Goal: Task Accomplishment & Management: Complete application form

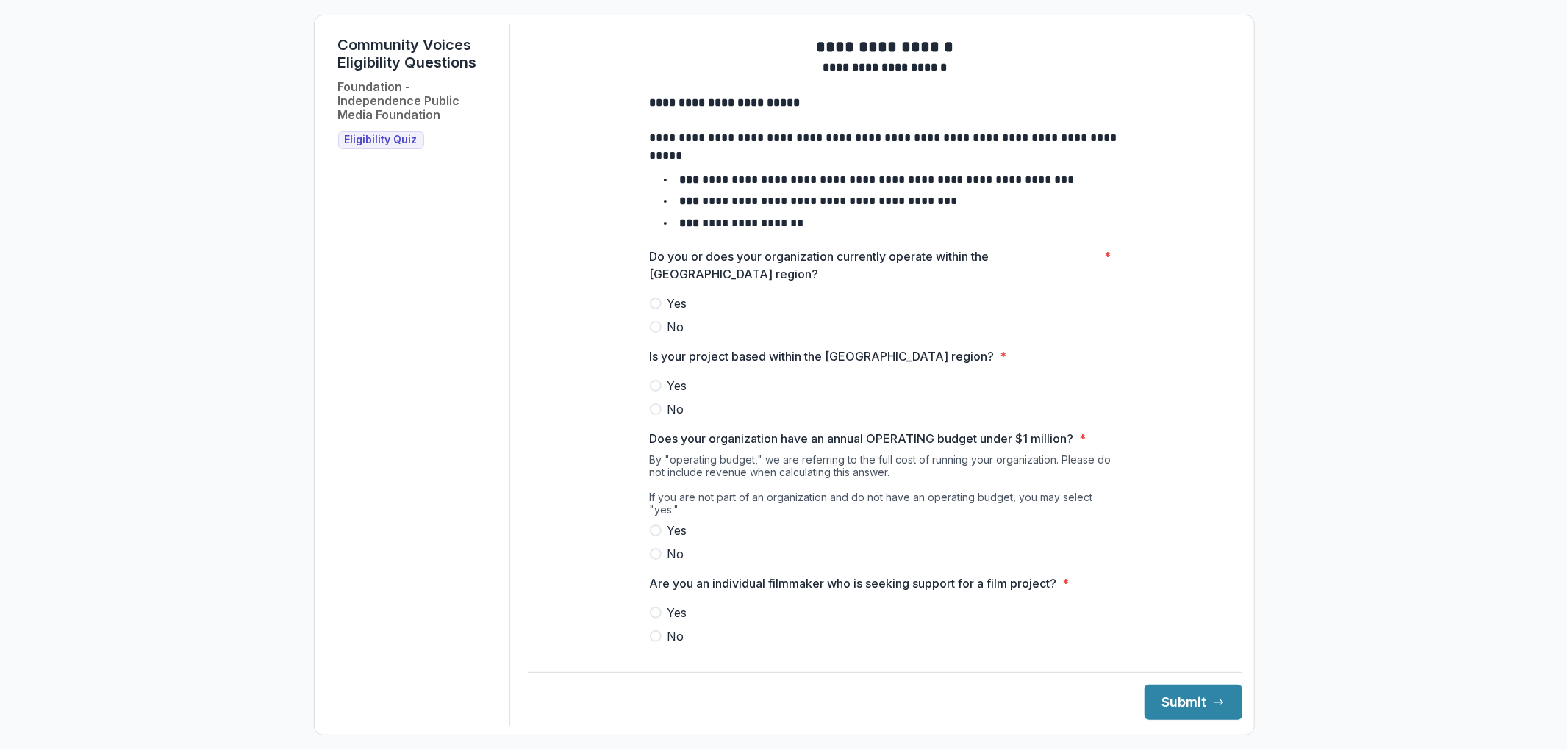
click at [656, 310] on span at bounding box center [655, 303] width 11 height 11
click at [655, 391] on span at bounding box center [655, 385] width 11 height 11
click at [653, 527] on span at bounding box center [655, 530] width 11 height 11
click at [651, 628] on label "No" at bounding box center [885, 636] width 470 height 17
click at [1171, 695] on button "Submit" at bounding box center [1193, 702] width 98 height 35
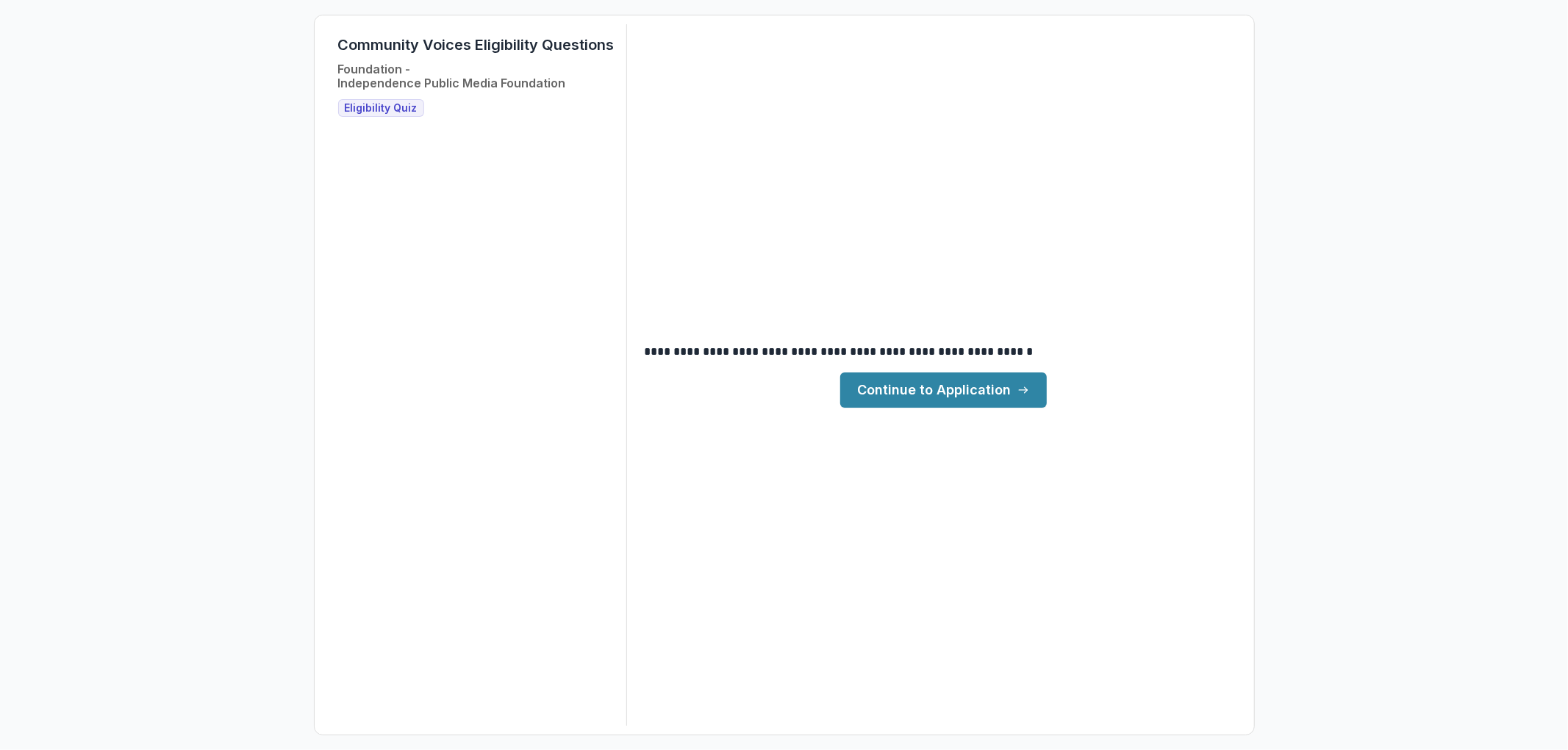
click at [1011, 391] on link "Continue to Application" at bounding box center [943, 390] width 207 height 35
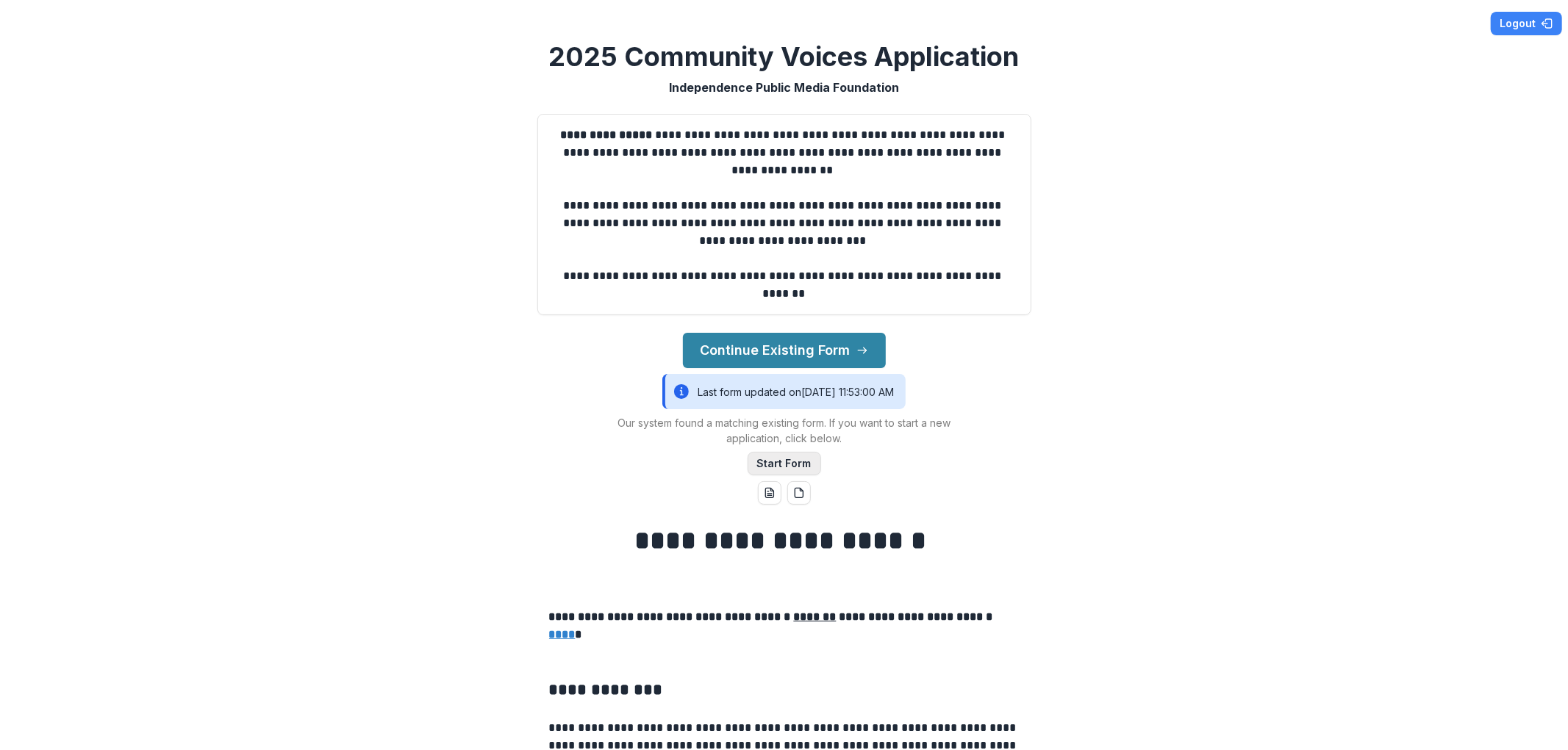
click at [768, 462] on button "Start Form" at bounding box center [784, 463] width 74 height 24
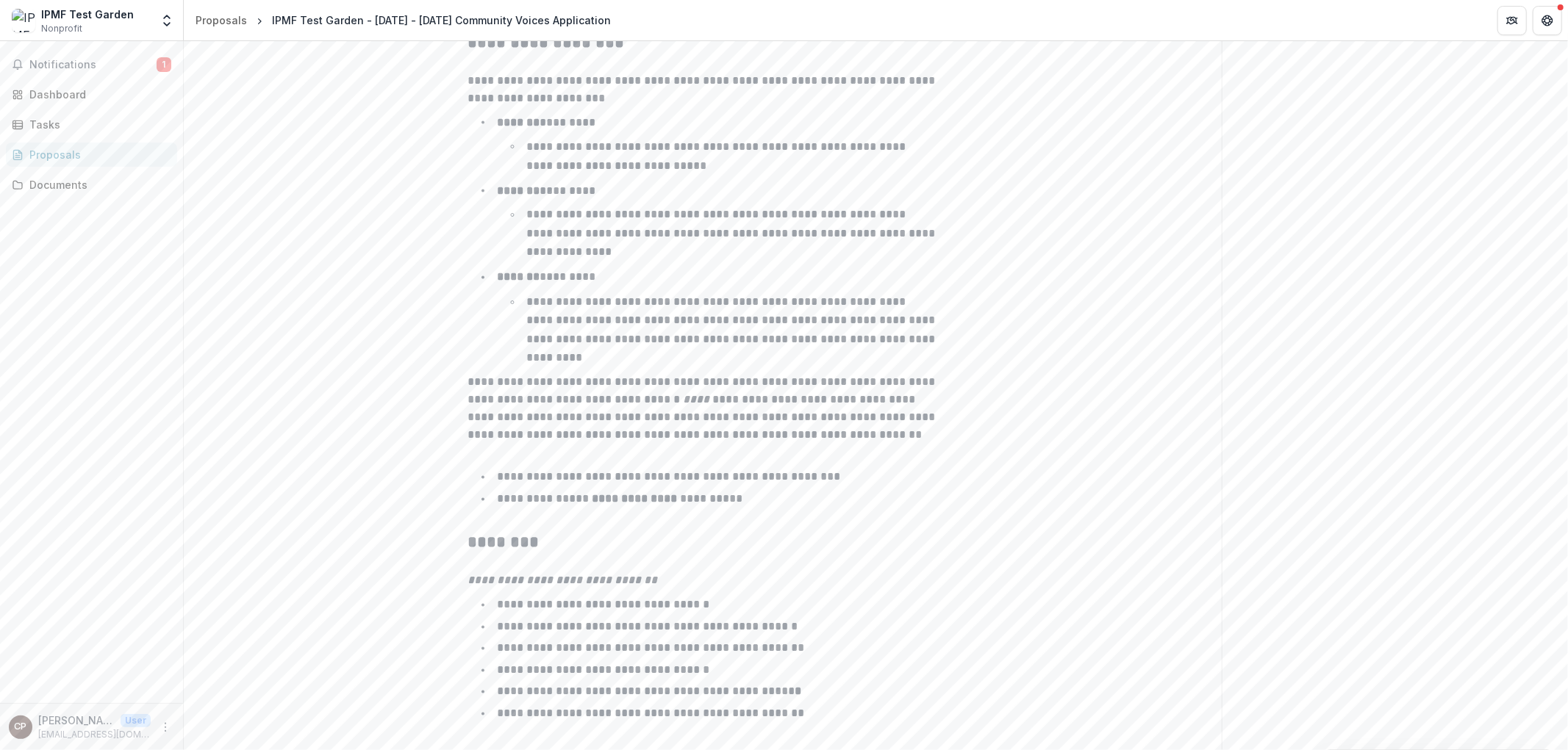
scroll to position [2185, 0]
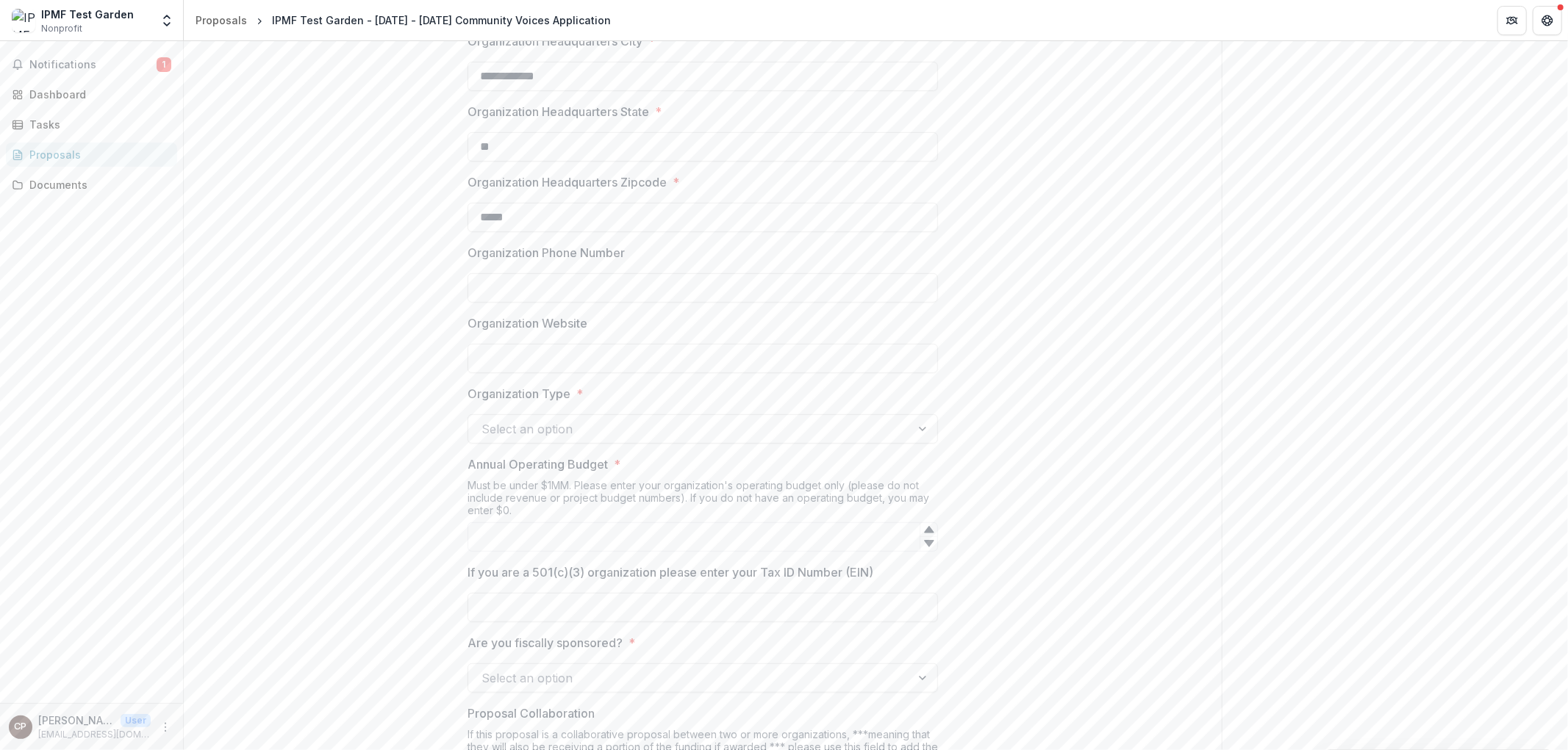
scroll to position [594, 0]
click at [566, 436] on div at bounding box center [689, 436] width 416 height 20
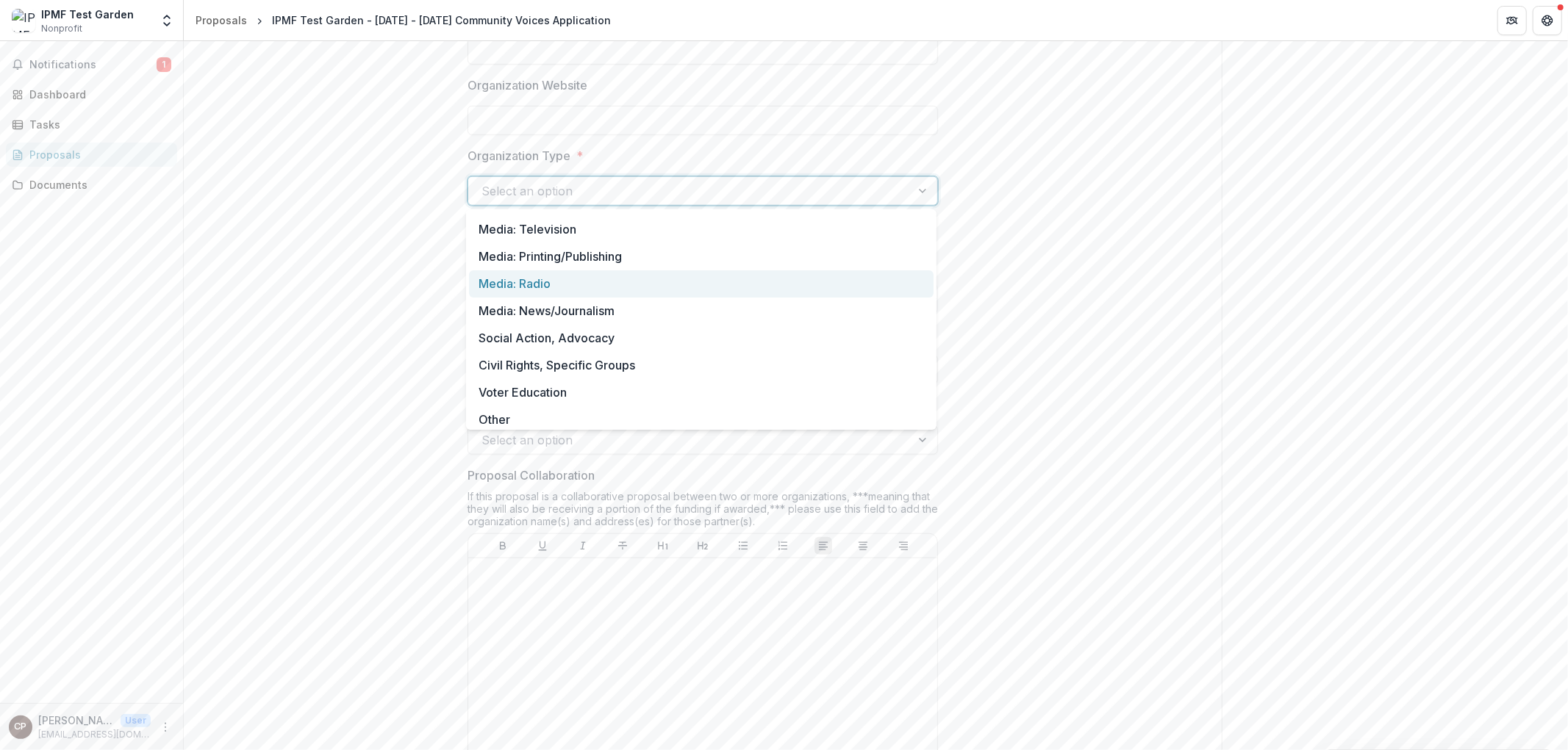
scroll to position [24, 0]
click at [590, 285] on div "Media: Radio" at bounding box center [702, 280] width 465 height 27
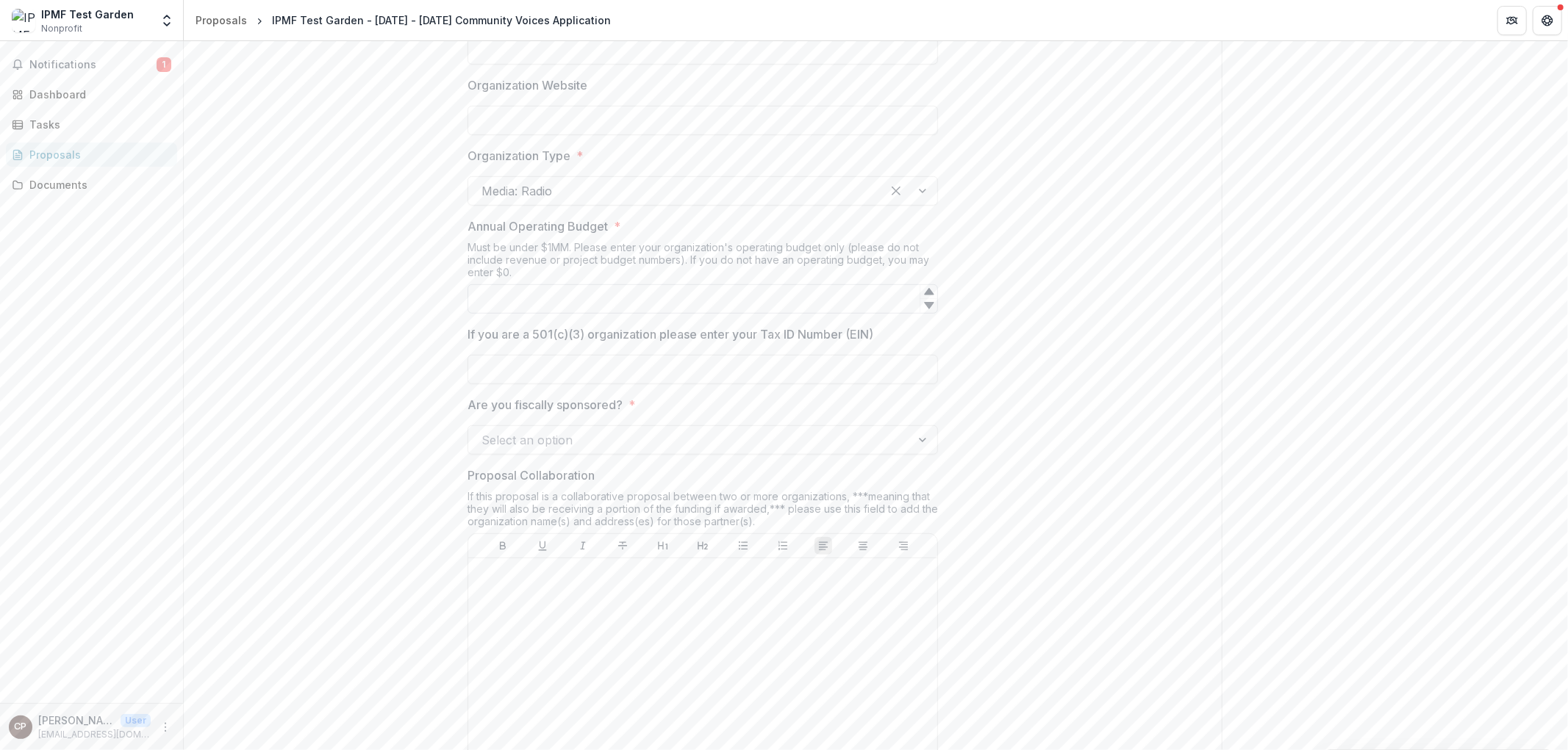
click at [523, 304] on input "Annual Operating Budget *" at bounding box center [702, 299] width 470 height 30
type input "******"
click at [597, 372] on input "If you are a 501(c)(3) organization please enter your Tax ID Number (EIN)" at bounding box center [702, 370] width 470 height 30
click at [505, 369] on input "If you are a 501(c)(3) organization please enter your Tax ID Number (EIN)" at bounding box center [702, 370] width 470 height 30
type input "********"
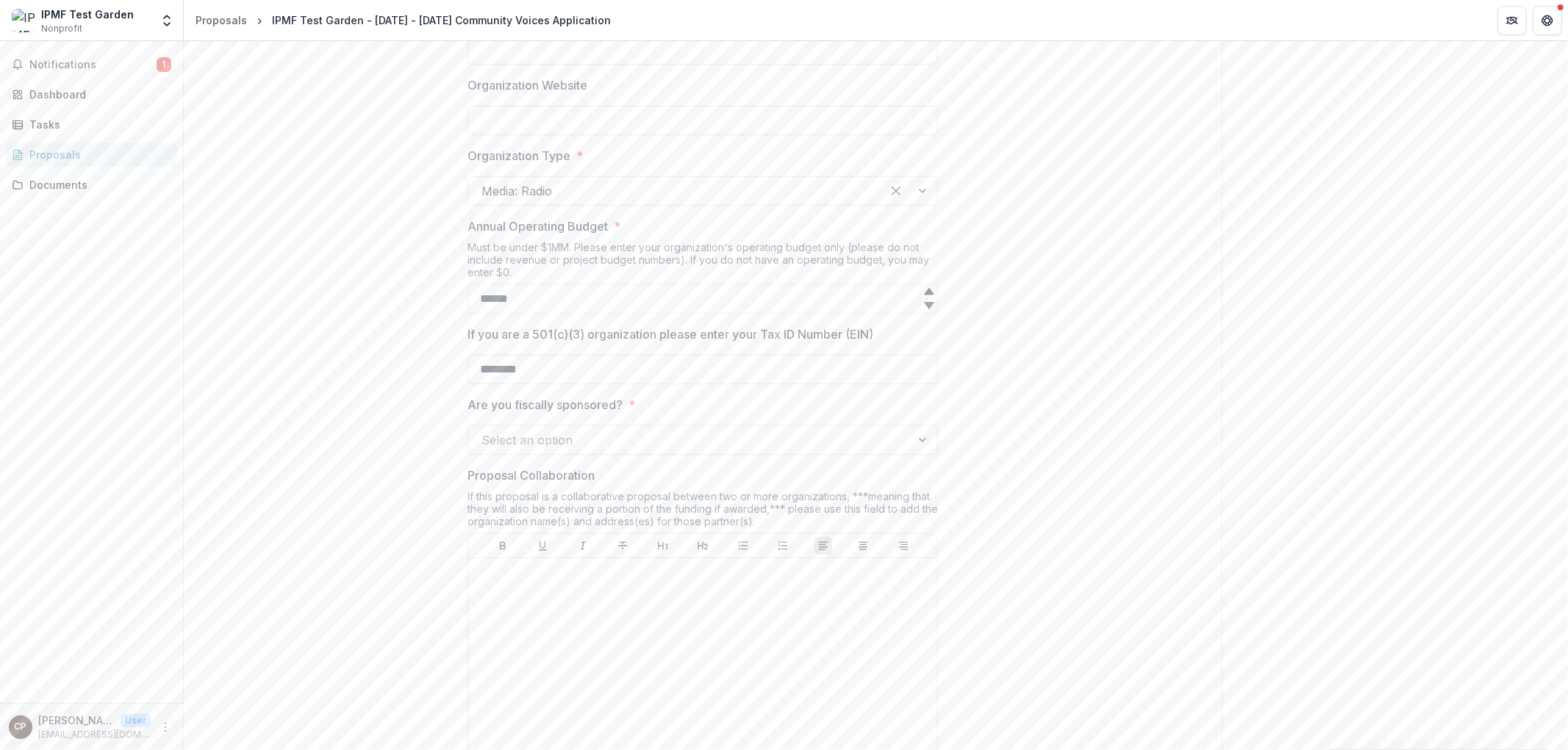
click at [598, 439] on div at bounding box center [689, 440] width 416 height 20
click at [547, 480] on div "Yes" at bounding box center [702, 471] width 465 height 27
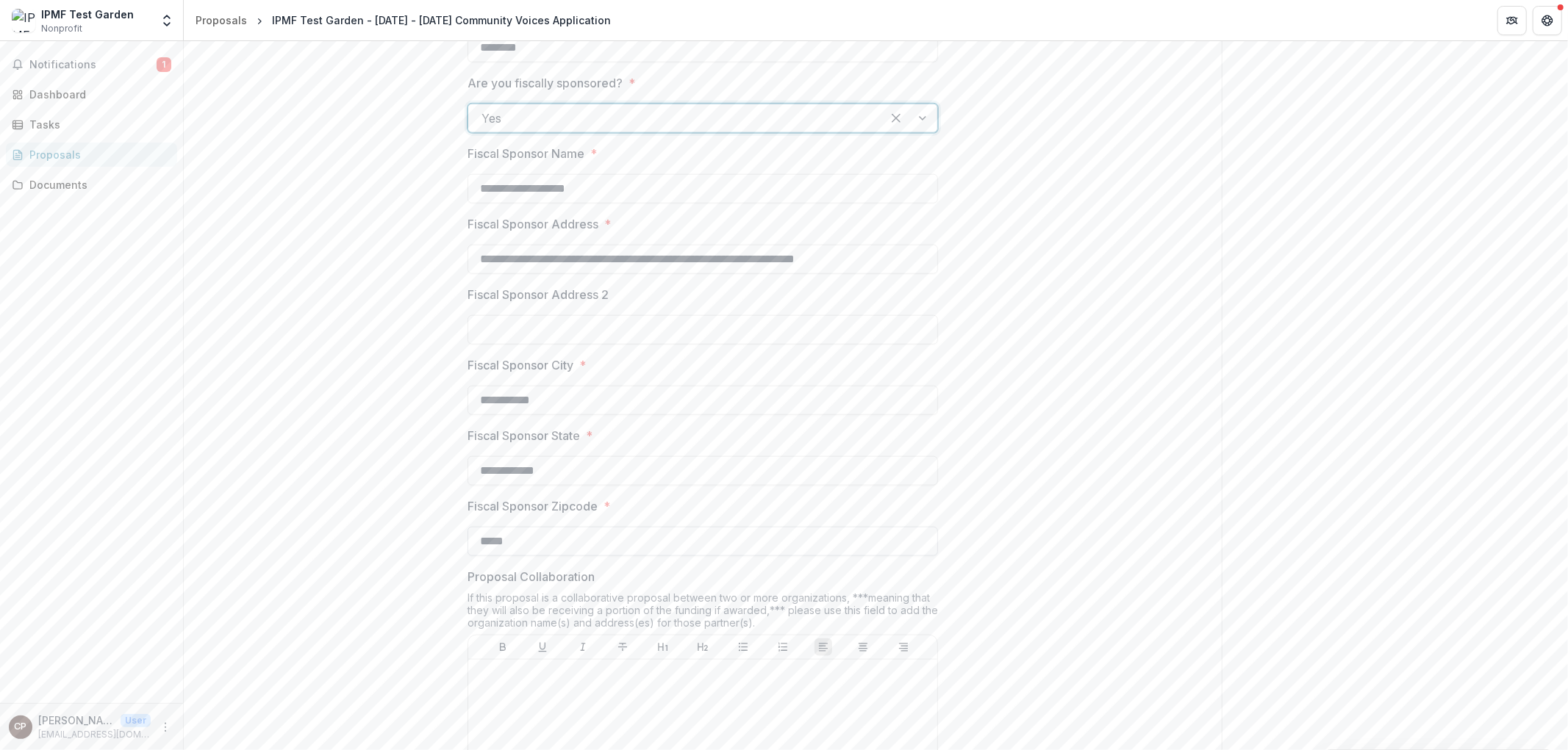
scroll to position [1165, 0]
drag, startPoint x: 595, startPoint y: 177, endPoint x: 579, endPoint y: 178, distance: 16.0
click at [579, 178] on input "**********" at bounding box center [702, 184] width 470 height 30
click at [574, 184] on input "**********" at bounding box center [702, 184] width 470 height 30
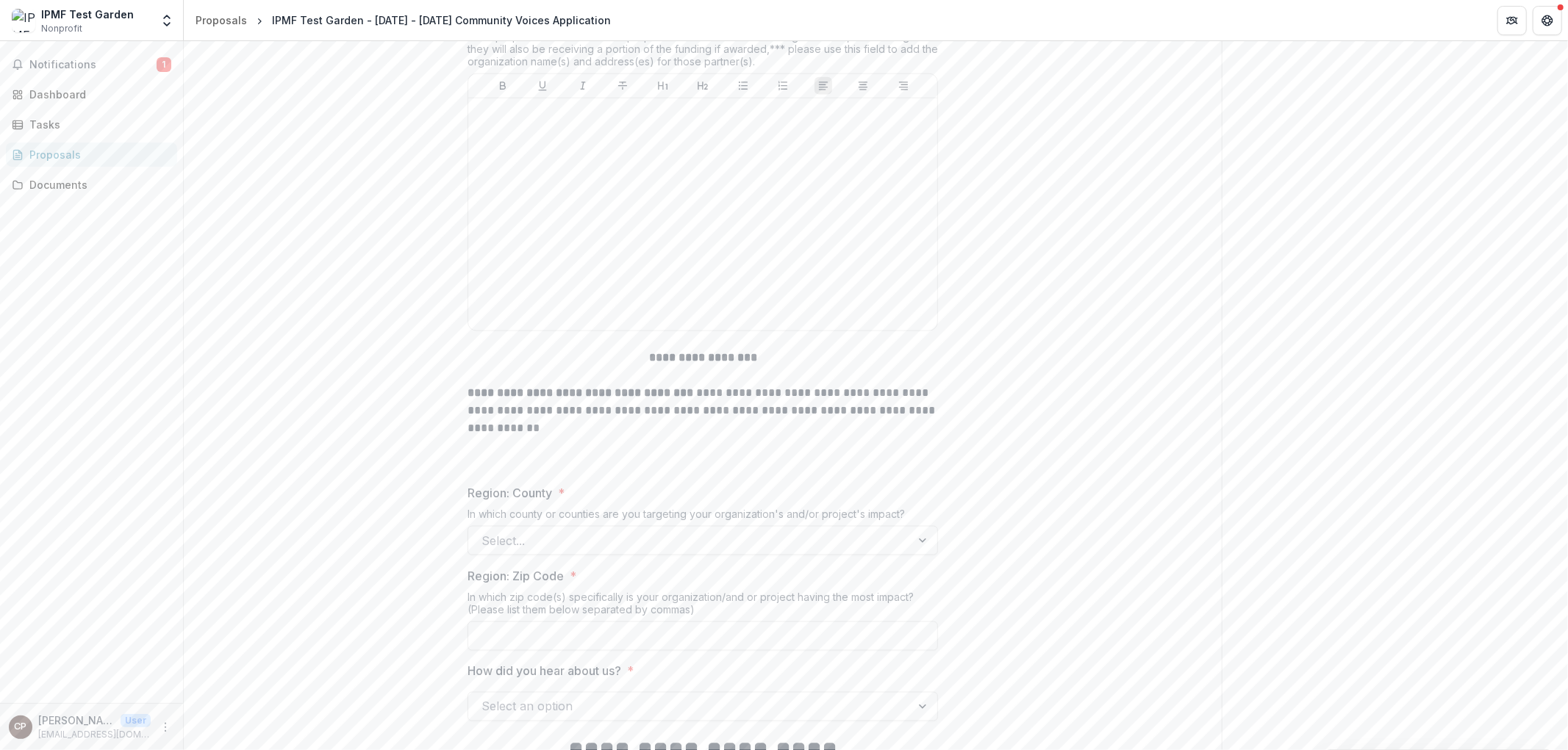
scroll to position [1737, 0]
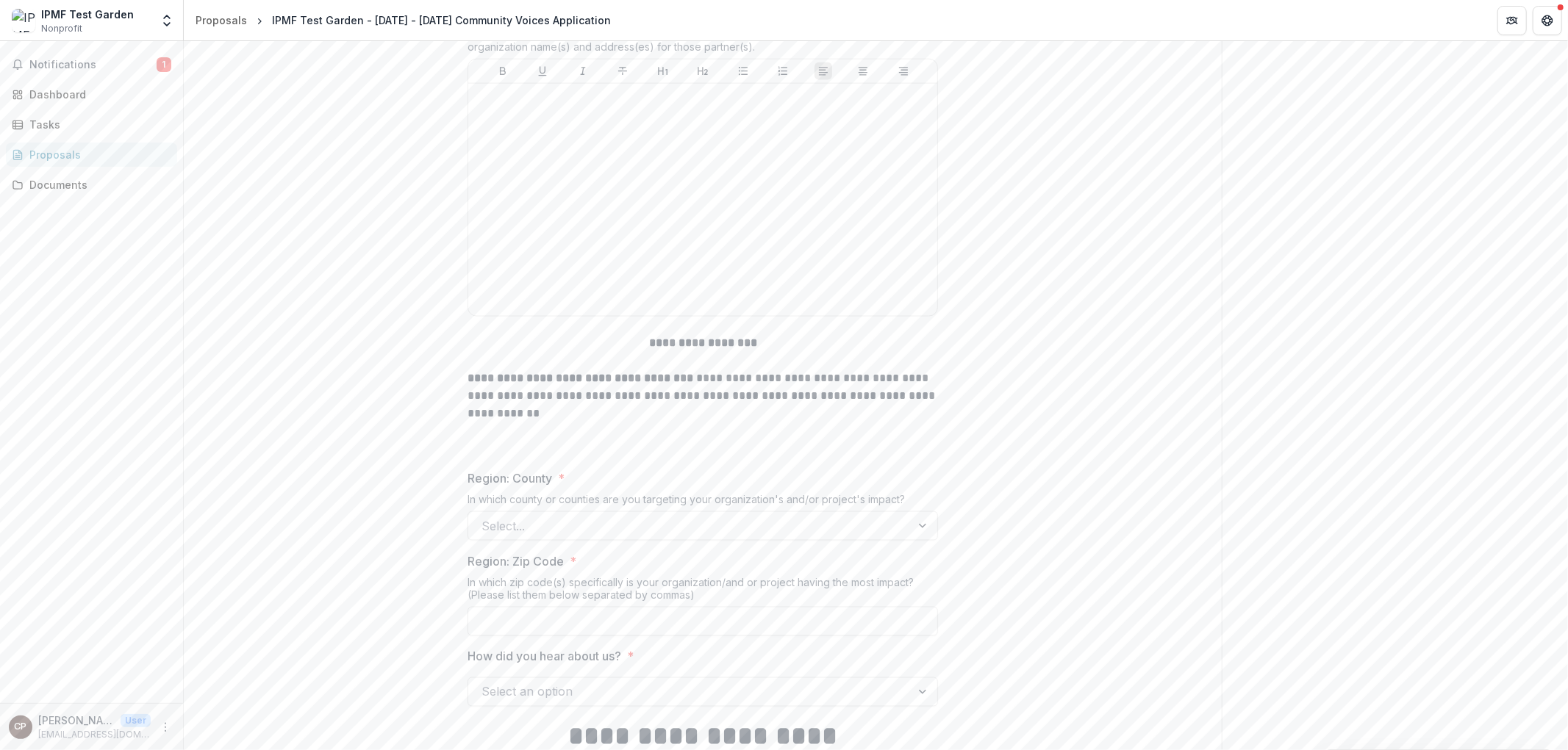
type input "**********"
click at [730, 180] on div at bounding box center [702, 200] width 457 height 220
click at [661, 504] on div "In which county or counties are you targeting your organization's and/or projec…" at bounding box center [702, 502] width 470 height 18
click at [644, 522] on div at bounding box center [689, 525] width 416 height 20
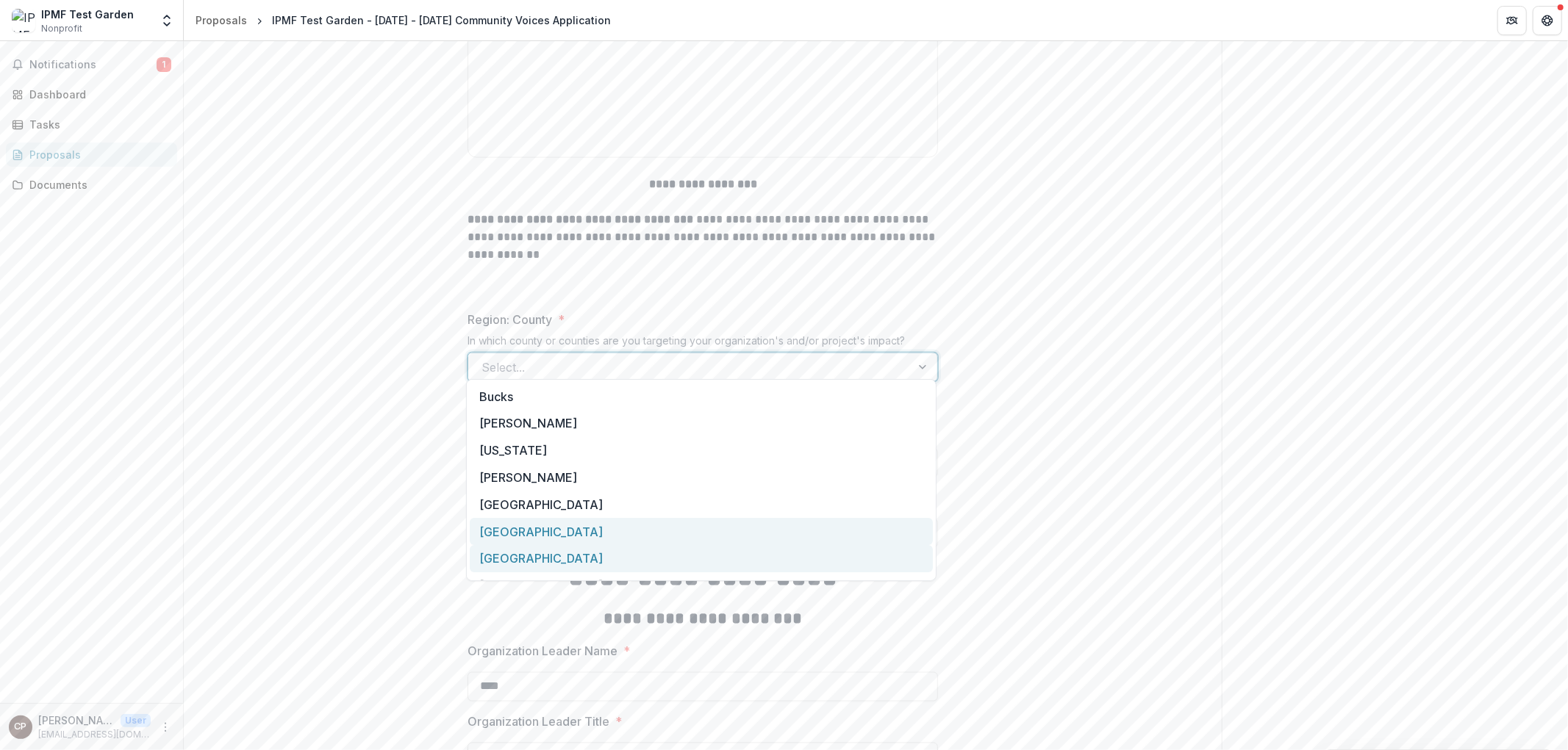
scroll to position [1900, 0]
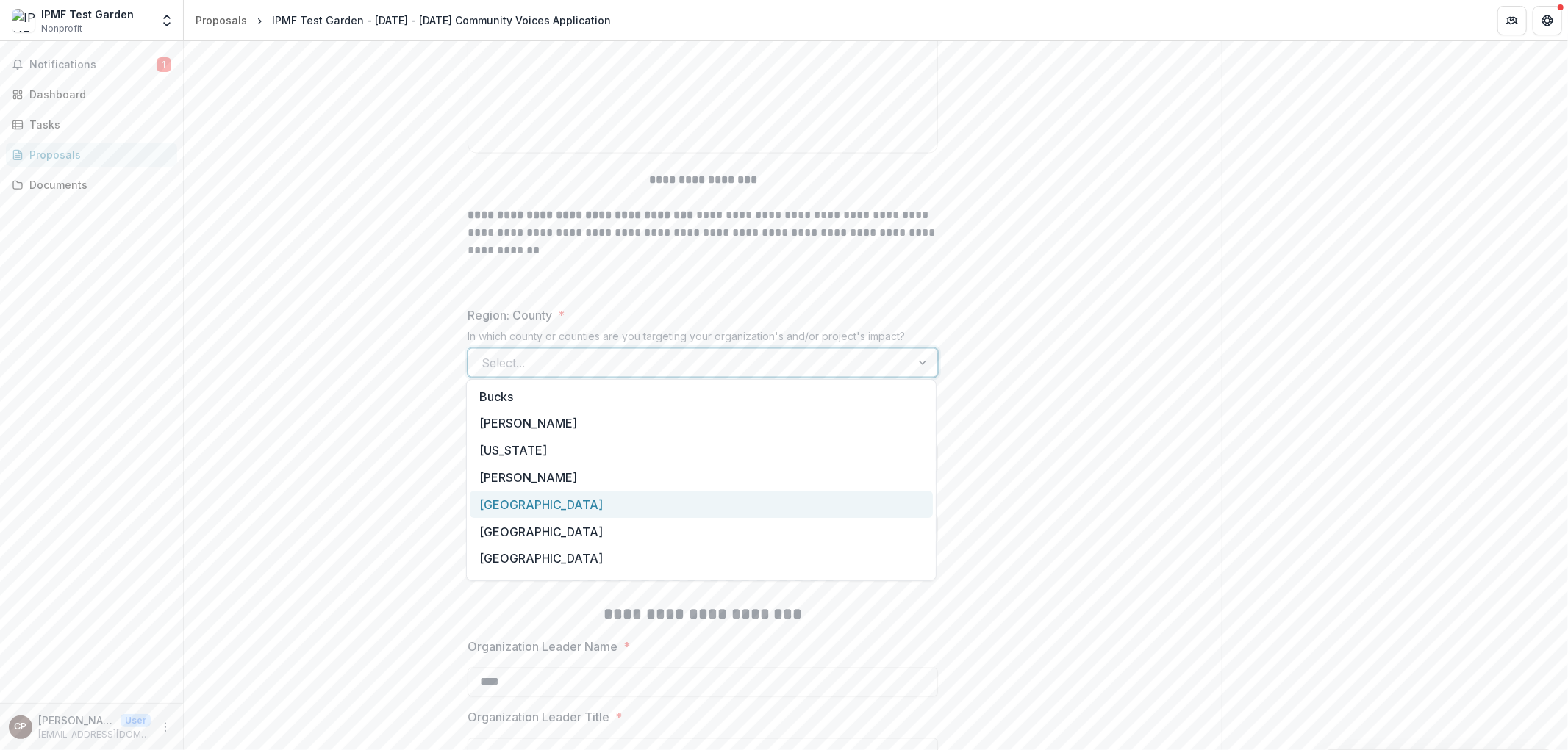
click at [533, 491] on div "Philadelphia" at bounding box center [702, 505] width 463 height 27
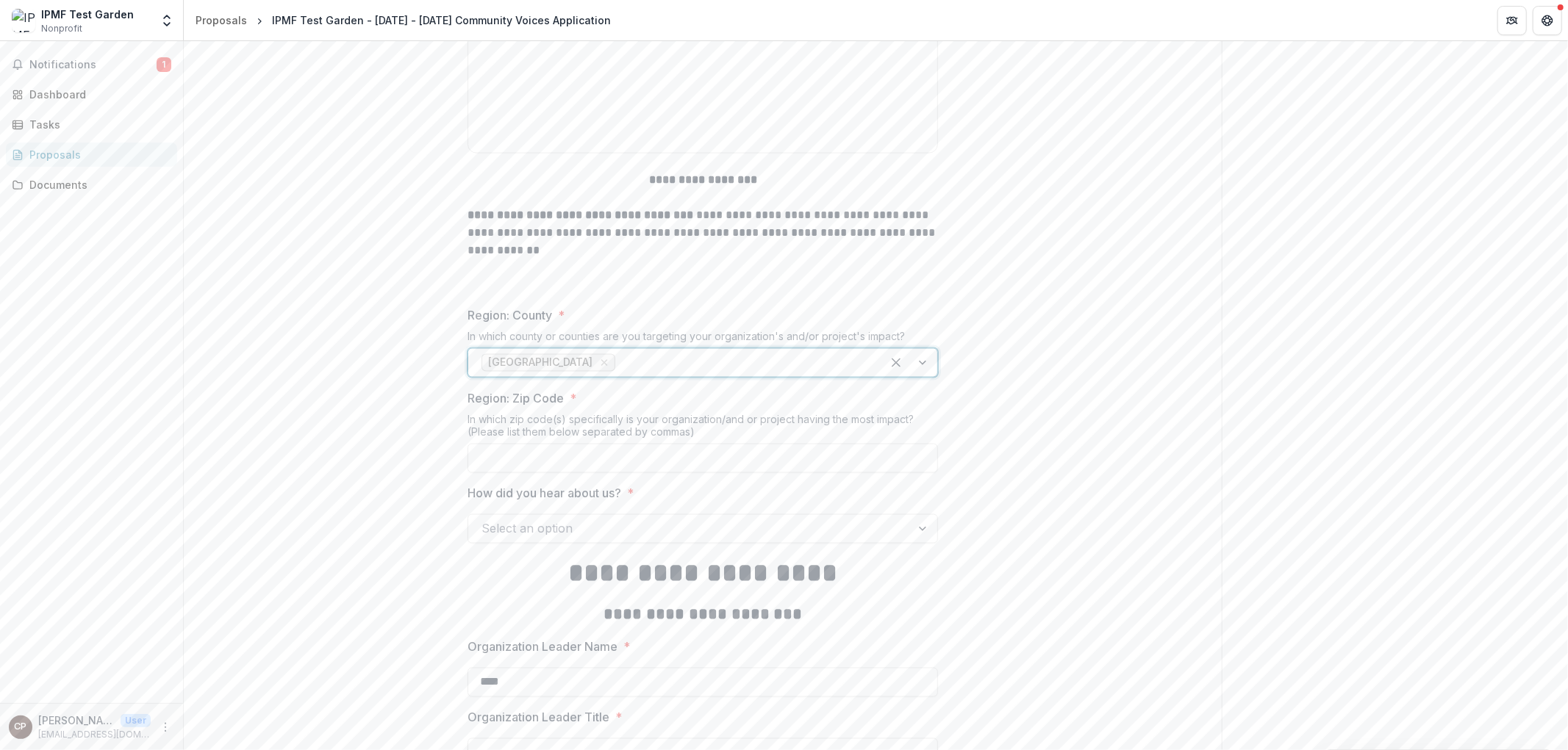
click at [618, 355] on div at bounding box center [743, 363] width 250 height 20
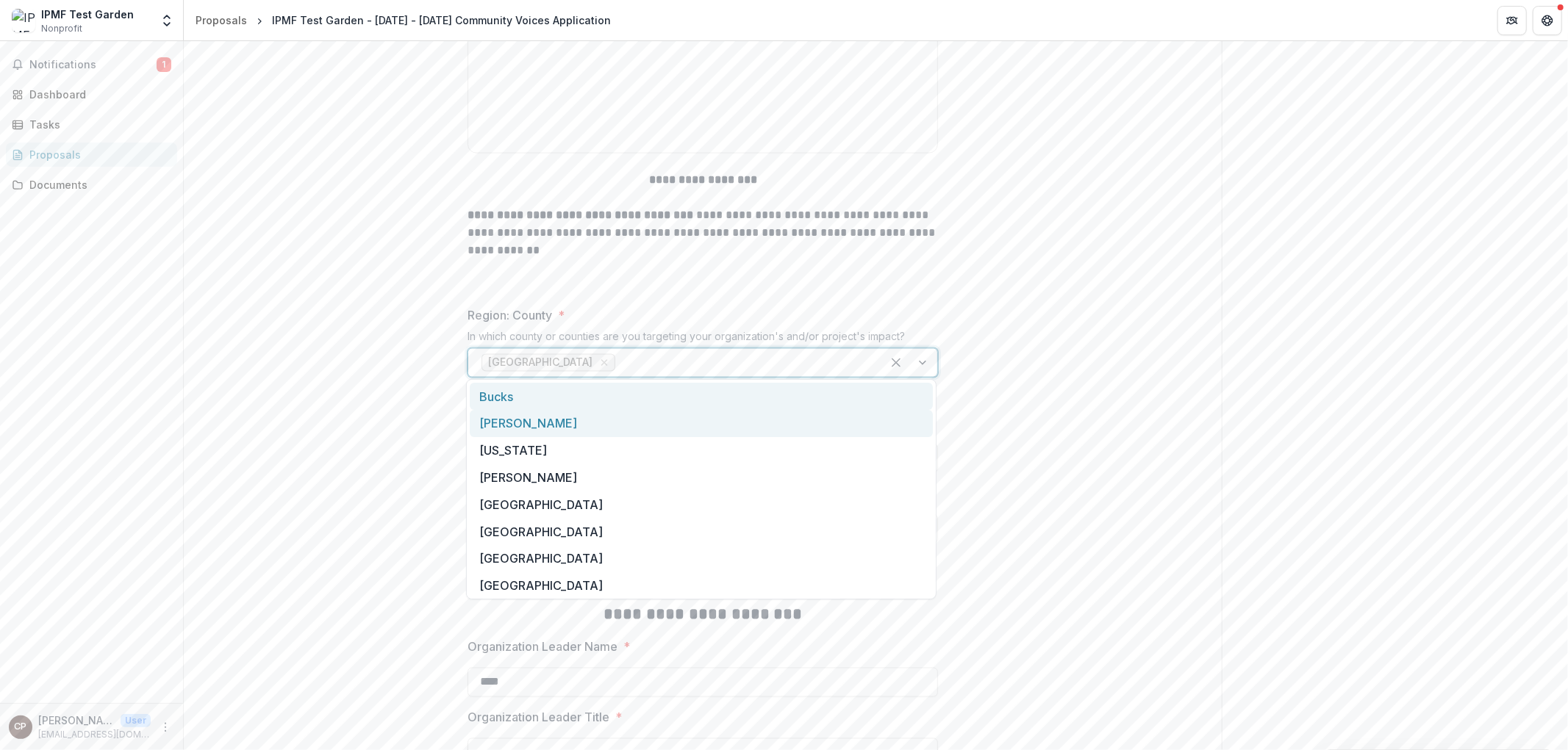
click at [530, 427] on div "Chester" at bounding box center [702, 424] width 463 height 27
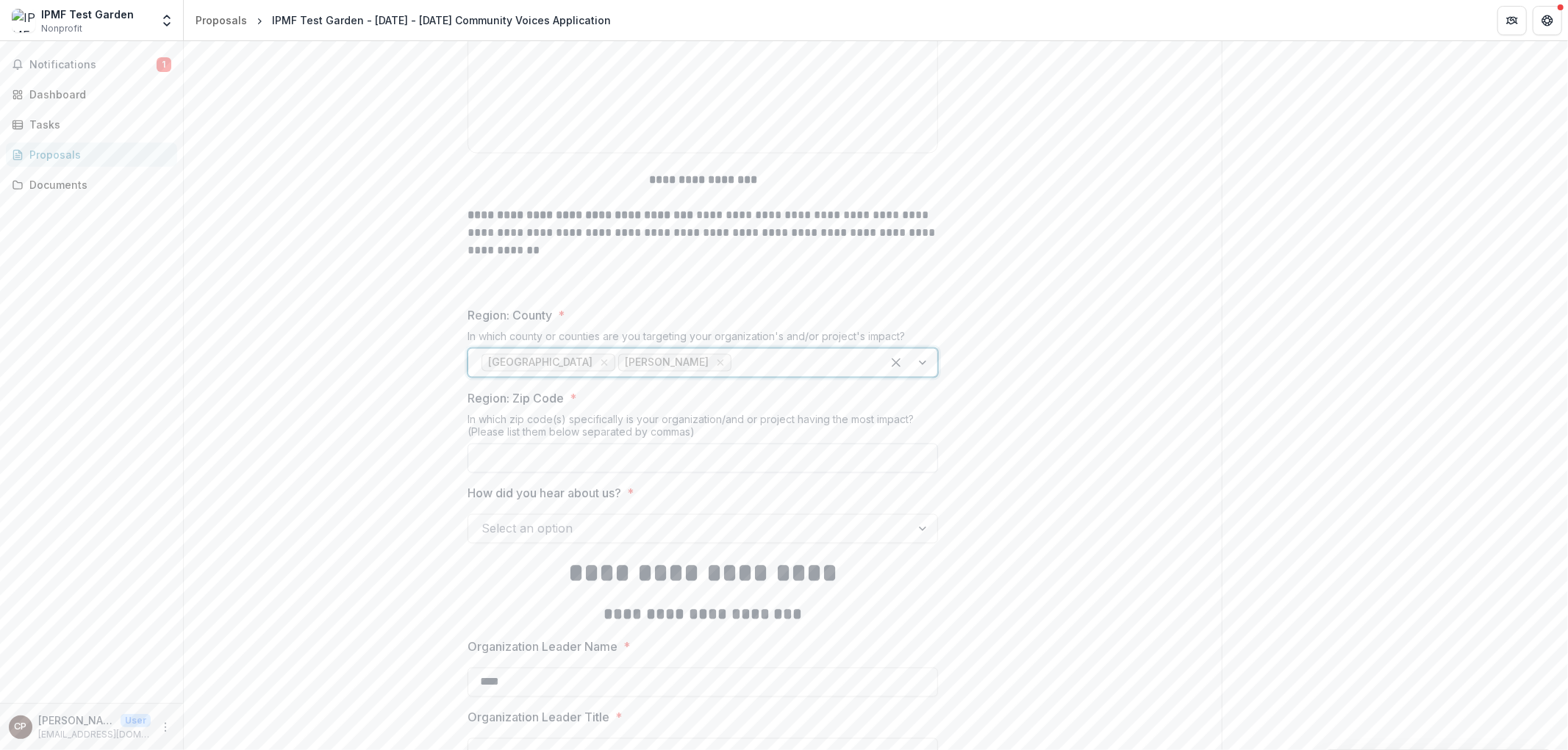
click at [539, 451] on input "Region: Zip Code *" at bounding box center [702, 459] width 470 height 30
type input "**********"
click at [533, 529] on div at bounding box center [689, 528] width 416 height 20
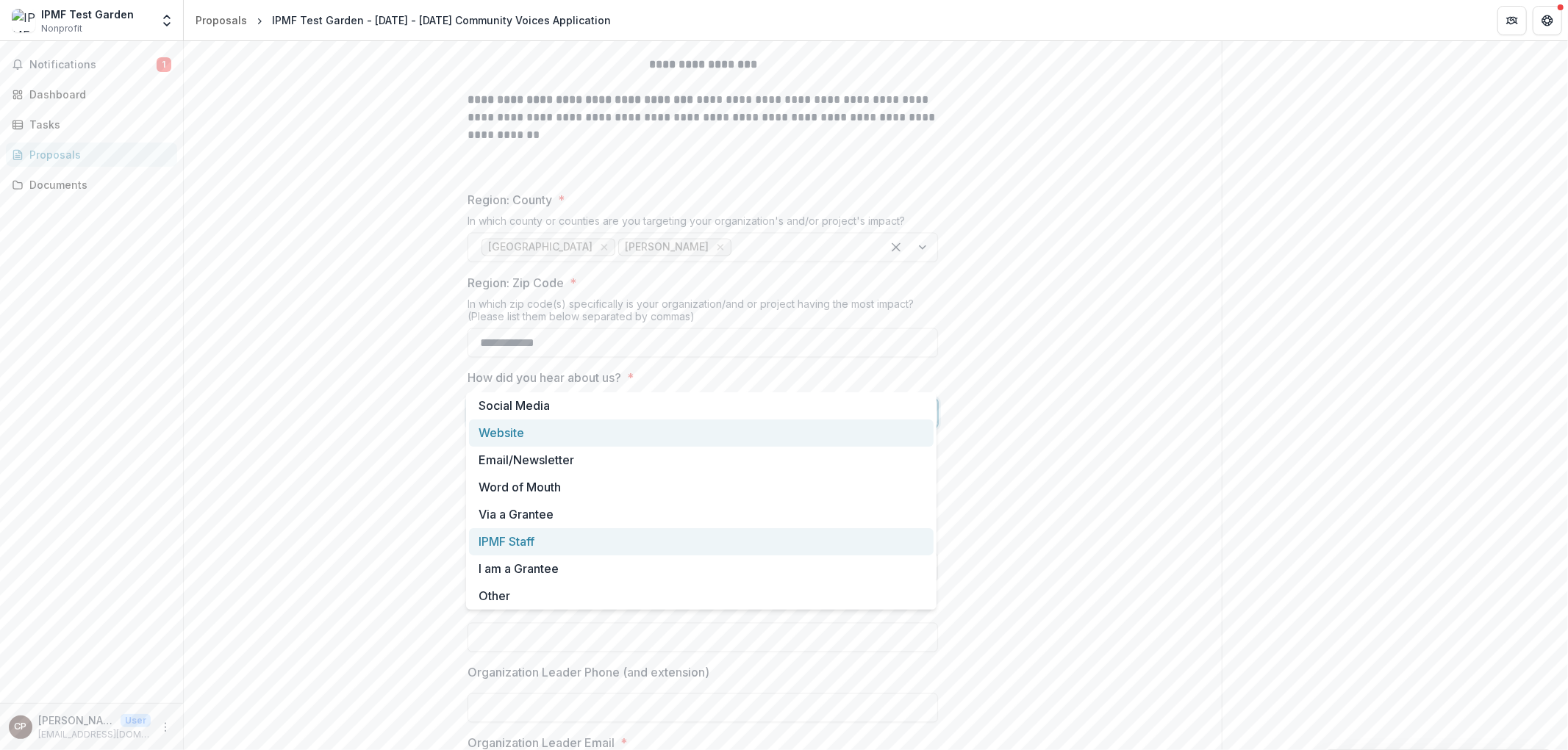
scroll to position [2063, 0]
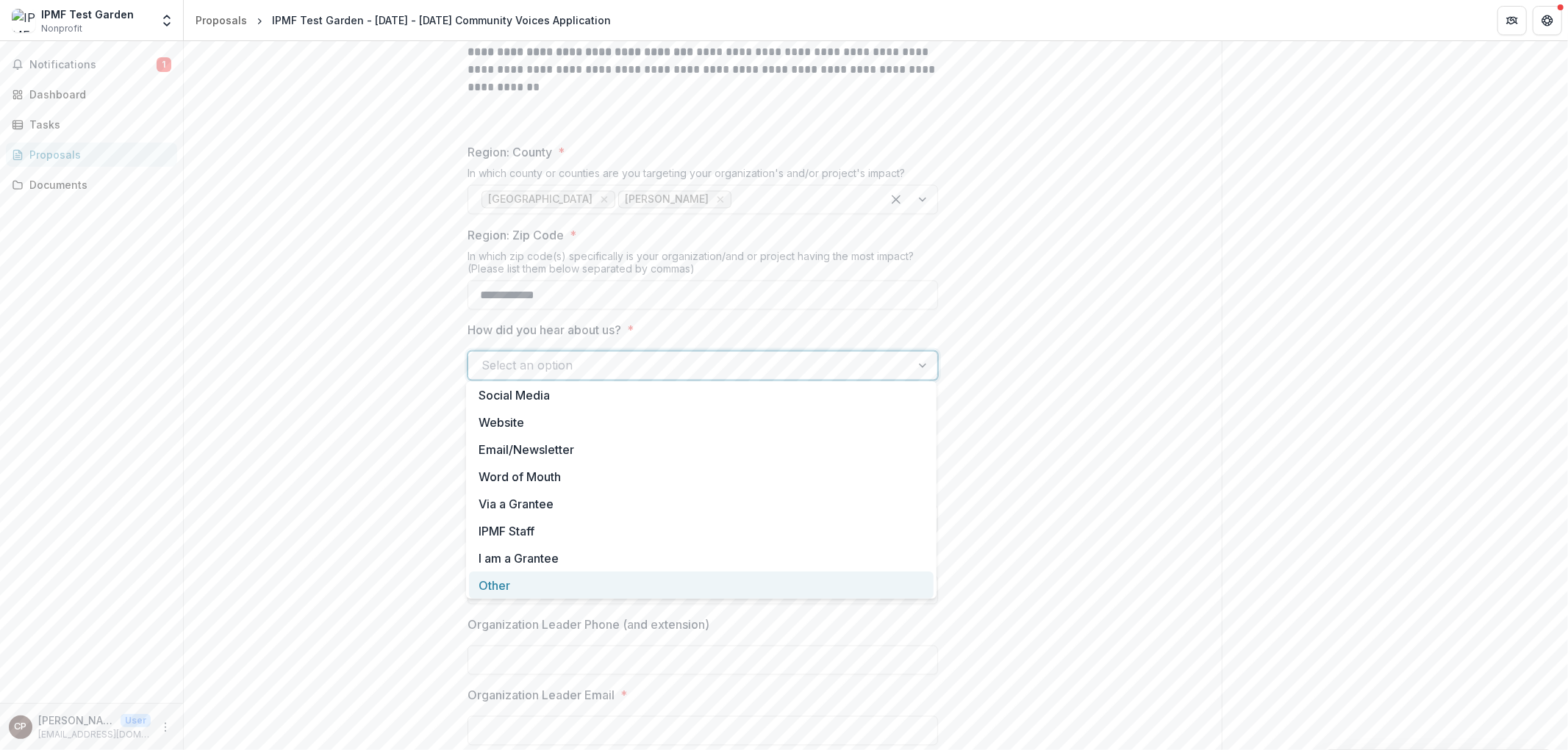
click at [560, 585] on div "Other" at bounding box center [702, 585] width 465 height 27
click at [575, 357] on div at bounding box center [674, 365] width 386 height 20
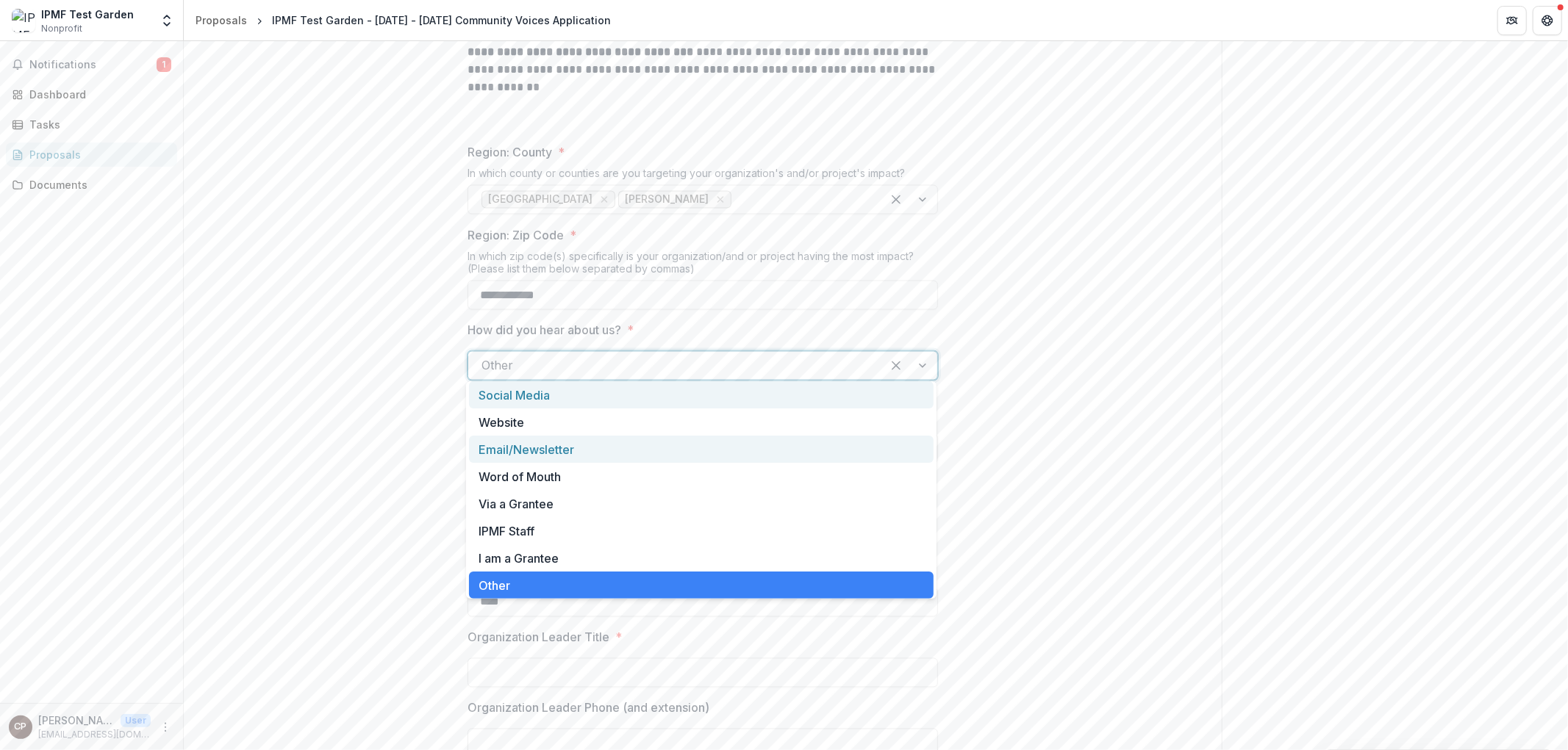
click at [563, 448] on div "Email/Newsletter" at bounding box center [702, 449] width 465 height 27
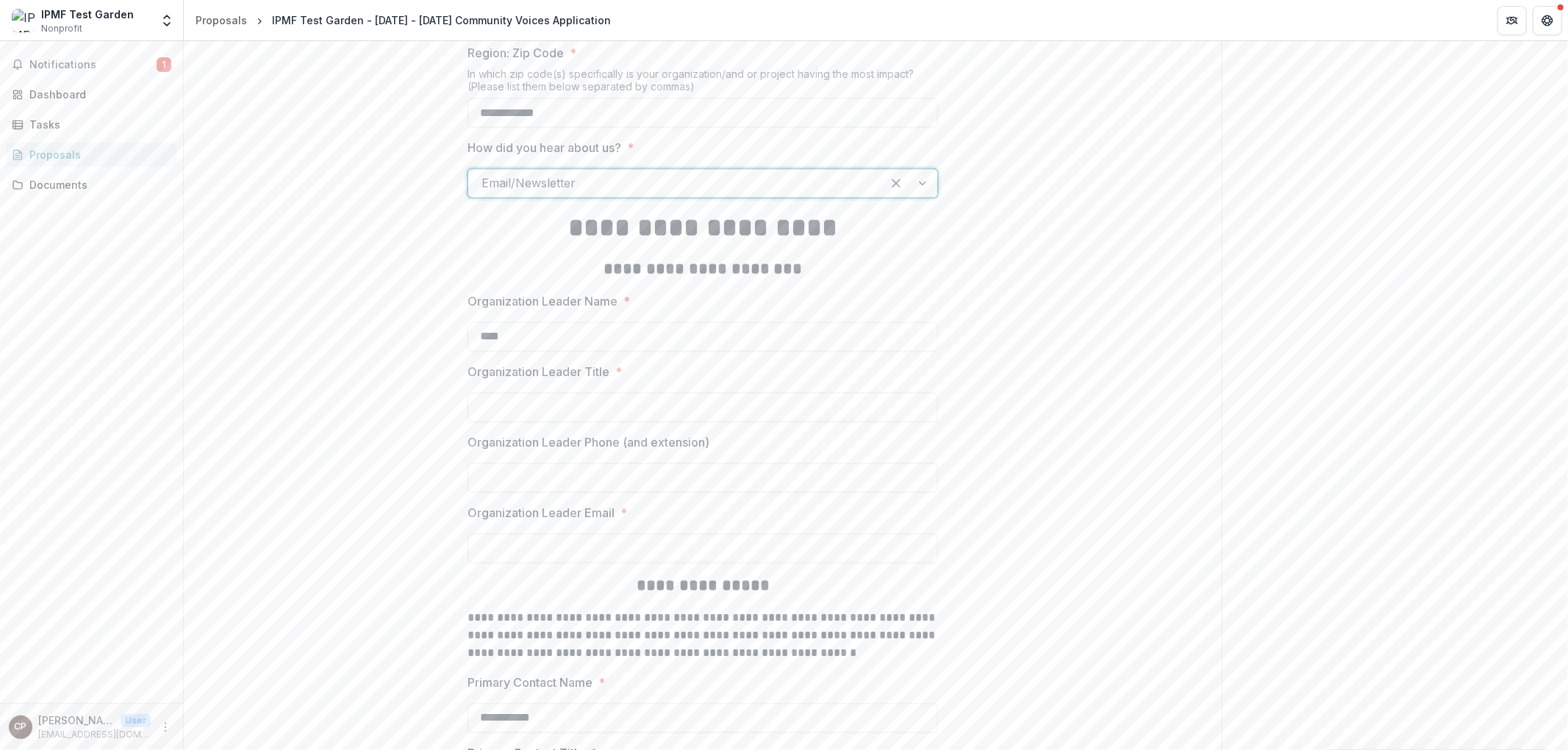
scroll to position [2308, 0]
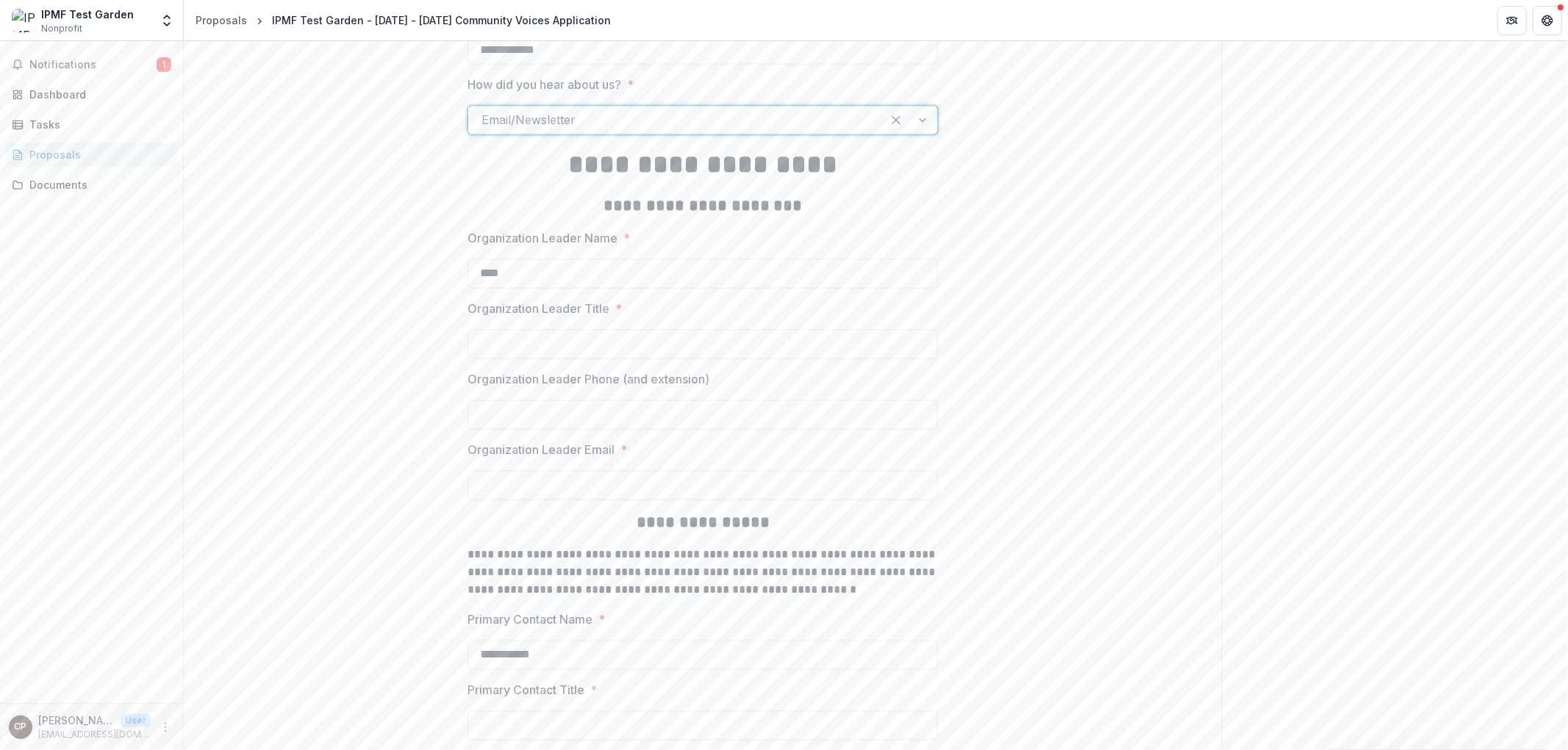
click at [529, 247] on div "Organization Leader Name * ****" at bounding box center [702, 259] width 470 height 58
drag, startPoint x: 519, startPoint y: 266, endPoint x: 431, endPoint y: 260, distance: 88.2
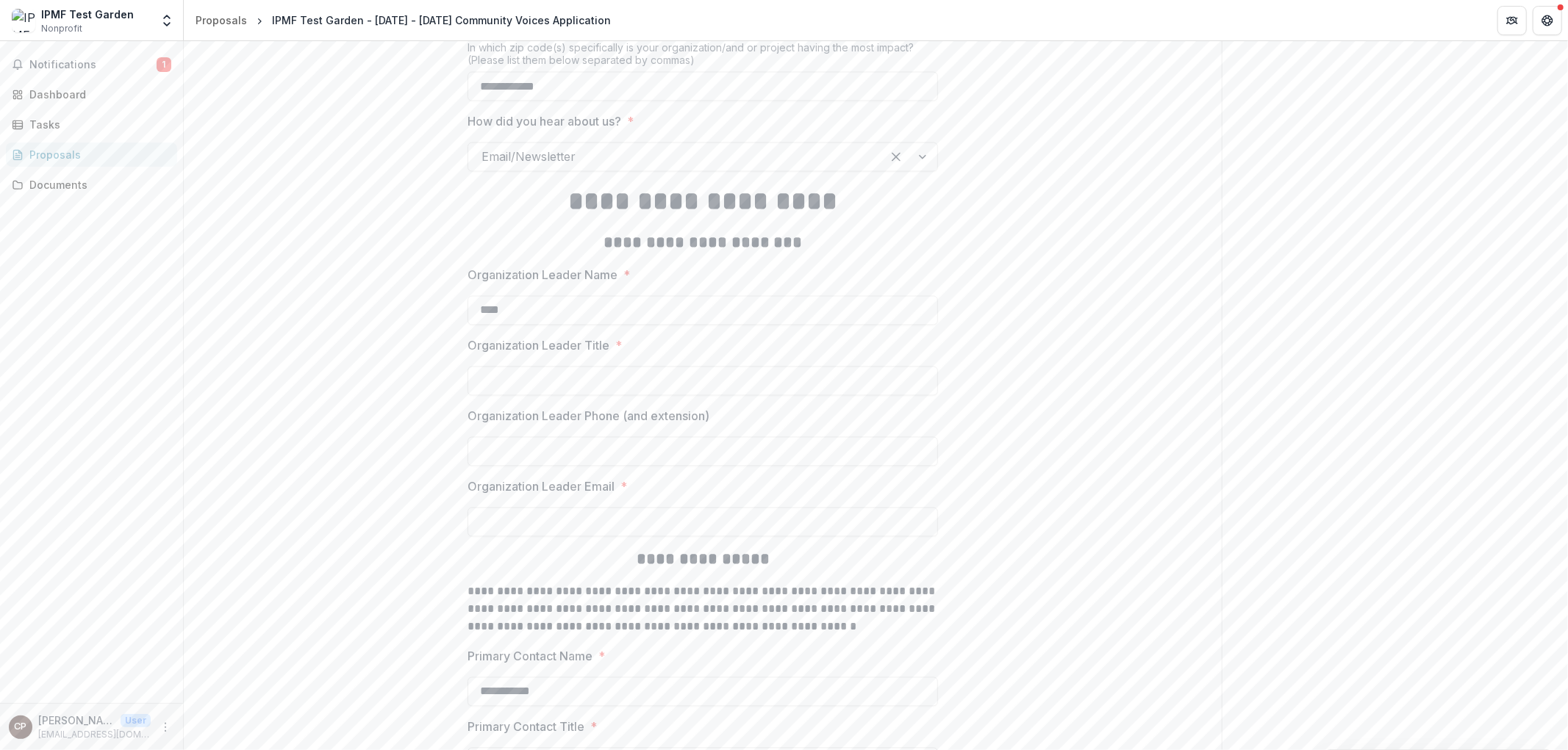
drag, startPoint x: 533, startPoint y: 296, endPoint x: 398, endPoint y: 299, distance: 135.0
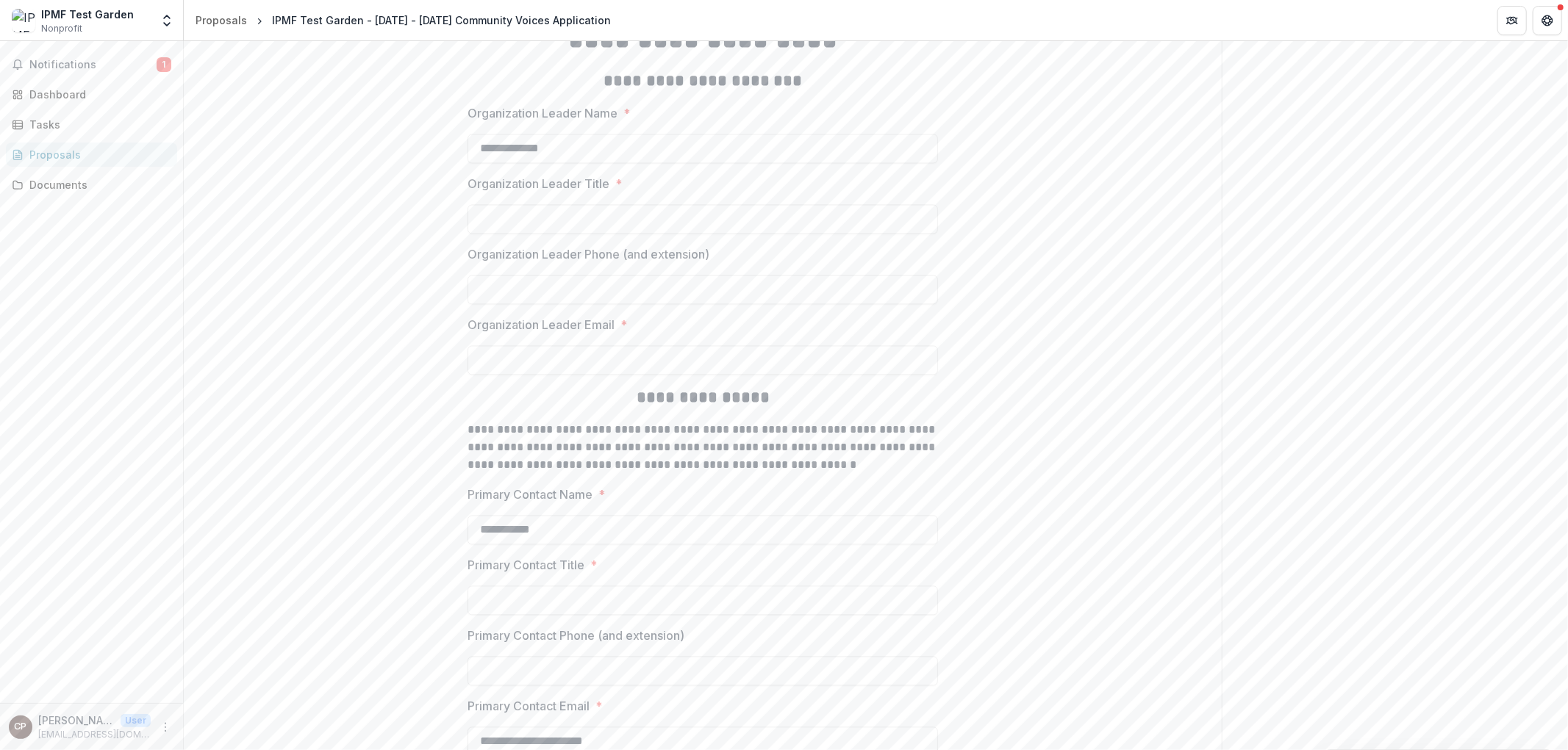
scroll to position [2435, 0]
type input "**********"
click at [598, 222] on input "Organization Leader Title *" at bounding box center [702, 218] width 470 height 30
click at [718, 222] on input "Organization Leader Title *" at bounding box center [702, 218] width 470 height 30
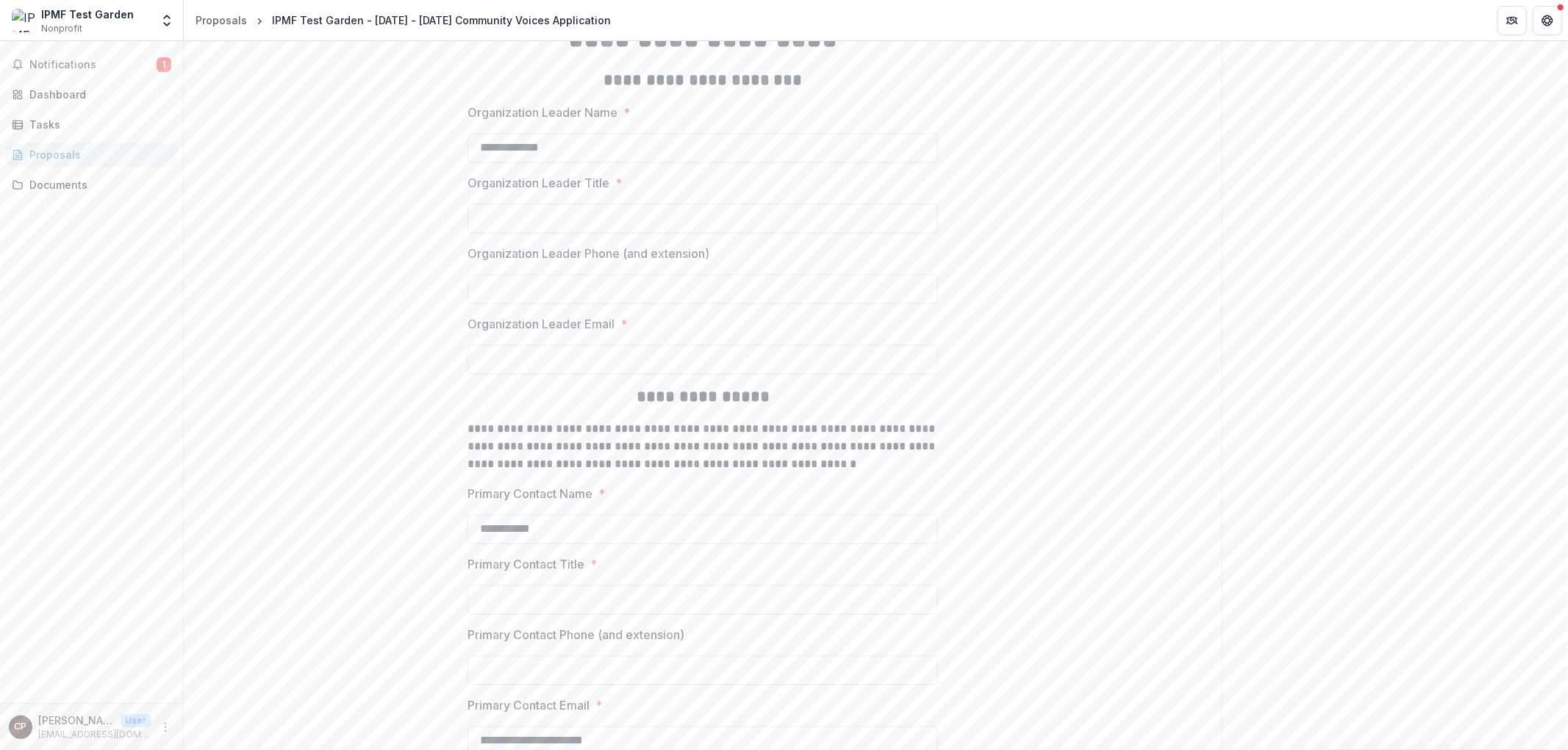
click at [569, 207] on input "Organization Leader Title *" at bounding box center [702, 218] width 470 height 30
type input "***"
drag, startPoint x: 472, startPoint y: 207, endPoint x: 390, endPoint y: 207, distance: 82.0
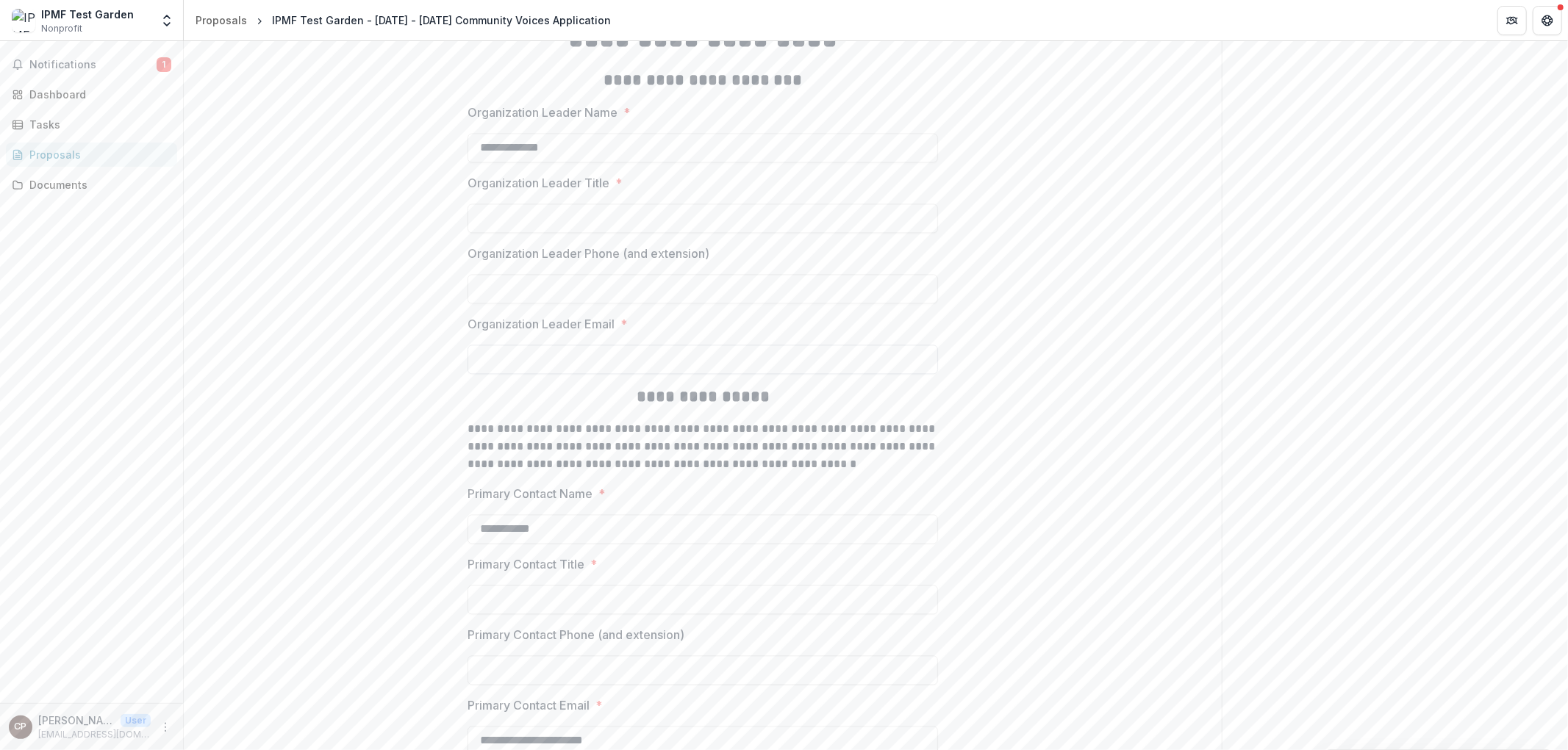
click at [620, 351] on input "Organization Leader Email *" at bounding box center [702, 359] width 470 height 30
type input "*"
type input "**********"
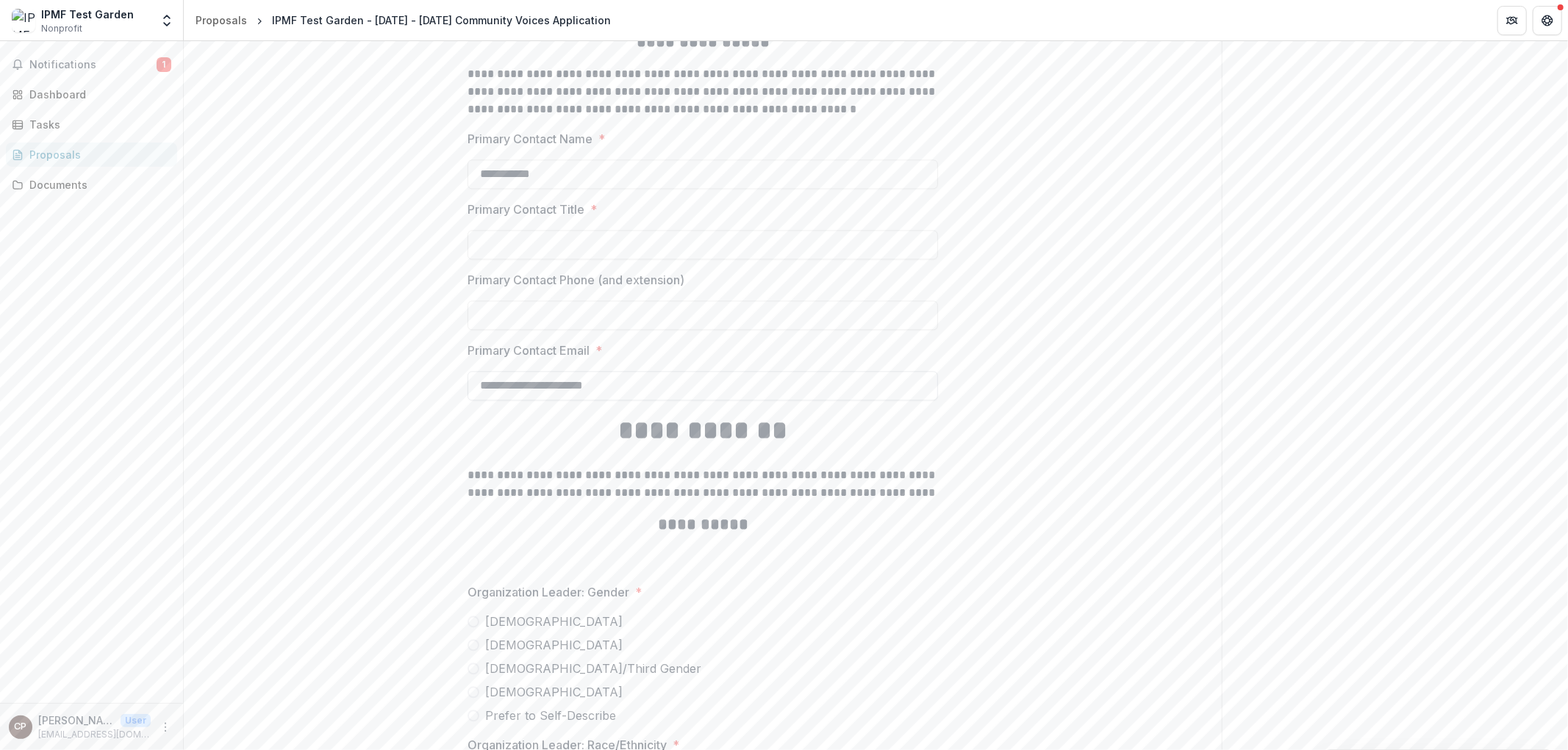
scroll to position [2762, 0]
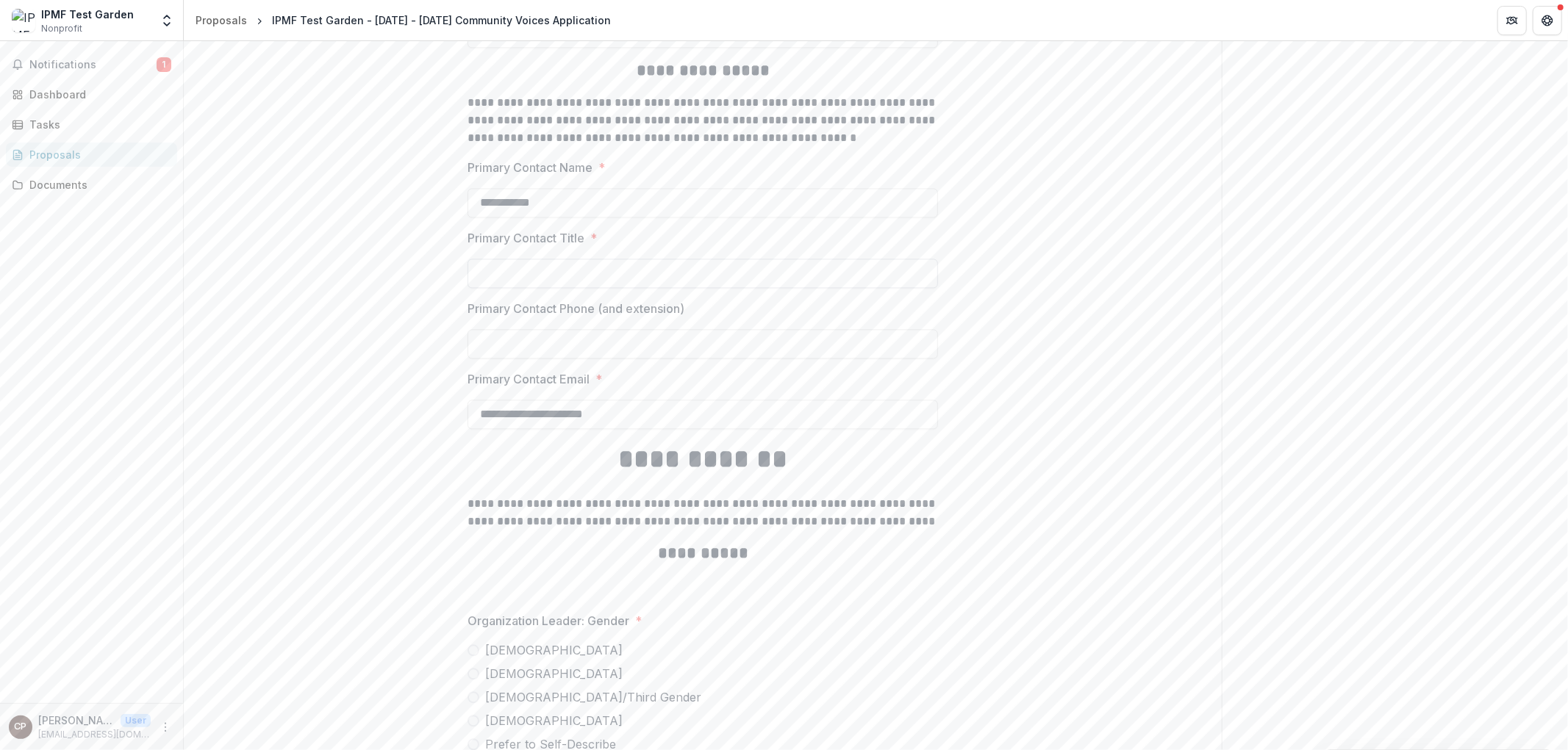
click at [634, 259] on input "Primary Contact Title *" at bounding box center [702, 273] width 470 height 30
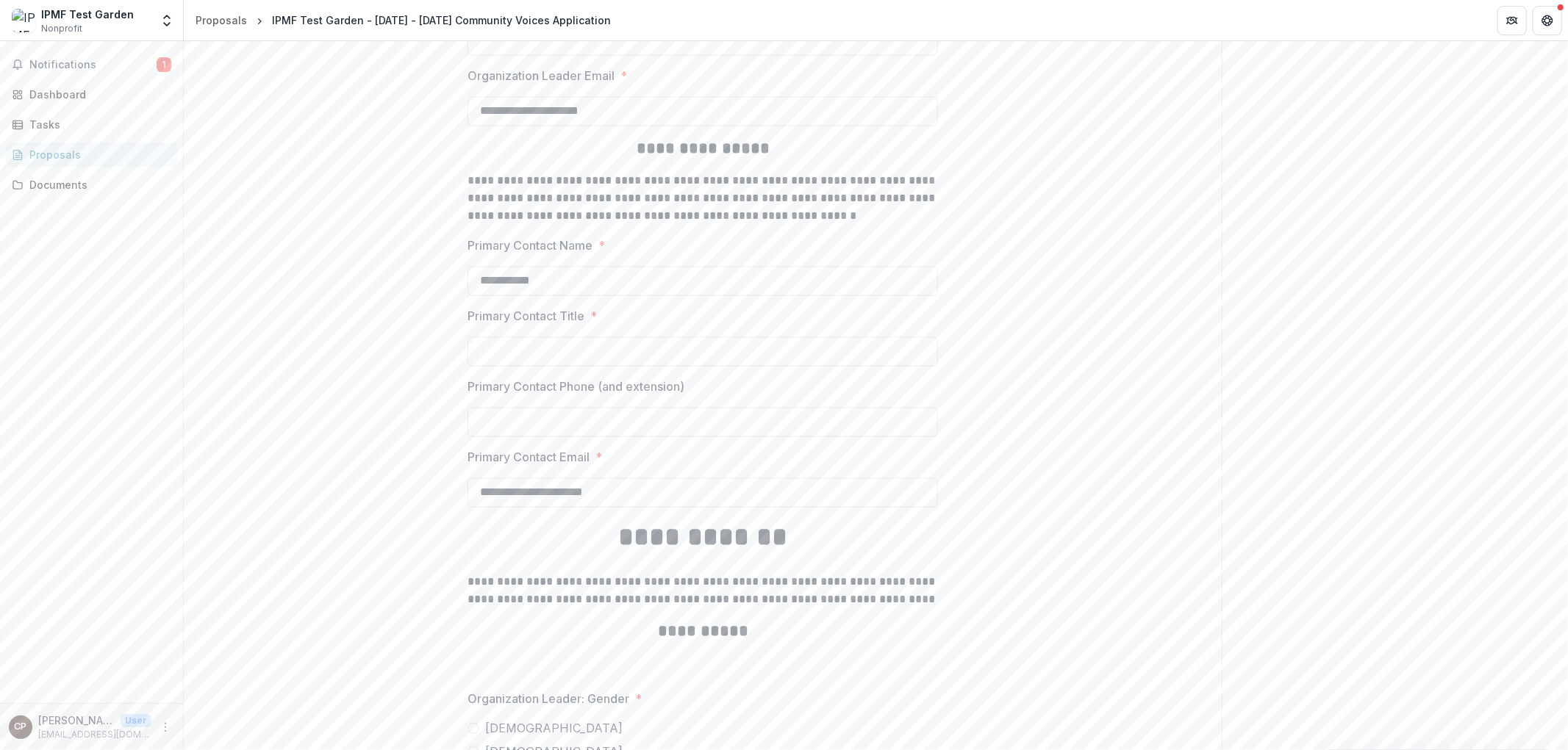
scroll to position [2598, 0]
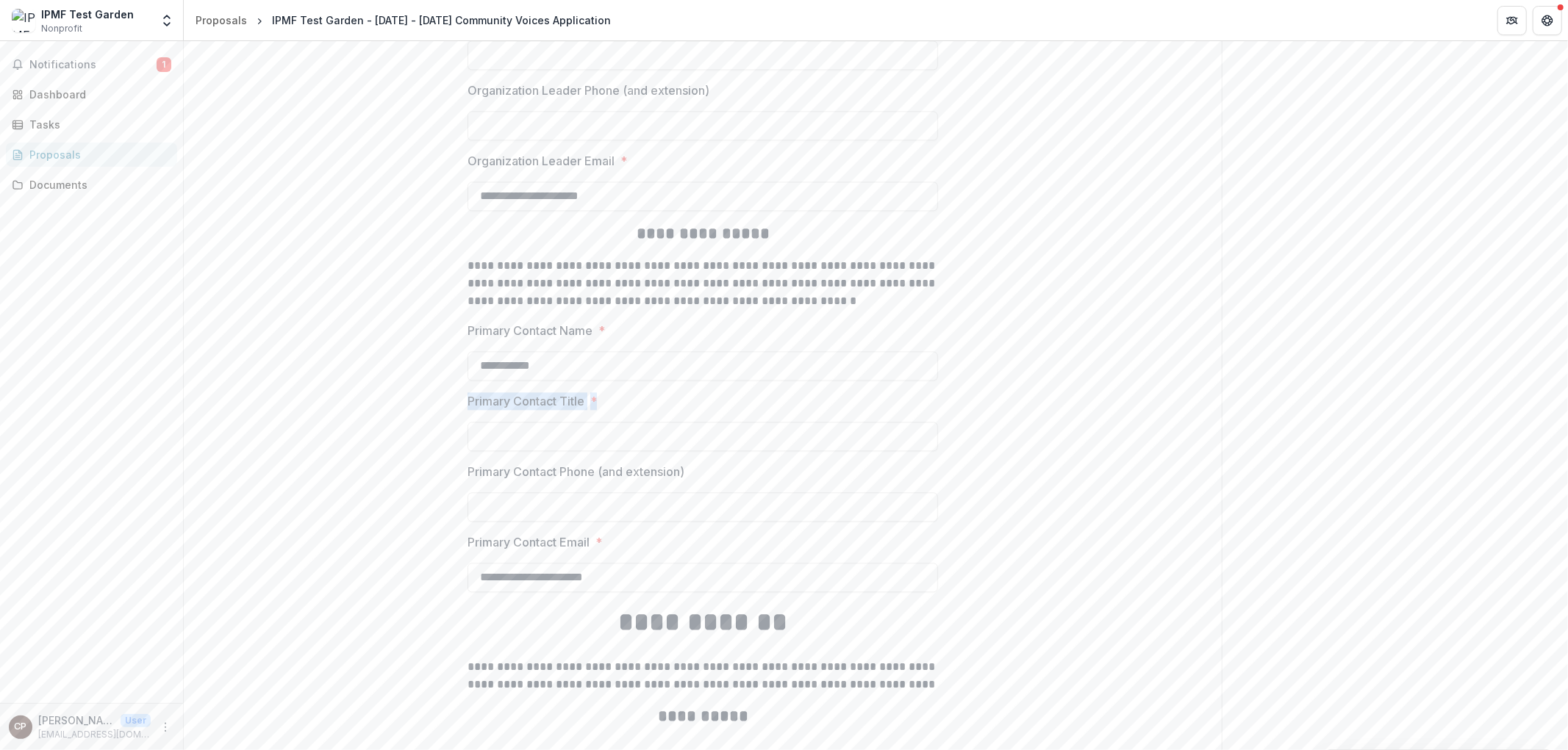
click at [526, 428] on input "Primary Contact Title *" at bounding box center [702, 436] width 470 height 30
drag, startPoint x: 546, startPoint y: 434, endPoint x: 458, endPoint y: 426, distance: 88.4
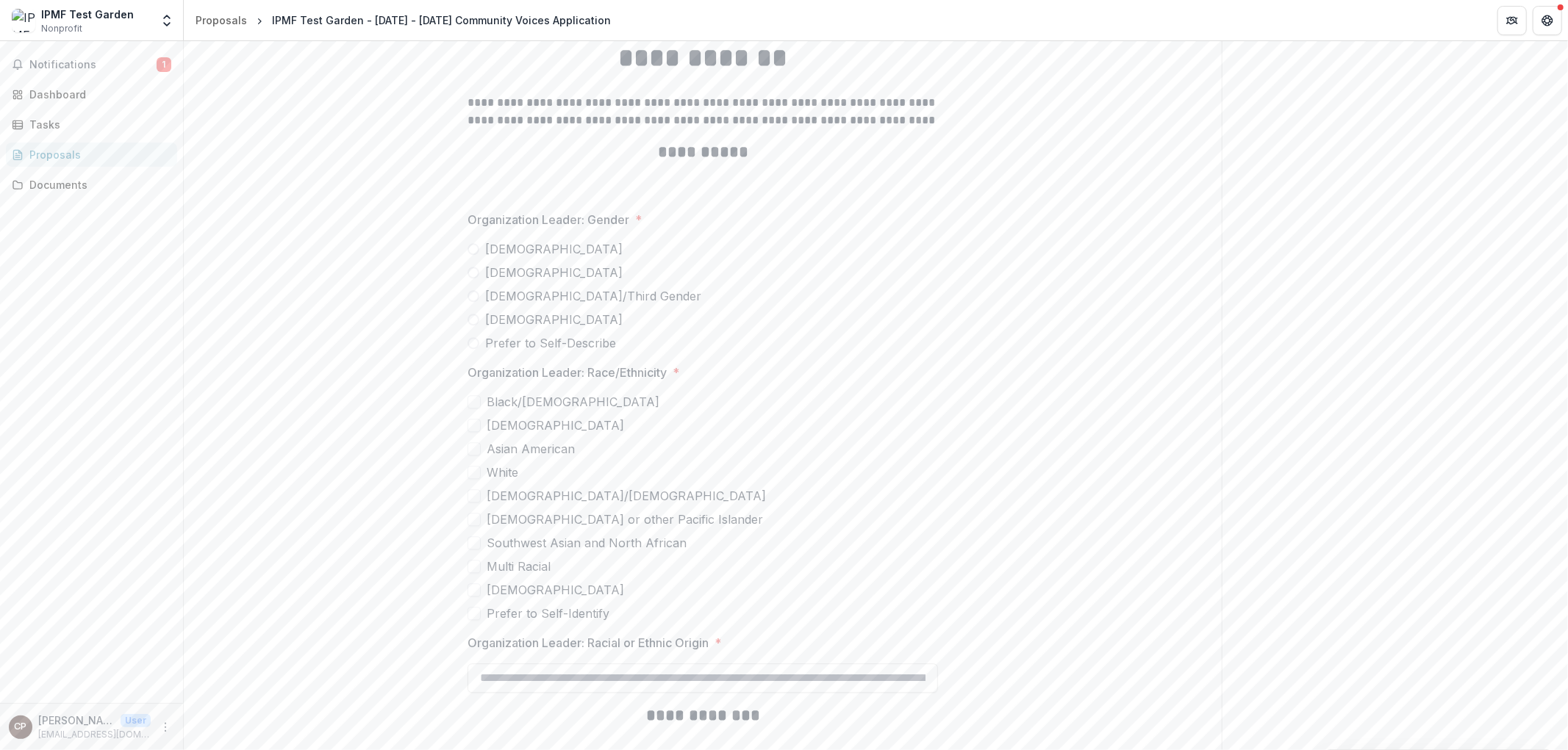
scroll to position [3170, 0]
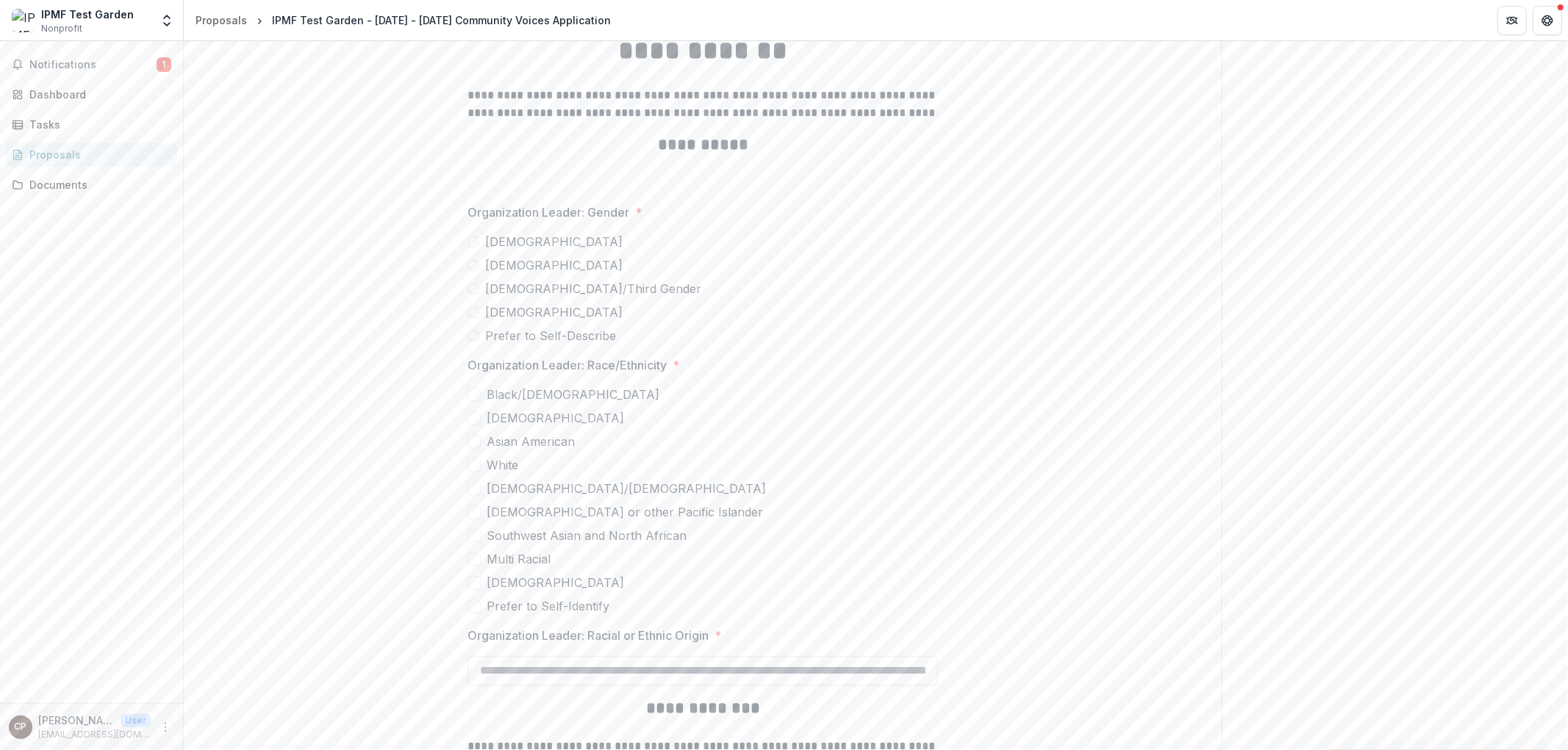
type input "**********"
click at [475, 237] on span at bounding box center [473, 241] width 11 height 11
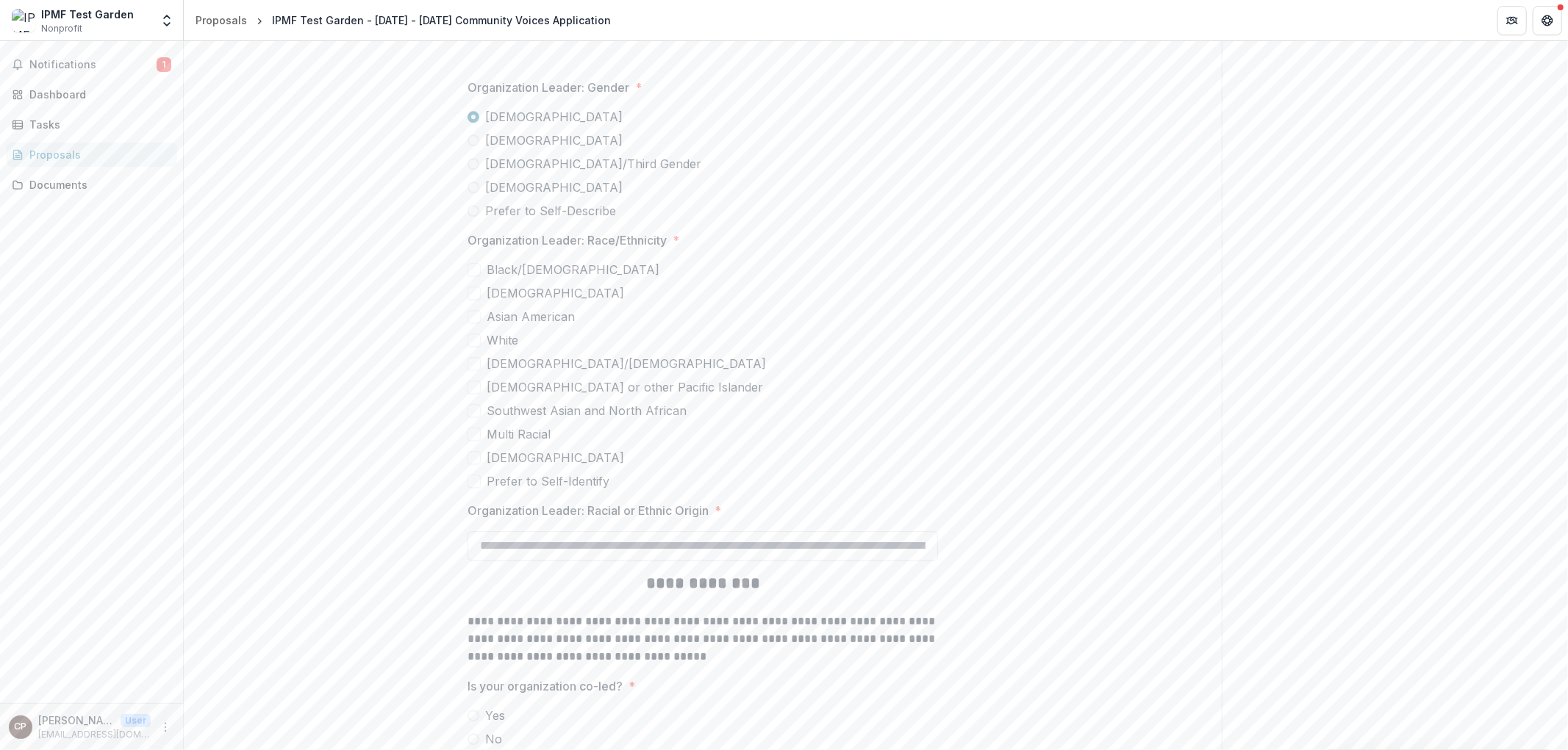
scroll to position [3333, 0]
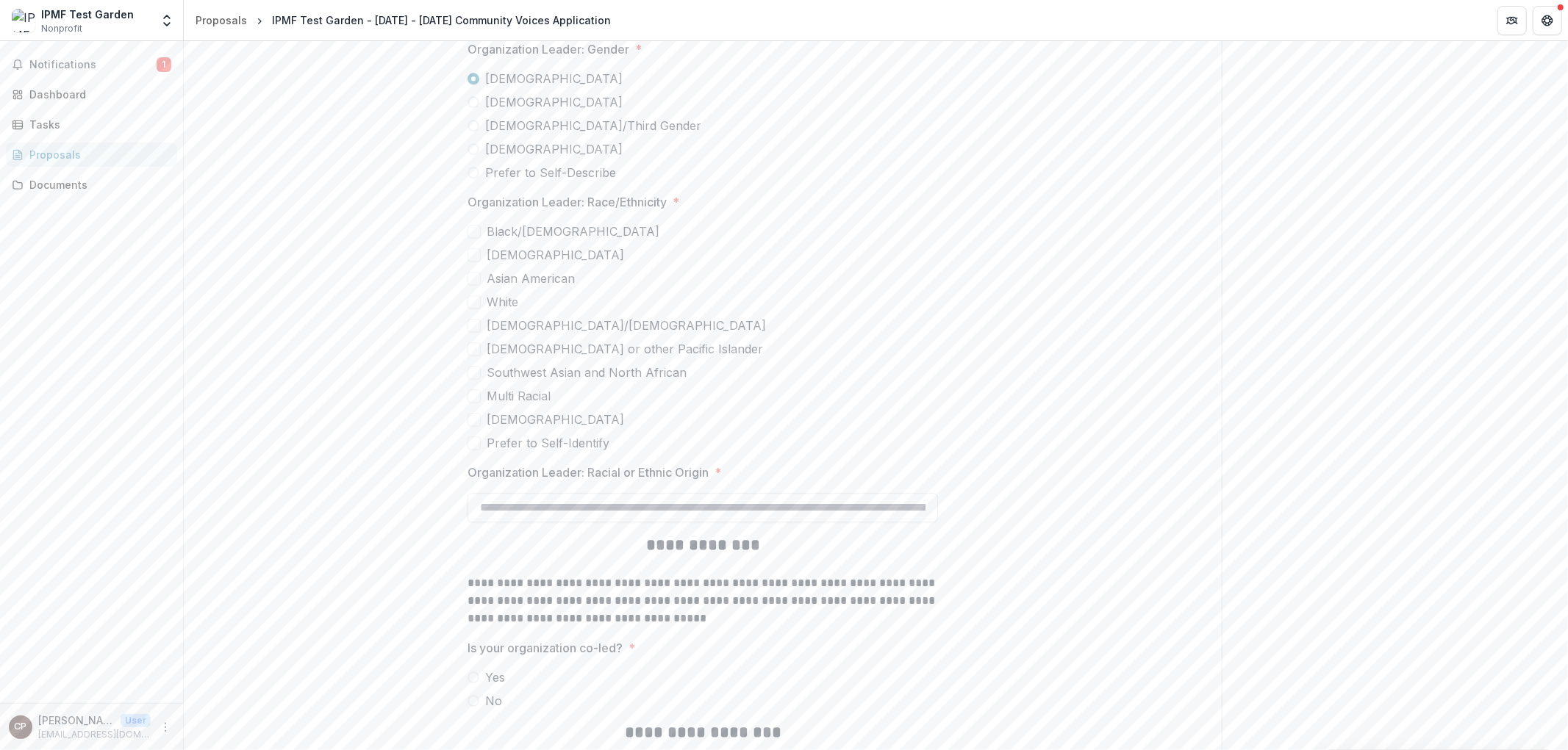
click at [476, 325] on span at bounding box center [474, 325] width 13 height 13
click at [479, 344] on label "Native Hawaiian or other Pacific Islander" at bounding box center [702, 348] width 470 height 17
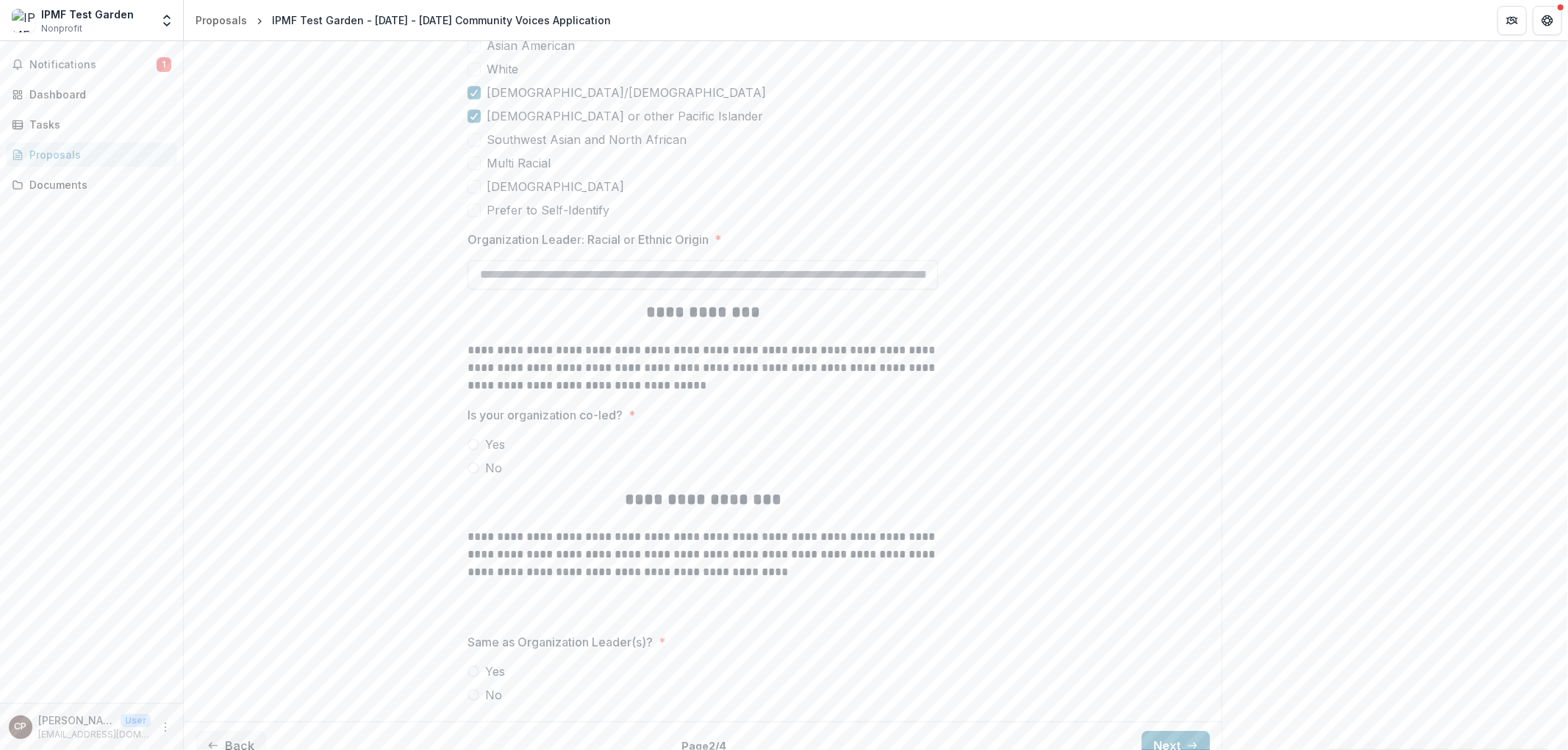
scroll to position [3581, 0]
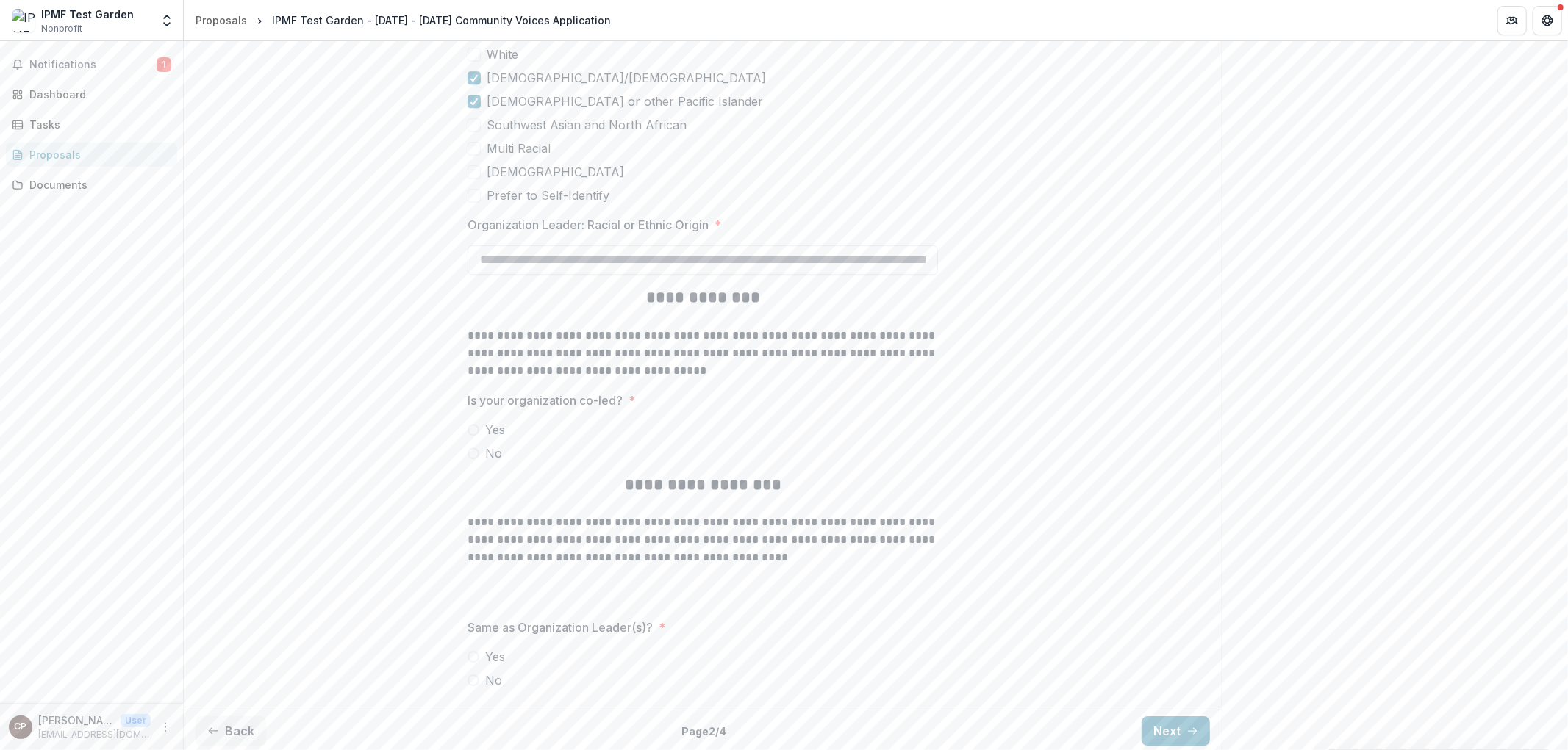
click at [478, 452] on label "No" at bounding box center [702, 453] width 470 height 17
click at [478, 676] on label "No" at bounding box center [702, 680] width 470 height 17
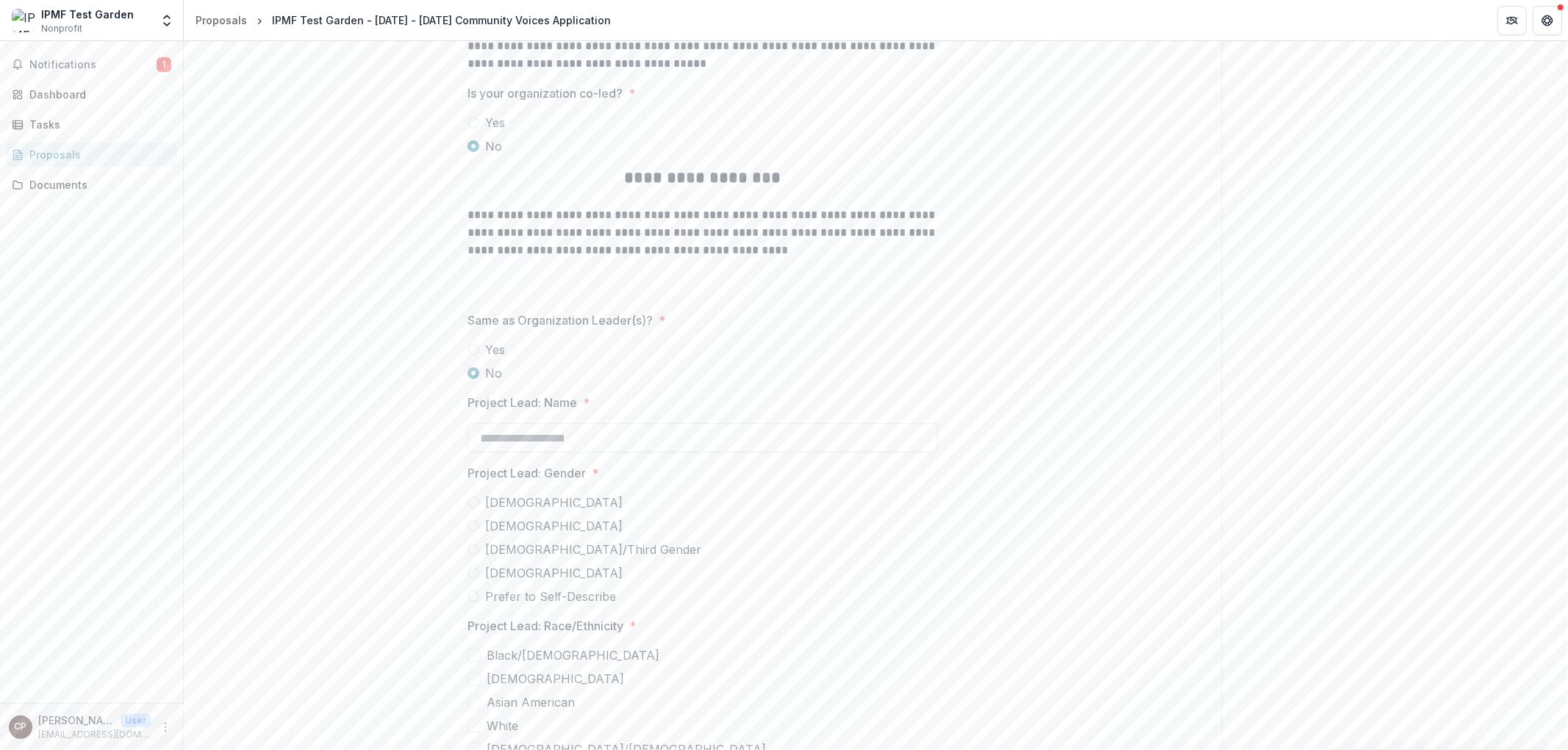
scroll to position [4145, 0]
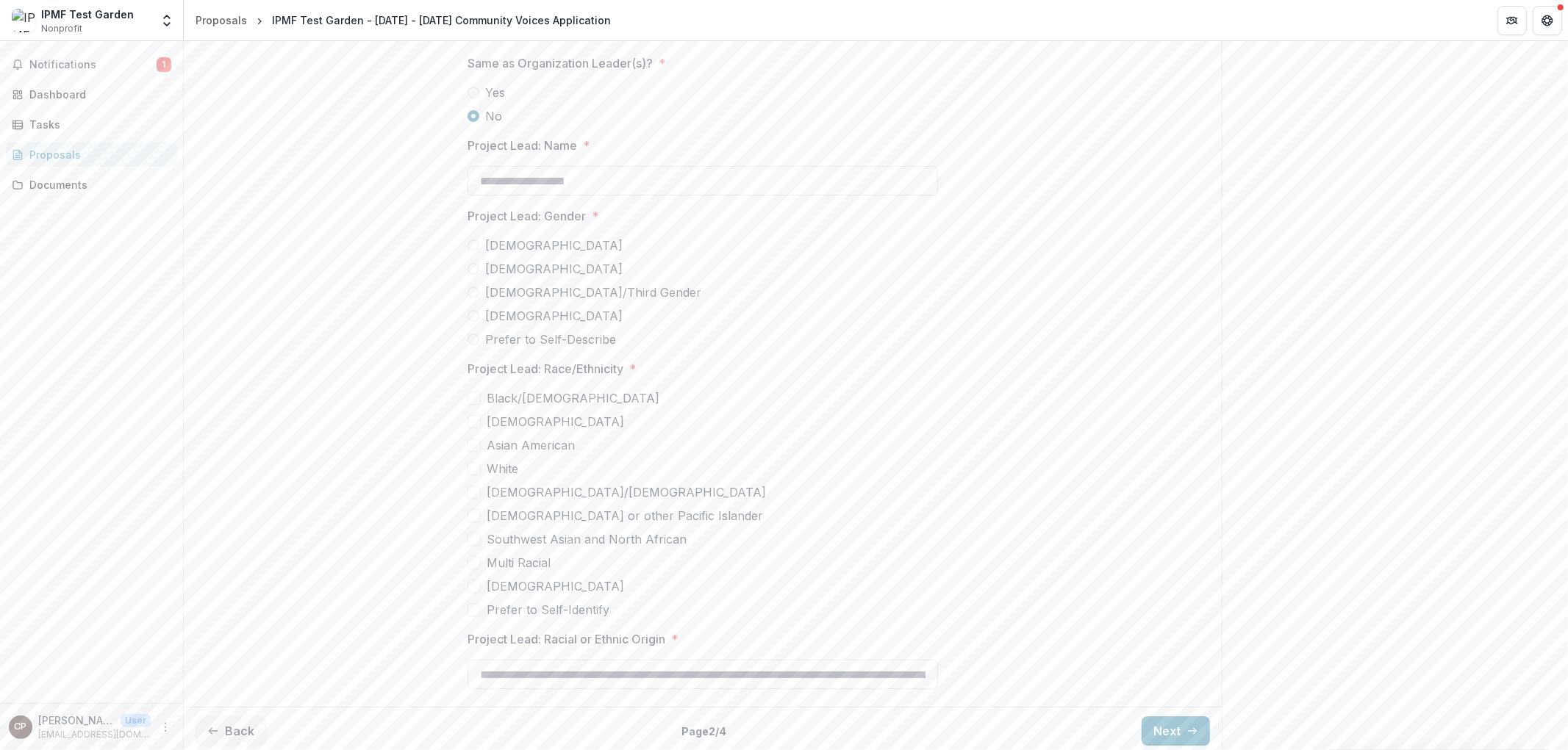
click at [469, 87] on span at bounding box center [473, 92] width 11 height 11
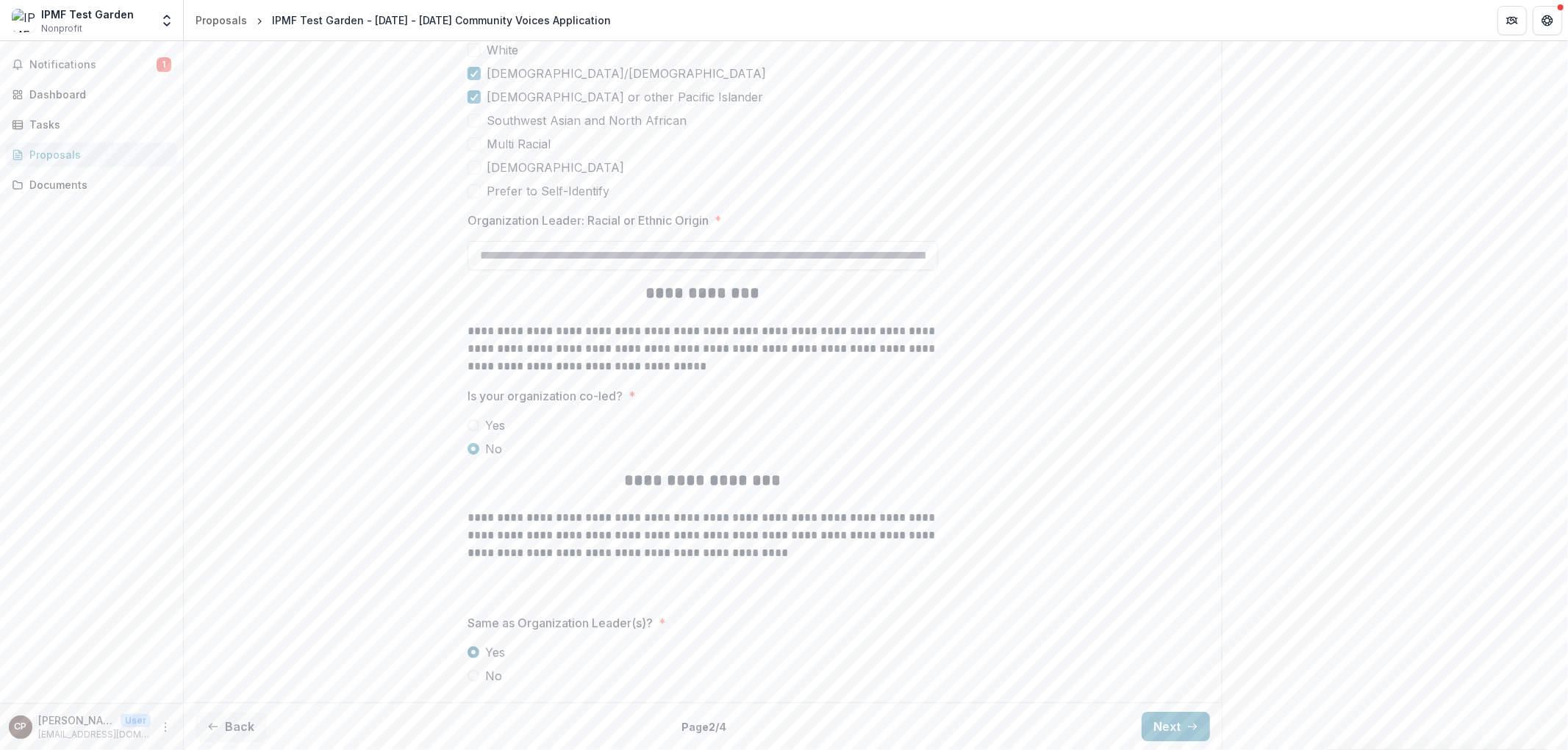
scroll to position [3581, 0]
click at [1173, 726] on button "Next" at bounding box center [1175, 731] width 68 height 30
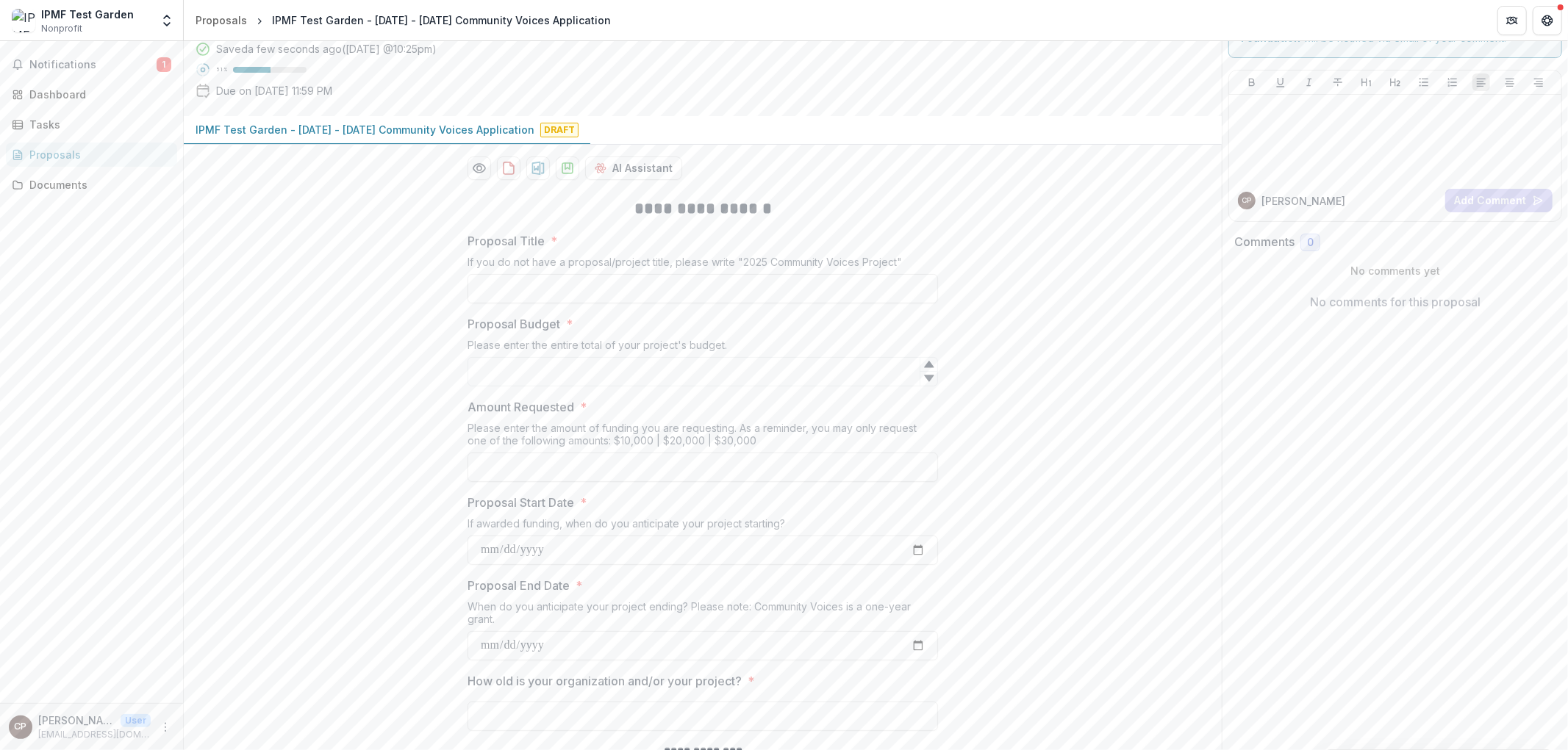
scroll to position [0, 0]
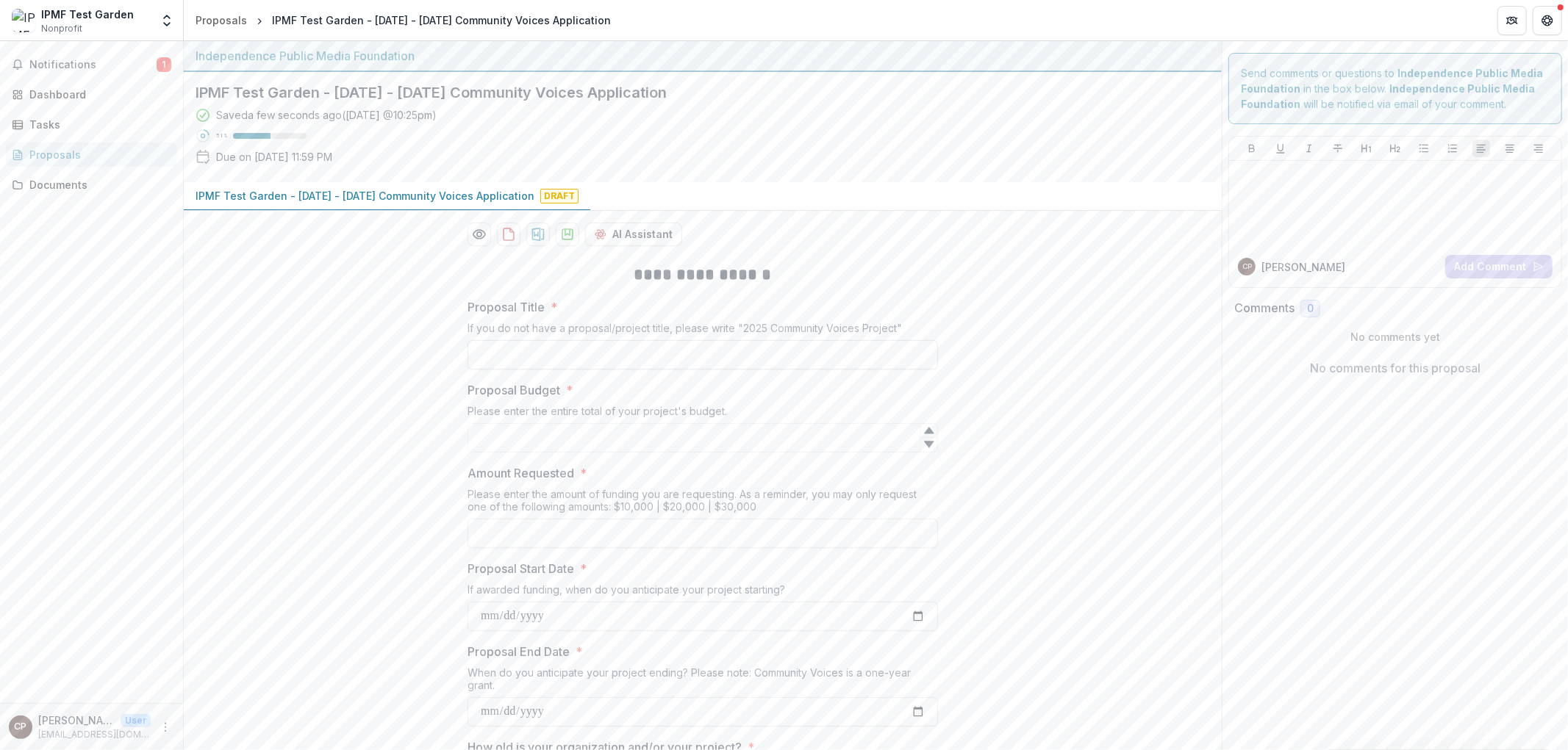
click at [483, 361] on input "Proposal Title *" at bounding box center [702, 355] width 470 height 30
drag, startPoint x: 648, startPoint y: 355, endPoint x: 601, endPoint y: 355, distance: 47.0
click at [601, 355] on input "**********" at bounding box center [702, 355] width 470 height 30
drag, startPoint x: 669, startPoint y: 361, endPoint x: 614, endPoint y: 360, distance: 55.0
click at [614, 360] on input "**********" at bounding box center [702, 355] width 470 height 30
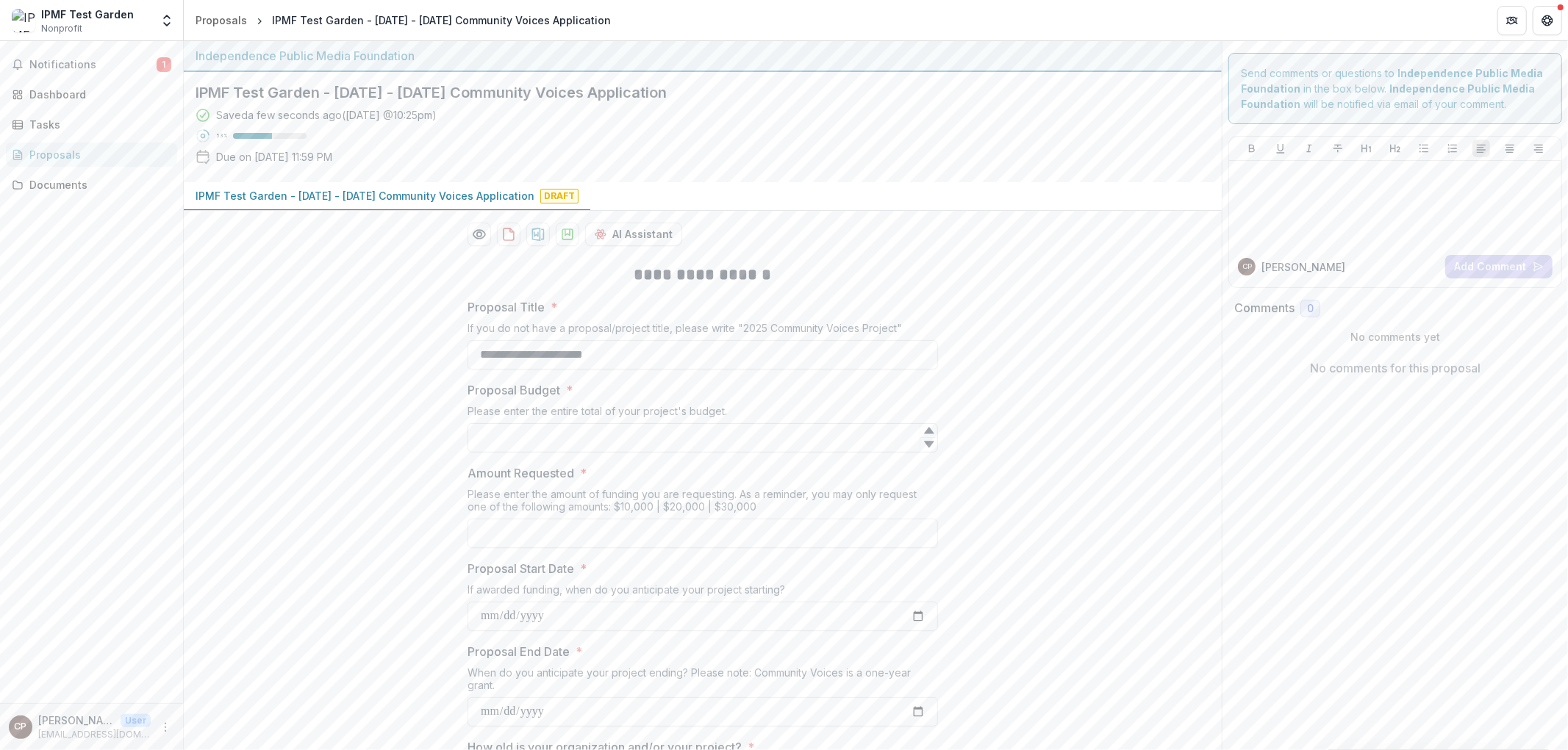
type input "**********"
click at [557, 435] on input "Proposal Budget *" at bounding box center [702, 438] width 470 height 30
type input "*****"
click at [682, 534] on input "Amount Requested *" at bounding box center [702, 533] width 470 height 30
type input "*******"
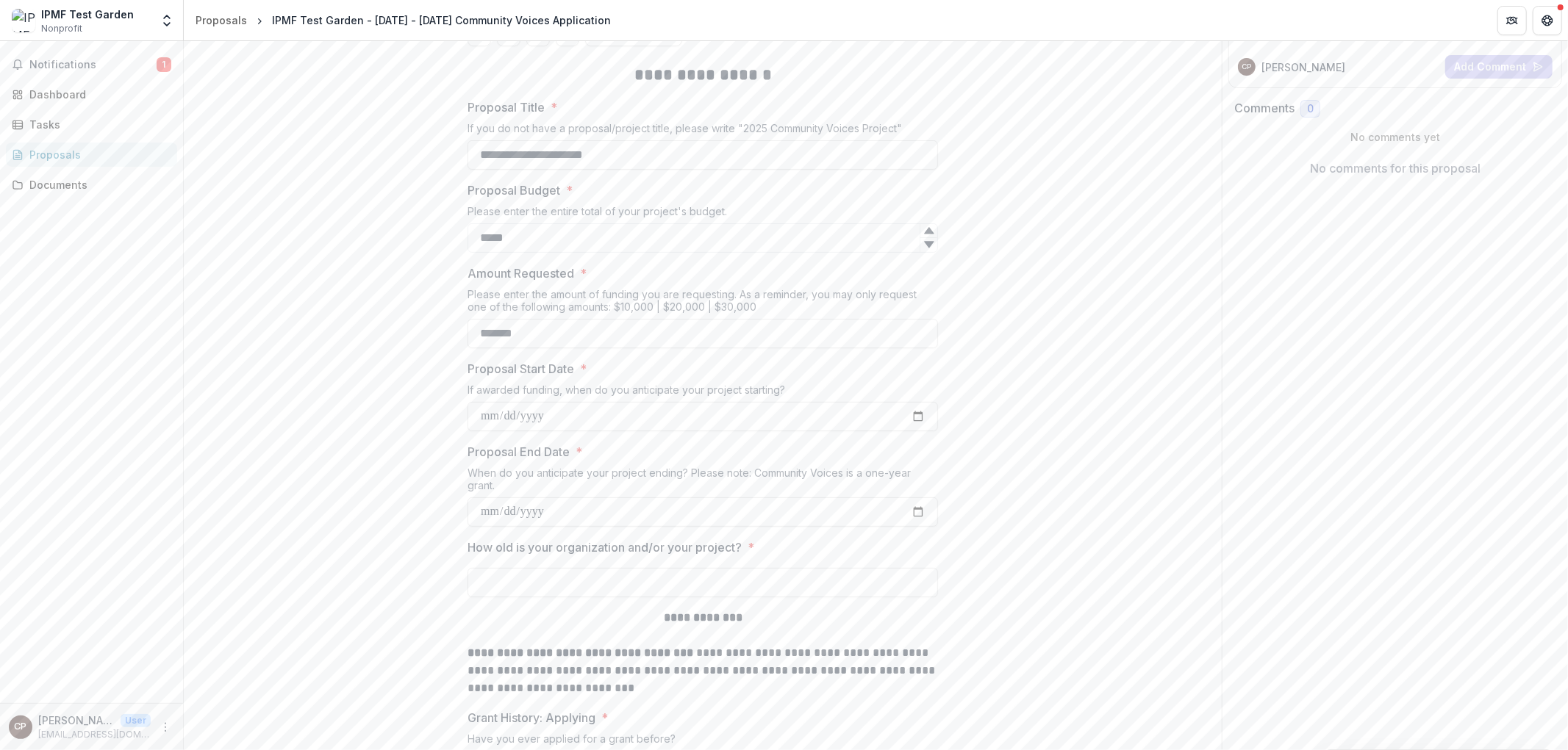
scroll to position [244, 0]
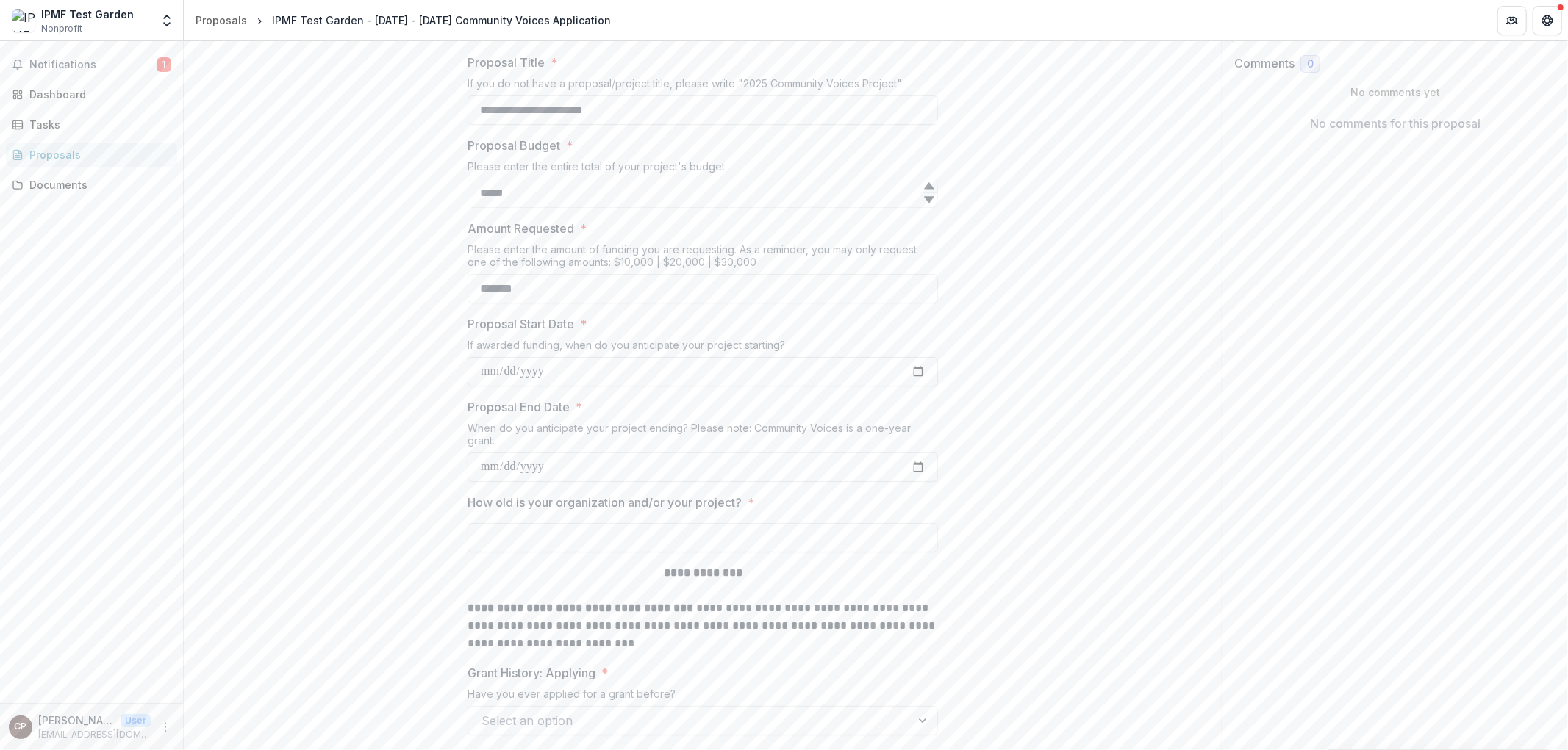
click at [790, 377] on input "Proposal Start Date *" at bounding box center [702, 371] width 470 height 30
click at [917, 361] on input "Proposal Start Date *" at bounding box center [702, 371] width 470 height 30
type input "**********"
click at [489, 470] on input "Proposal End Date *" at bounding box center [702, 467] width 470 height 30
click at [924, 464] on input "Proposal End Date *" at bounding box center [702, 467] width 470 height 30
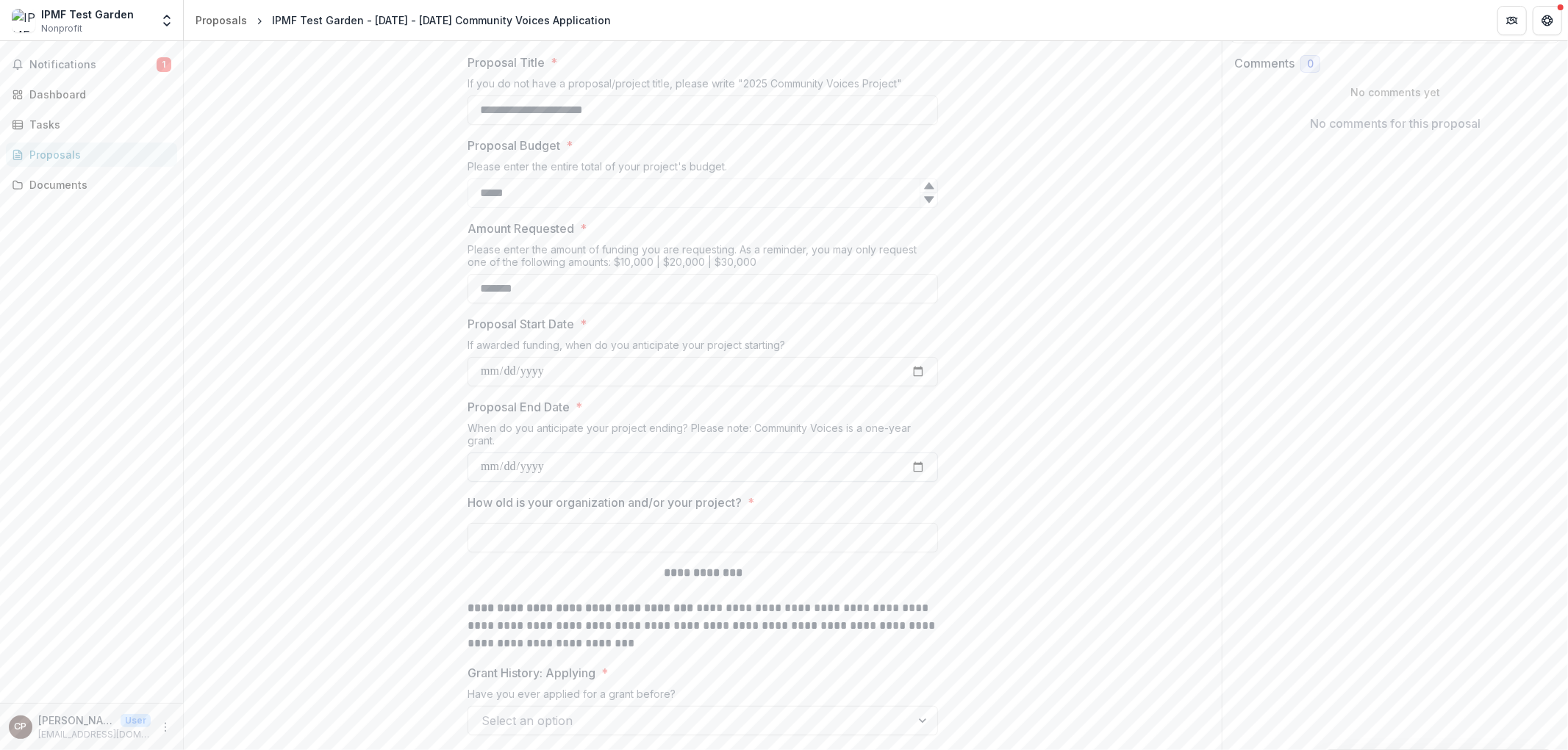
click at [907, 465] on input "Proposal End Date *" at bounding box center [702, 467] width 470 height 30
click at [917, 465] on input "Proposal End Date *" at bounding box center [702, 467] width 470 height 30
type input "**********"
click at [542, 530] on input "How old is your organization and/or your project? *" at bounding box center [702, 537] width 470 height 30
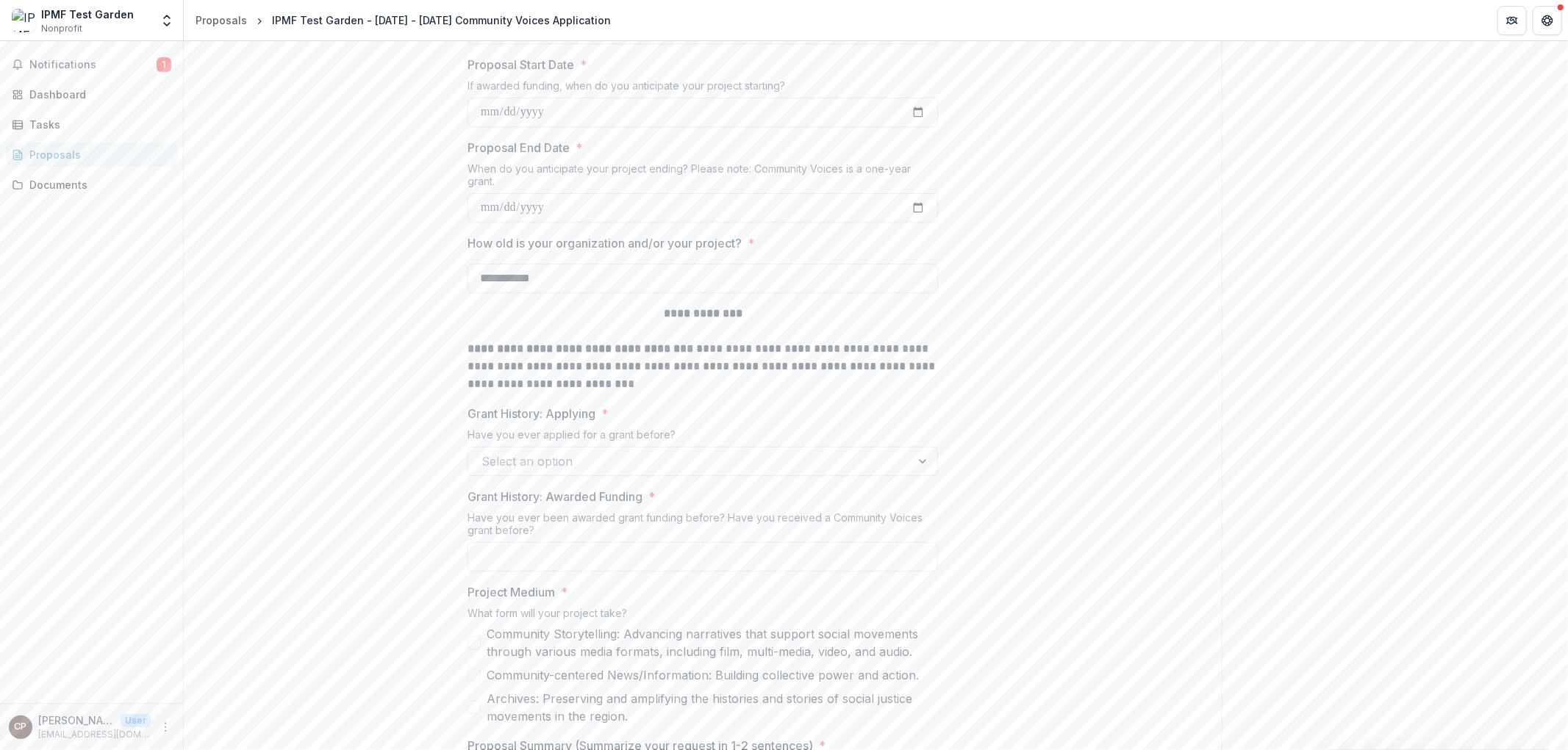
scroll to position [571, 0]
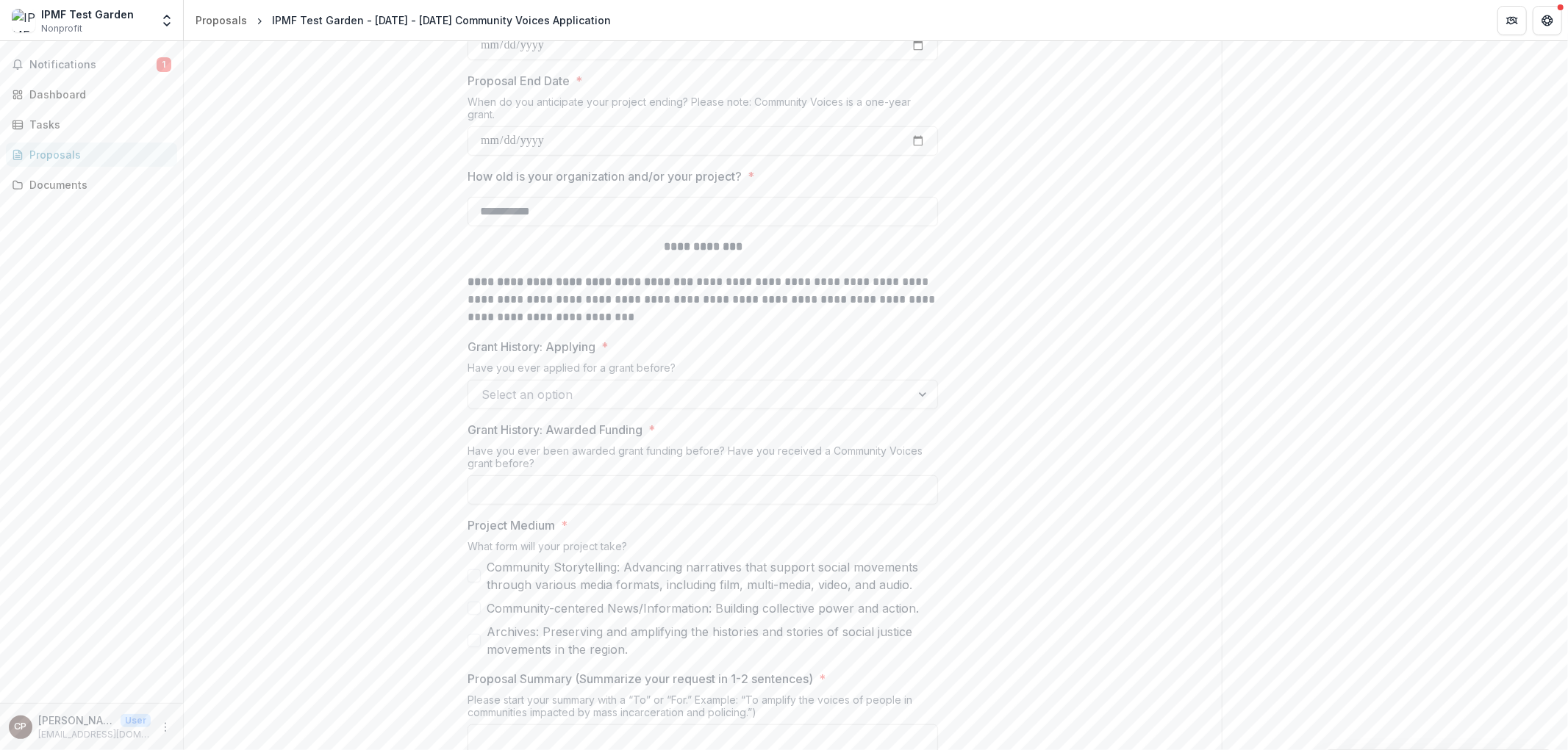
type input "**********"
click at [559, 385] on div at bounding box center [689, 394] width 416 height 20
click at [516, 450] on div "No" at bounding box center [702, 452] width 465 height 27
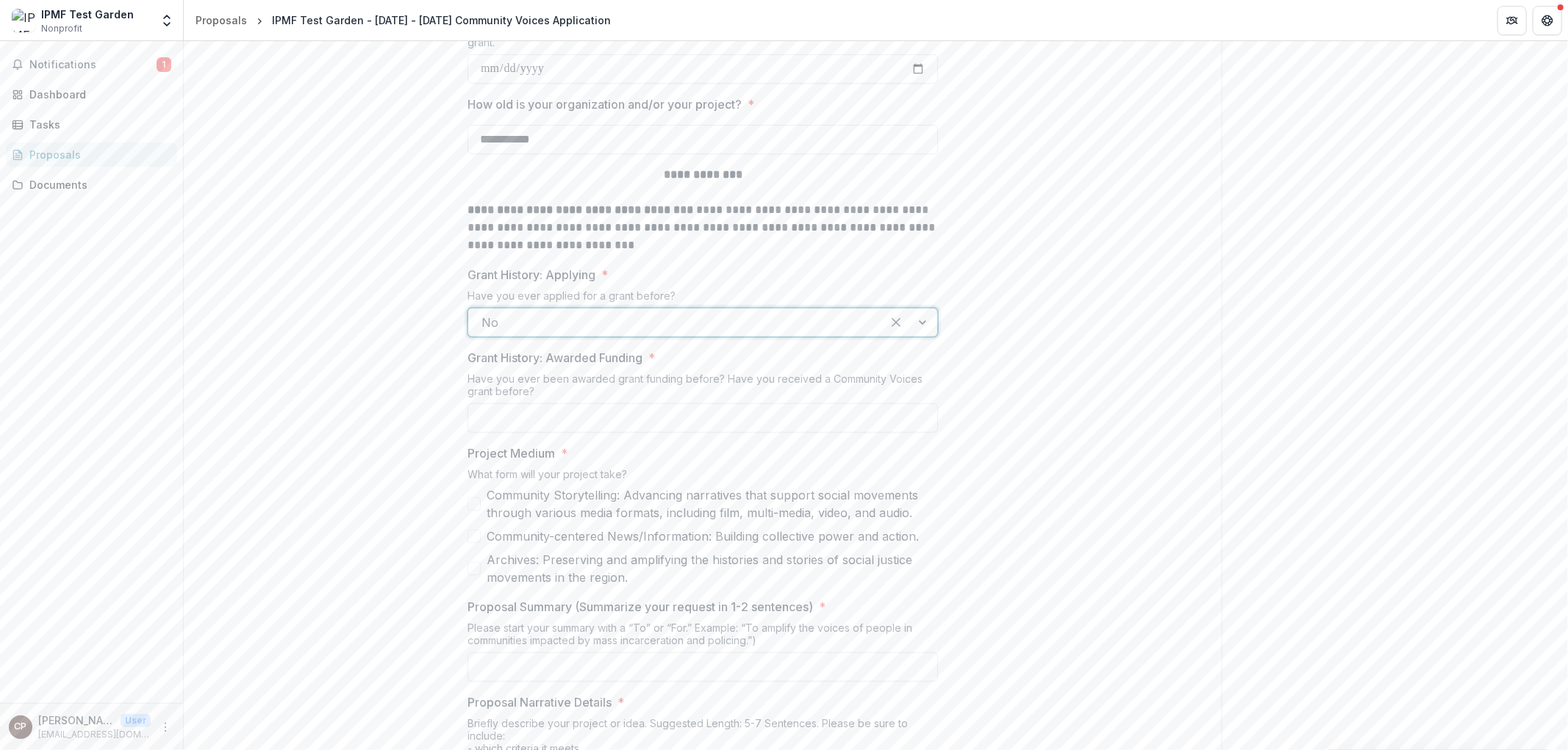
scroll to position [735, 0]
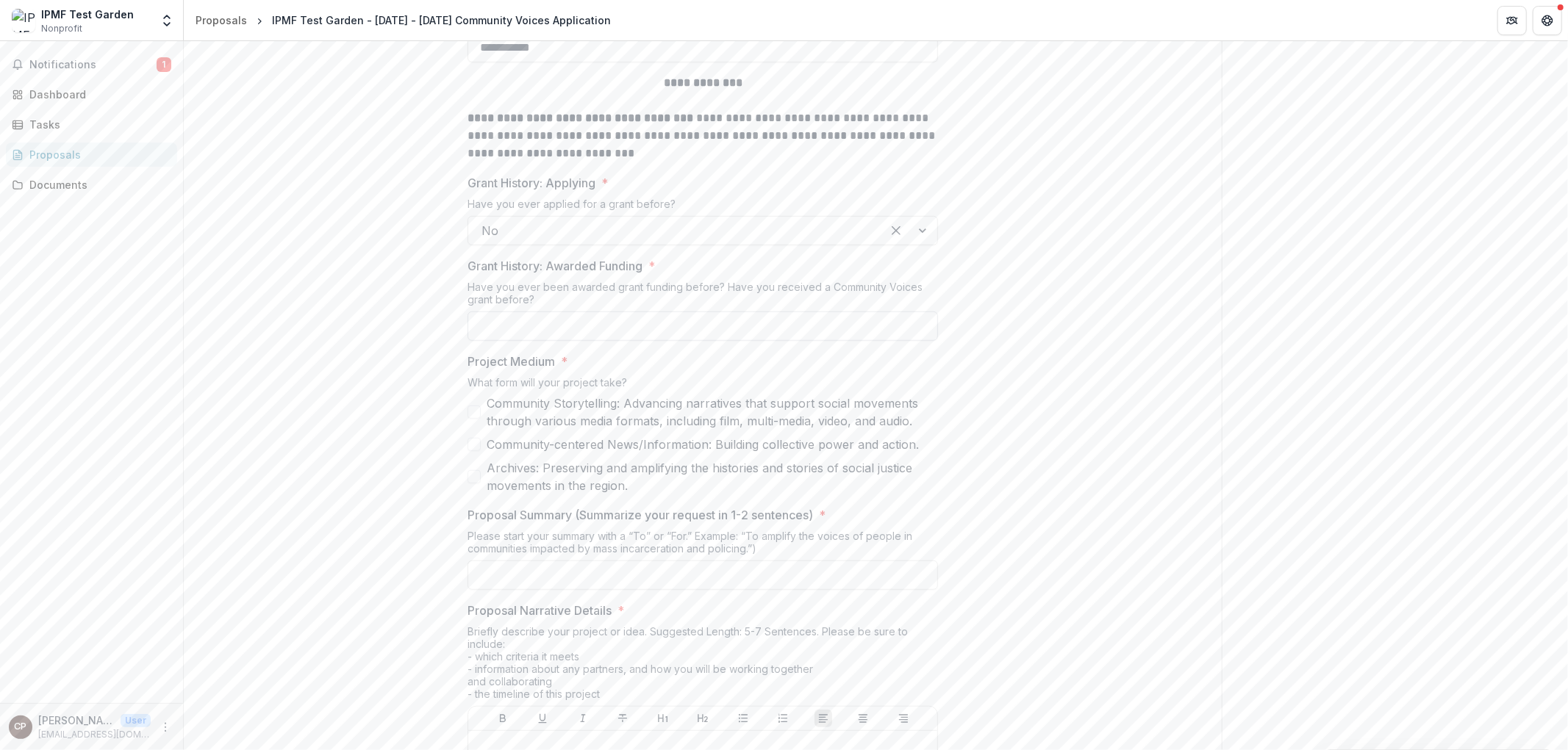
click at [566, 311] on input "Grant History: Awarded Funding *" at bounding box center [702, 326] width 470 height 30
type input "**"
click at [481, 438] on label "Community-centered News/Information: Building collective power and action." at bounding box center [702, 444] width 470 height 17
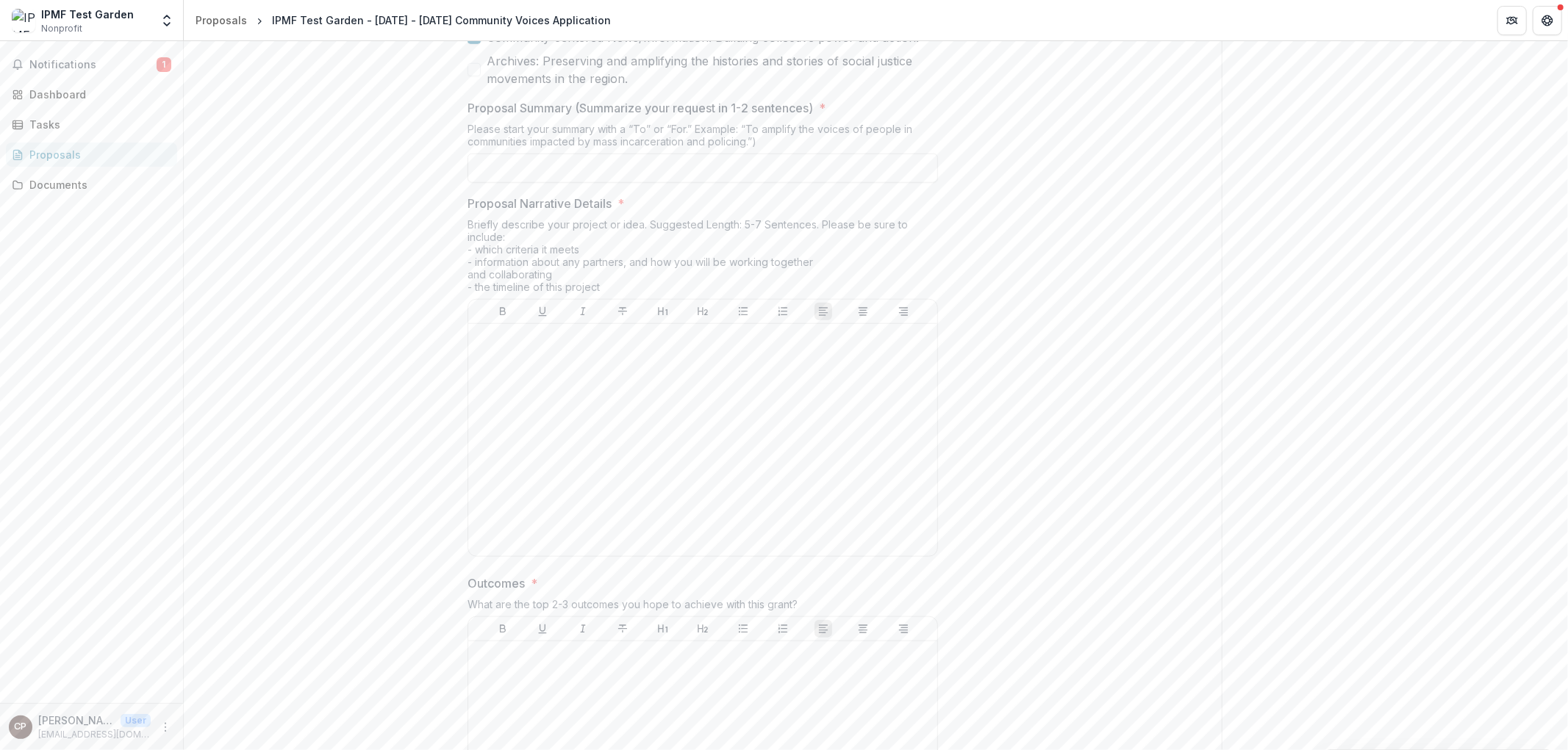
scroll to position [1142, 0]
click at [579, 157] on input "Proposal Summary (Summarize your request in 1-2 sentences) *" at bounding box center [702, 167] width 470 height 30
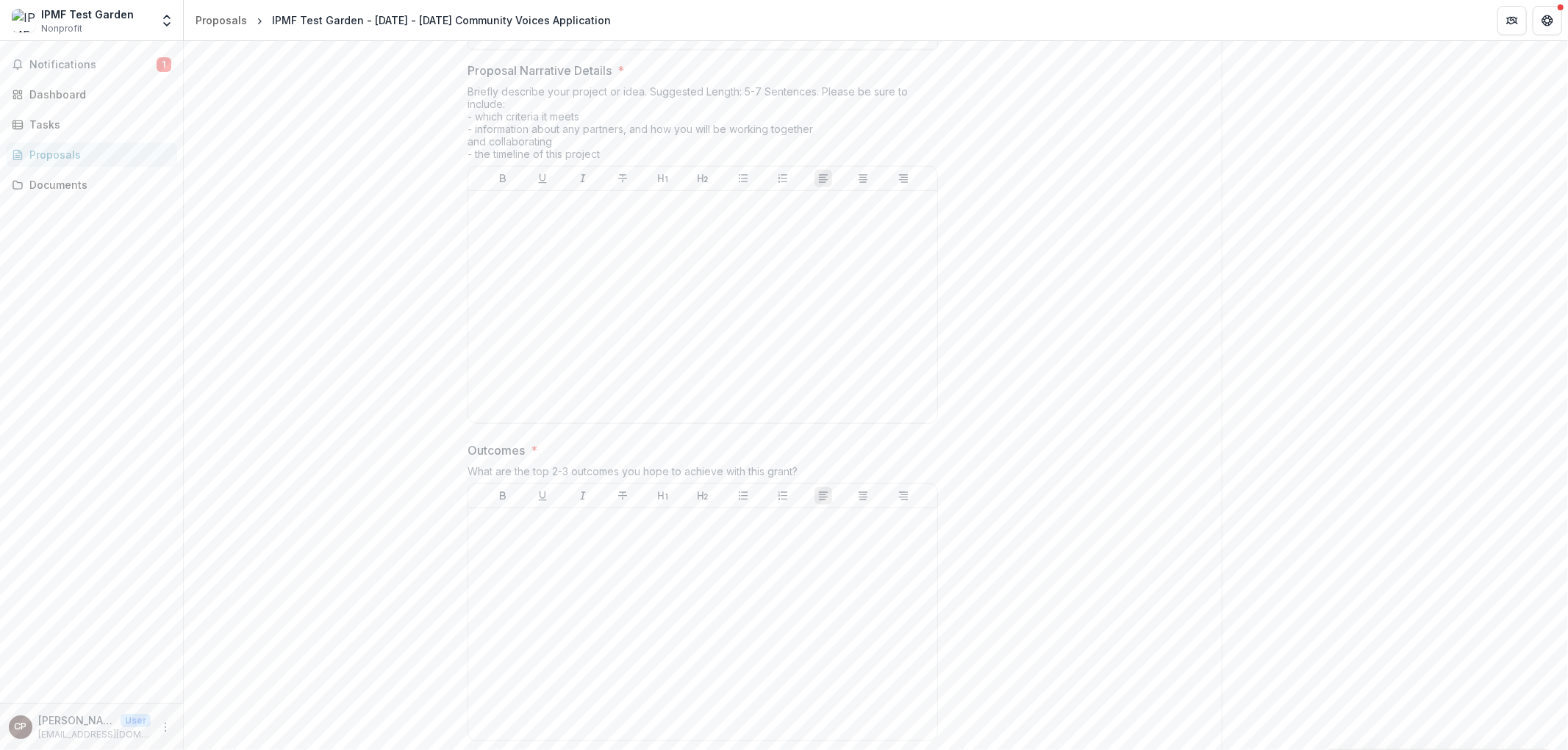
scroll to position [1306, 0]
type input "**********"
click at [749, 282] on div at bounding box center [702, 276] width 457 height 220
click at [654, 548] on div at bounding box center [702, 594] width 457 height 220
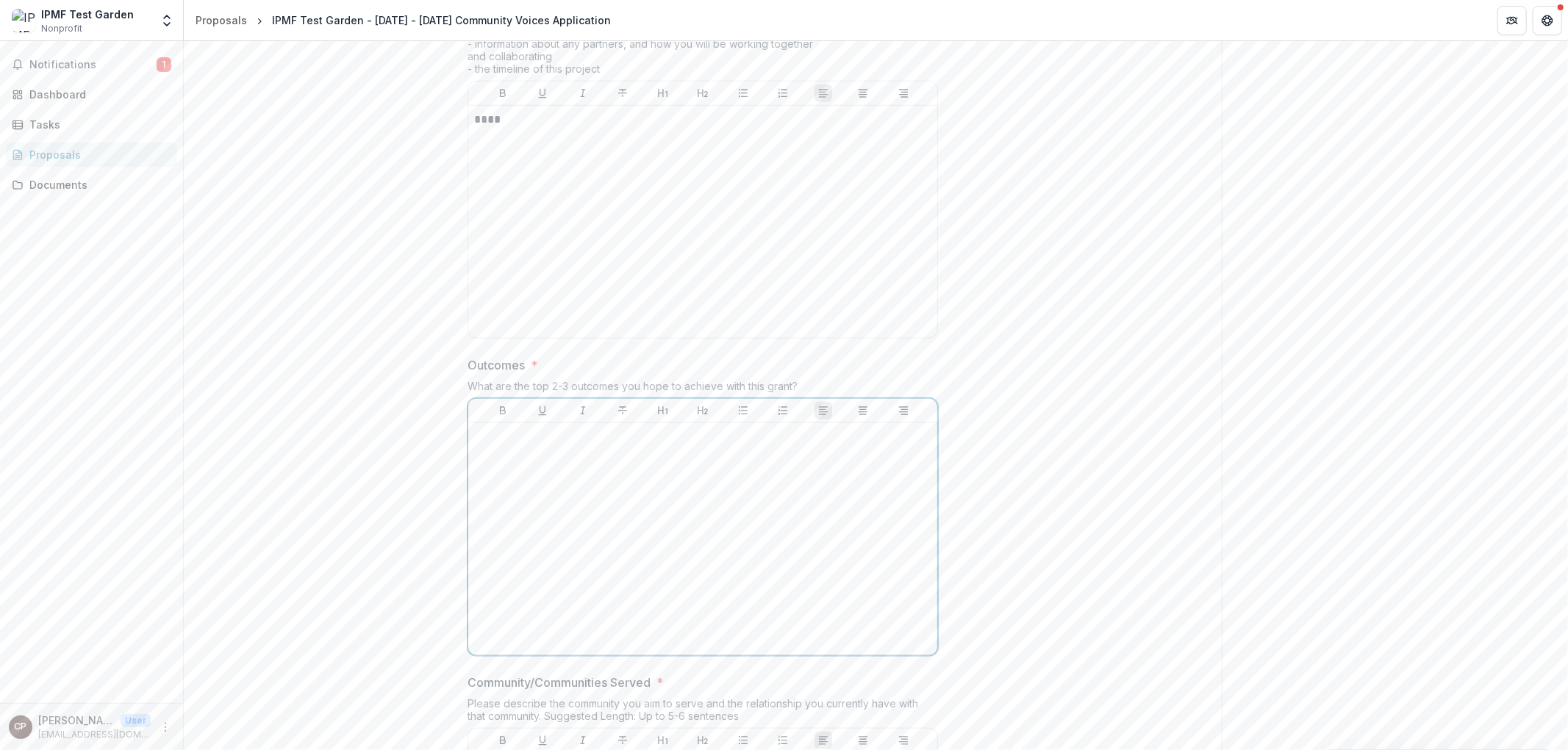
scroll to position [1387, 0]
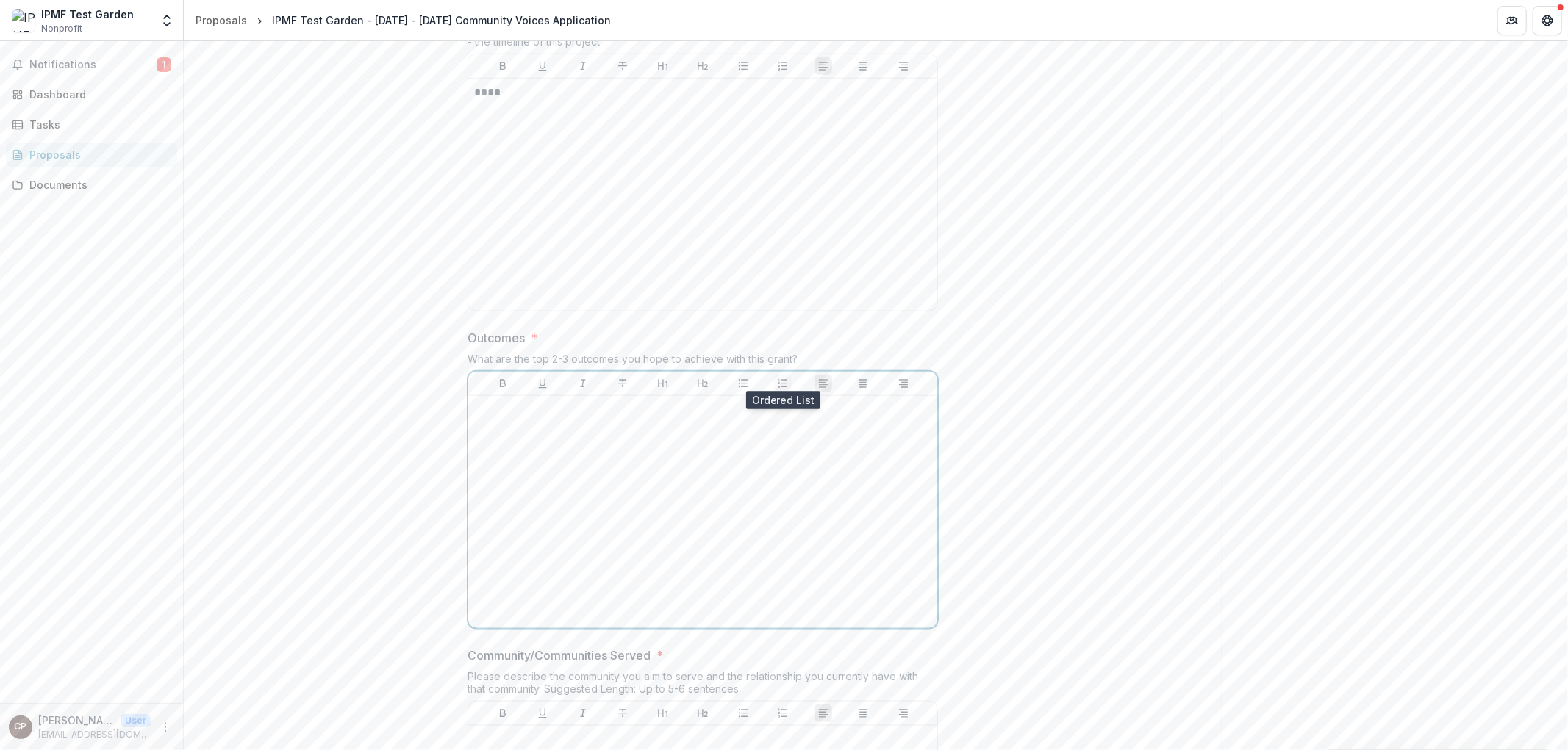
click at [782, 378] on icon "Ordered List" at bounding box center [782, 383] width 11 height 11
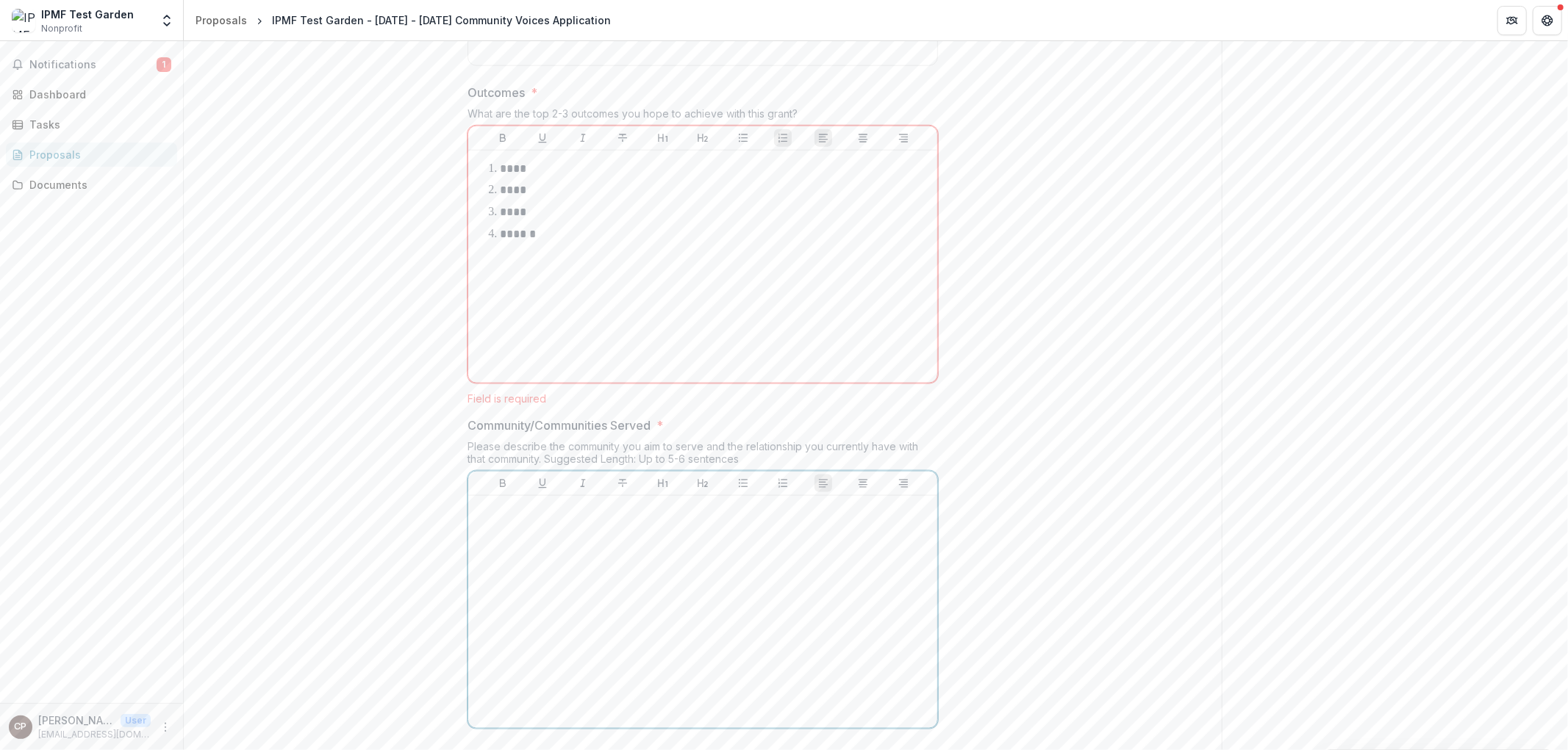
click at [722, 538] on div at bounding box center [702, 612] width 457 height 220
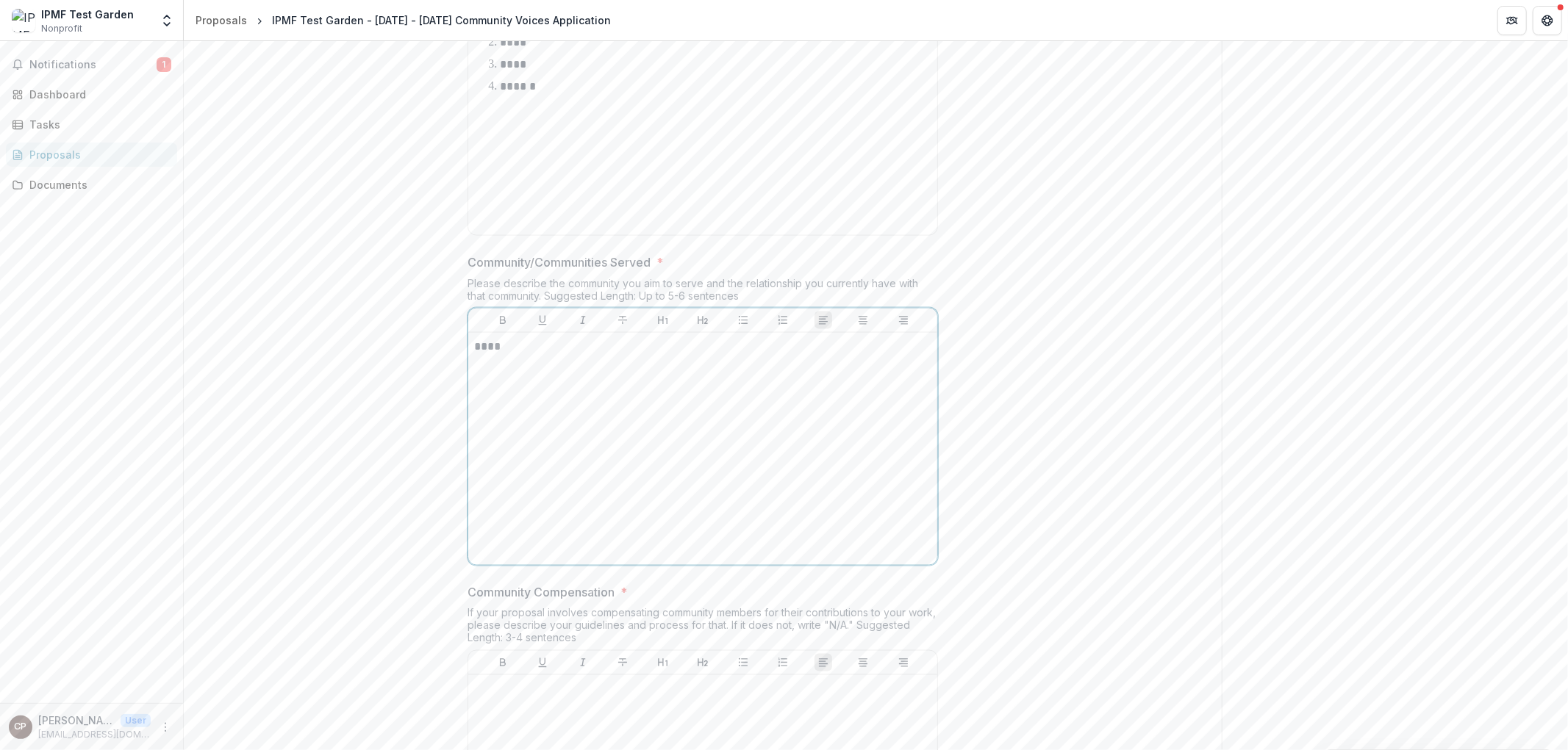
scroll to position [1943, 0]
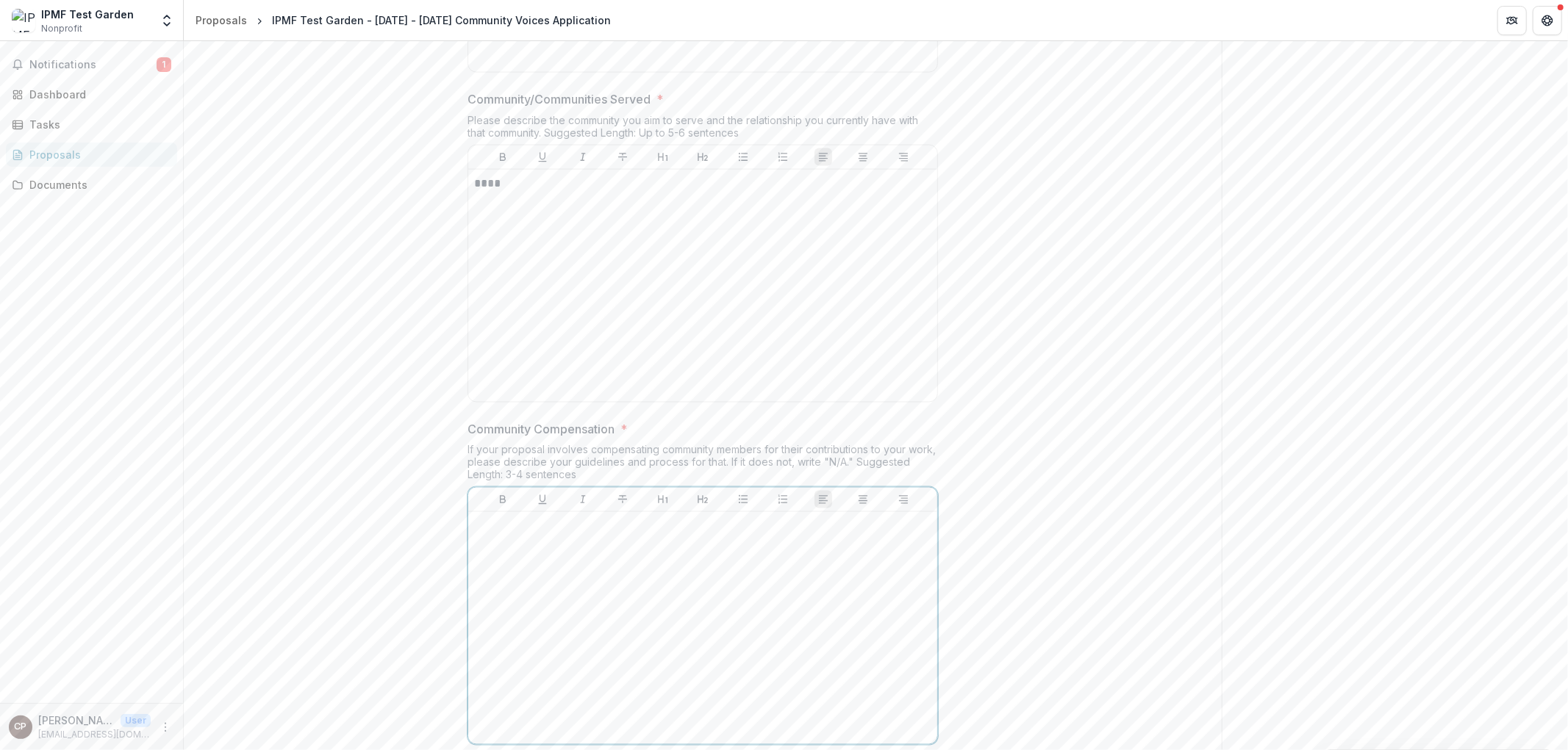
click at [674, 594] on div at bounding box center [702, 628] width 457 height 220
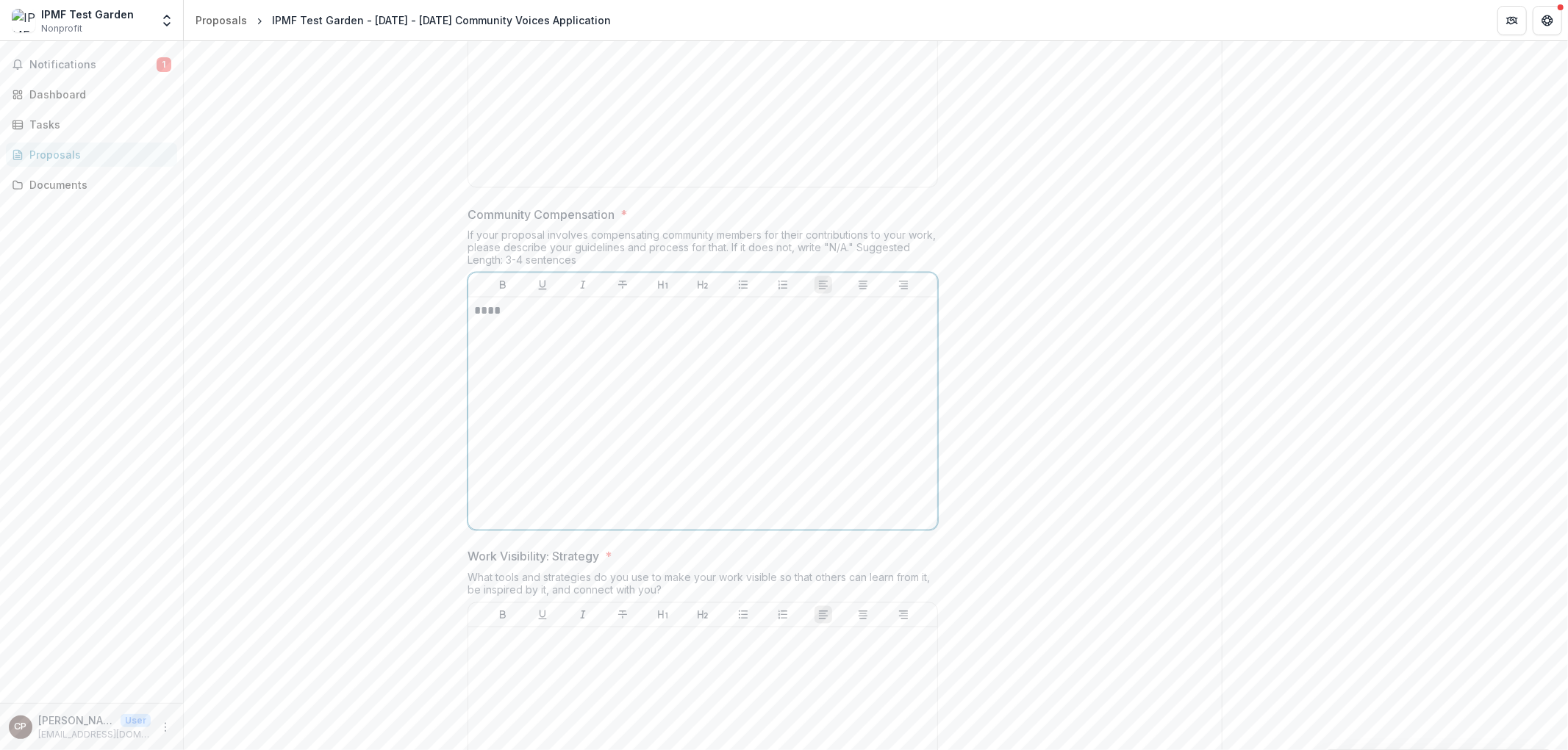
scroll to position [2189, 0]
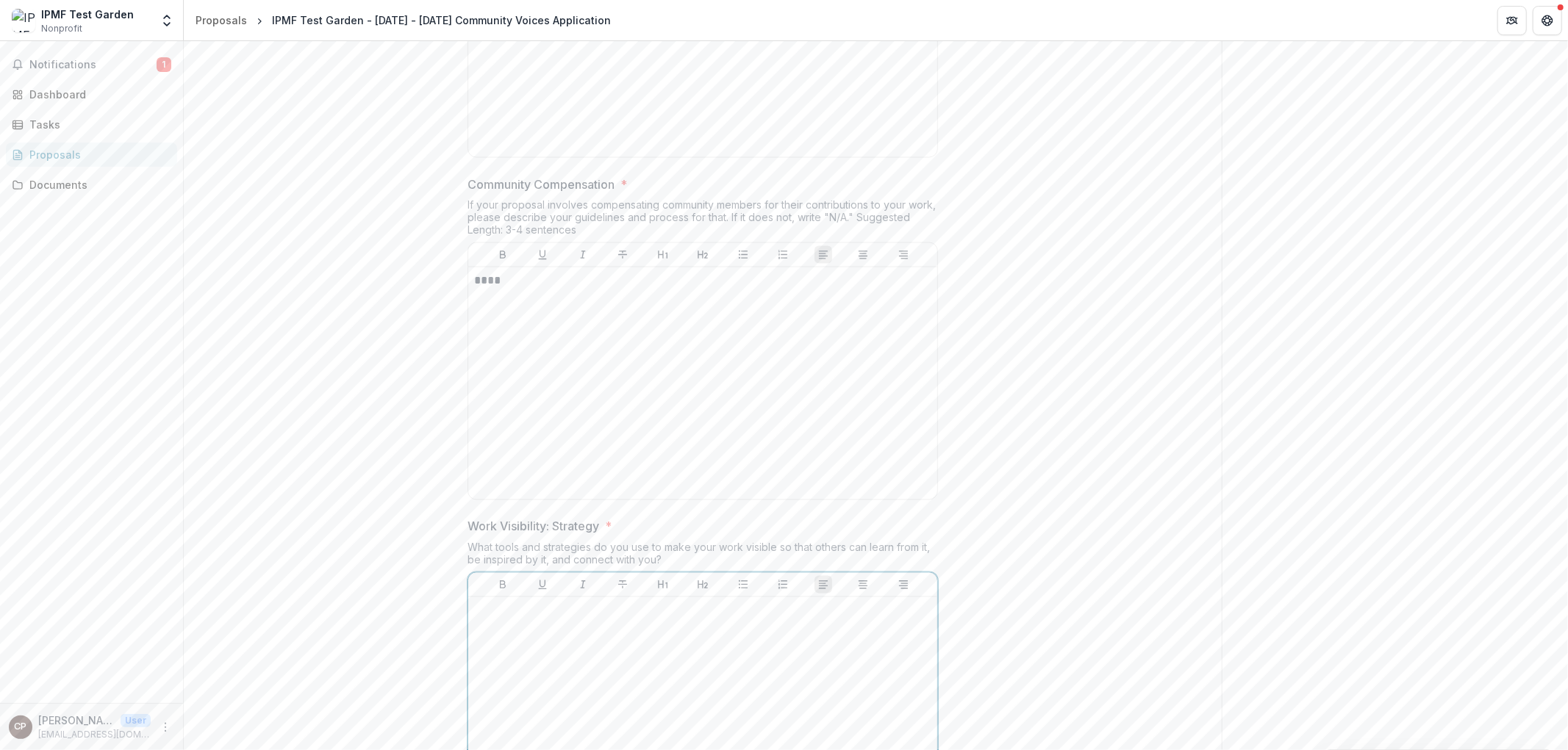
click at [633, 640] on div at bounding box center [702, 714] width 457 height 220
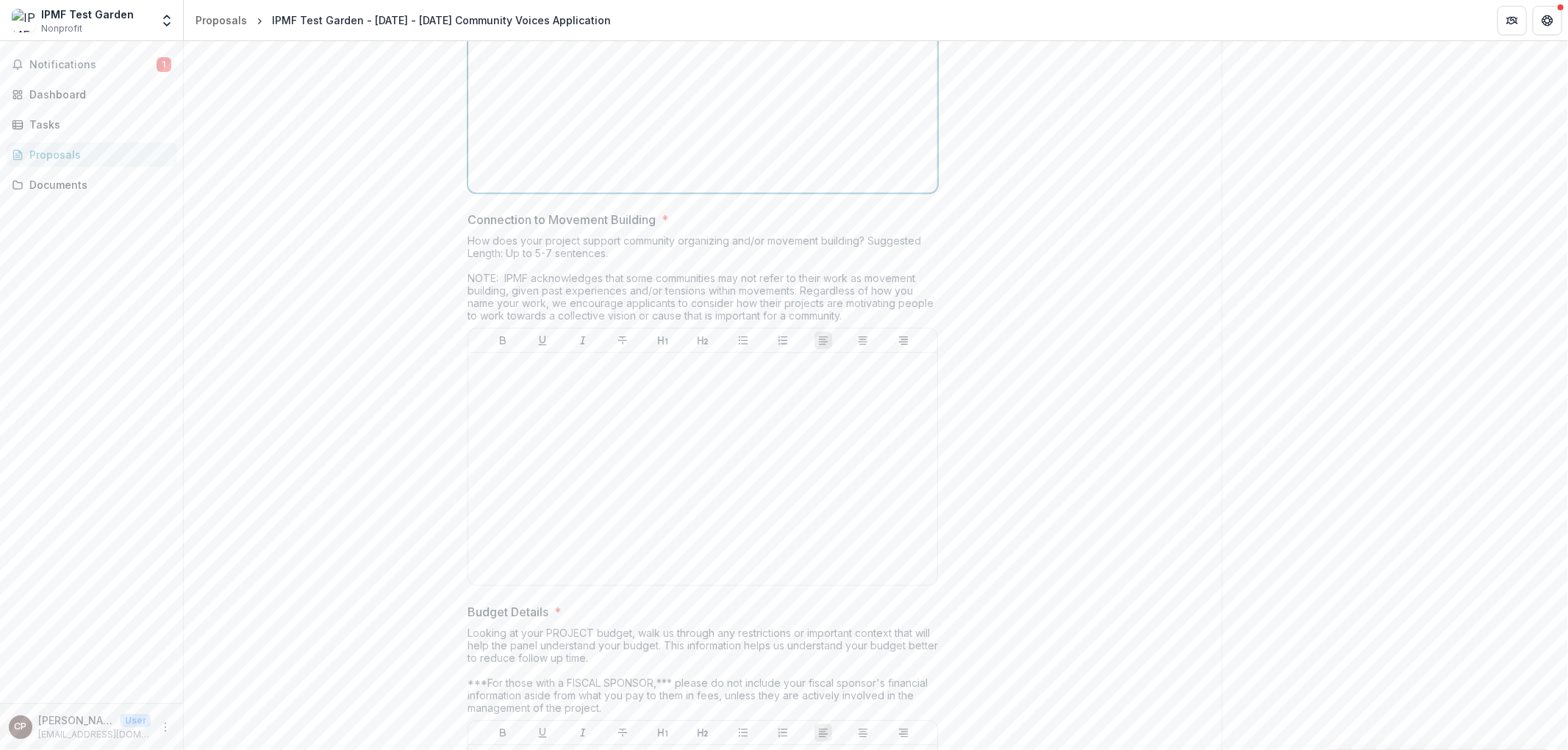
scroll to position [2841, 0]
click at [627, 443] on div at bounding box center [702, 452] width 457 height 220
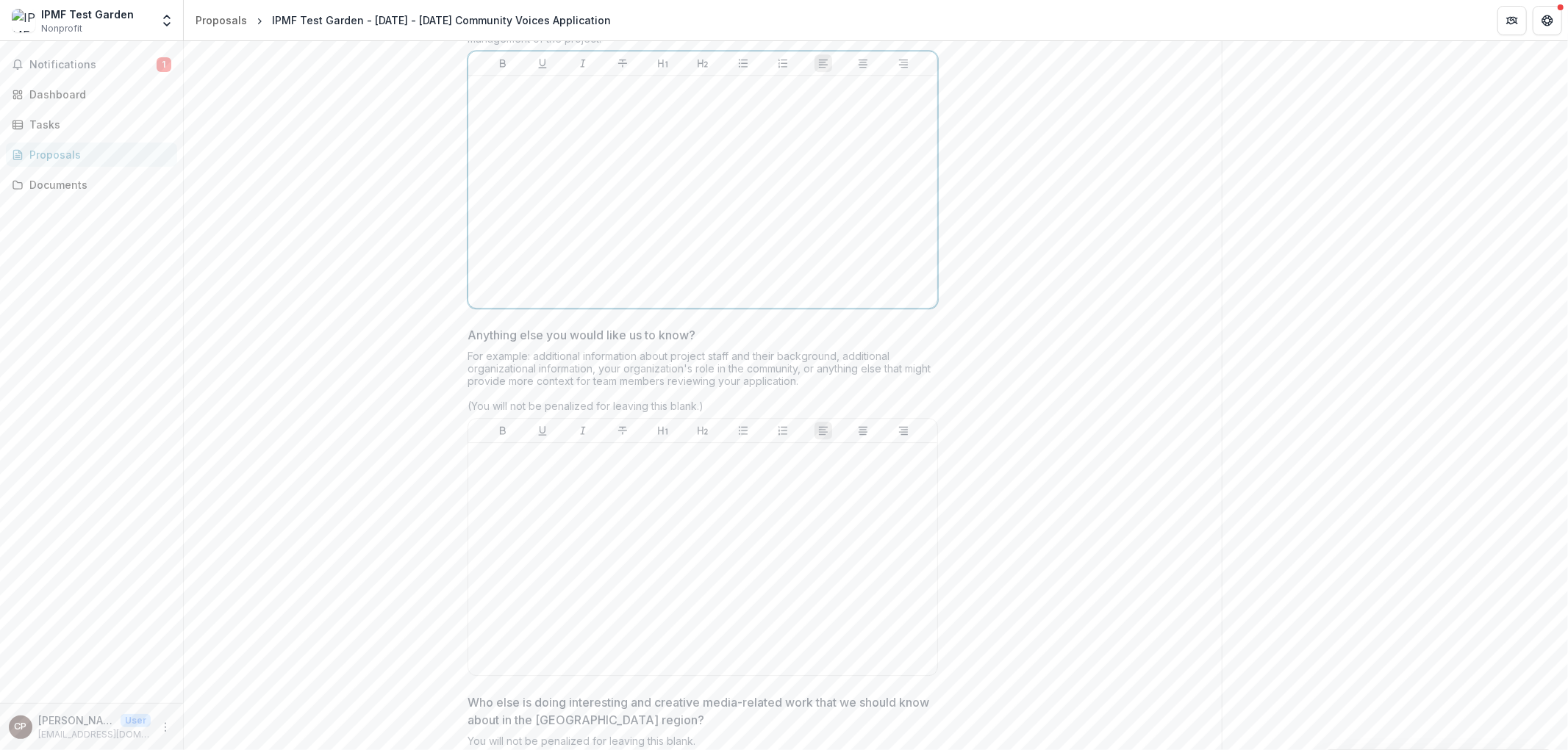
drag, startPoint x: 671, startPoint y: 200, endPoint x: 658, endPoint y: 202, distance: 13.2
click at [658, 202] on div at bounding box center [702, 191] width 457 height 220
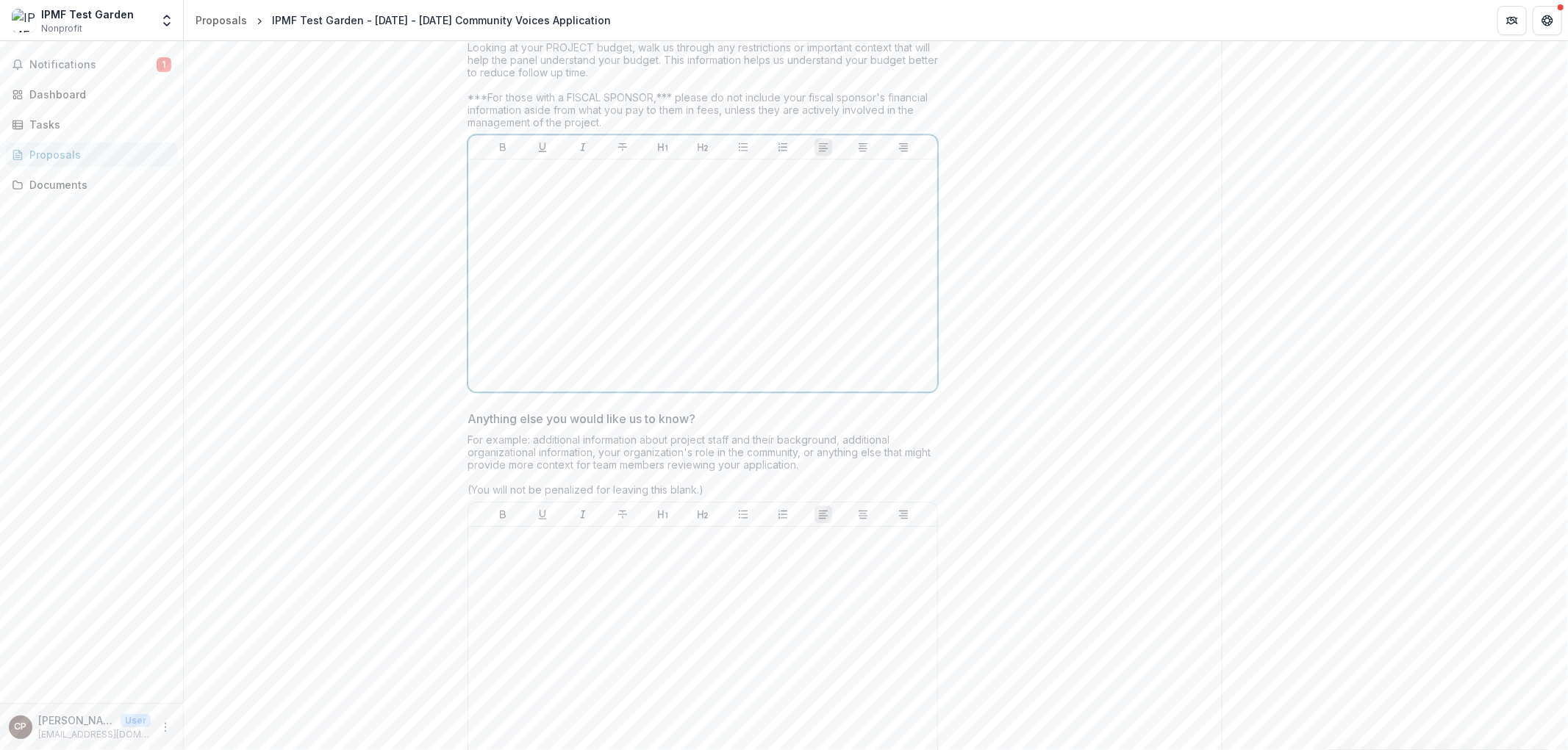
scroll to position [3332, 0]
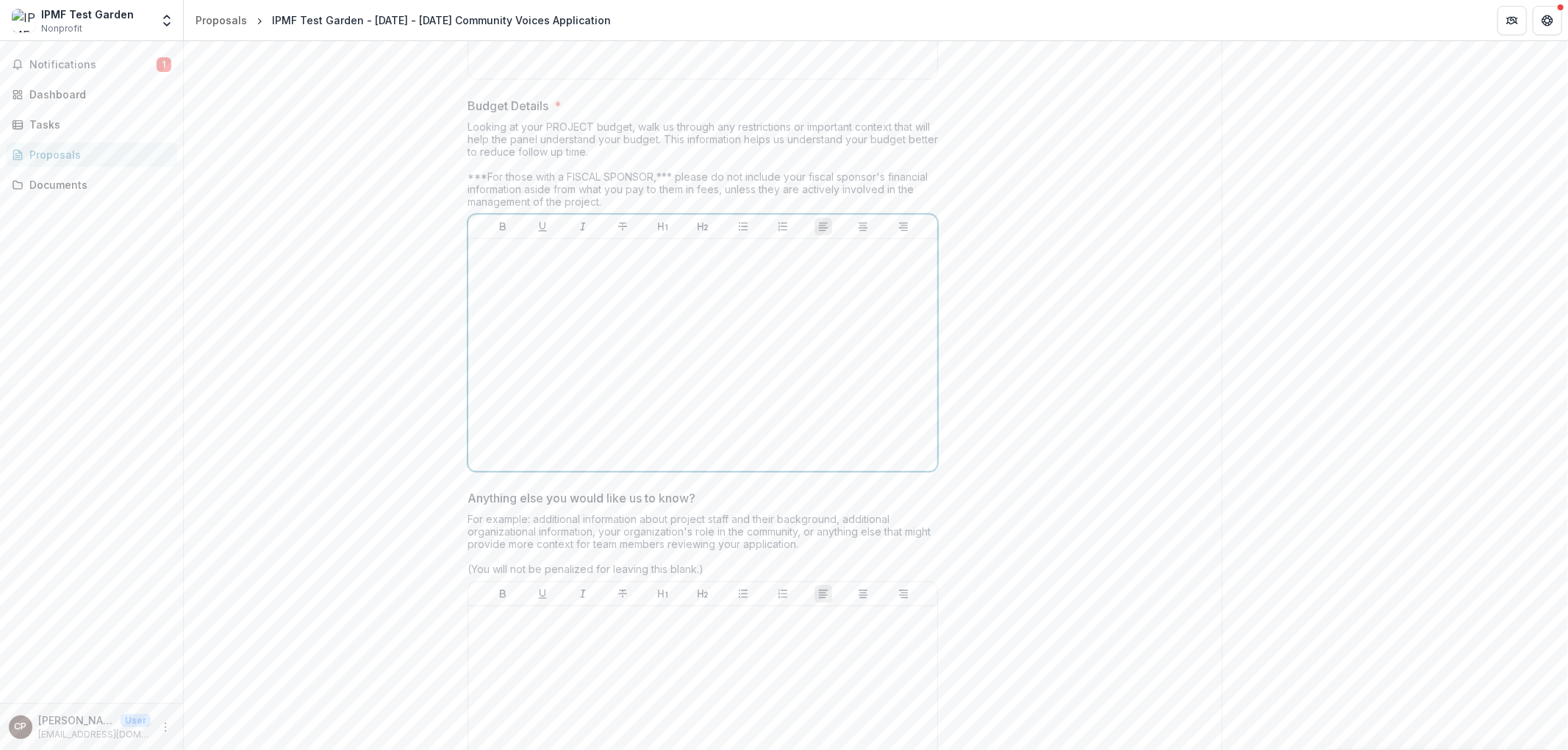
click at [628, 348] on div at bounding box center [702, 355] width 457 height 220
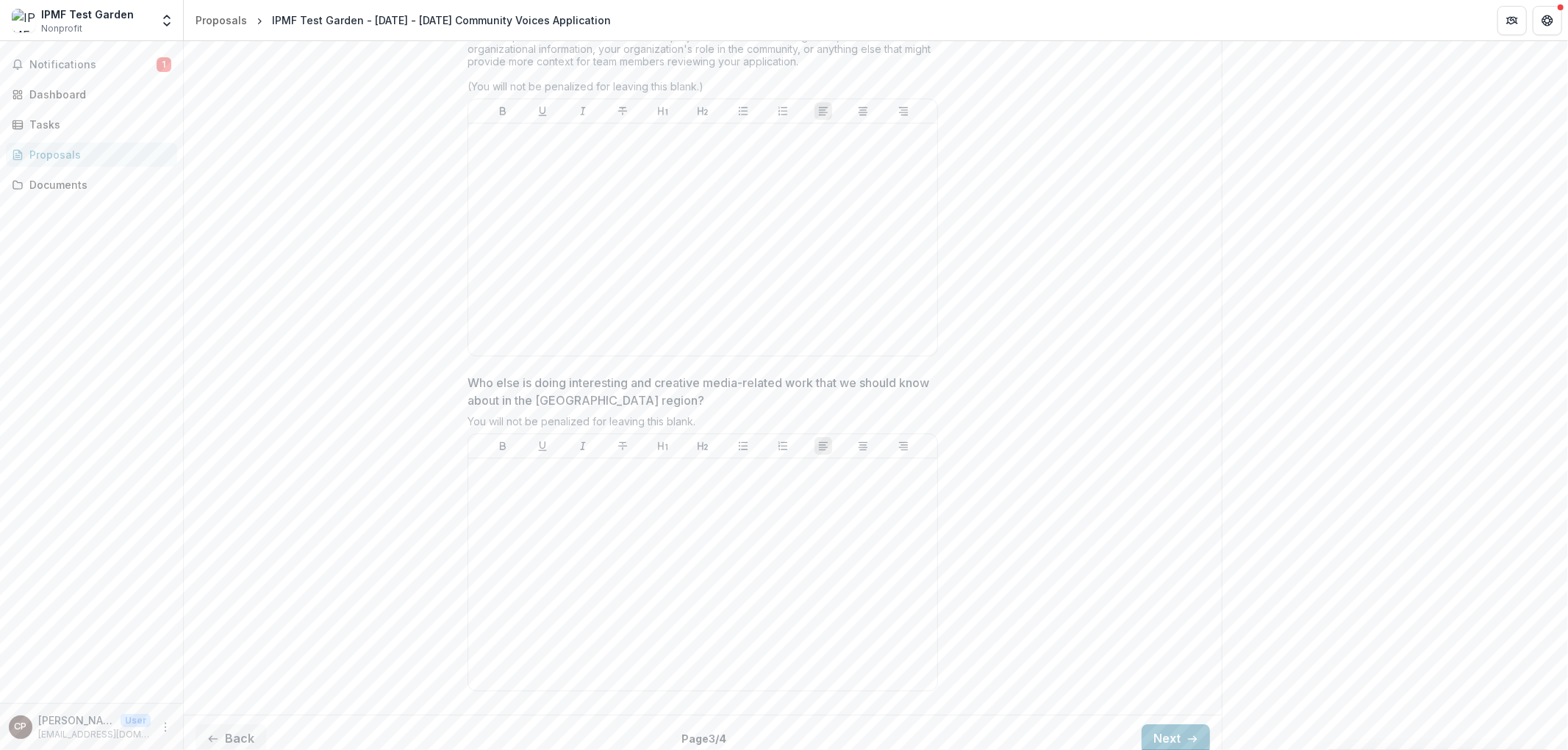
scroll to position [3815, 0]
click at [1169, 723] on button "Next" at bounding box center [1175, 738] width 68 height 30
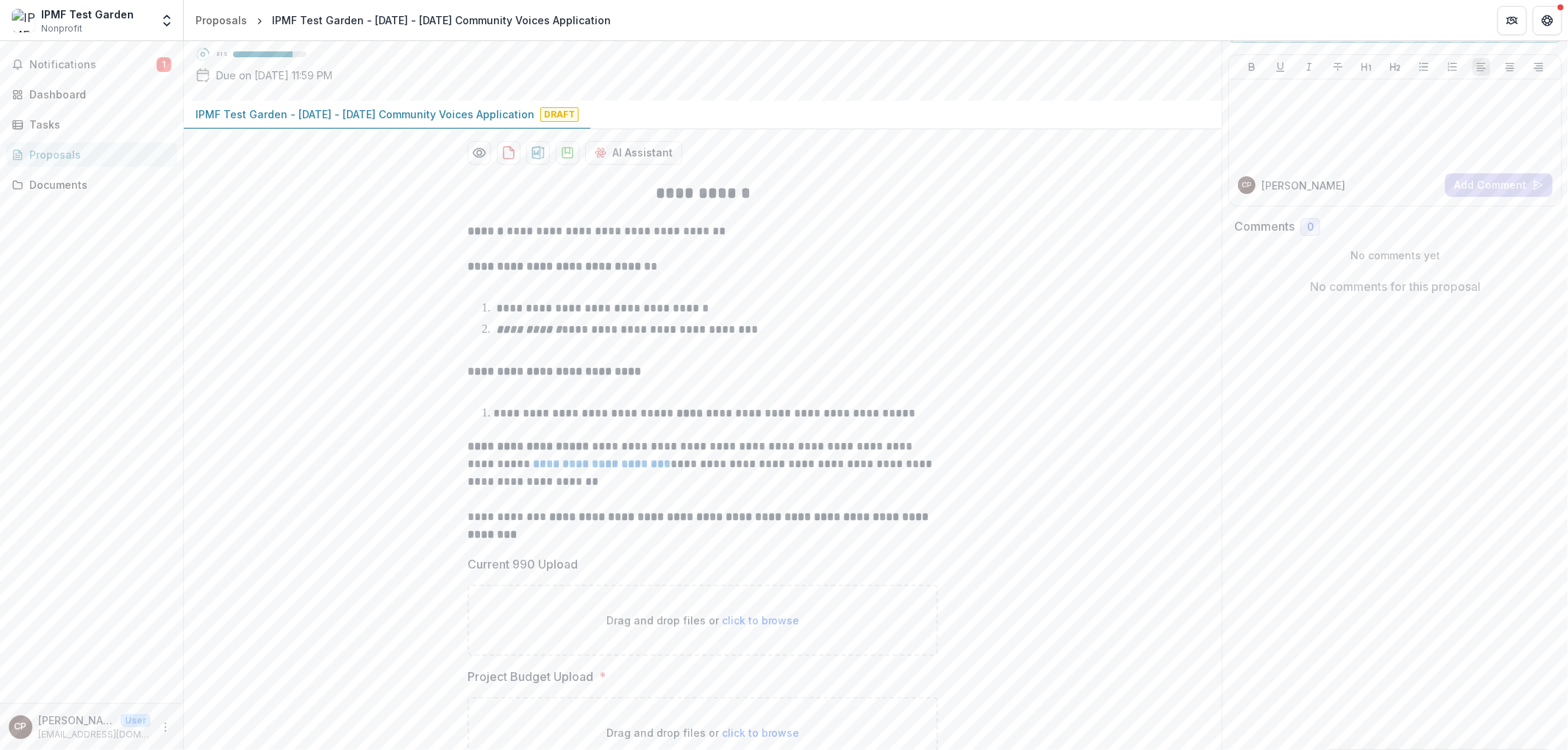
scroll to position [160, 0]
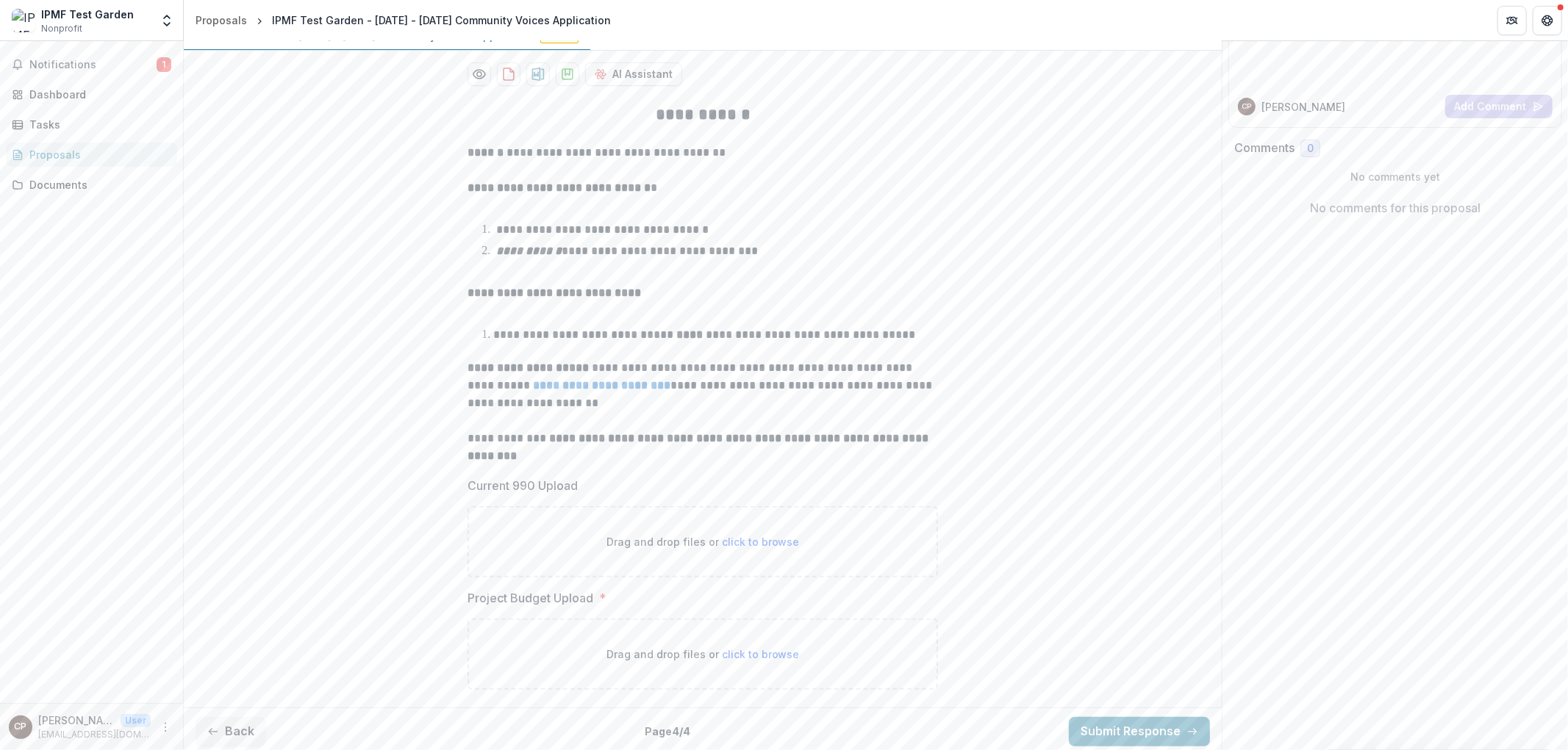
click at [768, 650] on span "click to browse" at bounding box center [761, 654] width 78 height 12
type input "**********"
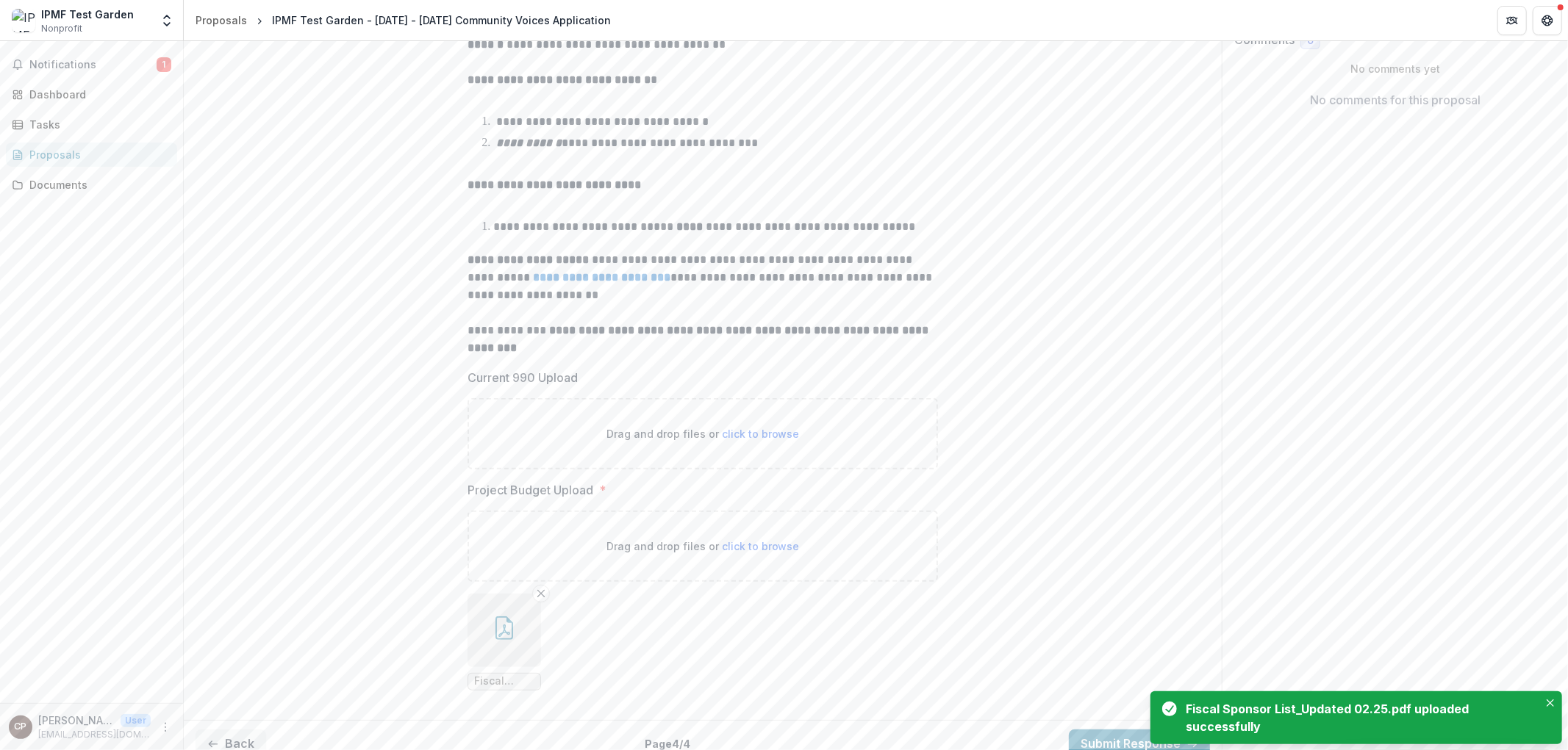
scroll to position [281, 0]
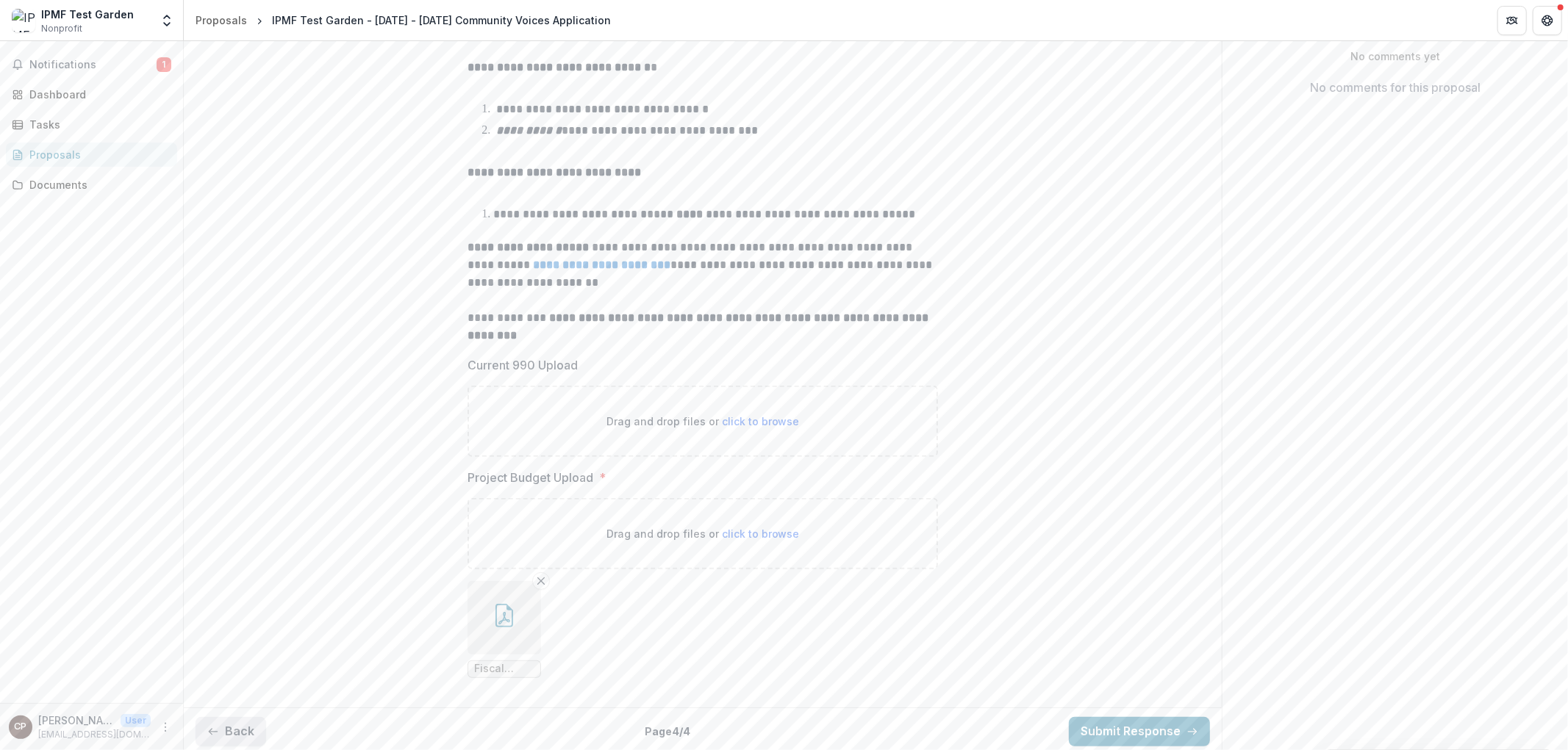
click at [238, 728] on button "Back" at bounding box center [230, 732] width 71 height 30
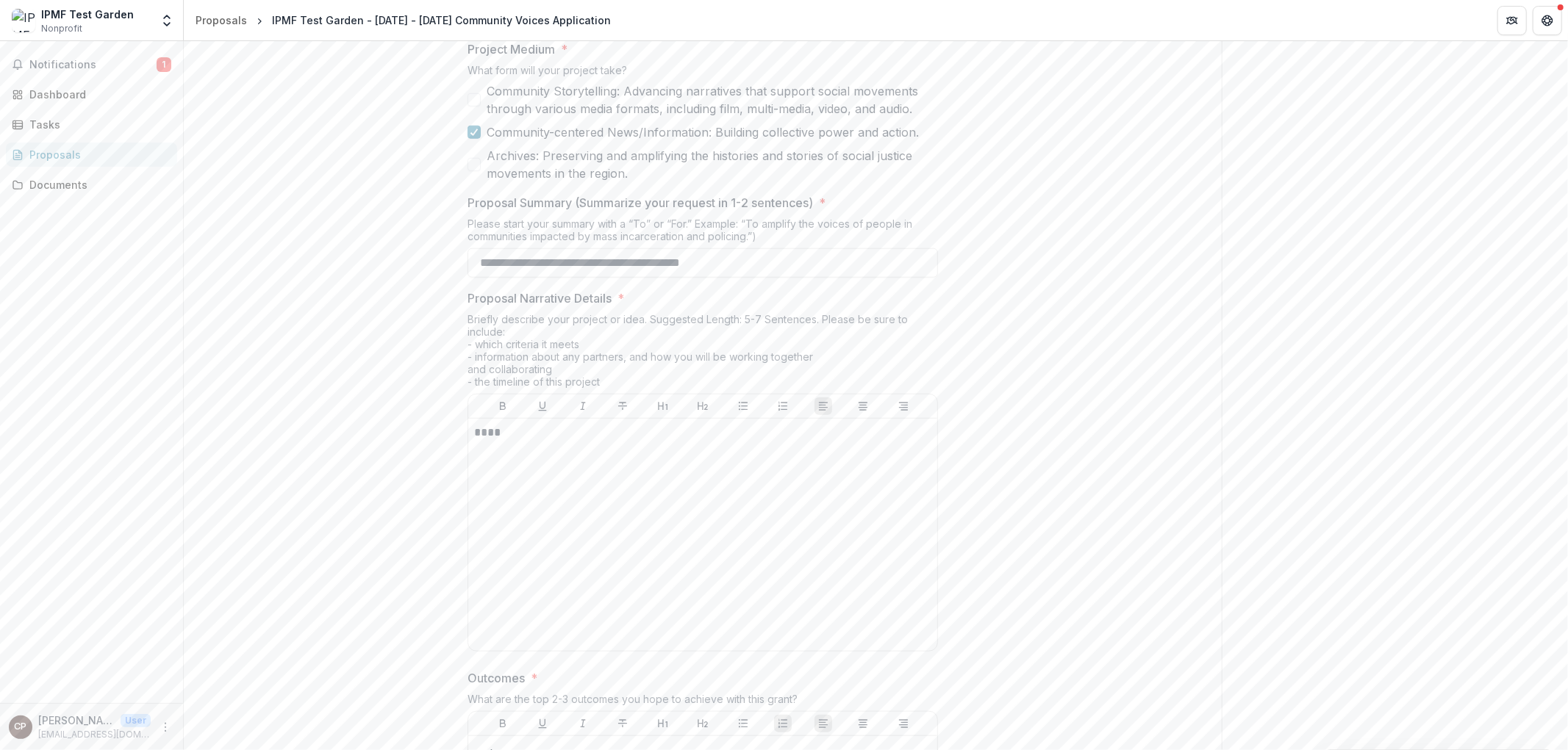
scroll to position [3815, 0]
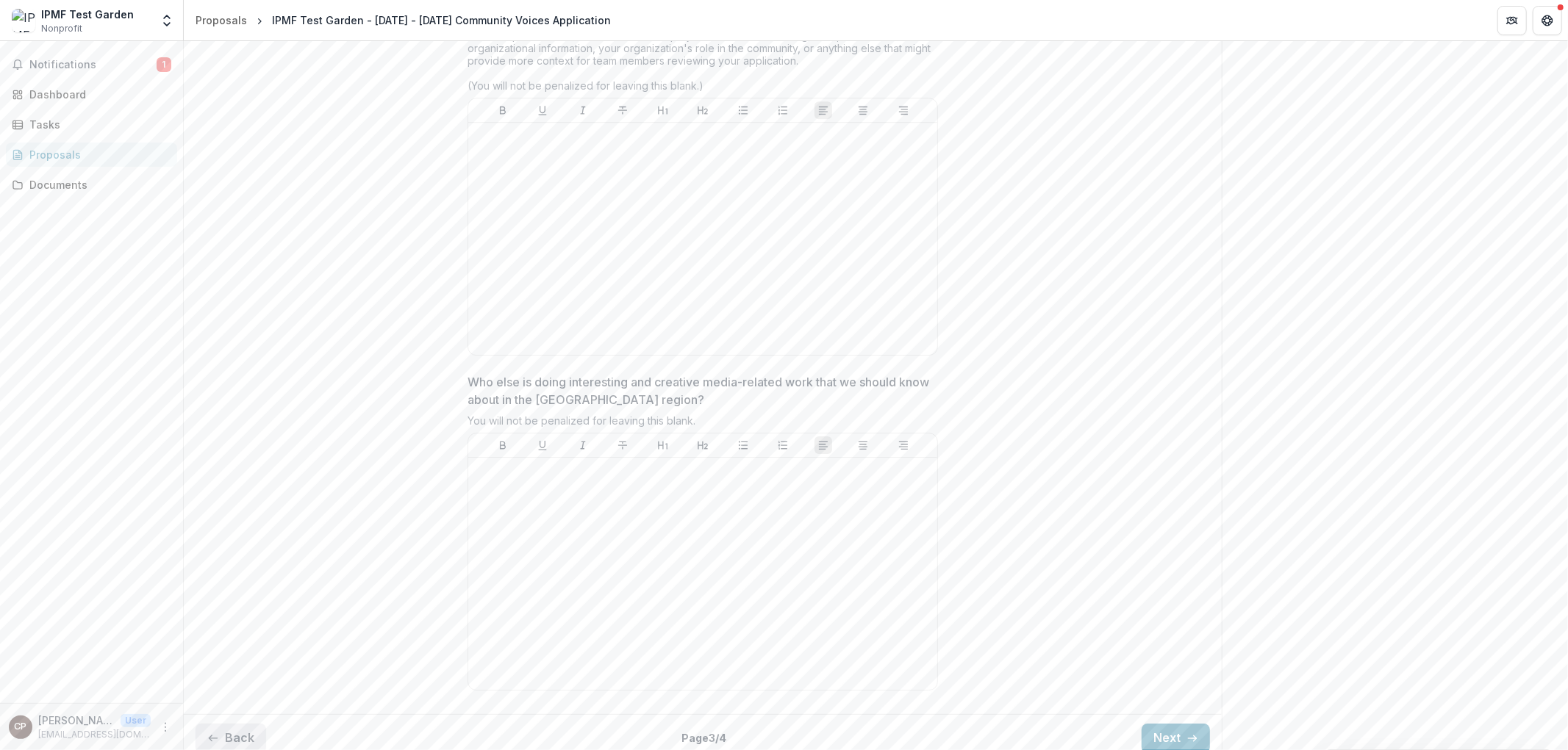
click at [242, 723] on button "Back" at bounding box center [230, 738] width 71 height 30
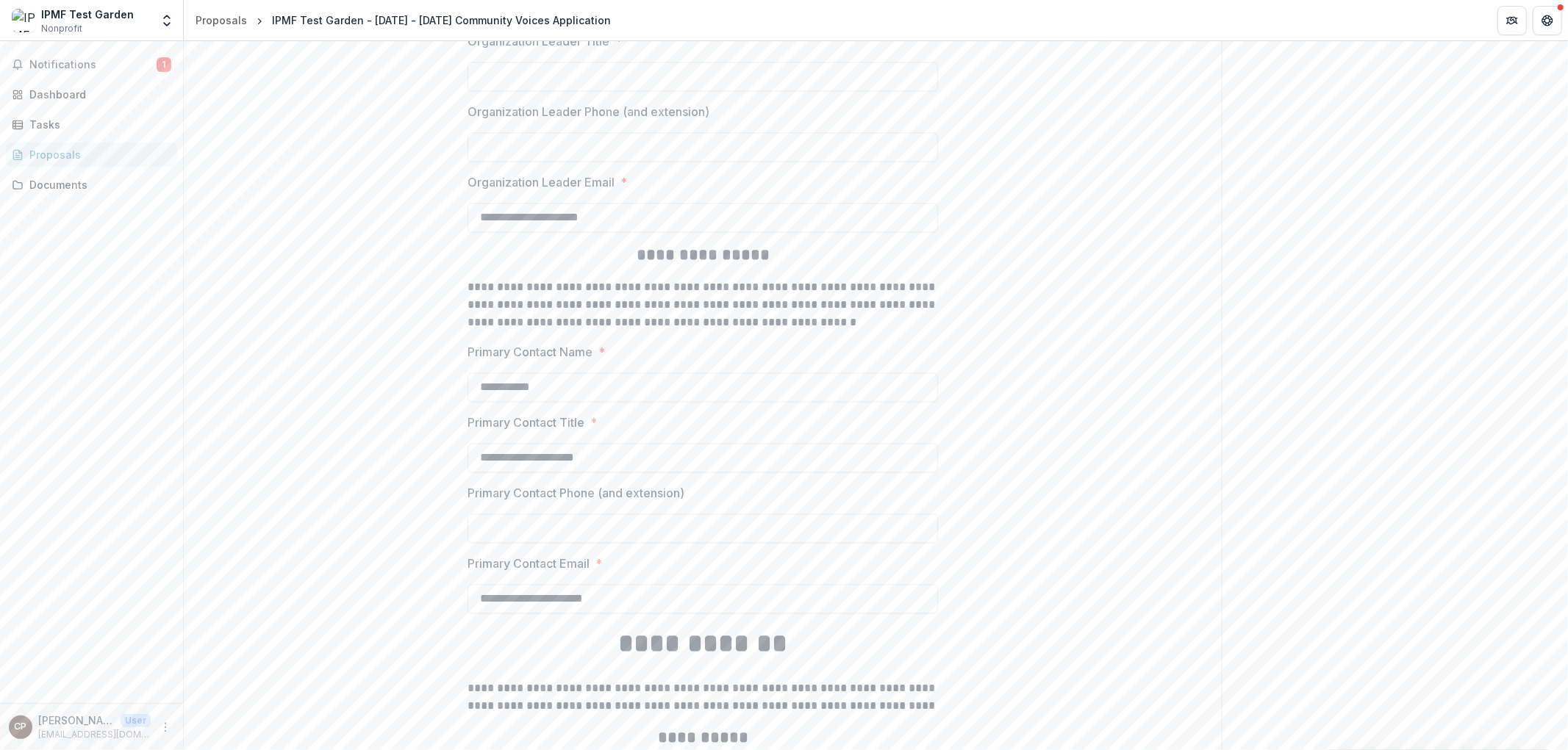
scroll to position [3581, 0]
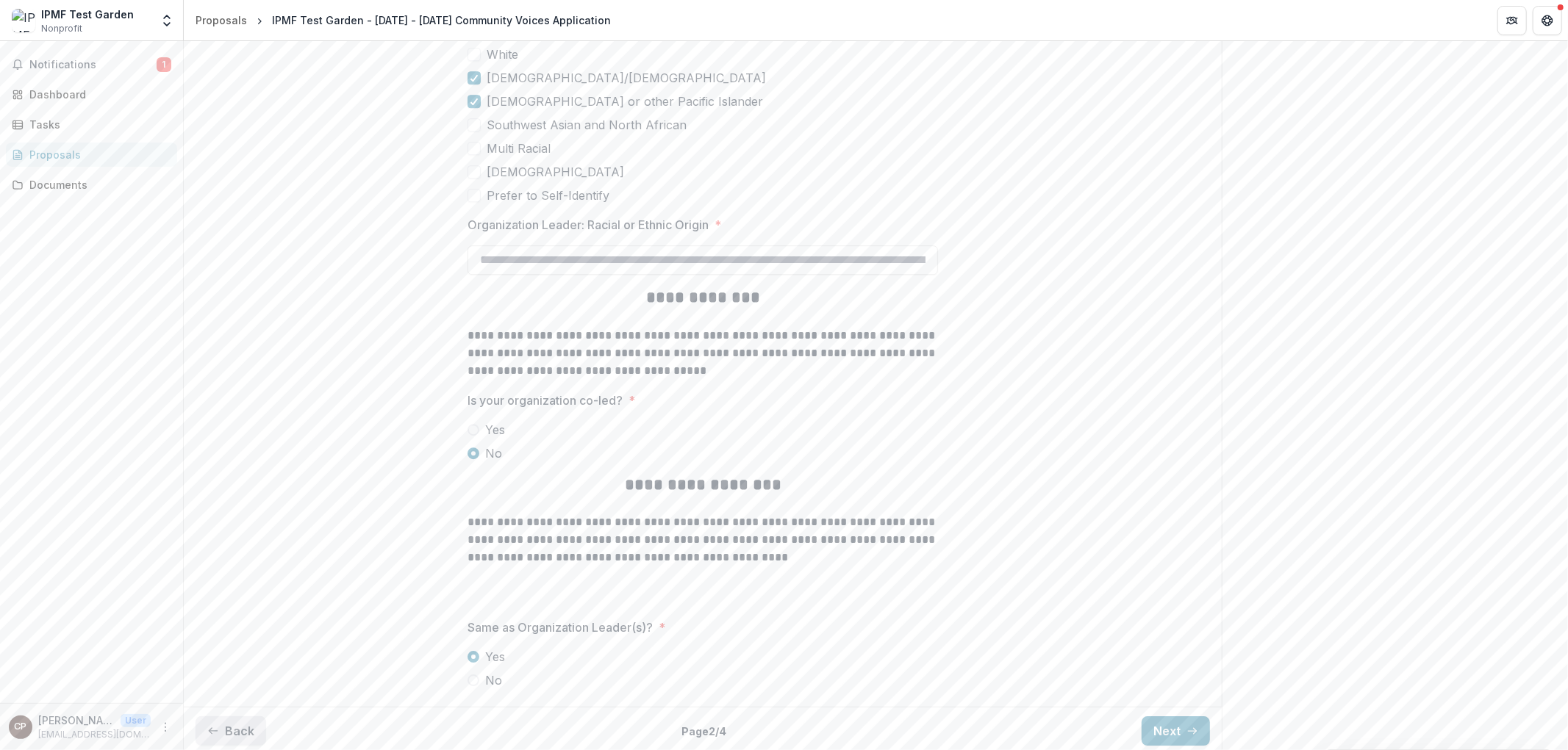
click at [237, 723] on button "Back" at bounding box center [230, 731] width 71 height 30
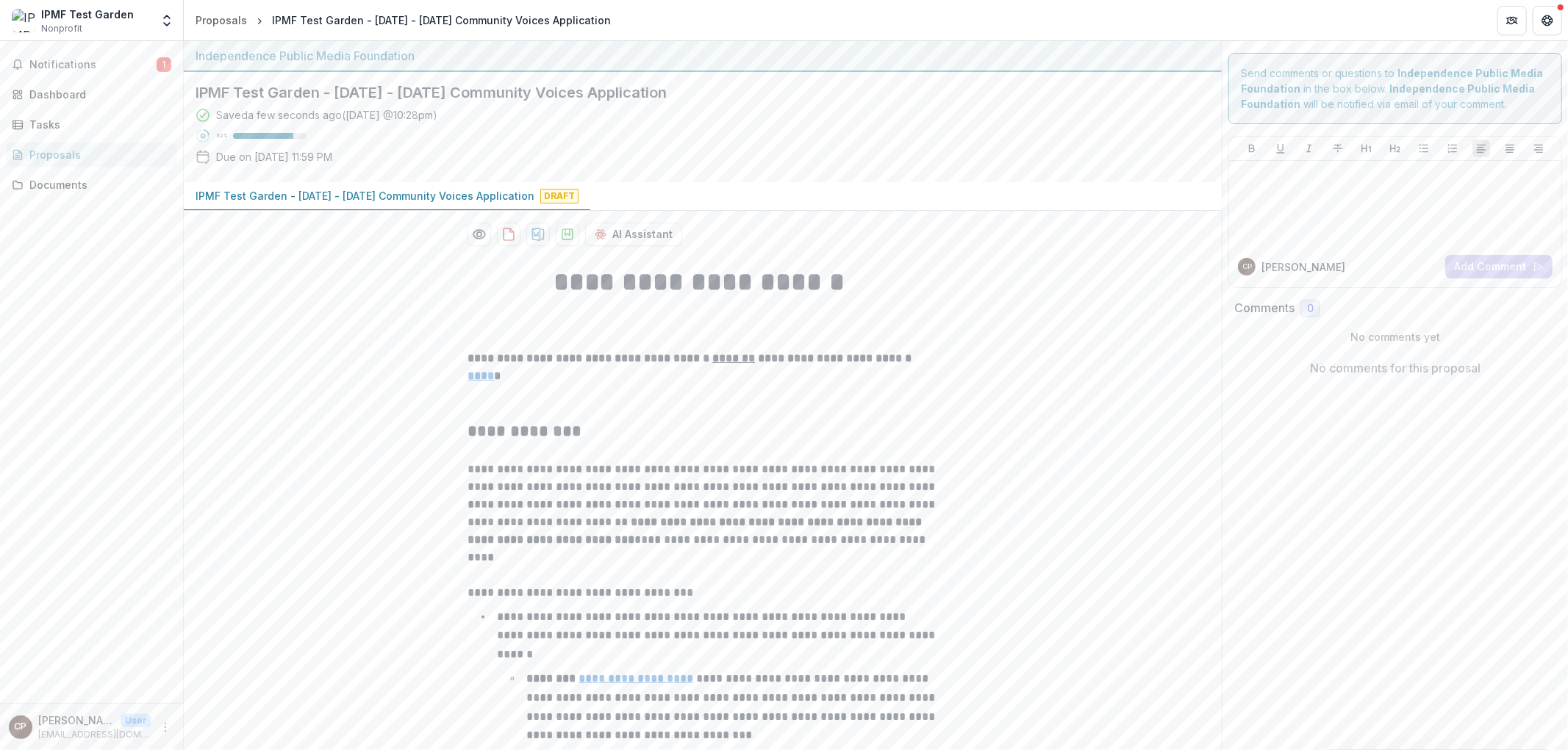
scroll to position [2185, 0]
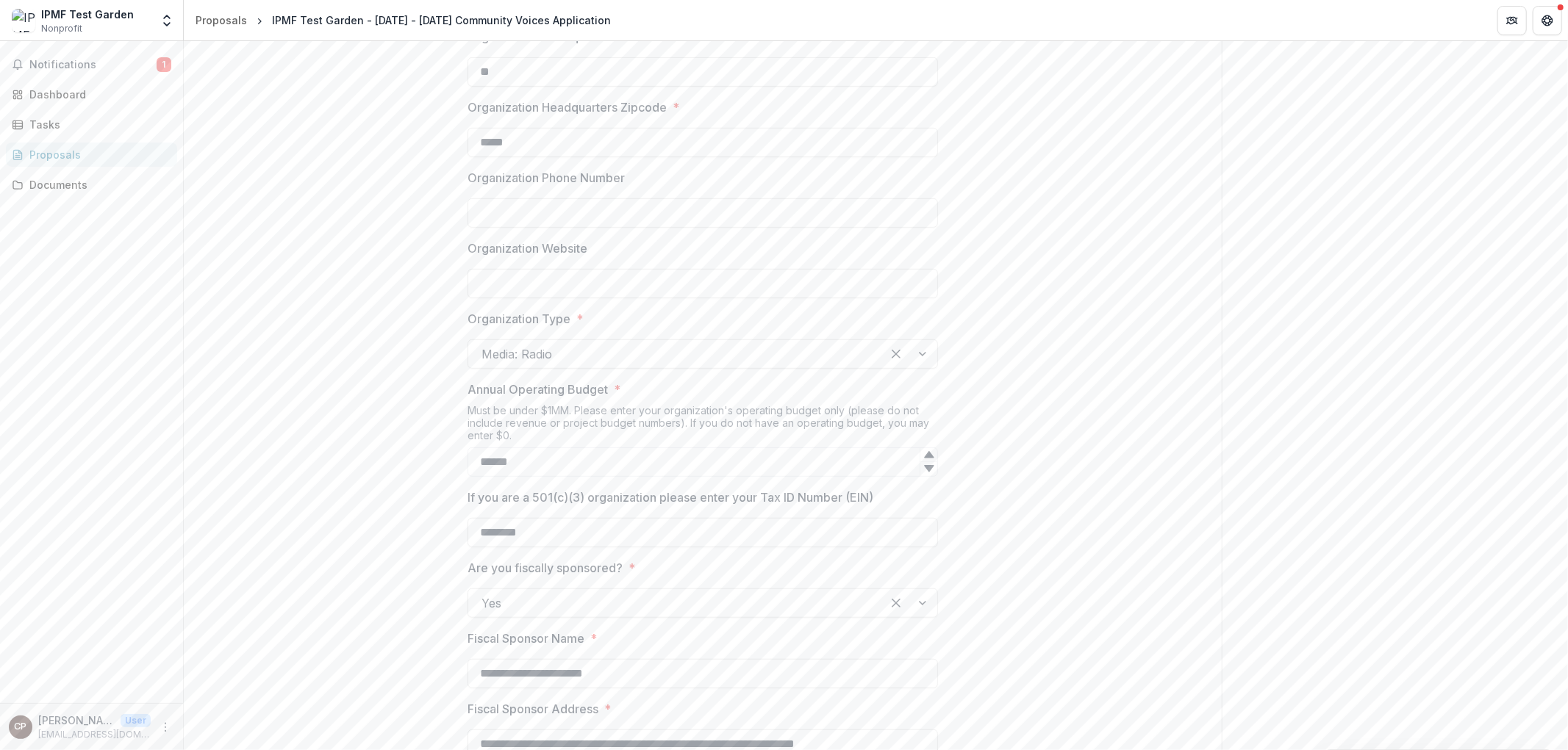
scroll to position [0, 0]
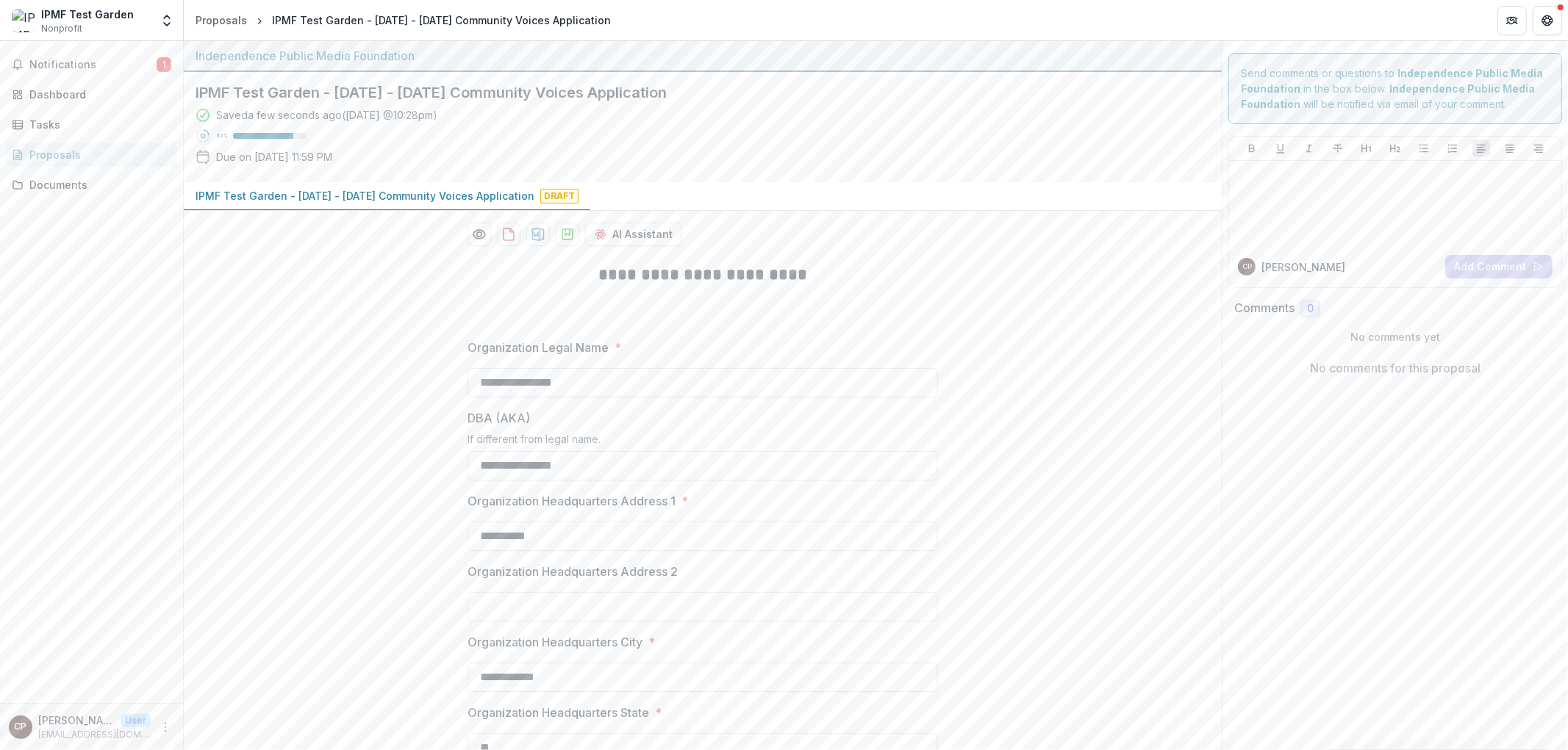
click at [507, 376] on input "**********" at bounding box center [702, 383] width 470 height 30
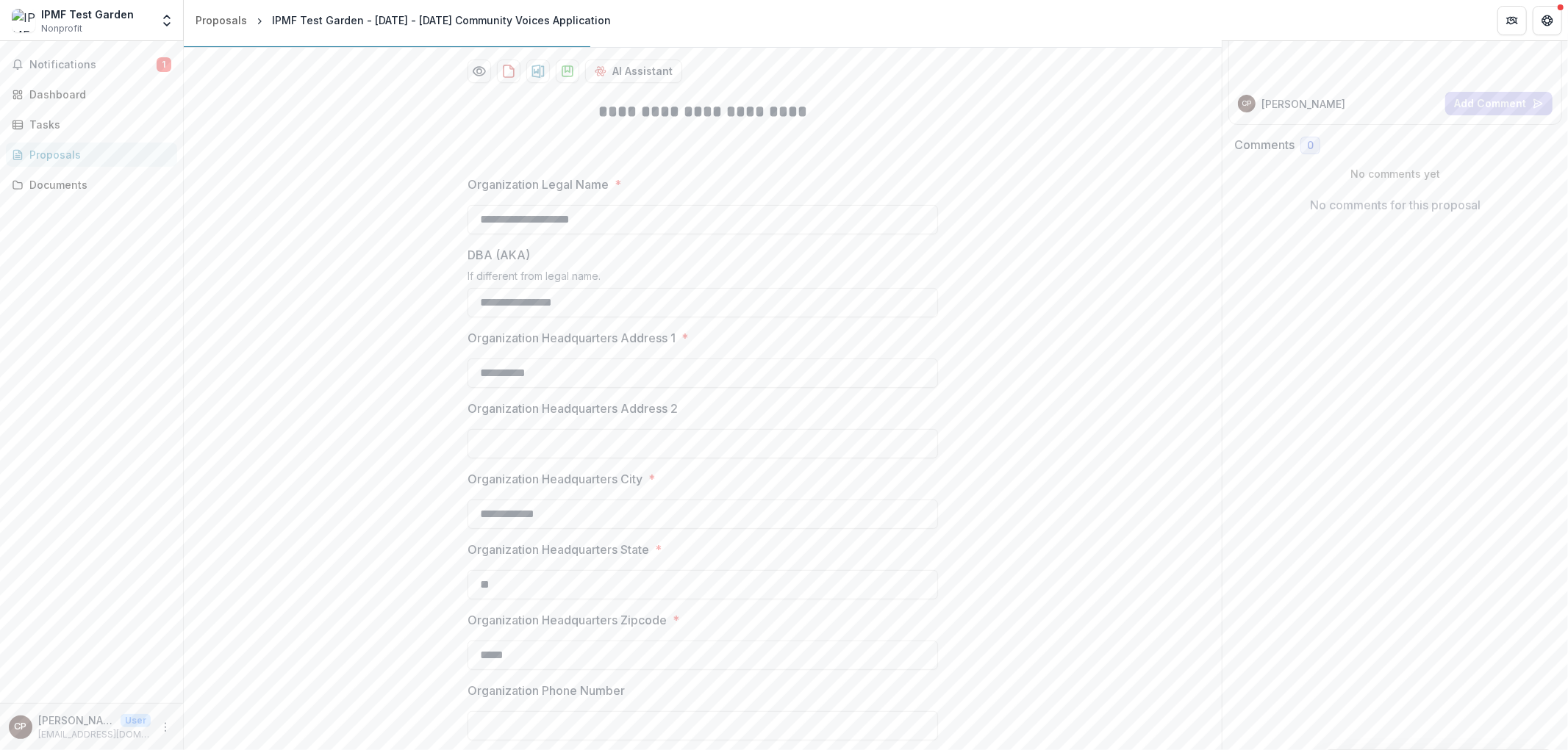
scroll to position [244, 0]
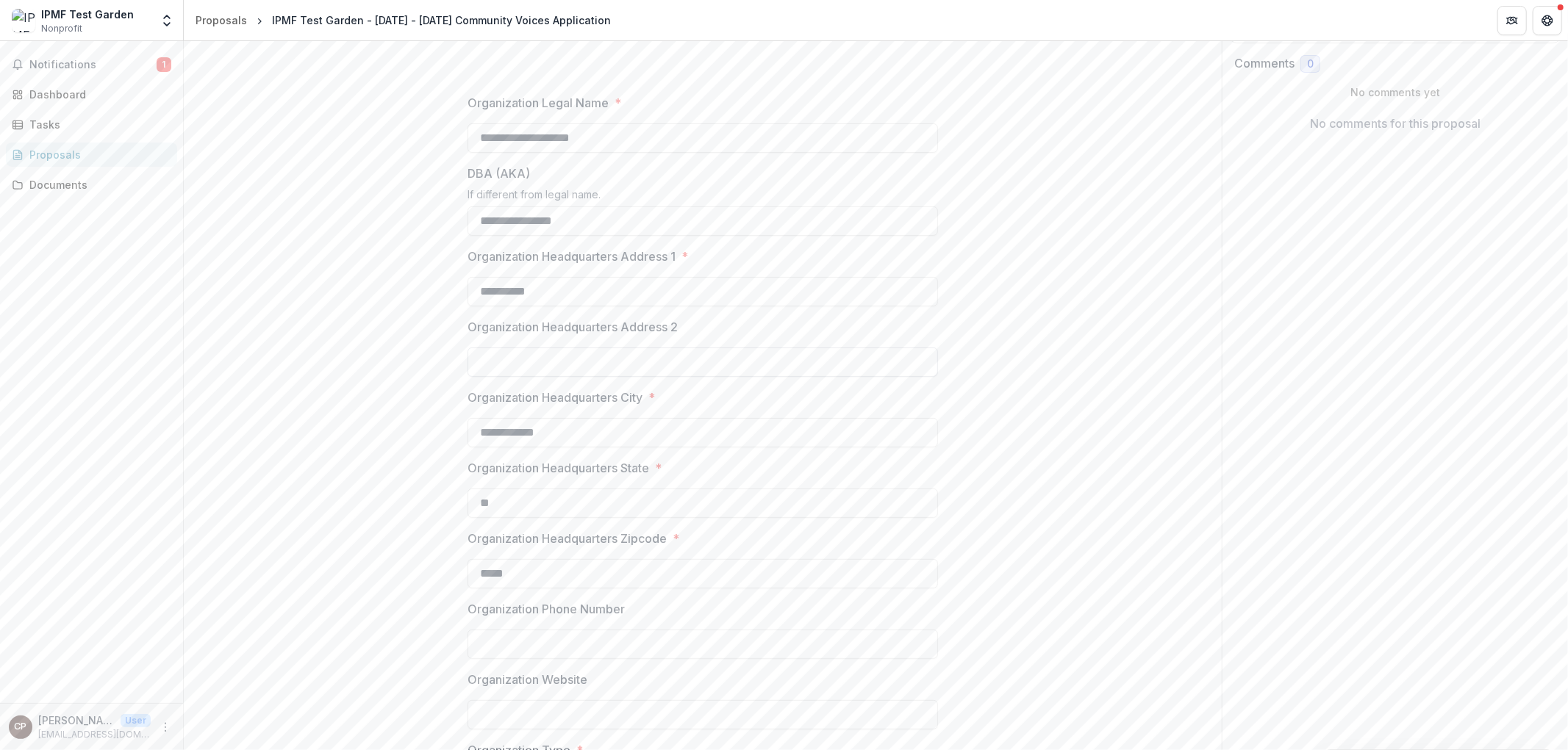
type input "**********"
click at [501, 362] on input "Organization Headquarters Address 2" at bounding box center [702, 362] width 470 height 30
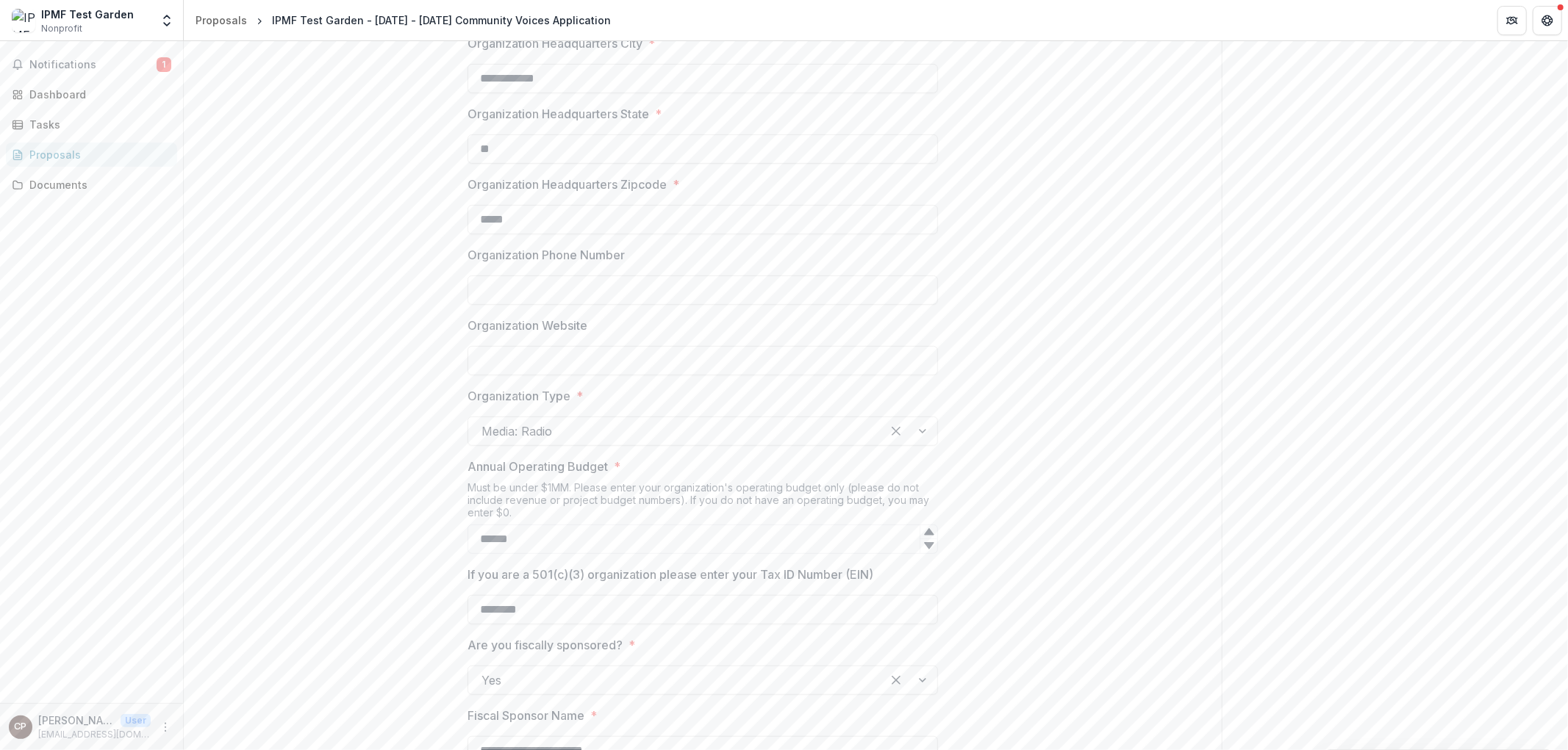
scroll to position [653, 0]
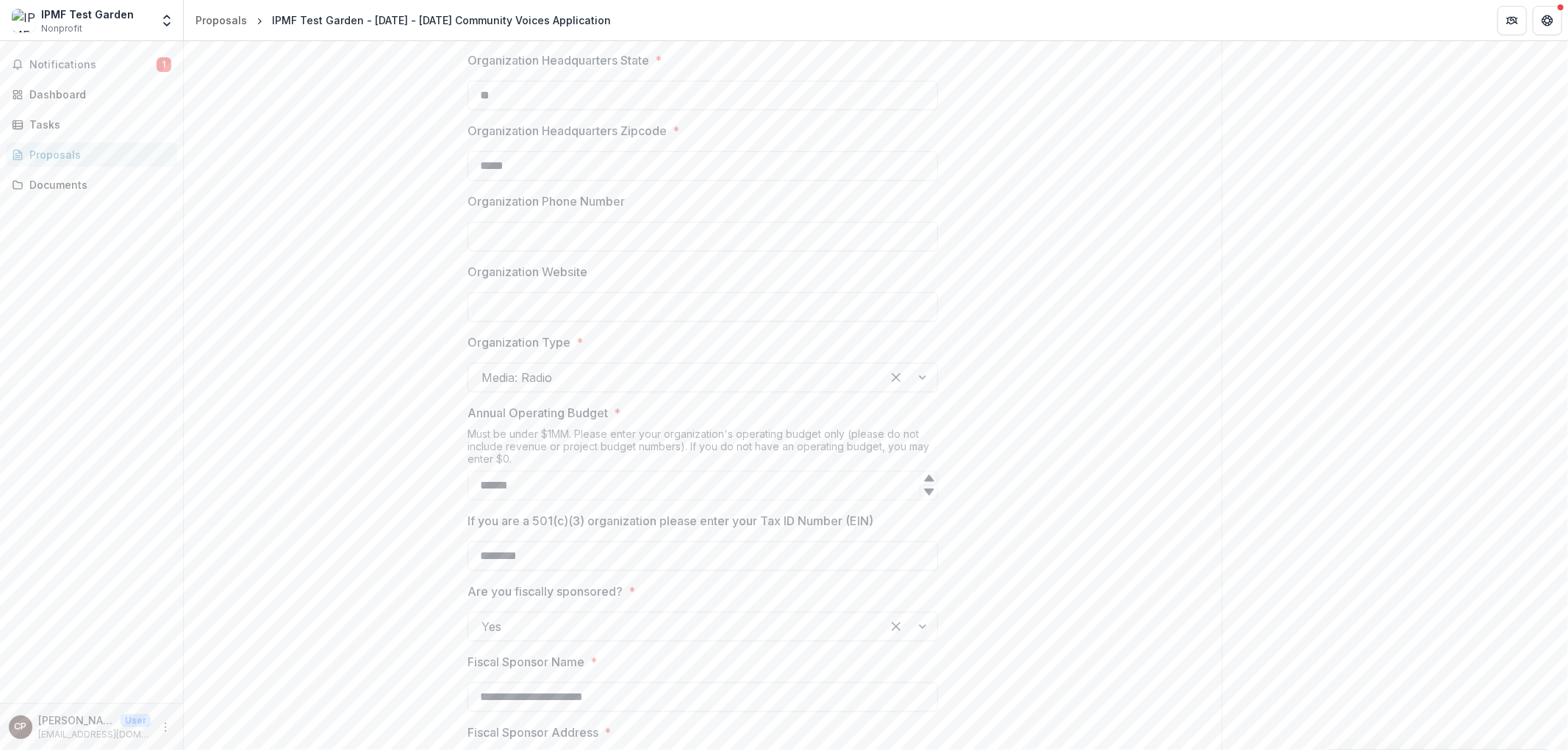
type input "*****"
click at [585, 240] on input "Organization Phone Number" at bounding box center [702, 236] width 470 height 30
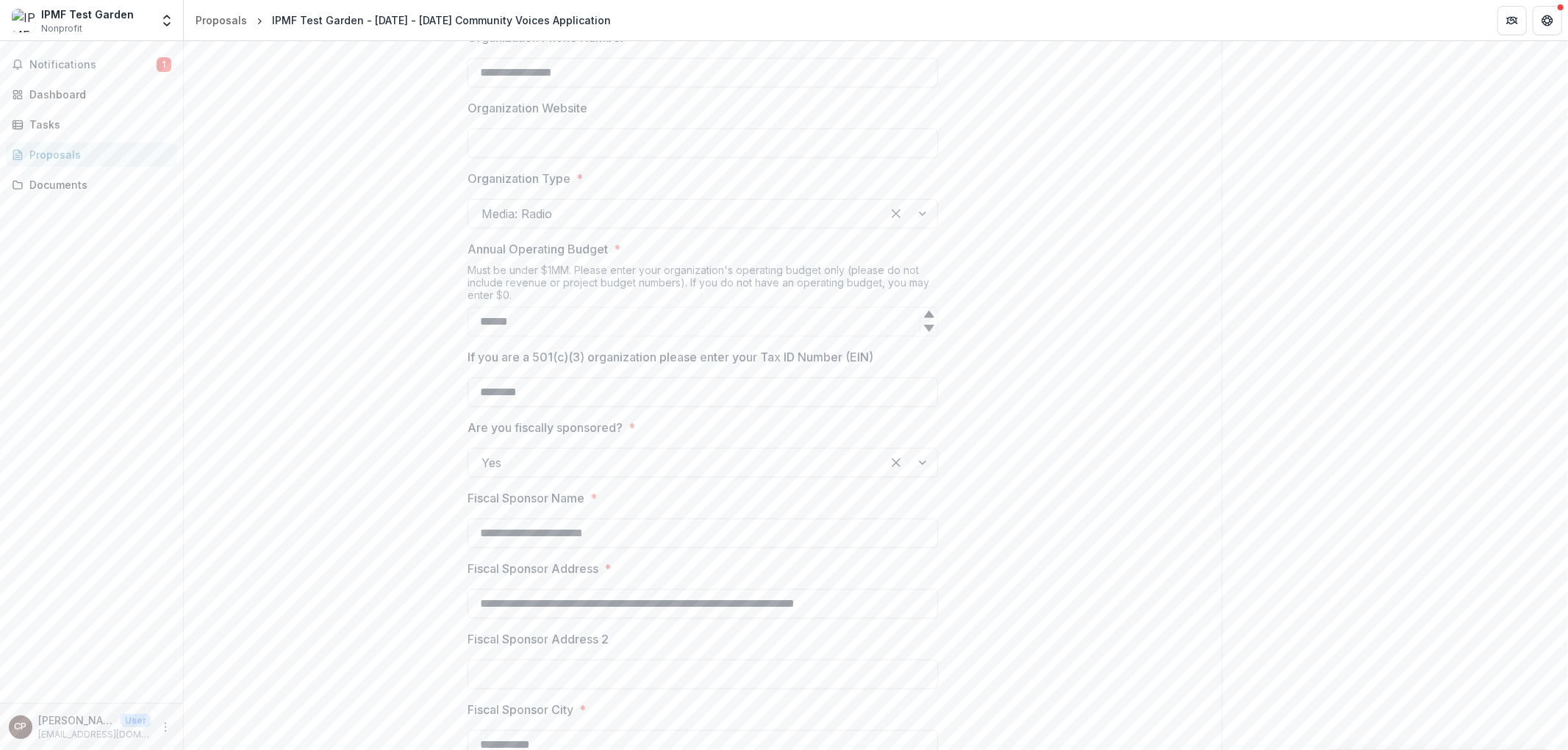
type input "**********"
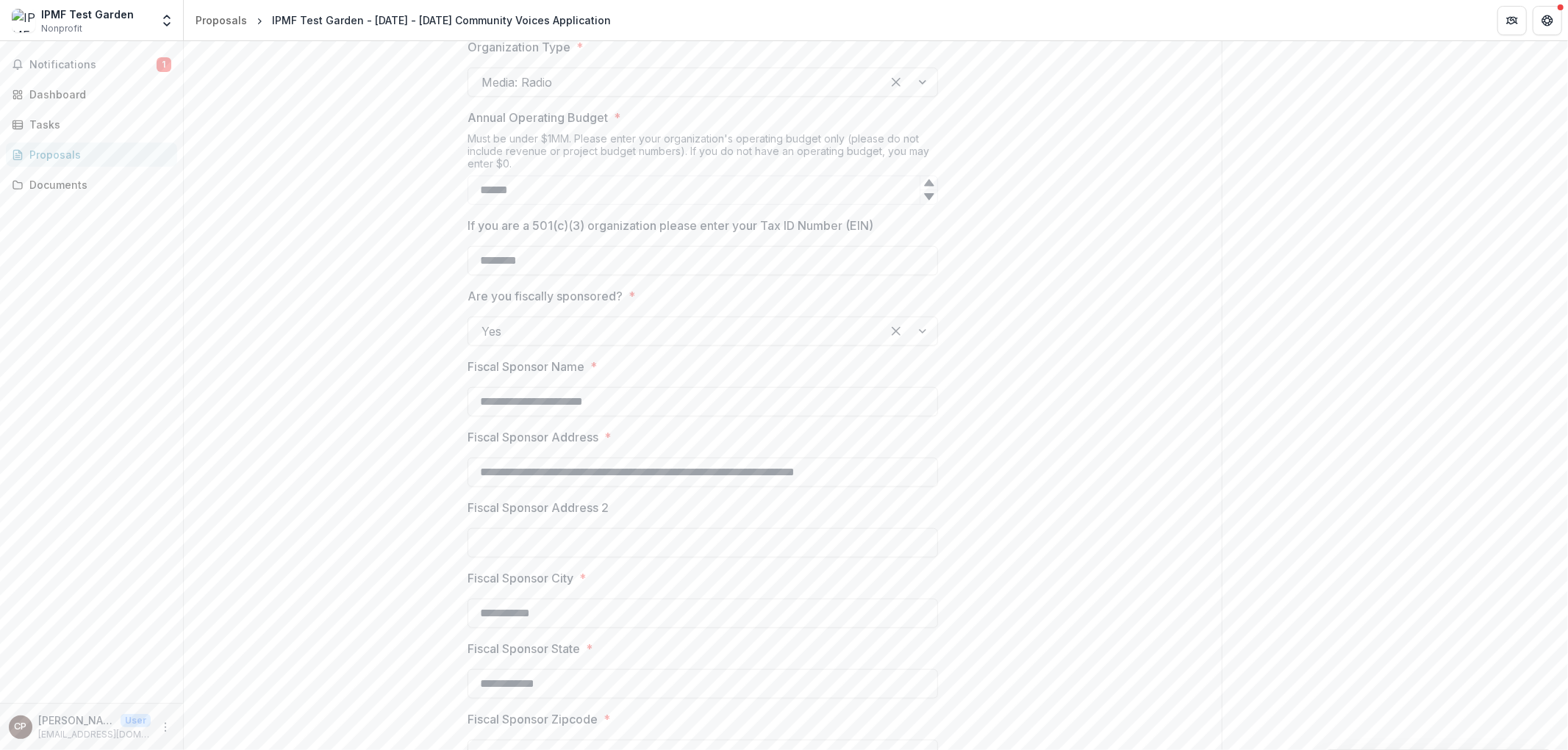
scroll to position [952, 0]
click at [494, 191] on input "******" at bounding box center [702, 186] width 470 height 30
click at [503, 185] on input "******" at bounding box center [702, 186] width 470 height 30
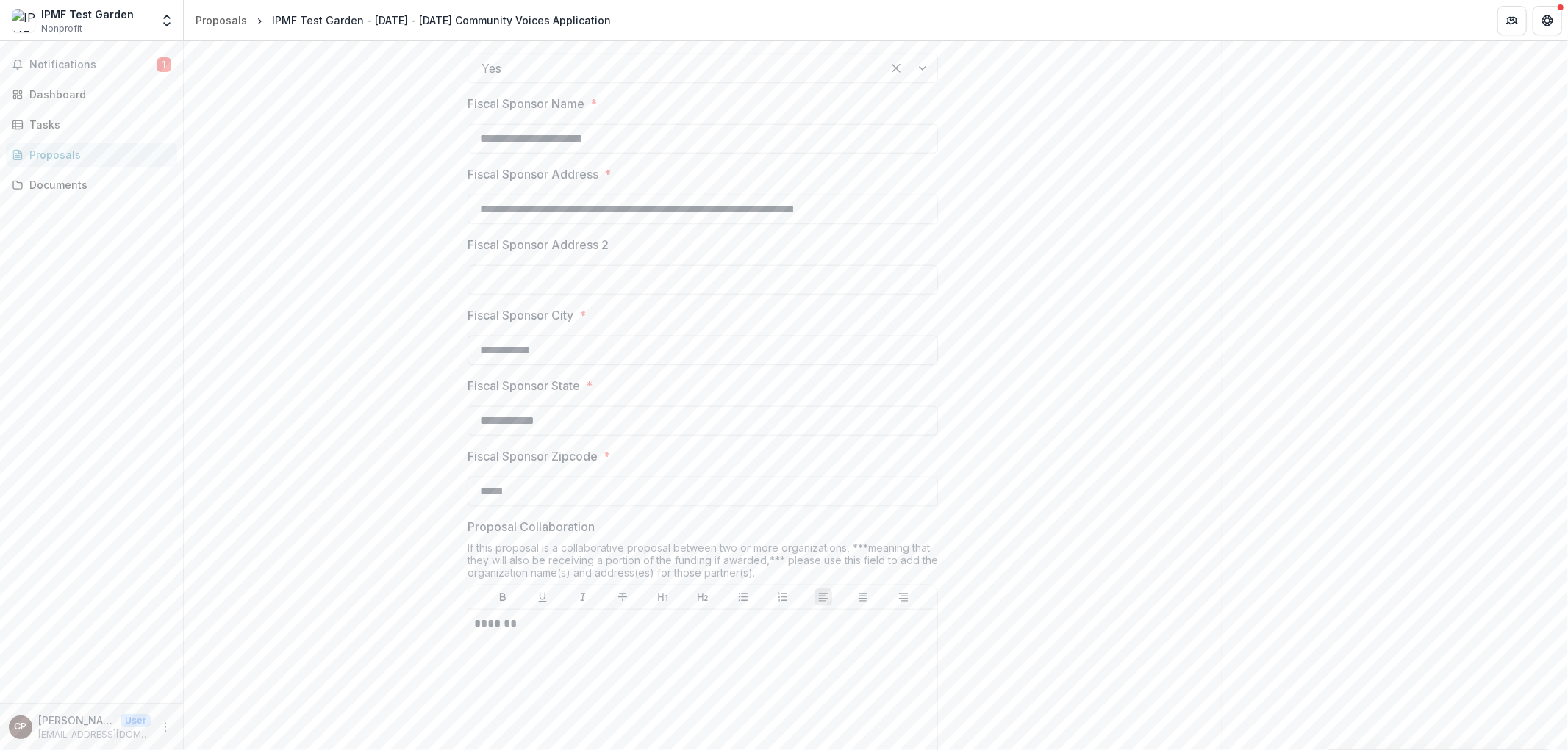
scroll to position [1209, 0]
click at [528, 267] on input "Fiscal Sponsor Address 2" at bounding box center [702, 281] width 470 height 30
type input "******"
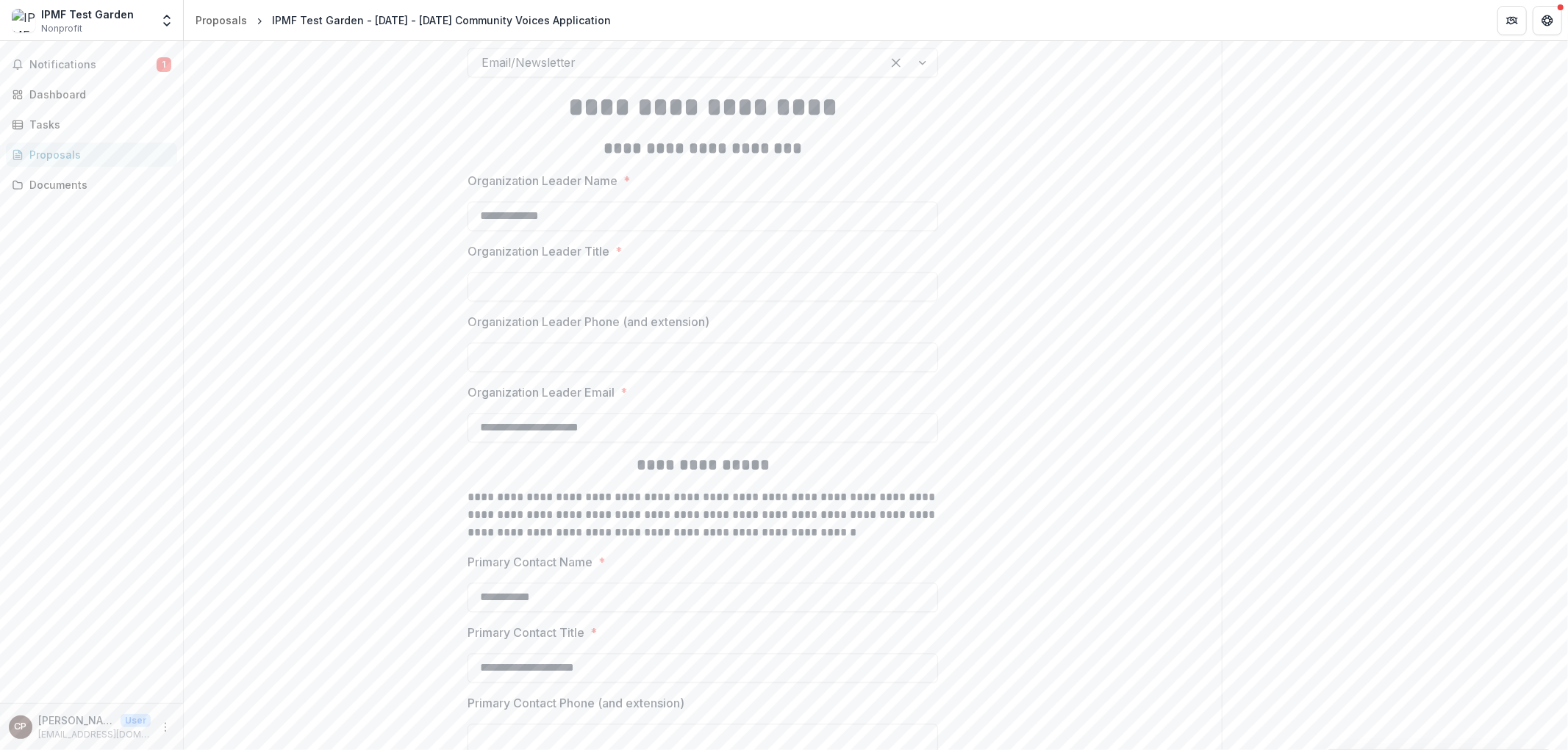
scroll to position [2434, 0]
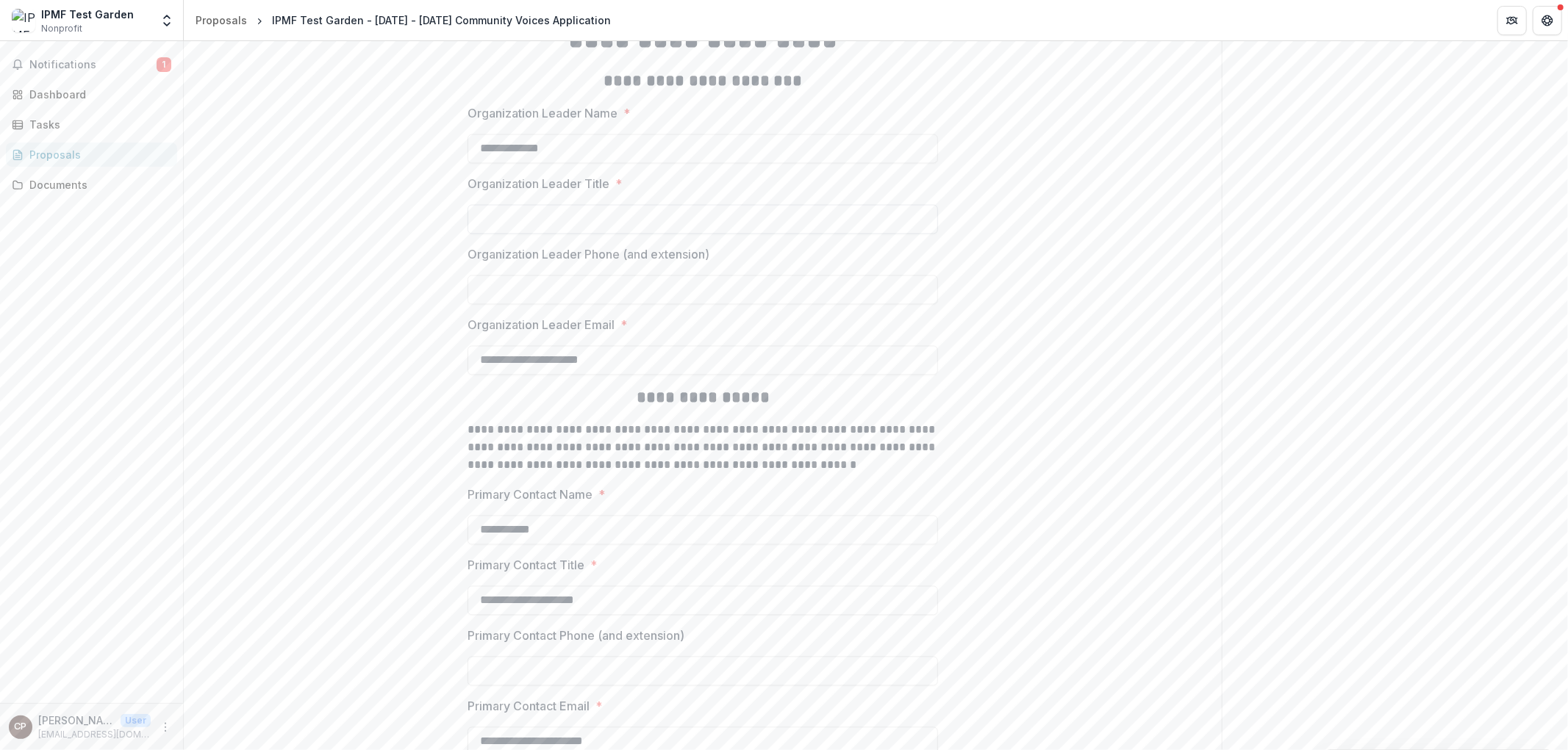
click at [781, 224] on input "Organization Leader Title *" at bounding box center [702, 219] width 470 height 30
type input "******"
drag, startPoint x: 378, startPoint y: 310, endPoint x: 392, endPoint y: 307, distance: 14.3
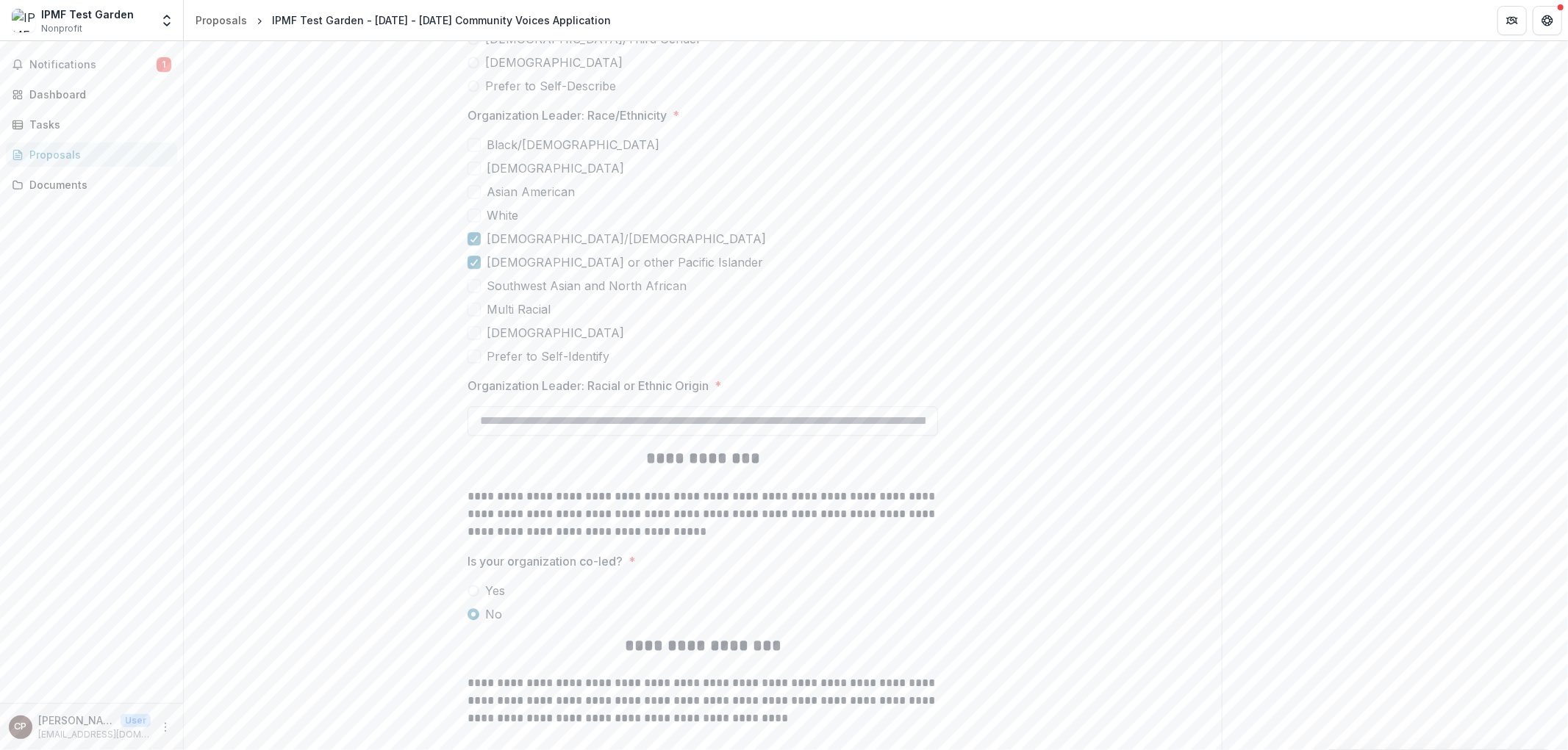
scroll to position [3581, 0]
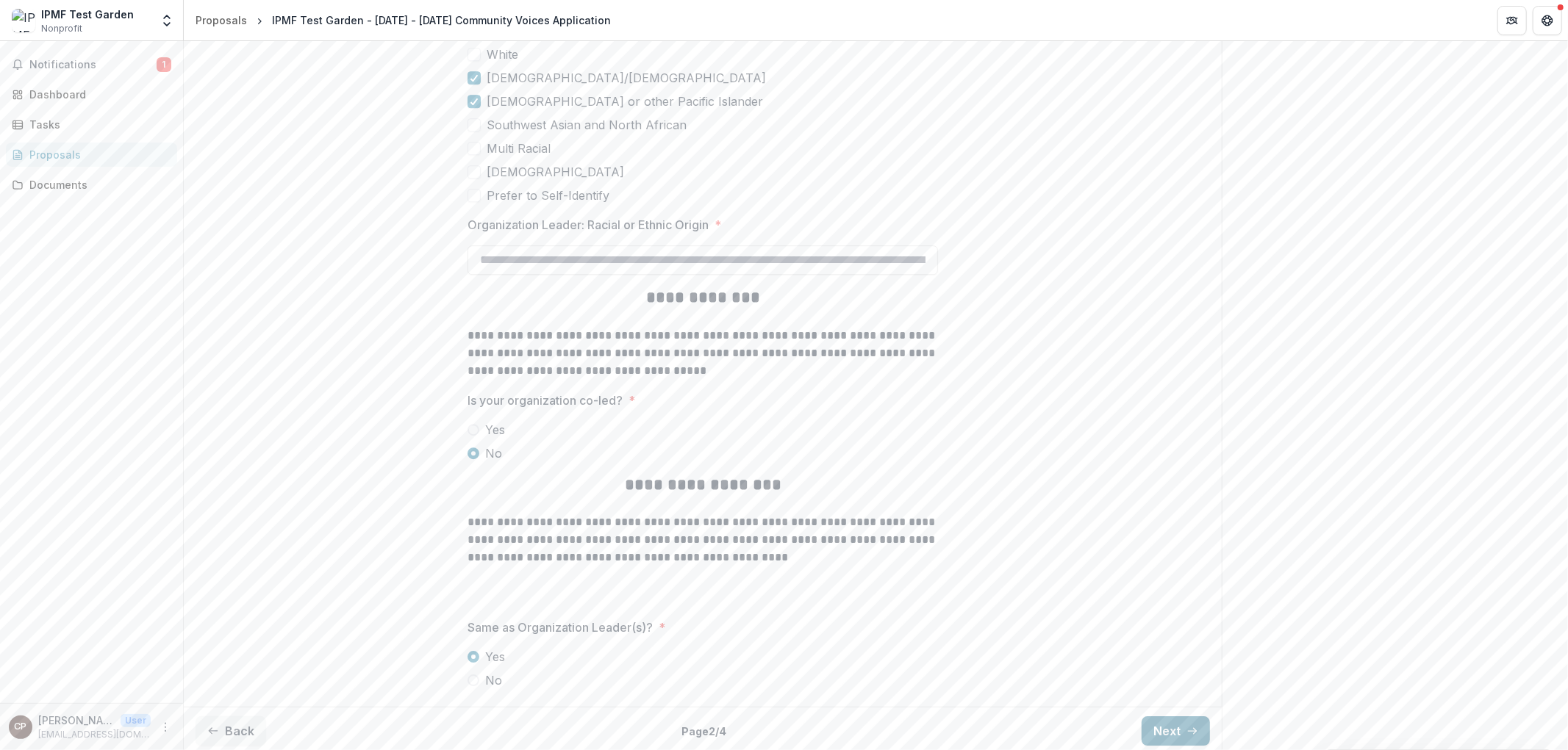
click at [1172, 721] on button "Next" at bounding box center [1175, 731] width 68 height 30
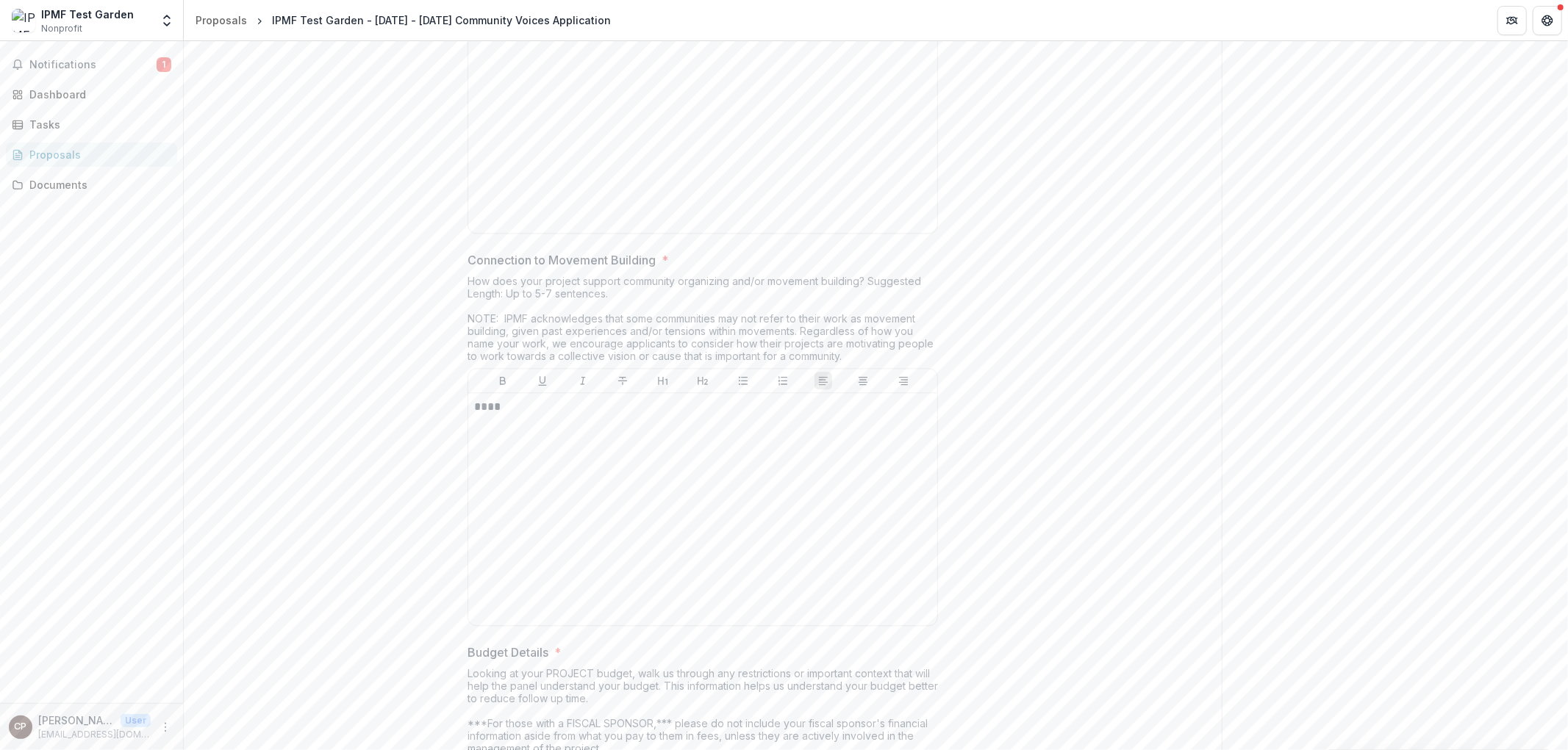
scroll to position [0, 0]
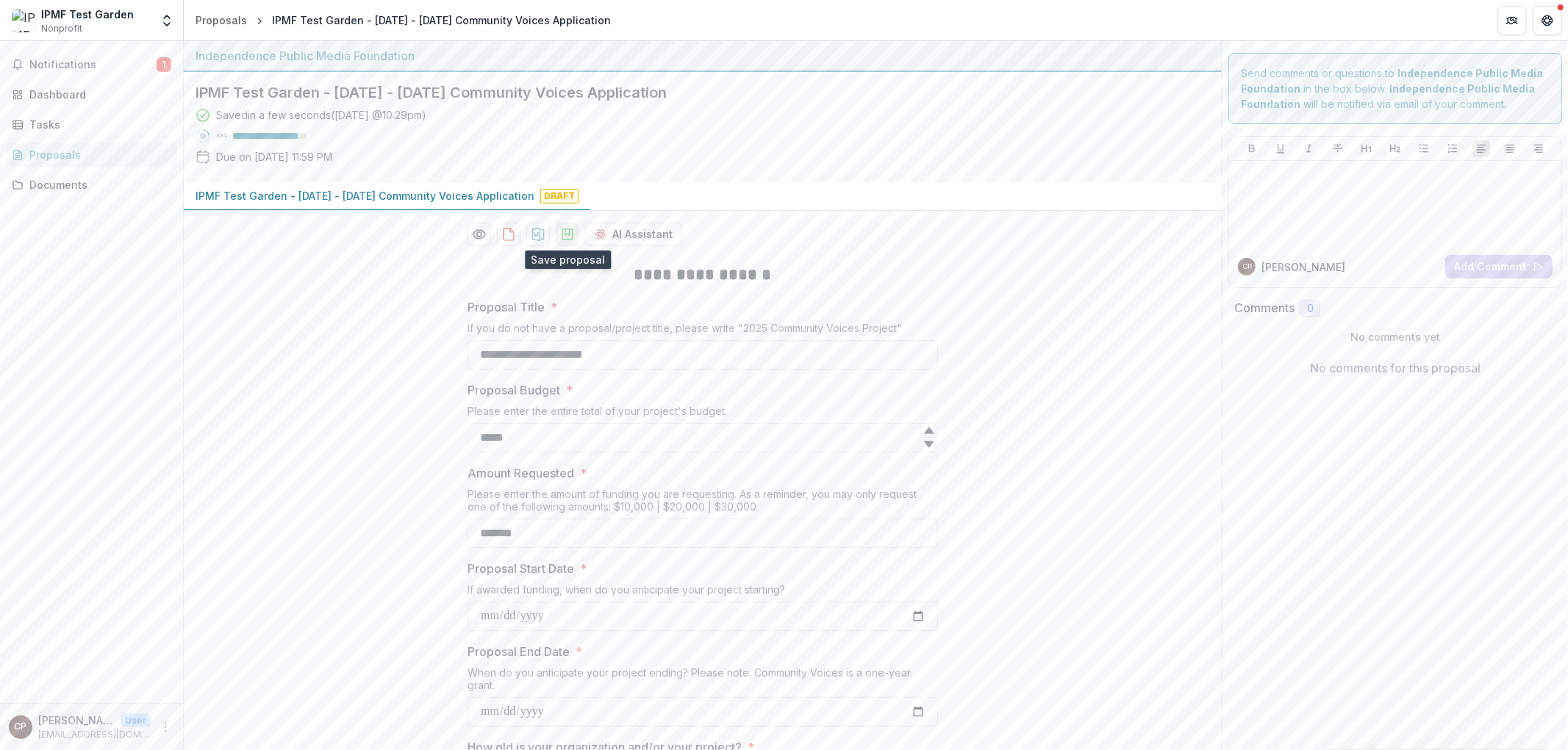
click at [560, 234] on icon "download-proposal" at bounding box center [567, 234] width 14 height 14
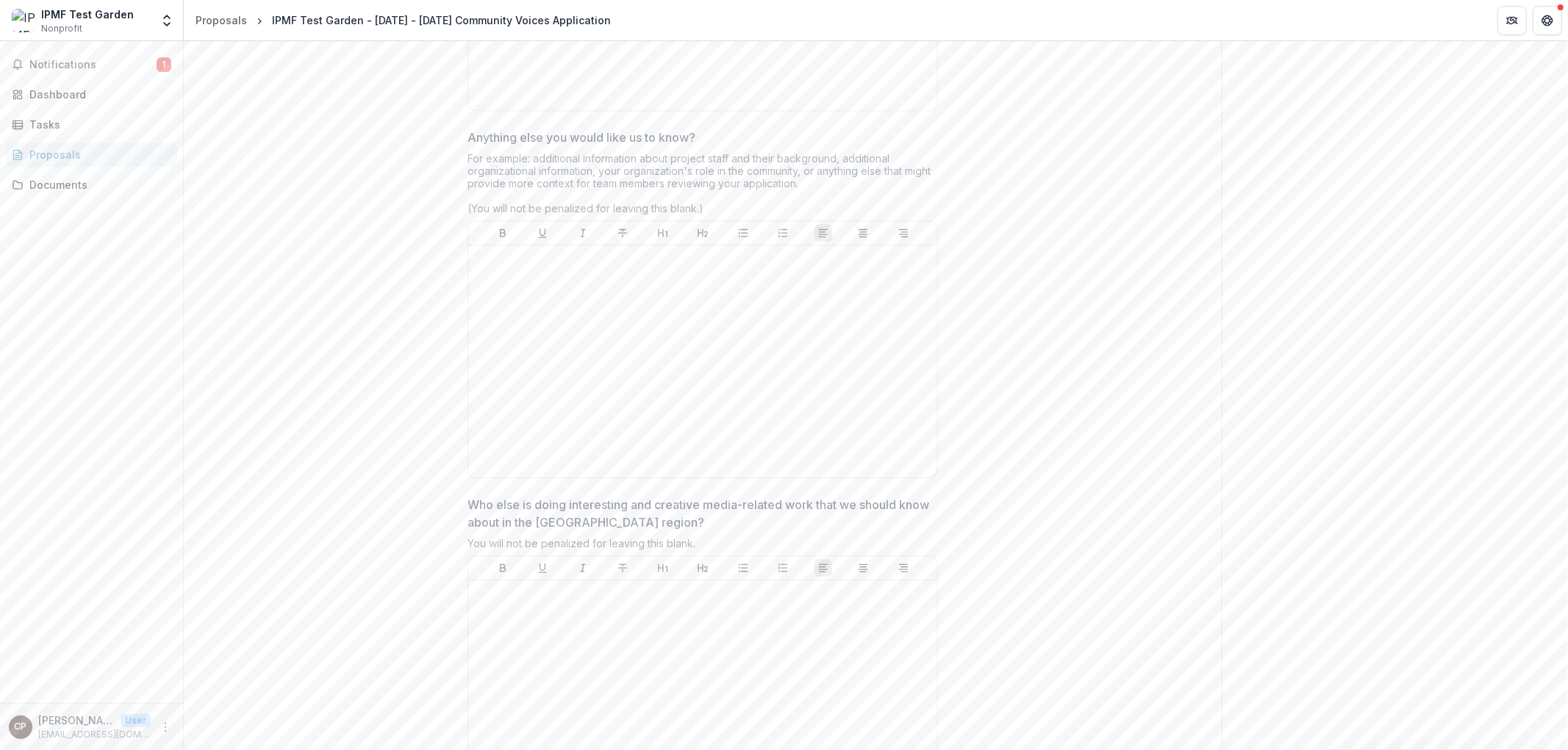
scroll to position [3170, 0]
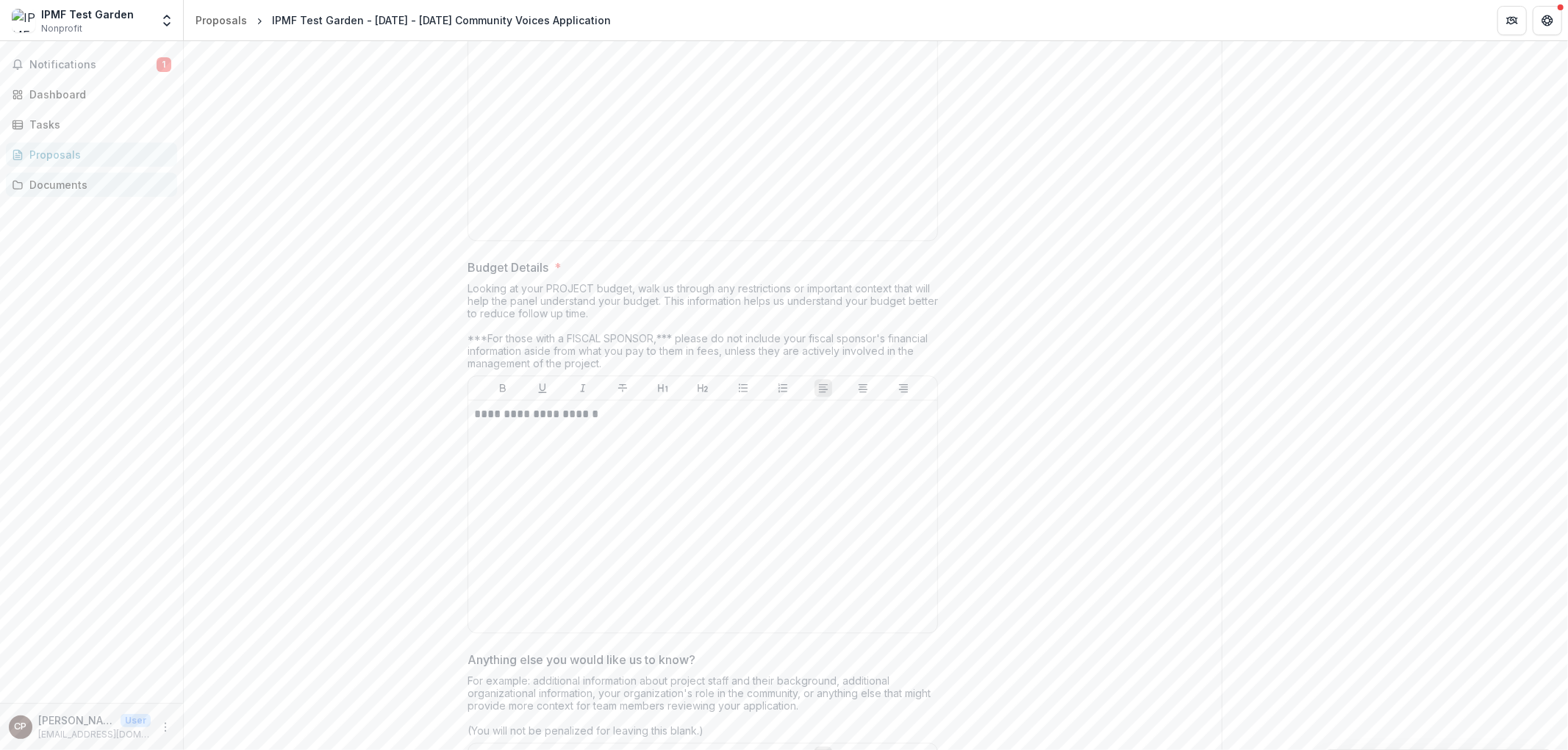
click at [99, 173] on link "Documents" at bounding box center [92, 184] width 172 height 24
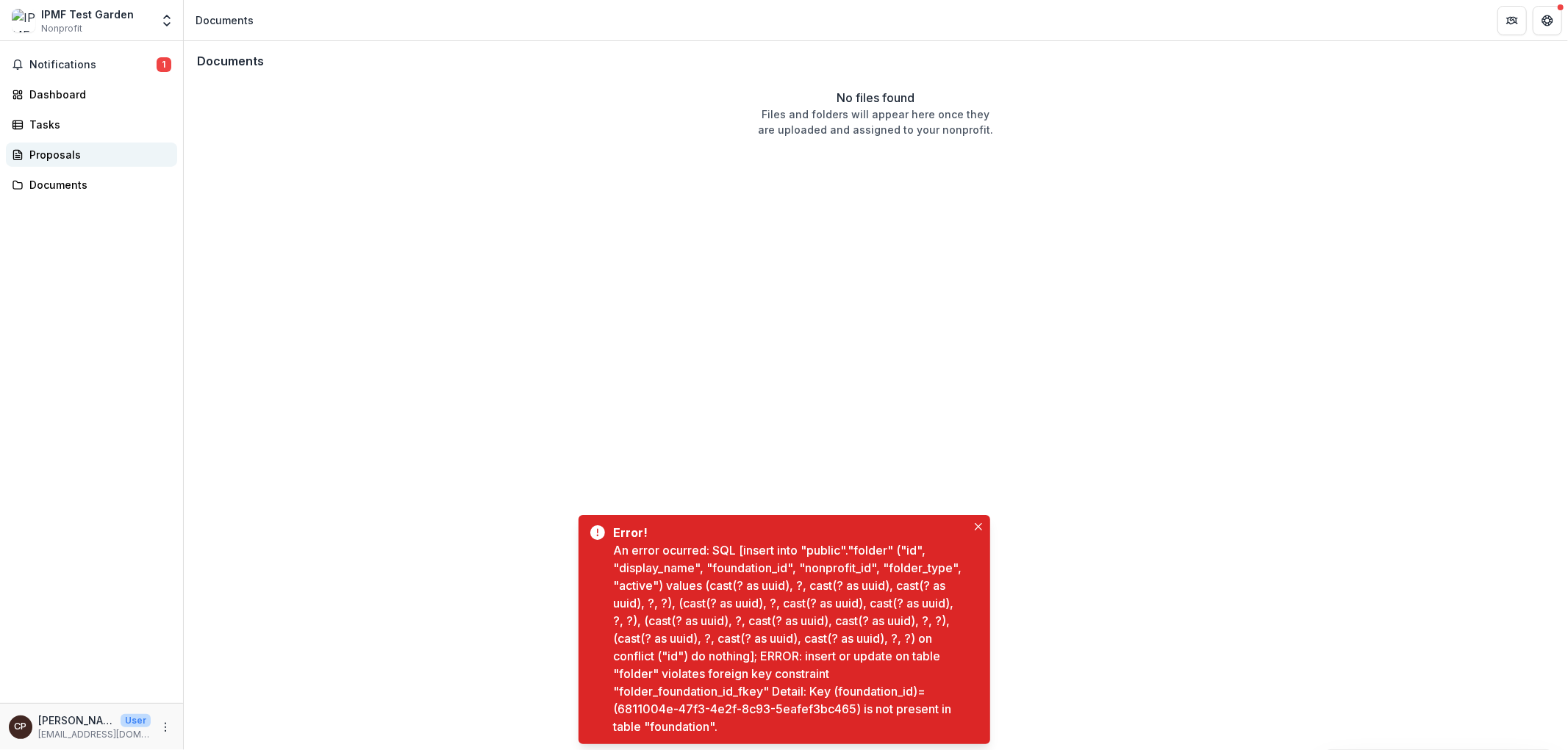
click at [79, 158] on div "Proposals" at bounding box center [97, 155] width 136 height 15
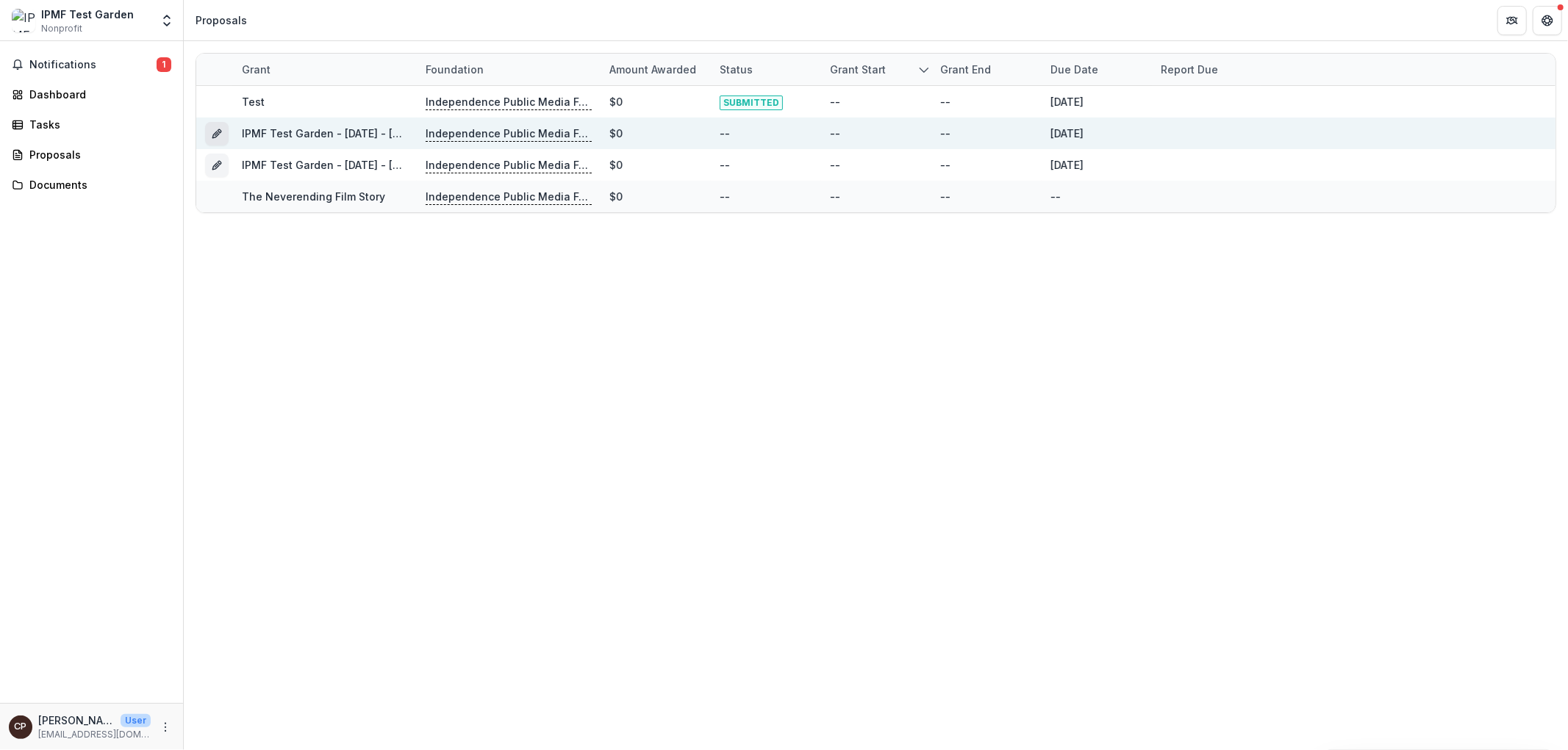
click at [222, 134] on icon "Grant 5c248edd-b795-4de9-9553-51ac8b3ebbe2" at bounding box center [216, 133] width 11 height 11
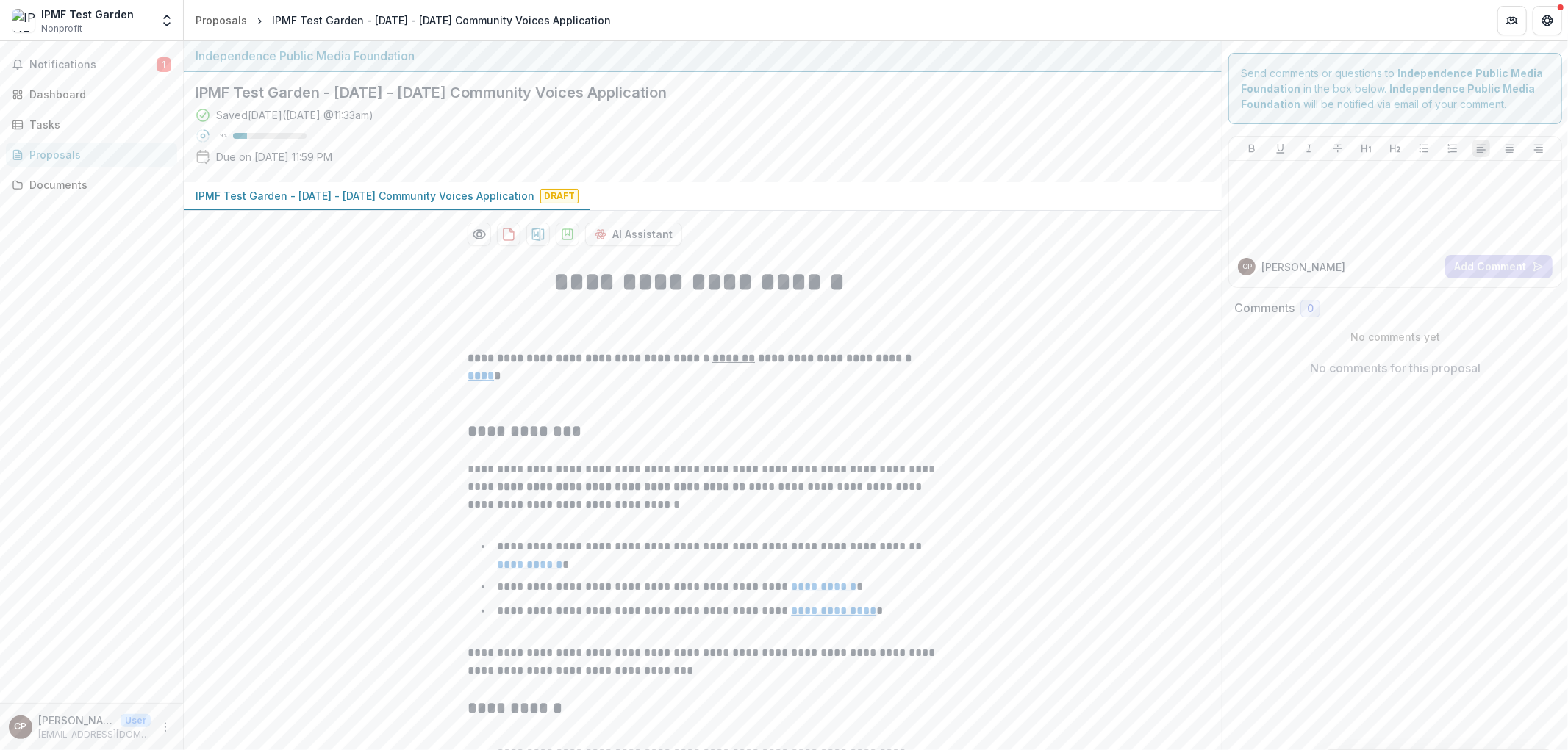
click at [98, 153] on div "Proposals" at bounding box center [97, 155] width 136 height 15
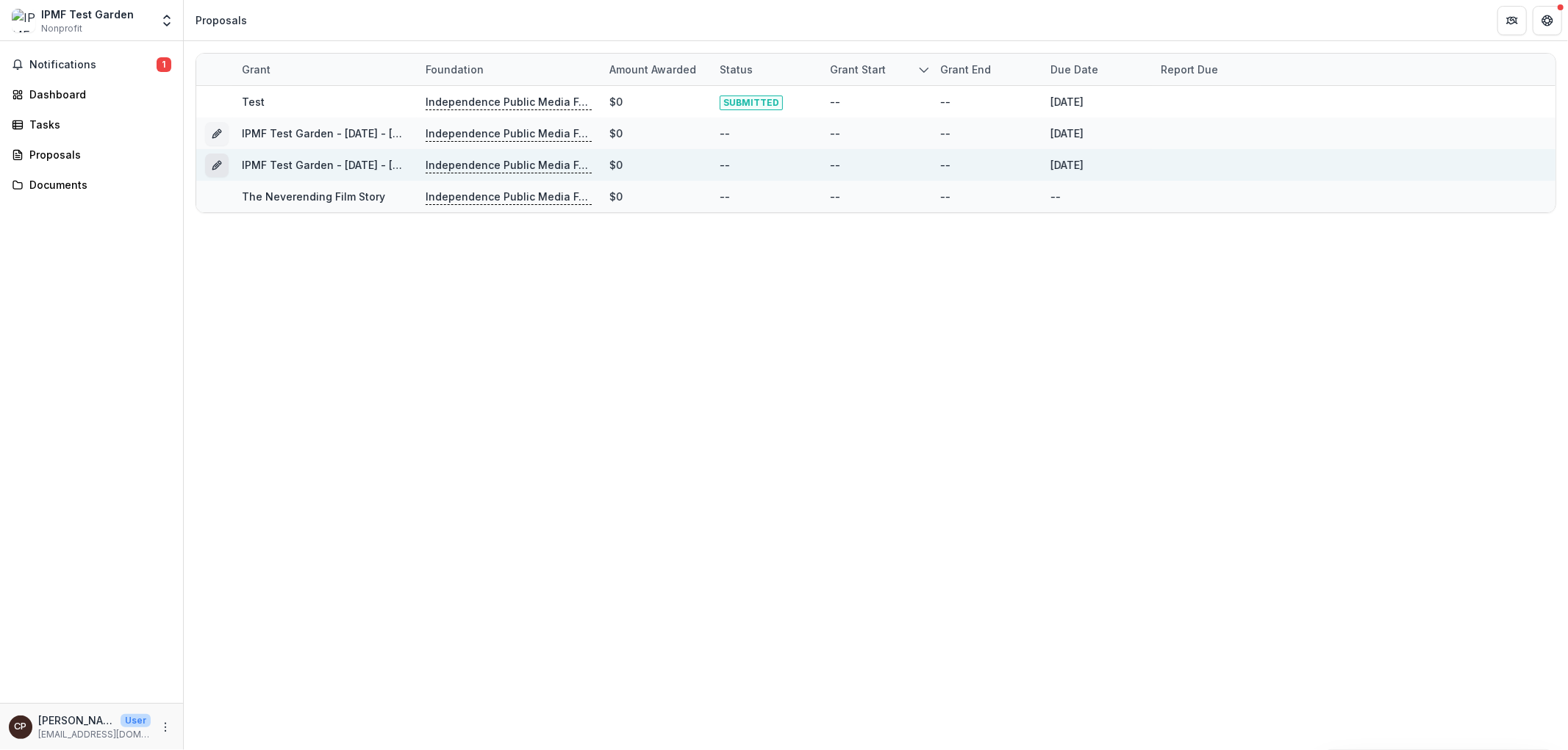
click at [213, 170] on icon "Grant d9ccf300-171c-4140-82e6-5b02a39584bc" at bounding box center [216, 166] width 7 height 7
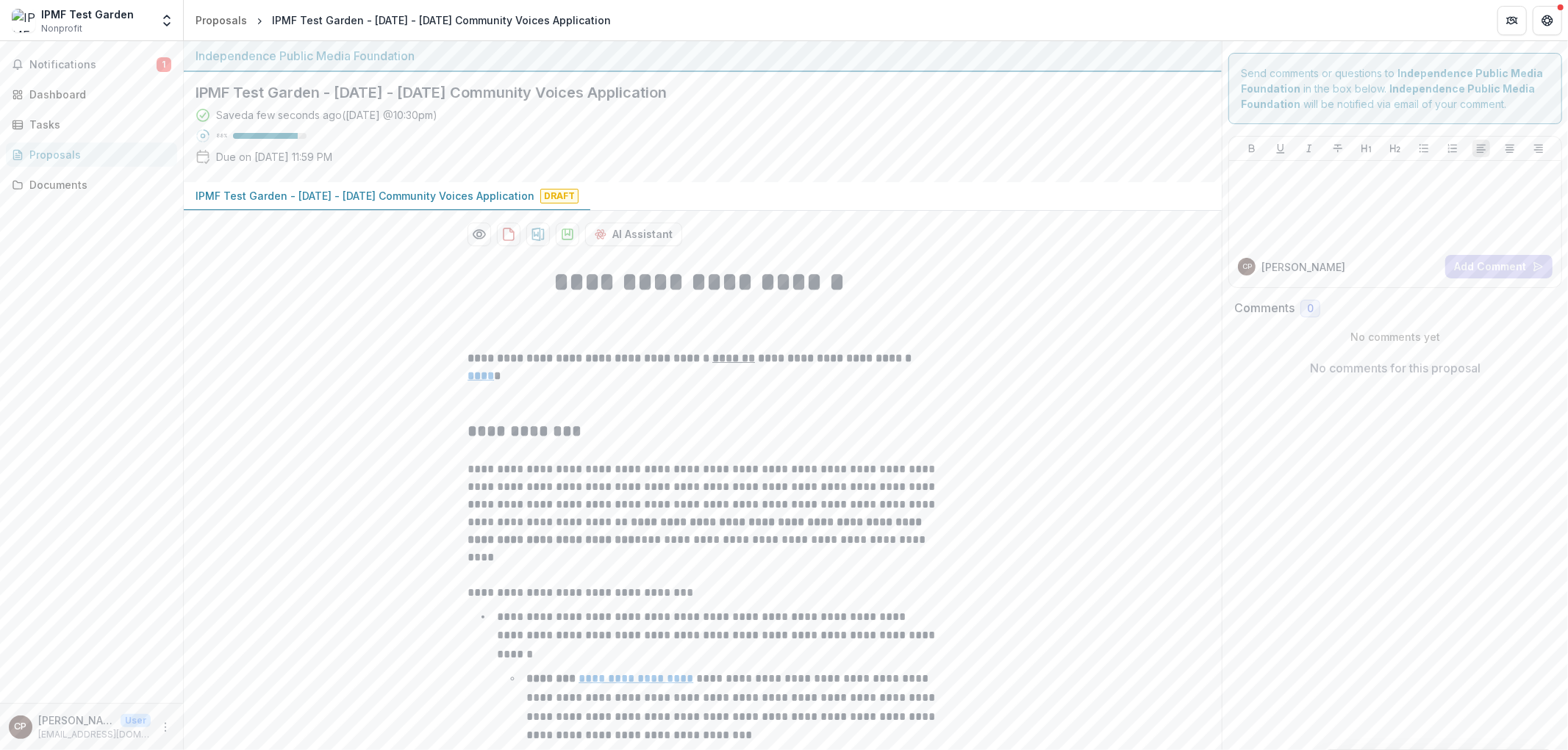
drag, startPoint x: 386, startPoint y: 264, endPoint x: 383, endPoint y: 495, distance: 231.0
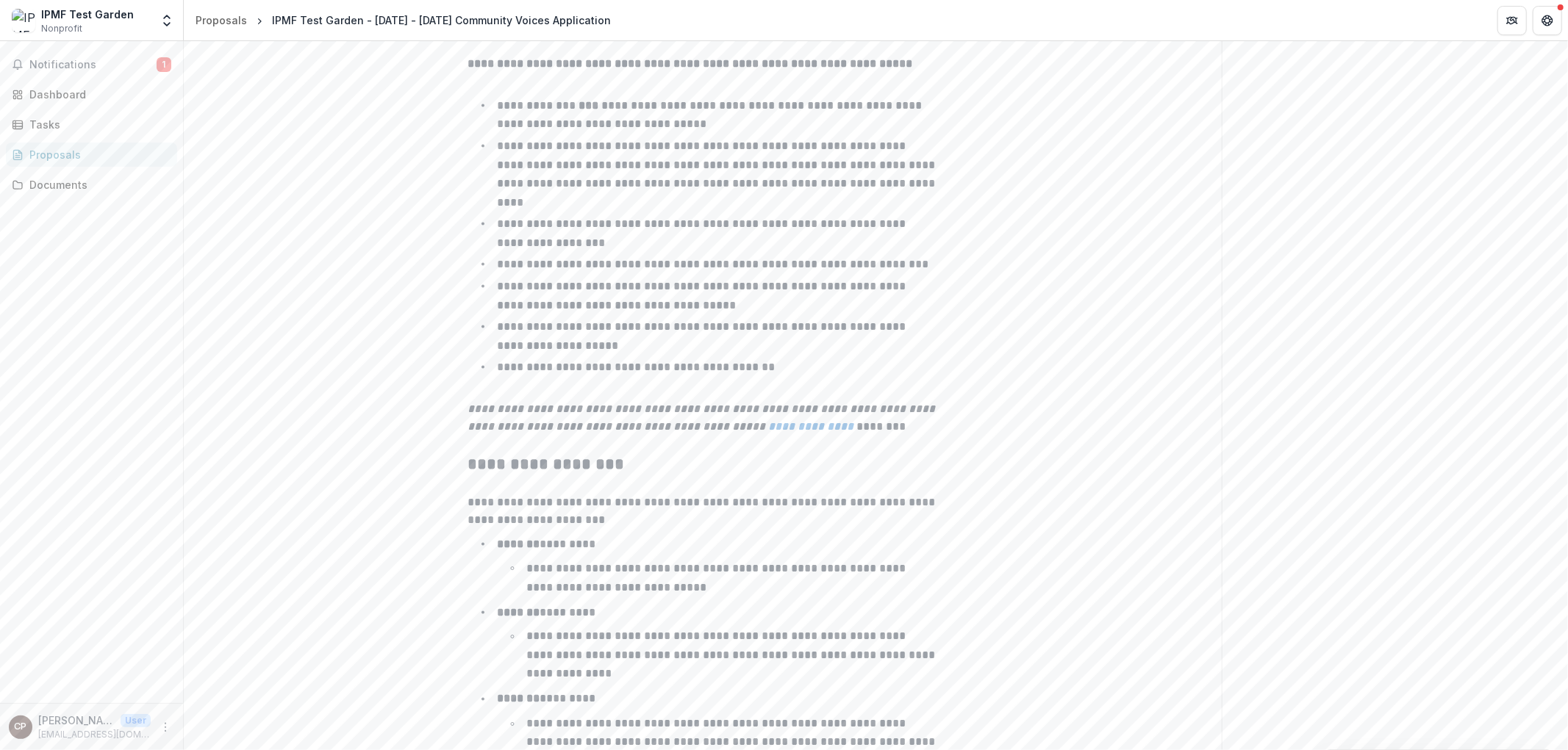
scroll to position [2185, 0]
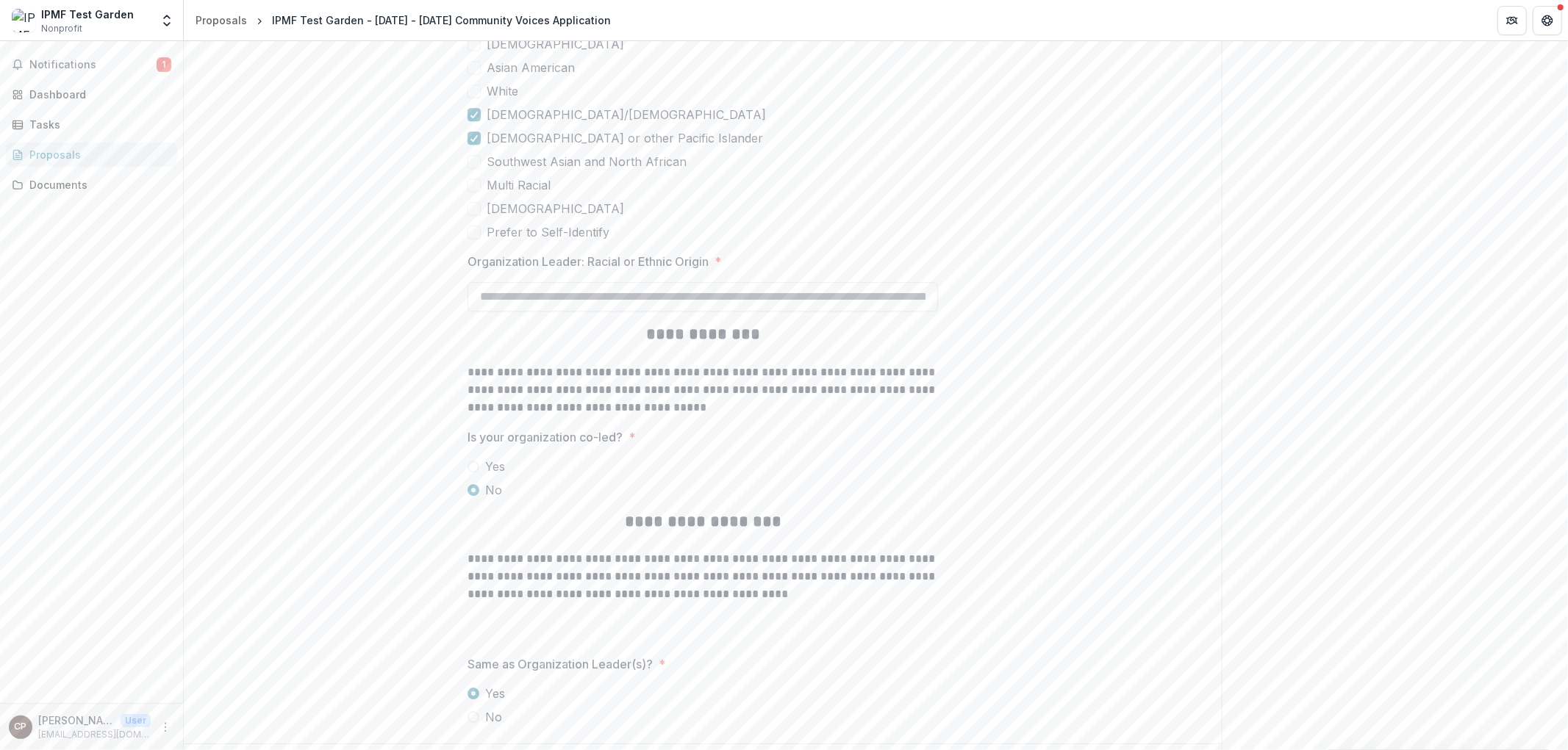
scroll to position [3581, 0]
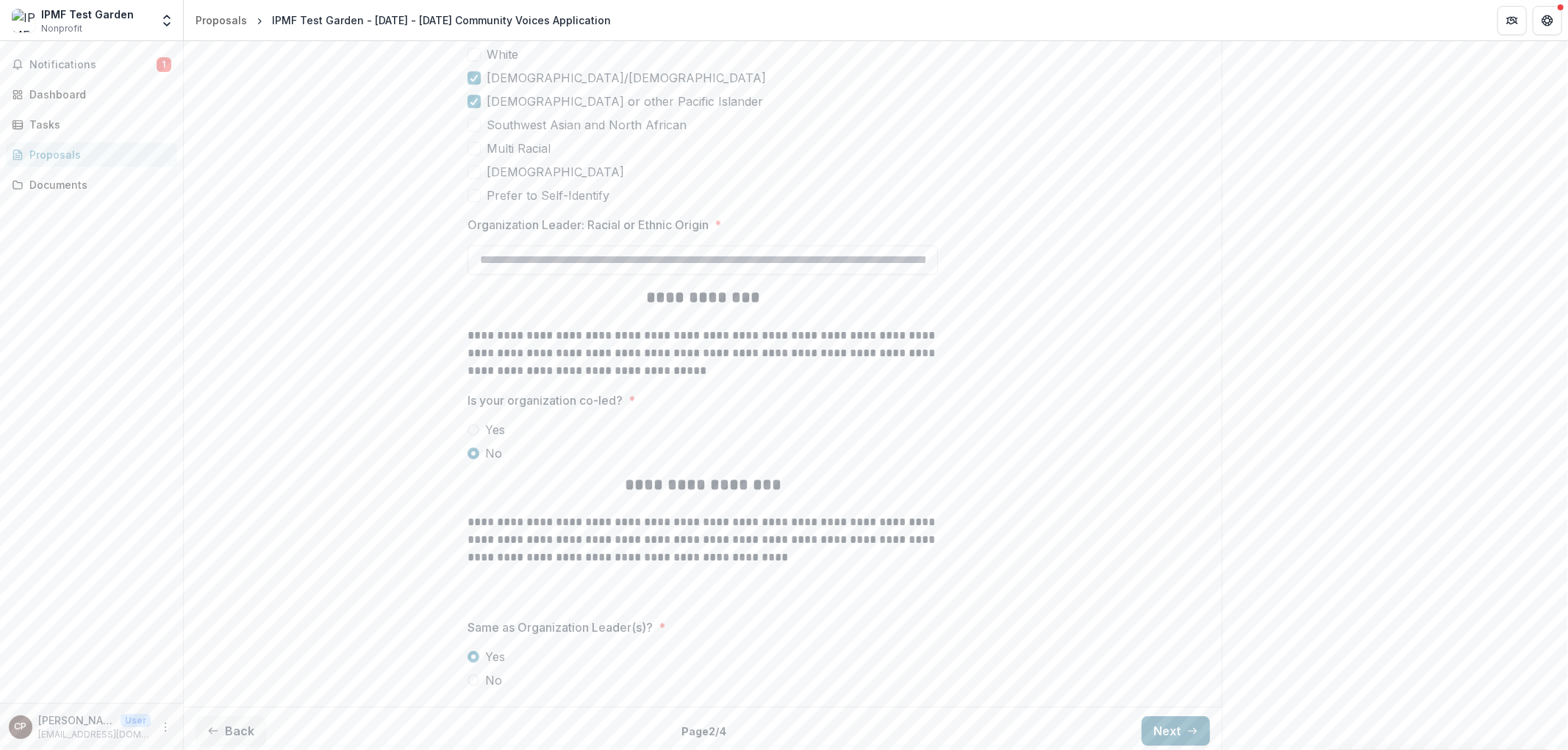
click at [1175, 722] on button "Next" at bounding box center [1175, 731] width 68 height 30
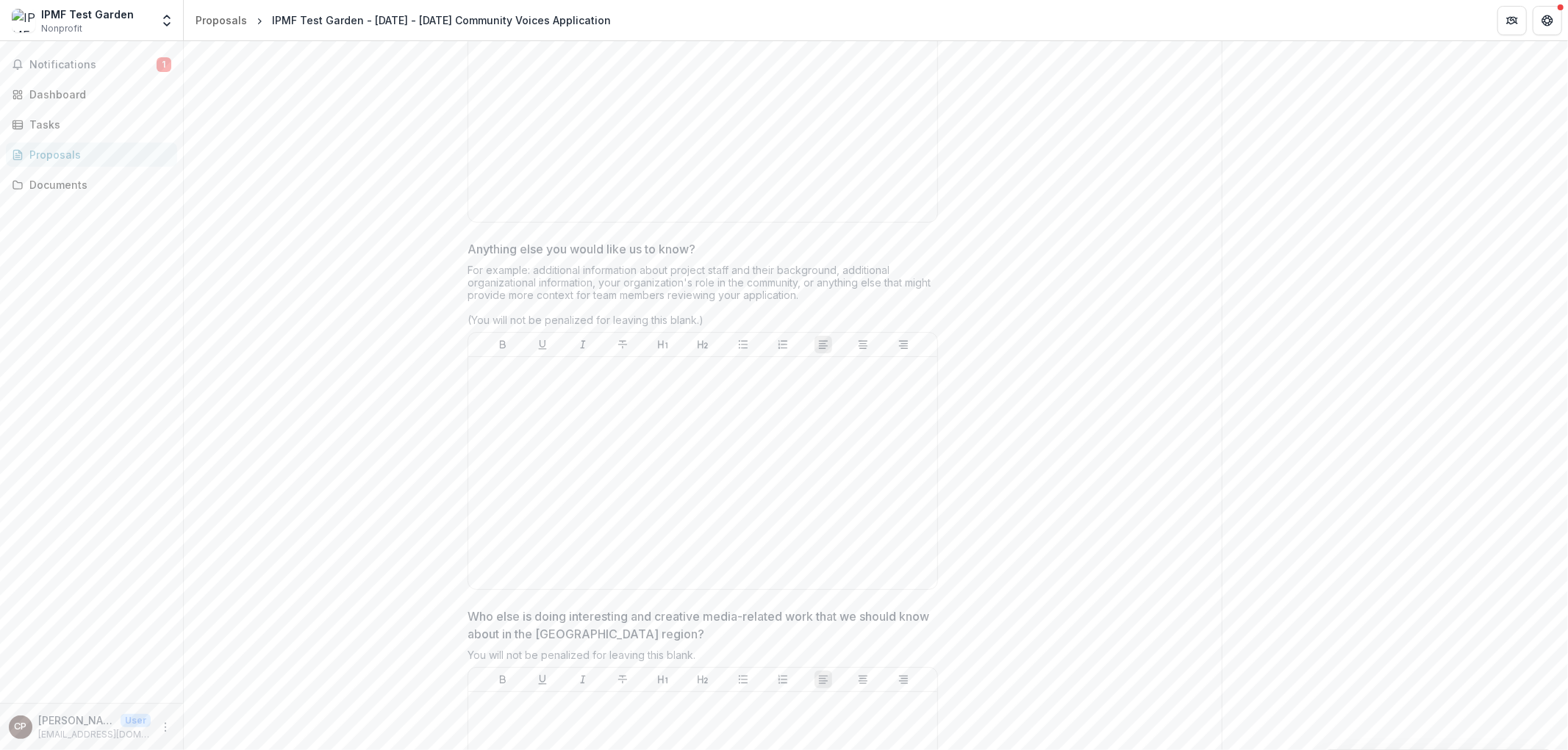
type input "*******"
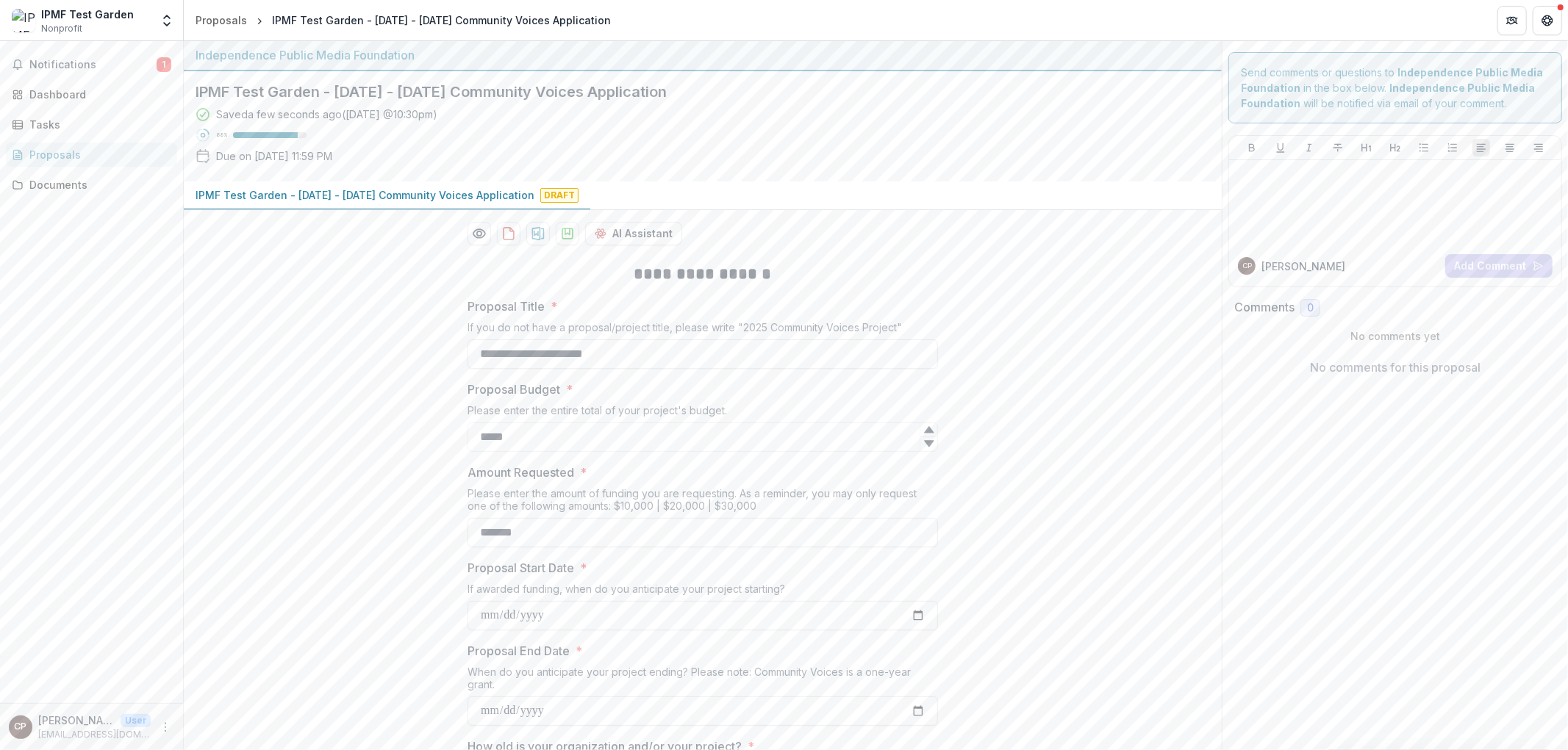
scroll to position [0, 0]
drag, startPoint x: 401, startPoint y: 275, endPoint x: 405, endPoint y: 327, distance: 52.2
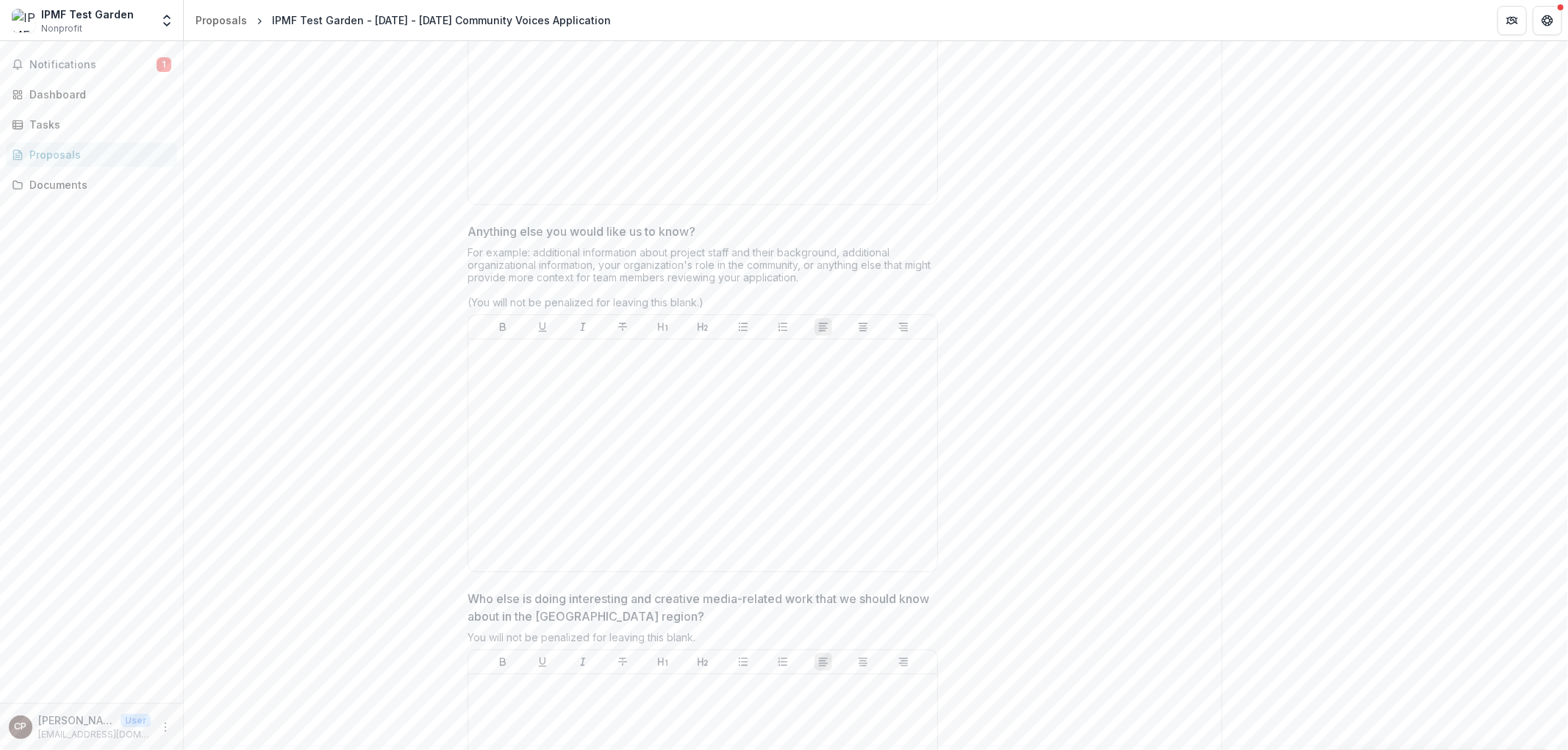
scroll to position [3815, 0]
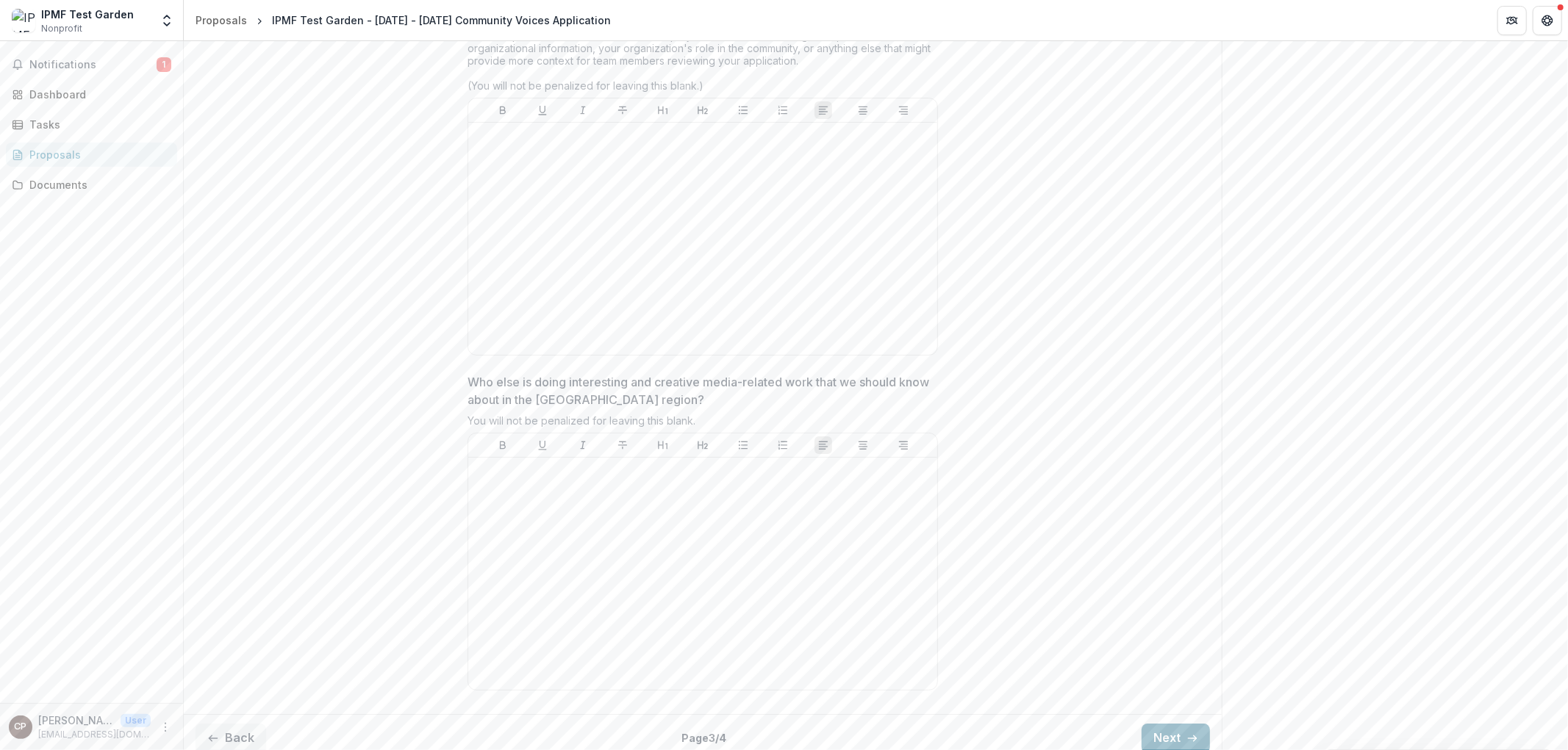
click at [1177, 728] on button "Next" at bounding box center [1175, 738] width 68 height 30
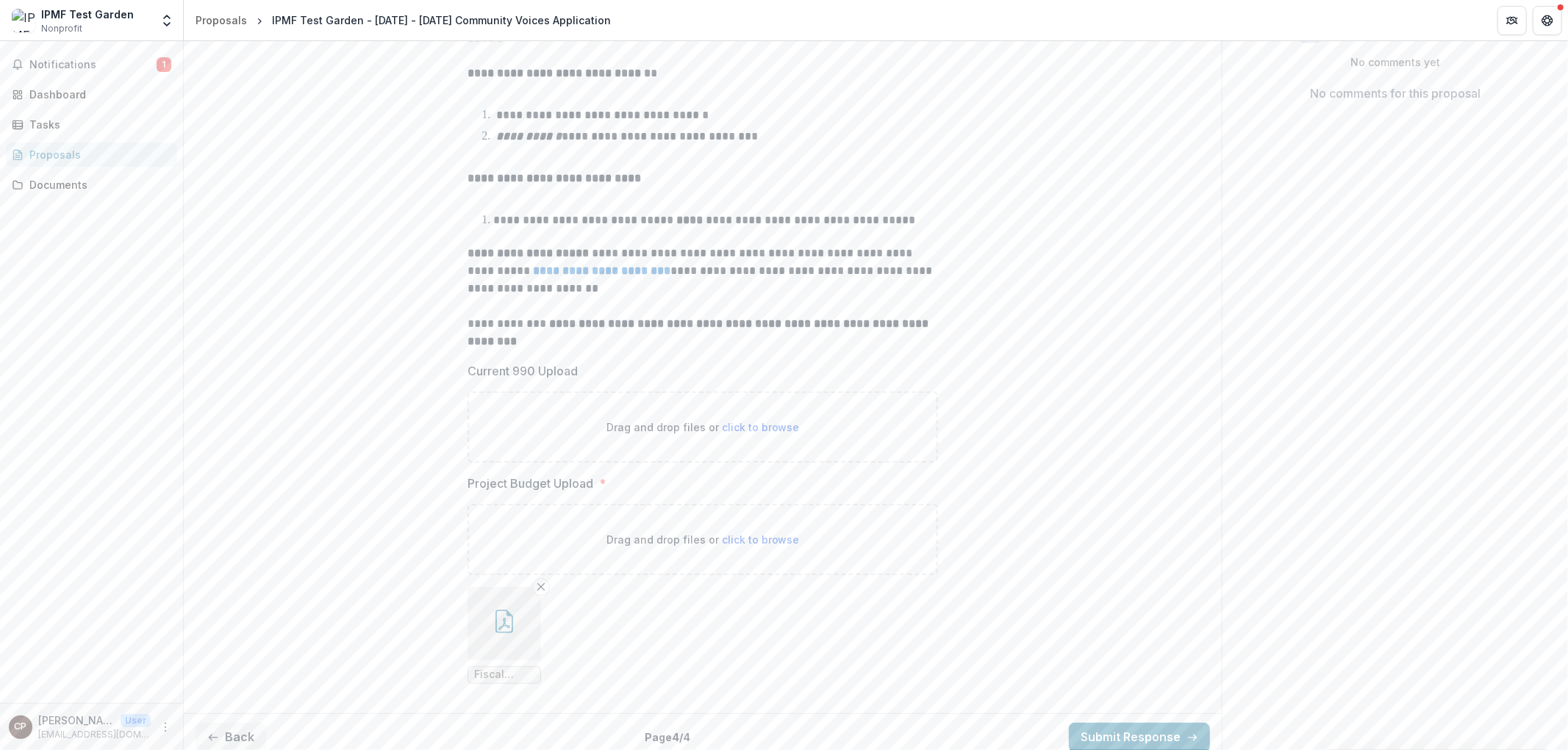
scroll to position [281, 0]
click at [1127, 726] on button "Submit Response" at bounding box center [1139, 732] width 141 height 30
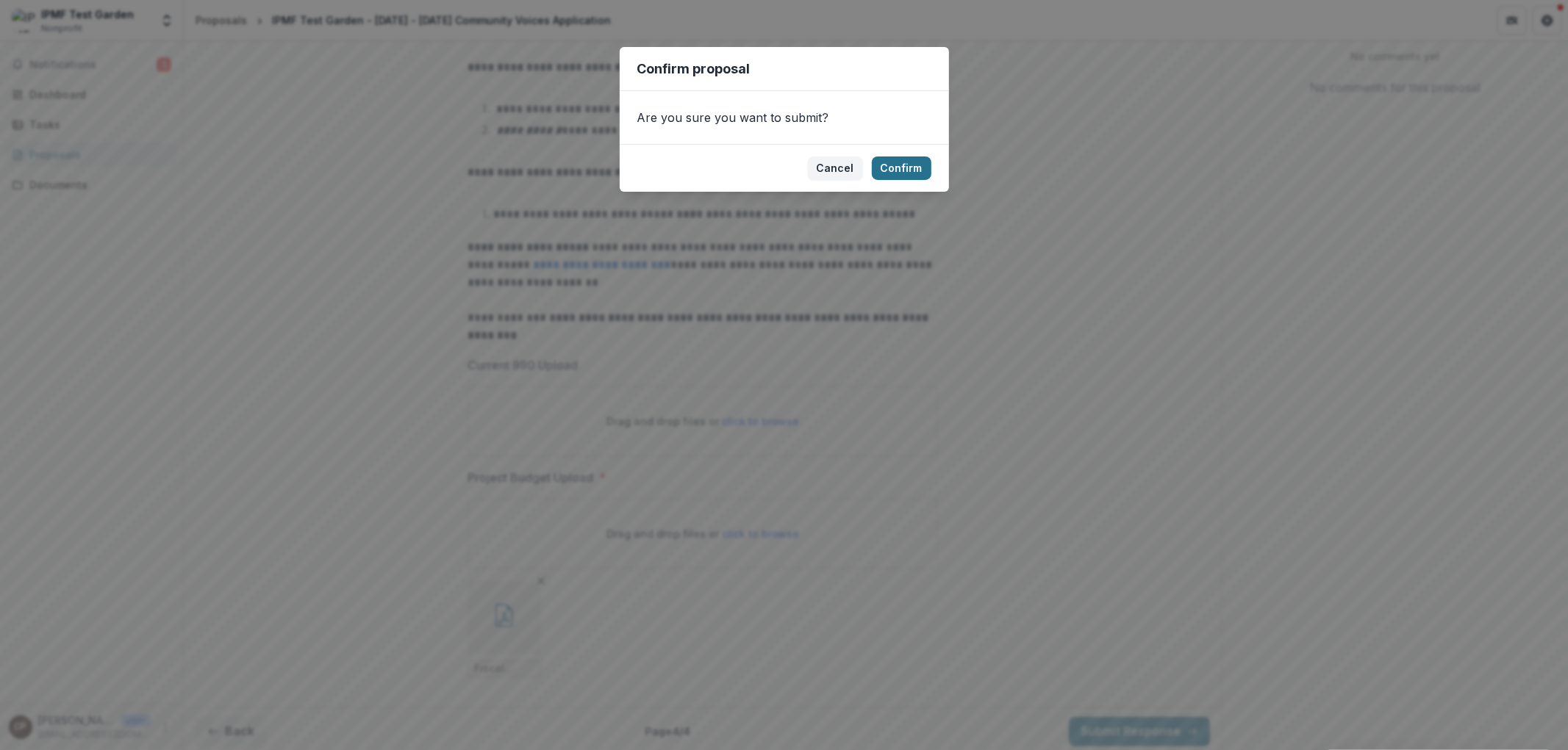
click at [921, 172] on button "Confirm" at bounding box center [901, 168] width 59 height 24
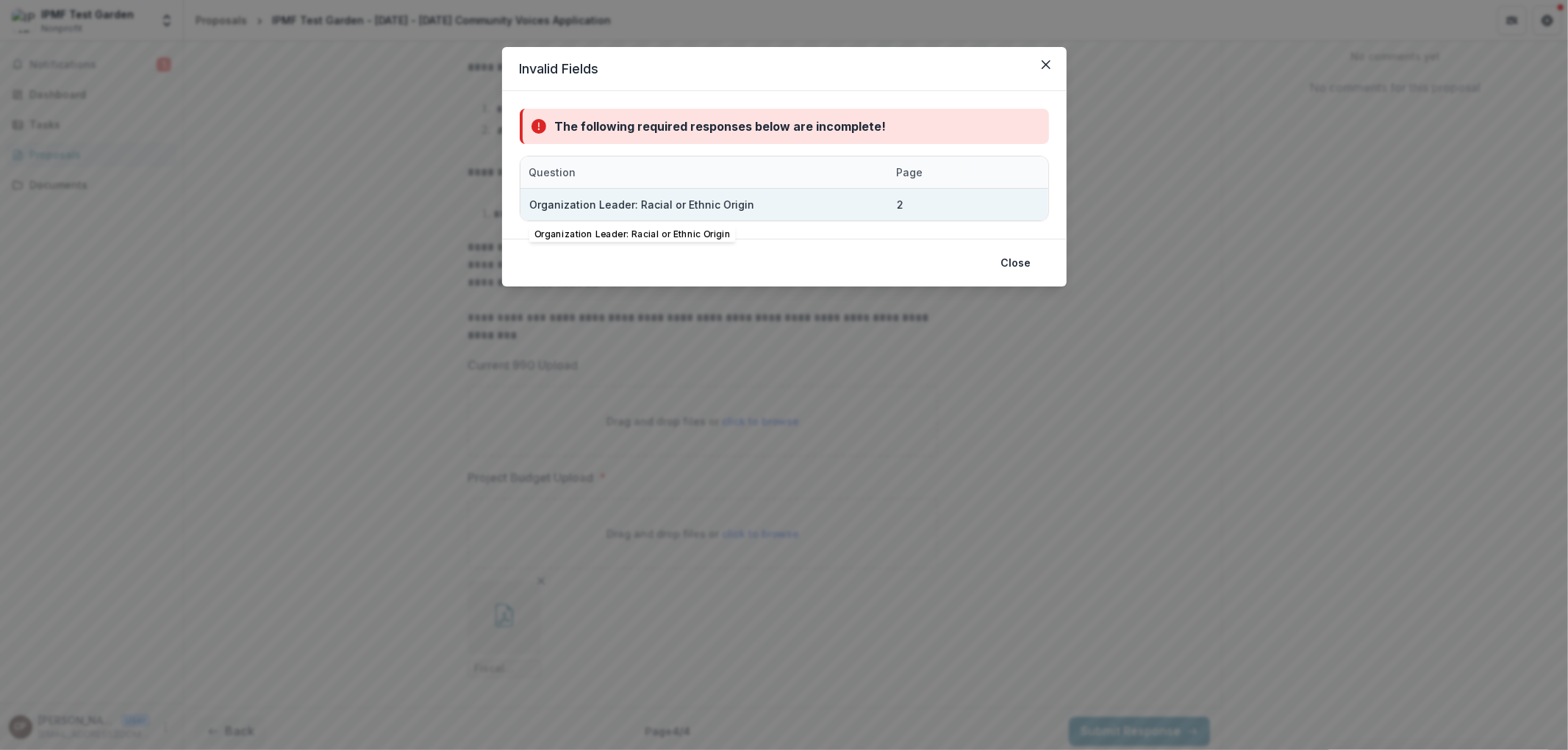
click at [809, 216] on div "Organization Leader: Racial or Ethnic Origin" at bounding box center [704, 205] width 350 height 32
click at [1022, 267] on button "Close" at bounding box center [1016, 263] width 48 height 24
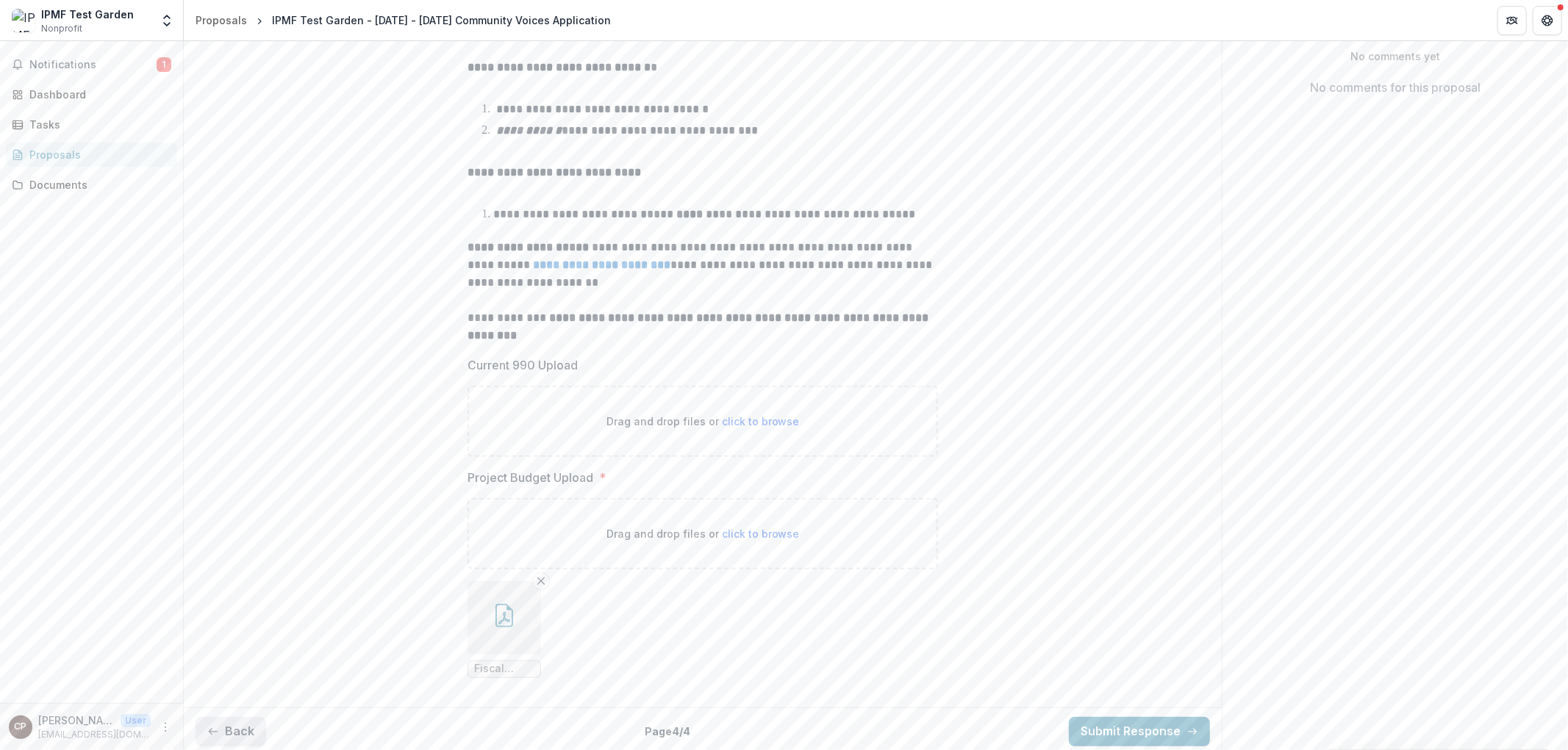
click at [255, 722] on button "Back" at bounding box center [230, 732] width 71 height 30
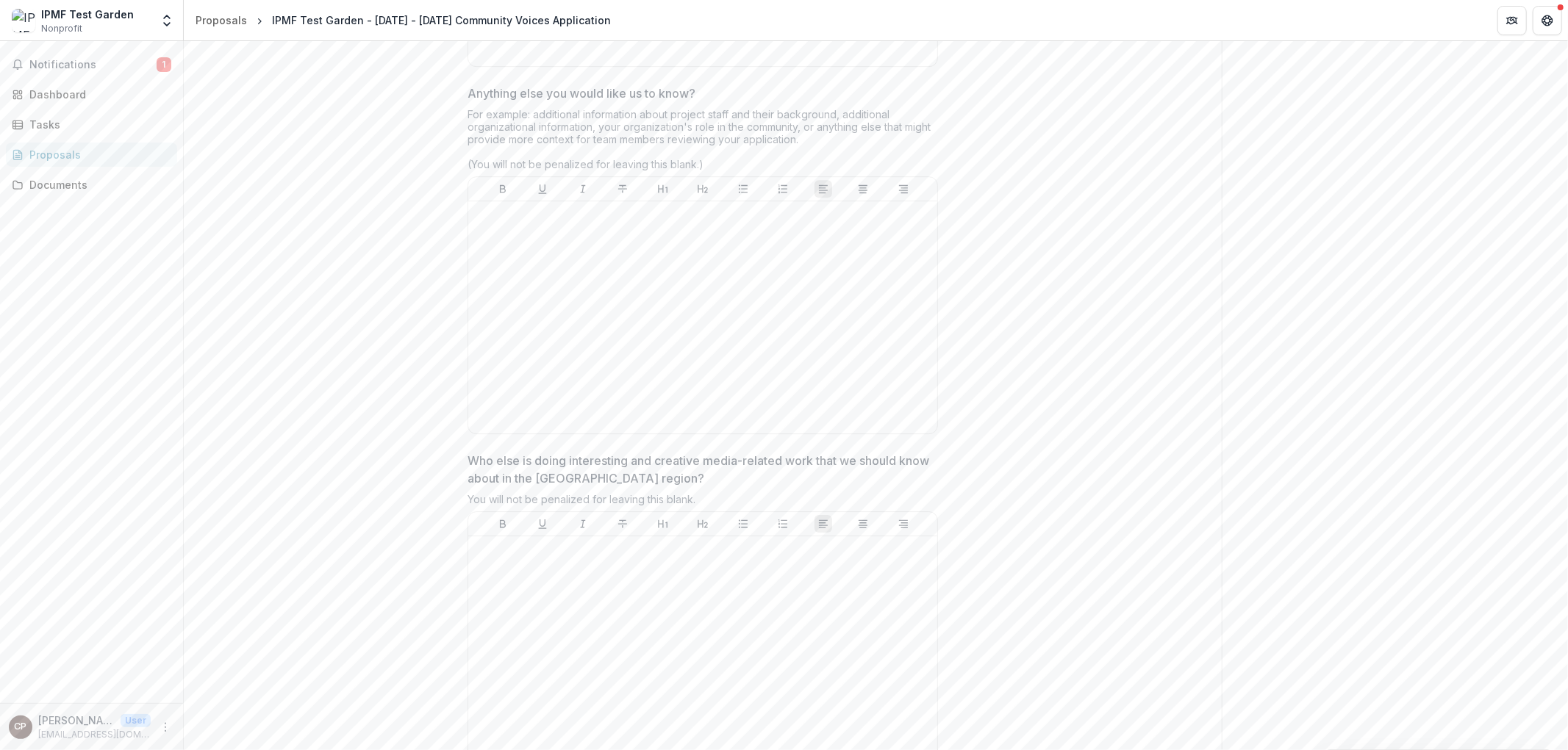
scroll to position [3815, 0]
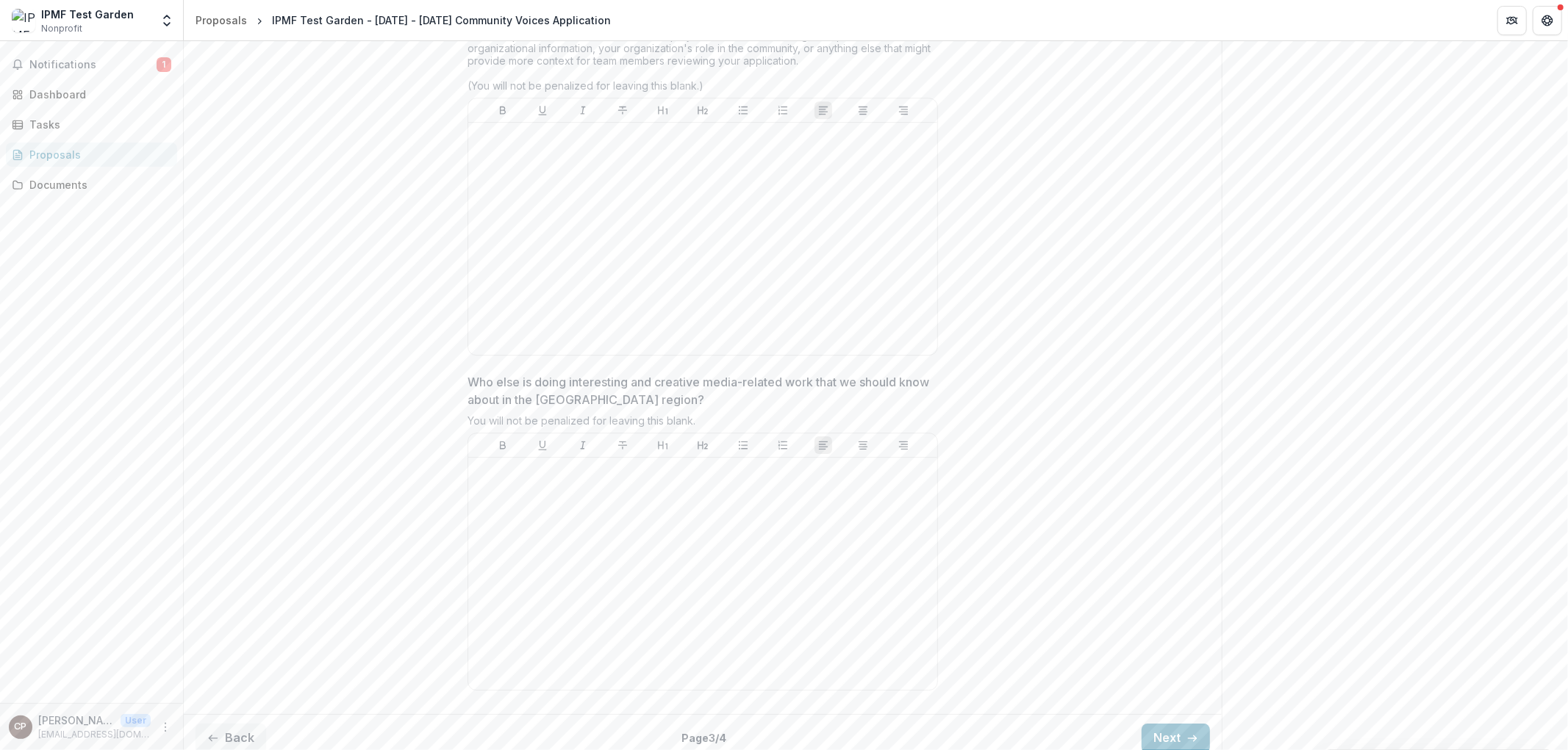
click at [248, 714] on div "Back Page 3 / 4 Next" at bounding box center [702, 738] width 1038 height 48
click at [243, 723] on button "Back" at bounding box center [230, 738] width 71 height 30
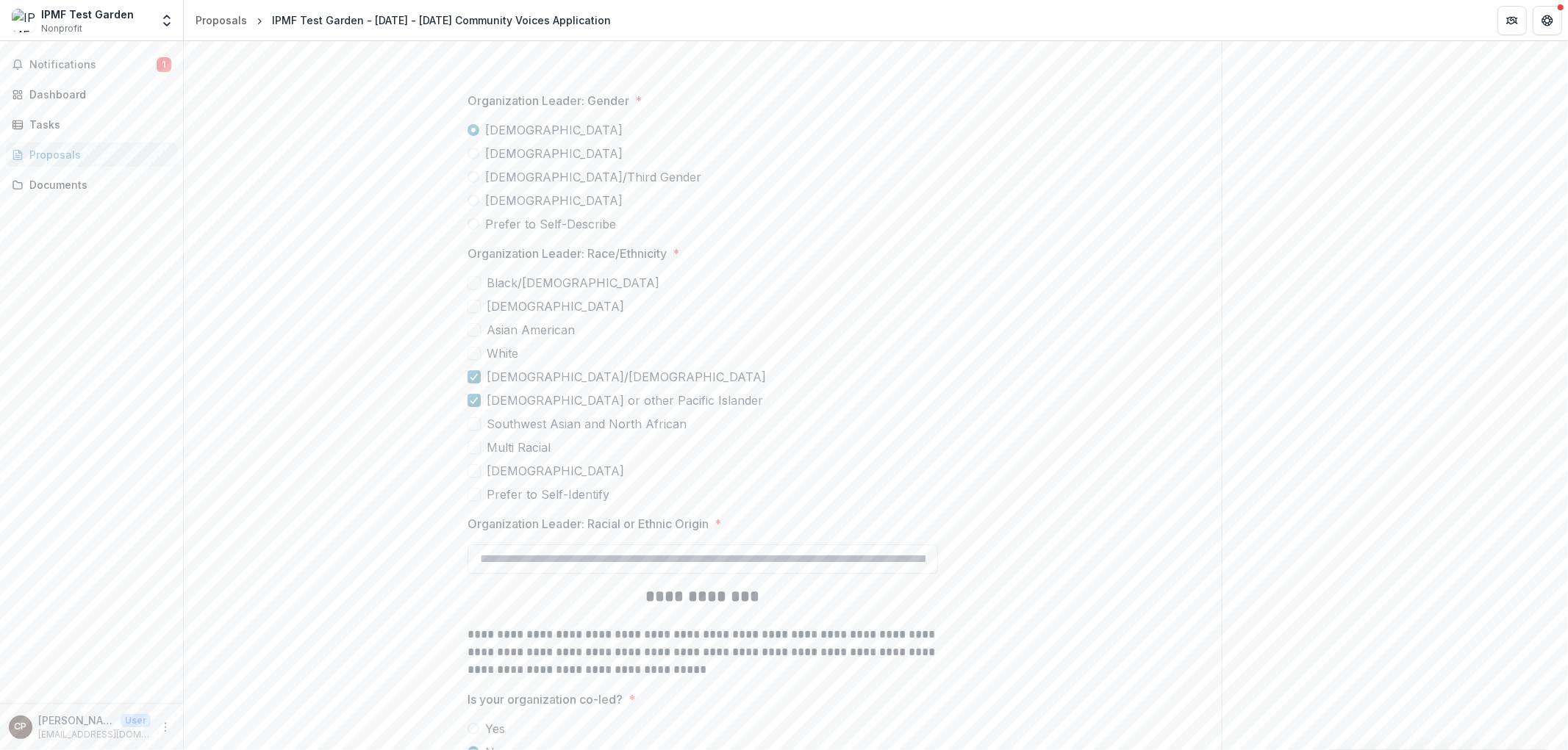
scroll to position [3310, 0]
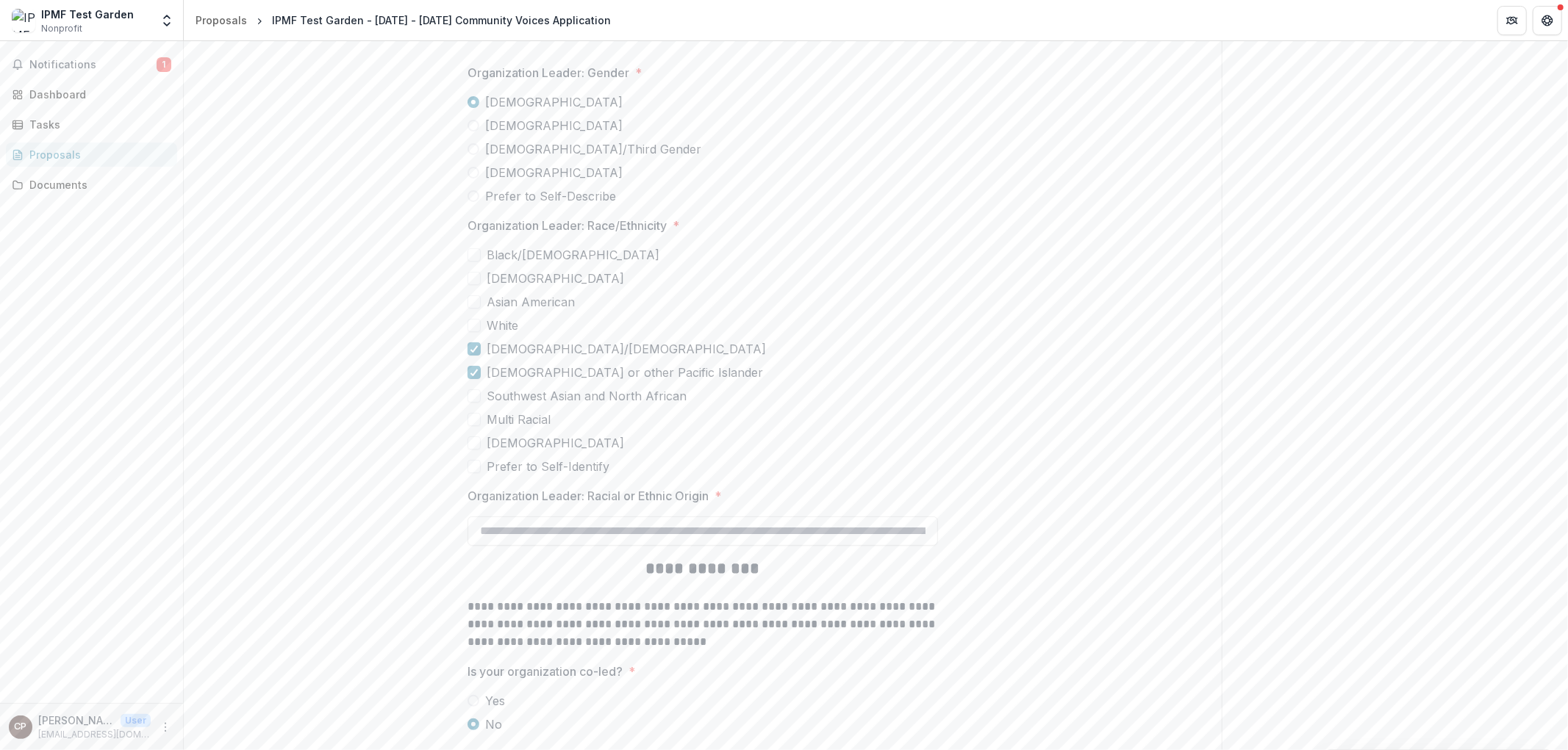
click at [585, 558] on h2 "**********" at bounding box center [702, 569] width 470 height 23
click at [585, 533] on input "Organization Leader: Racial or Ethnic Origin *" at bounding box center [702, 531] width 470 height 30
type input "*******"
click at [778, 434] on label "Native American" at bounding box center [702, 443] width 470 height 17
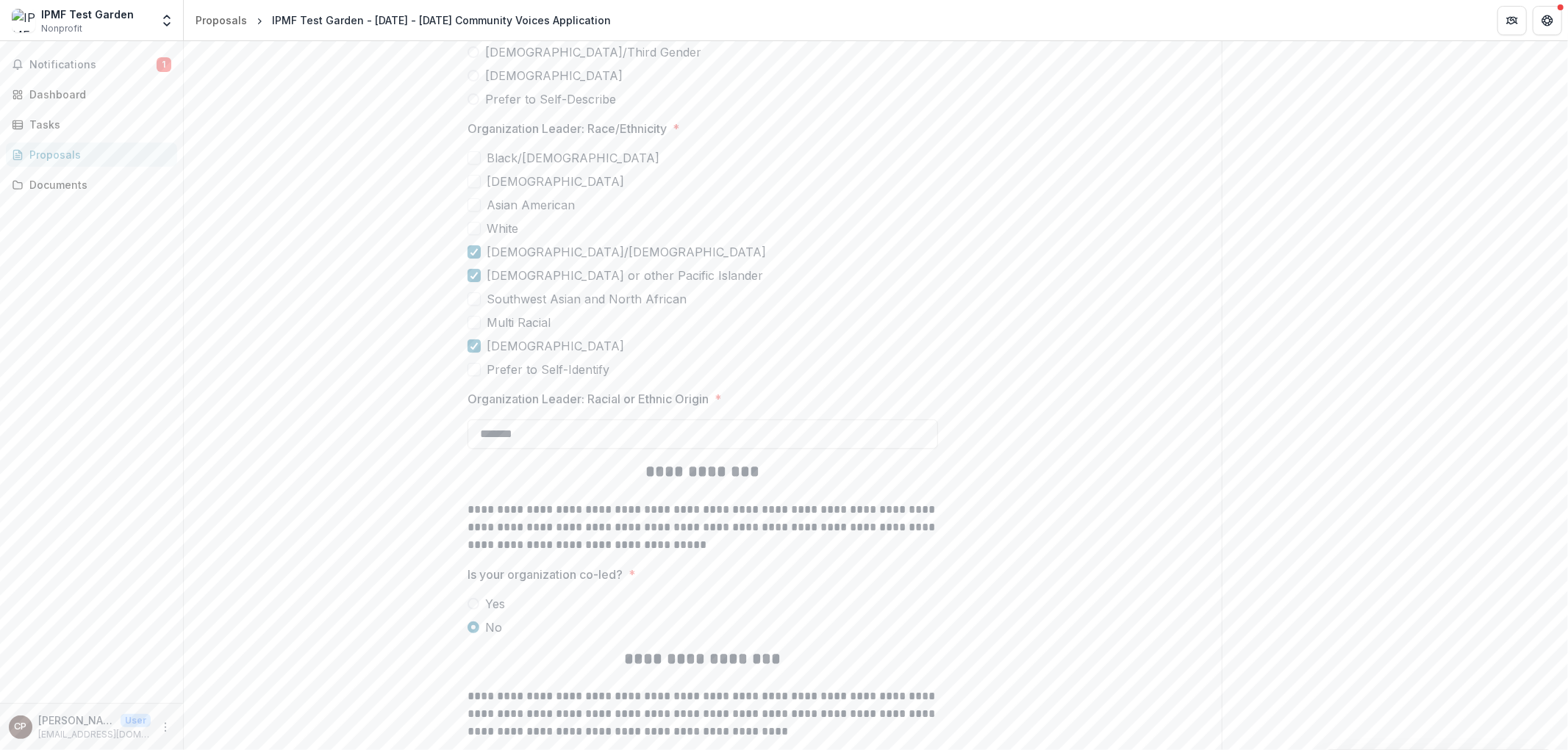
scroll to position [3581, 0]
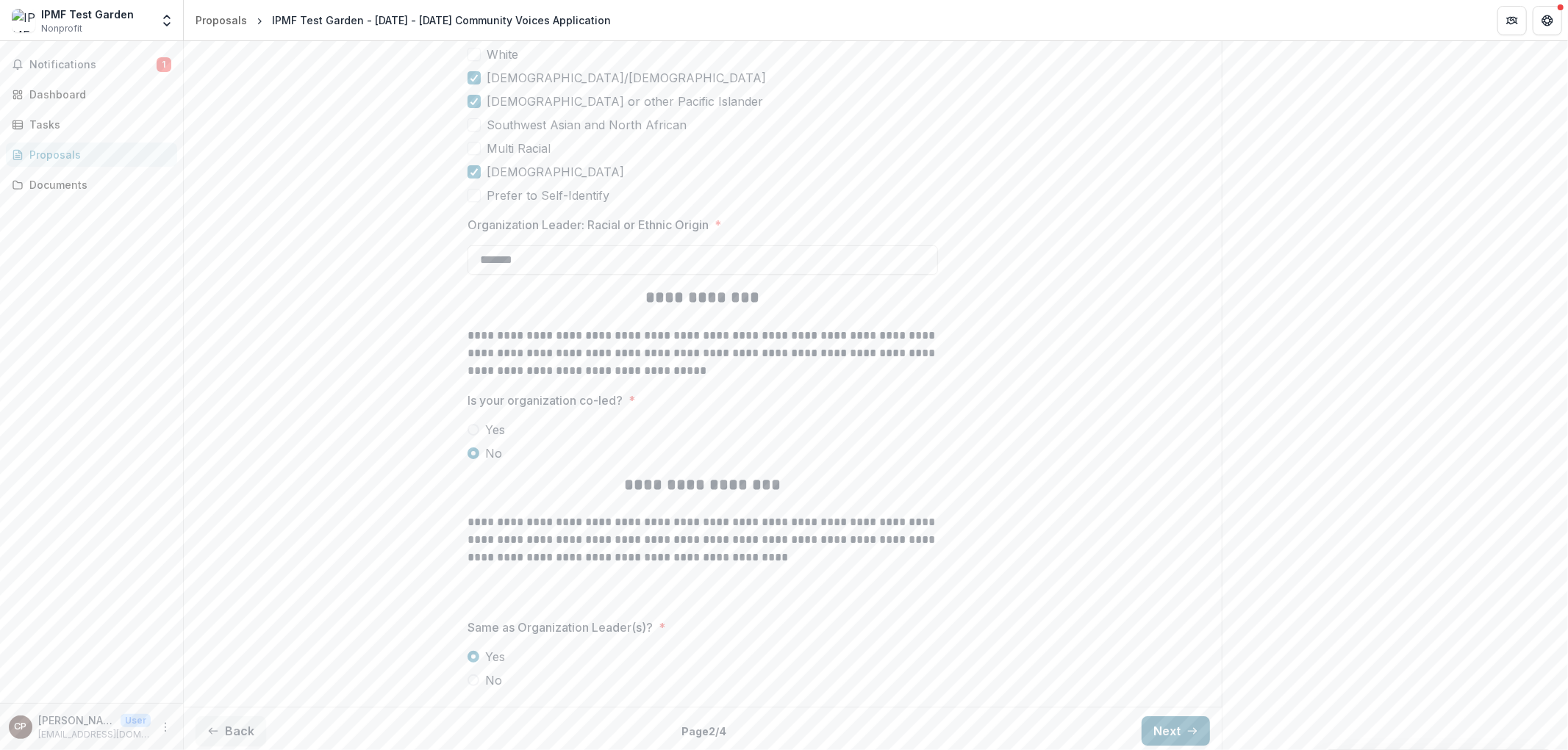
click at [1157, 728] on button "Next" at bounding box center [1175, 731] width 68 height 30
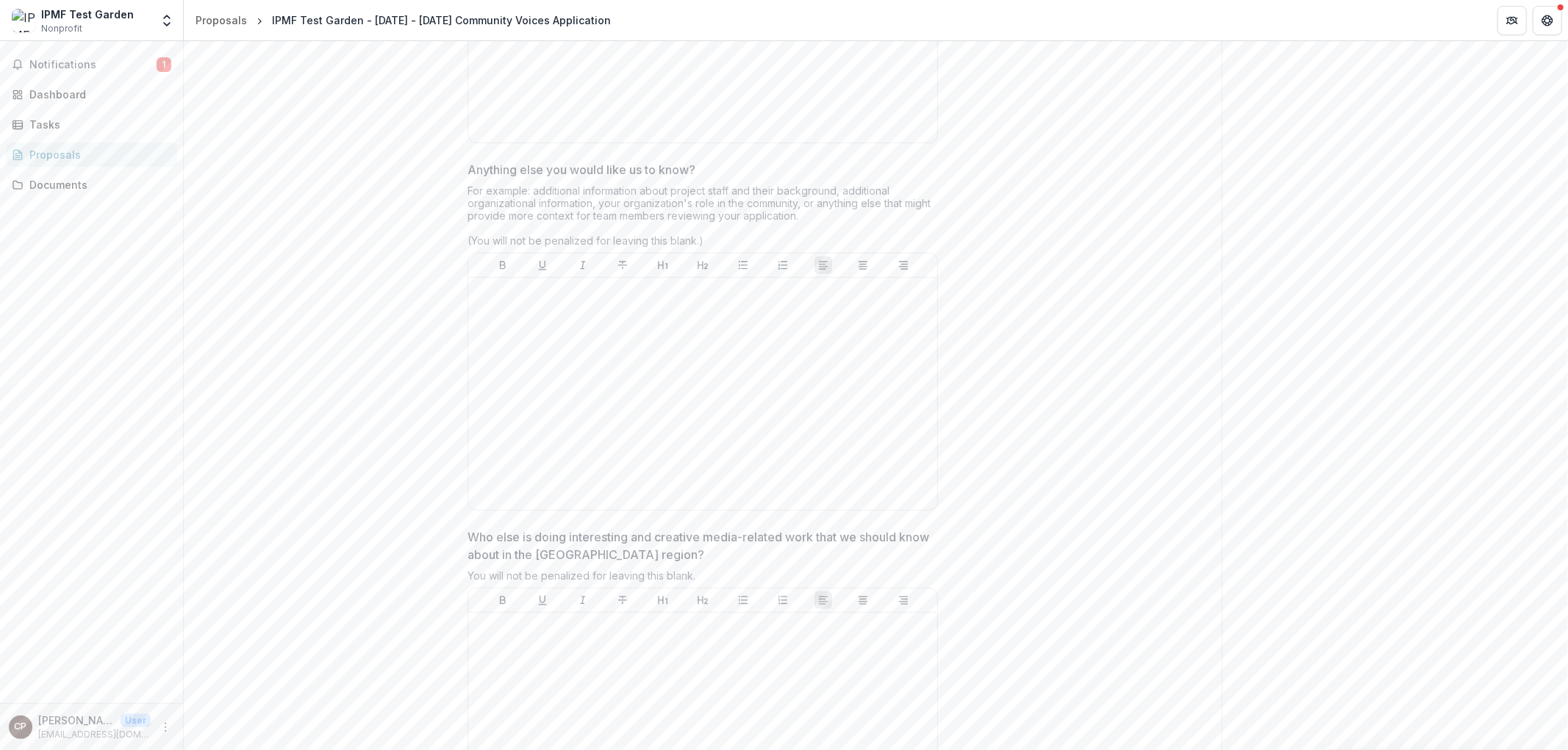
scroll to position [3815, 0]
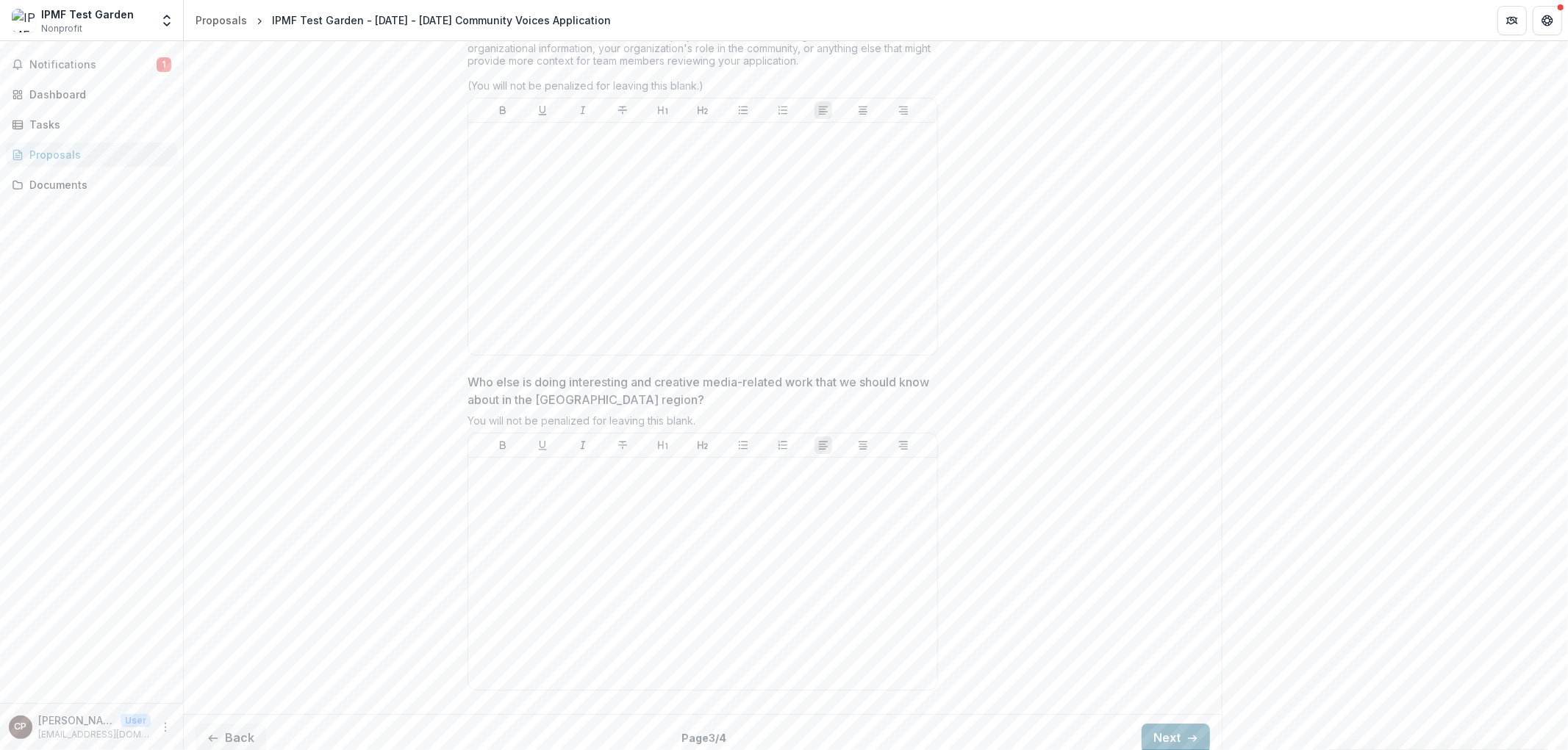
click at [1191, 733] on icon "button" at bounding box center [1191, 738] width 11 height 11
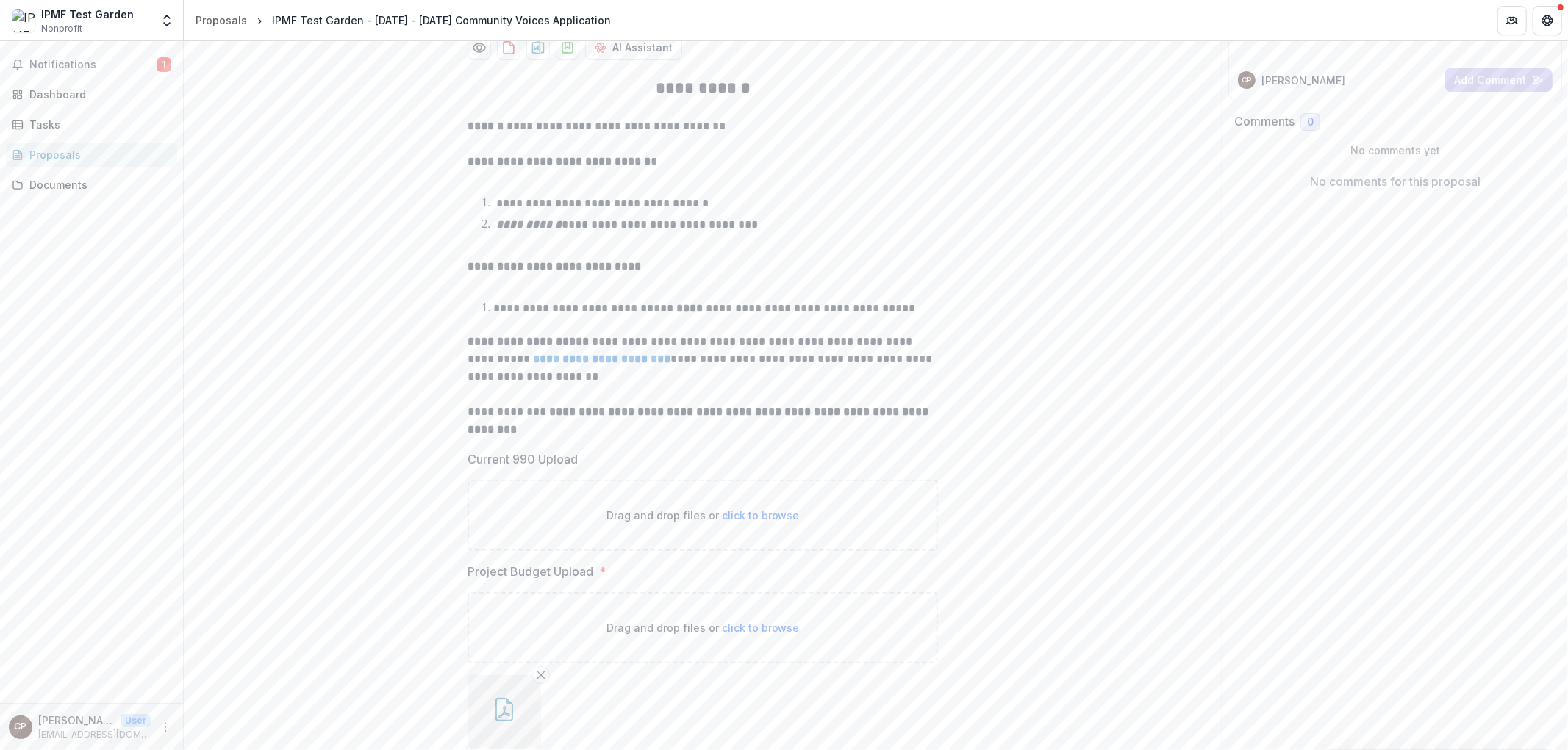
scroll to position [281, 0]
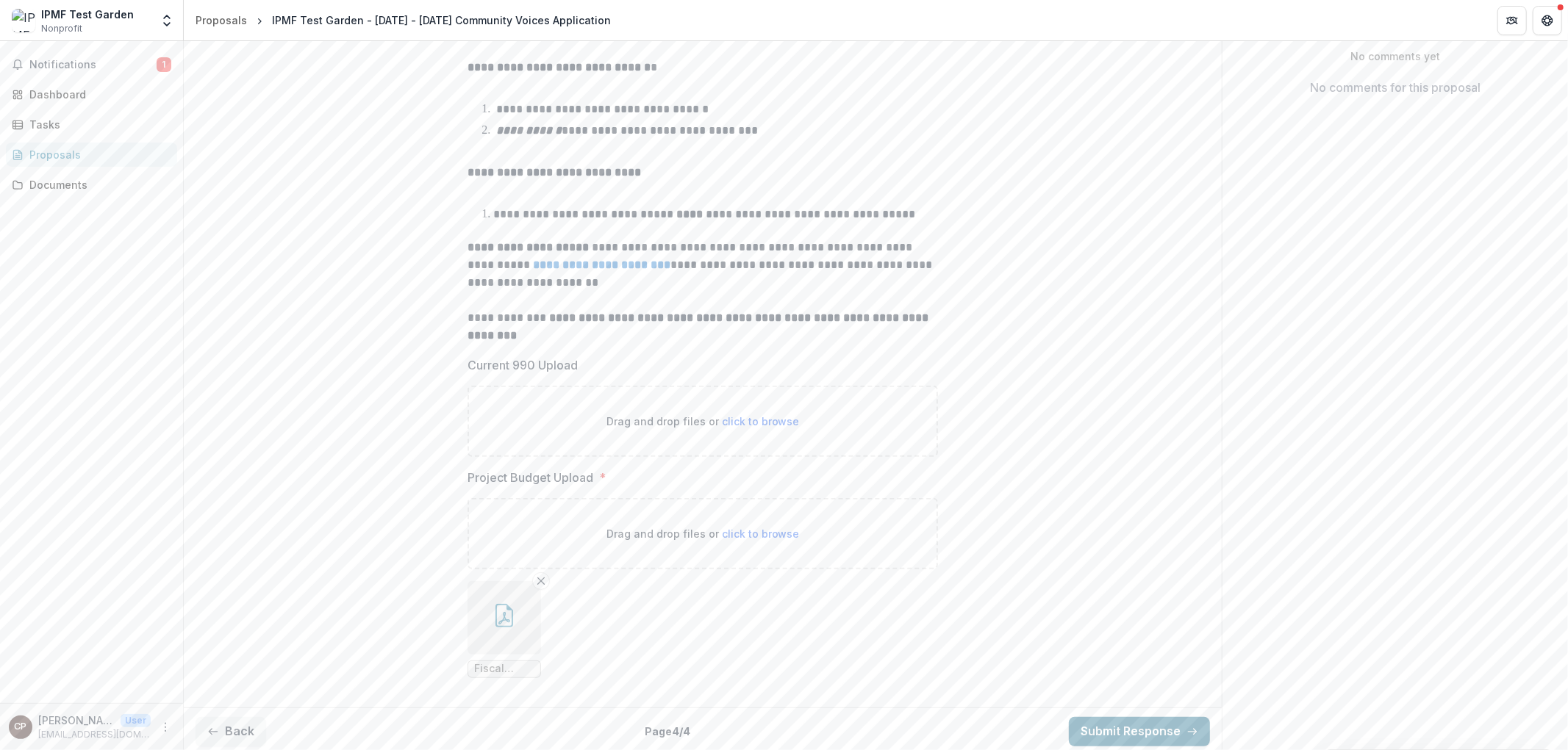
click at [1134, 730] on button "Submit Response" at bounding box center [1139, 732] width 141 height 30
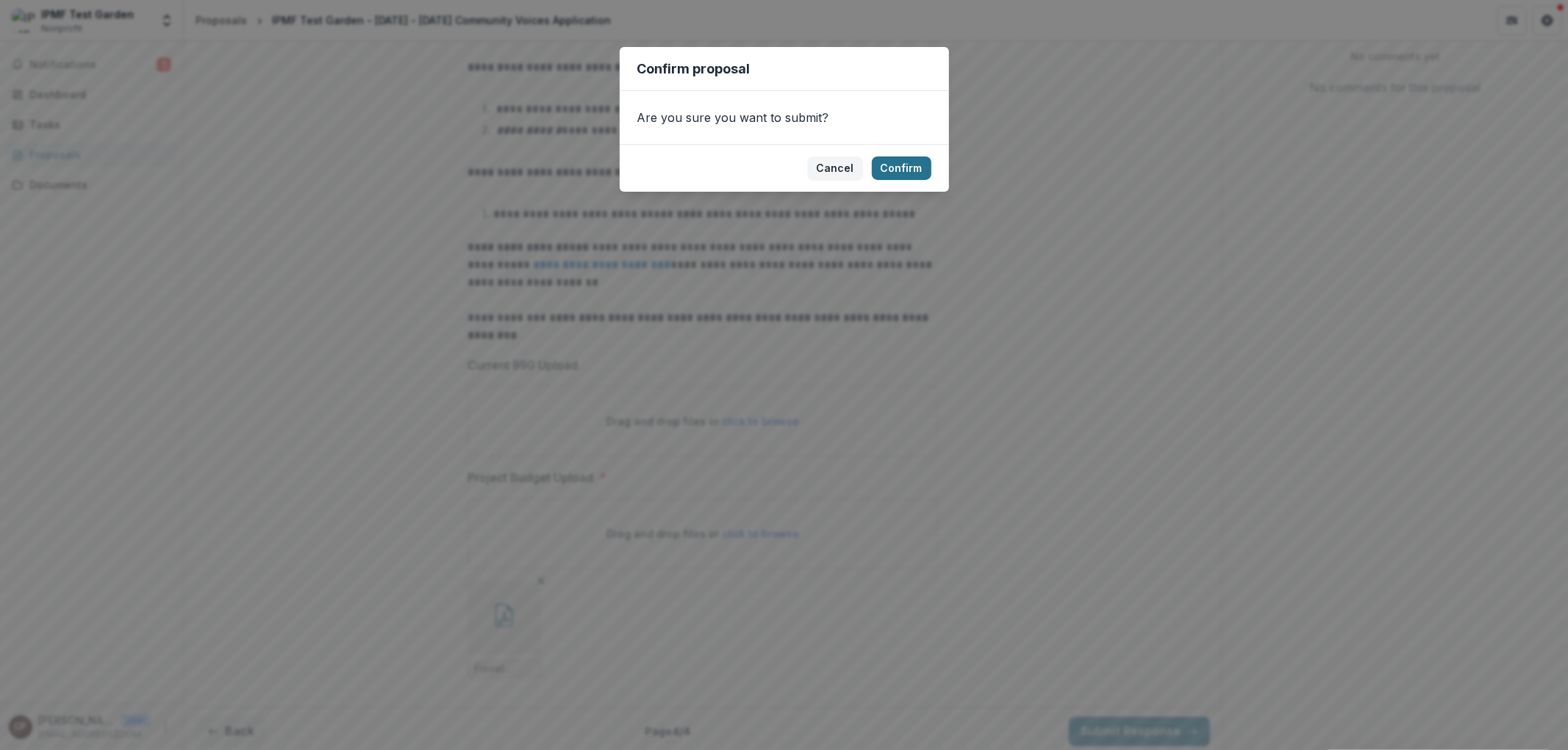
click at [897, 168] on button "Confirm" at bounding box center [901, 168] width 59 height 24
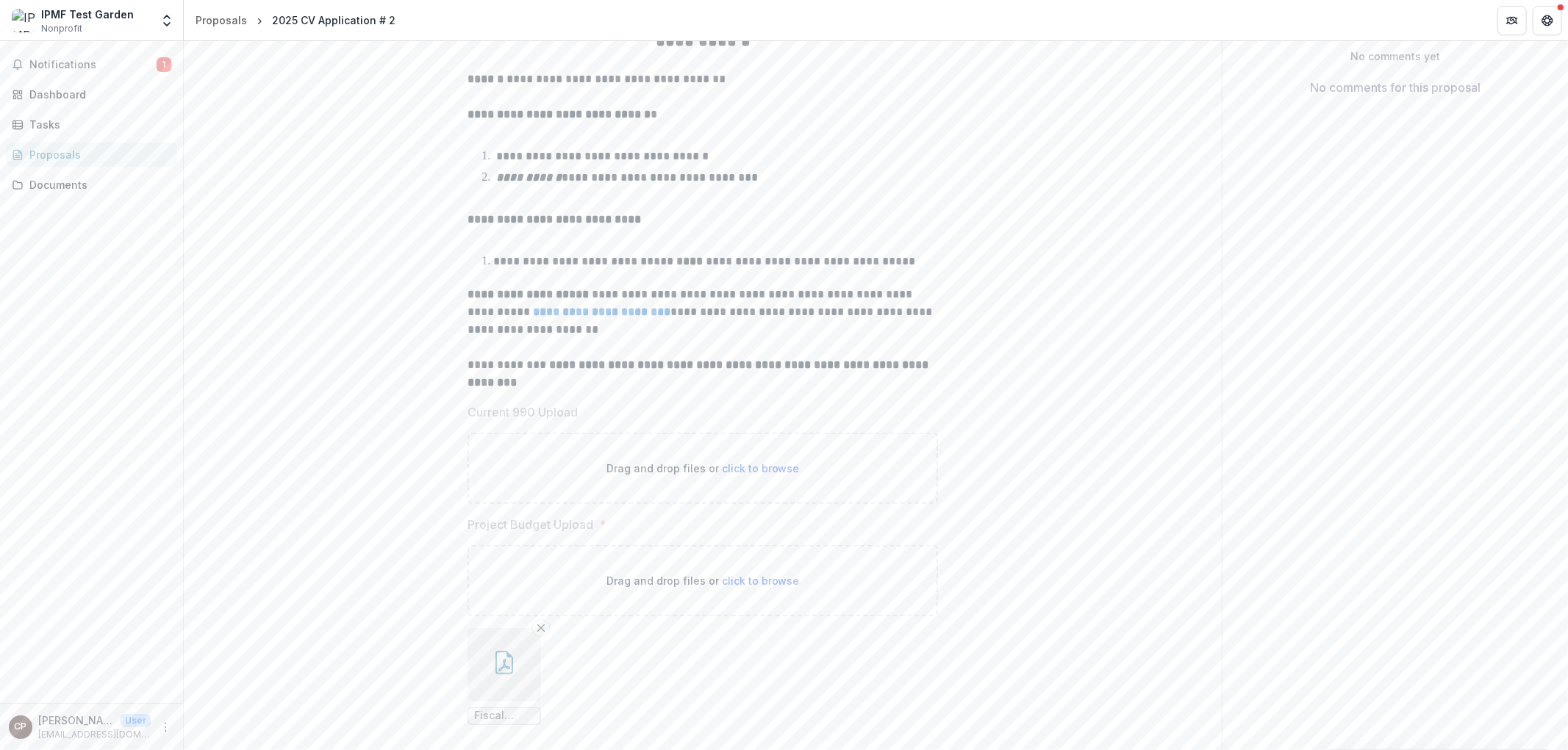
scroll to position [328, 0]
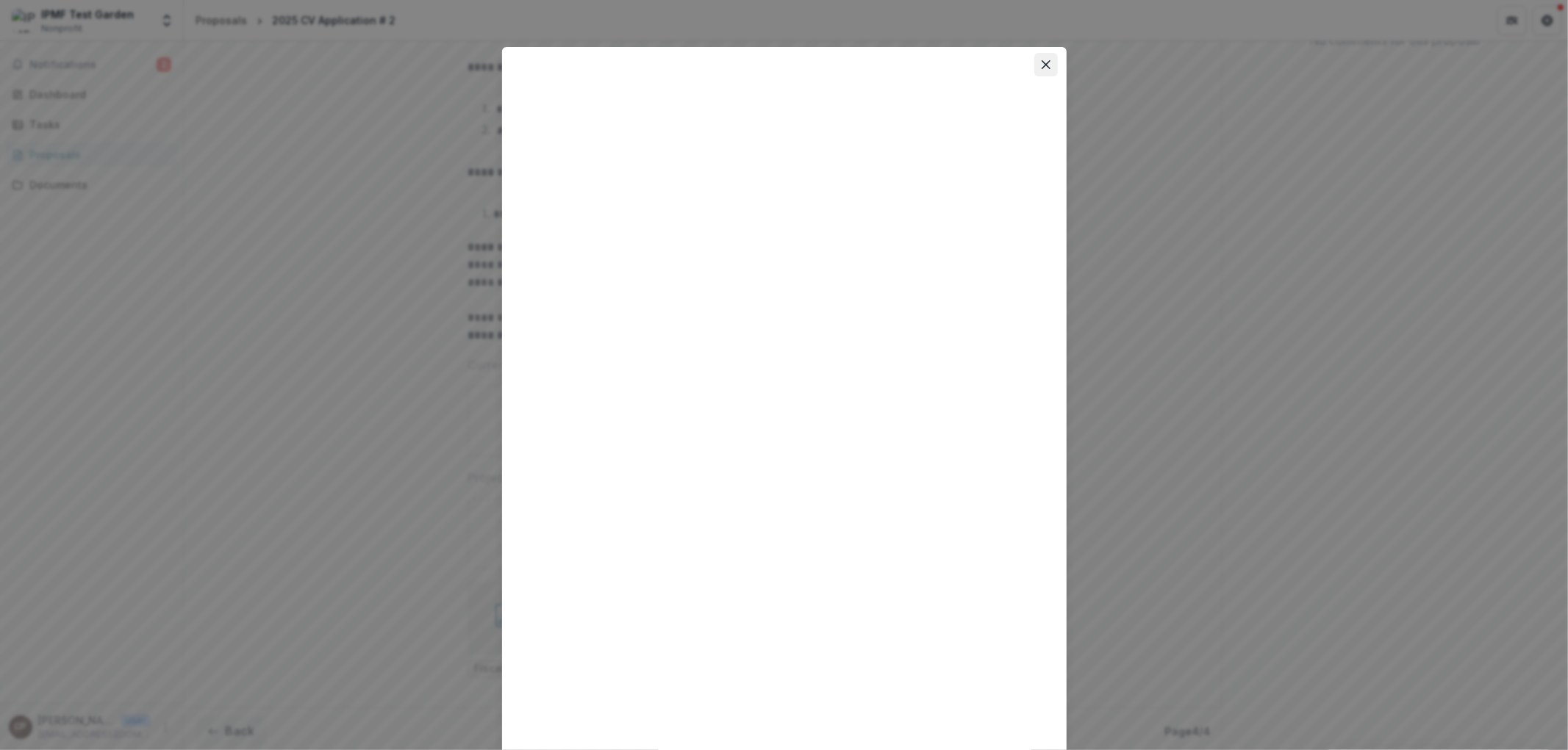
click at [1046, 63] on icon "Close" at bounding box center [1046, 65] width 9 height 9
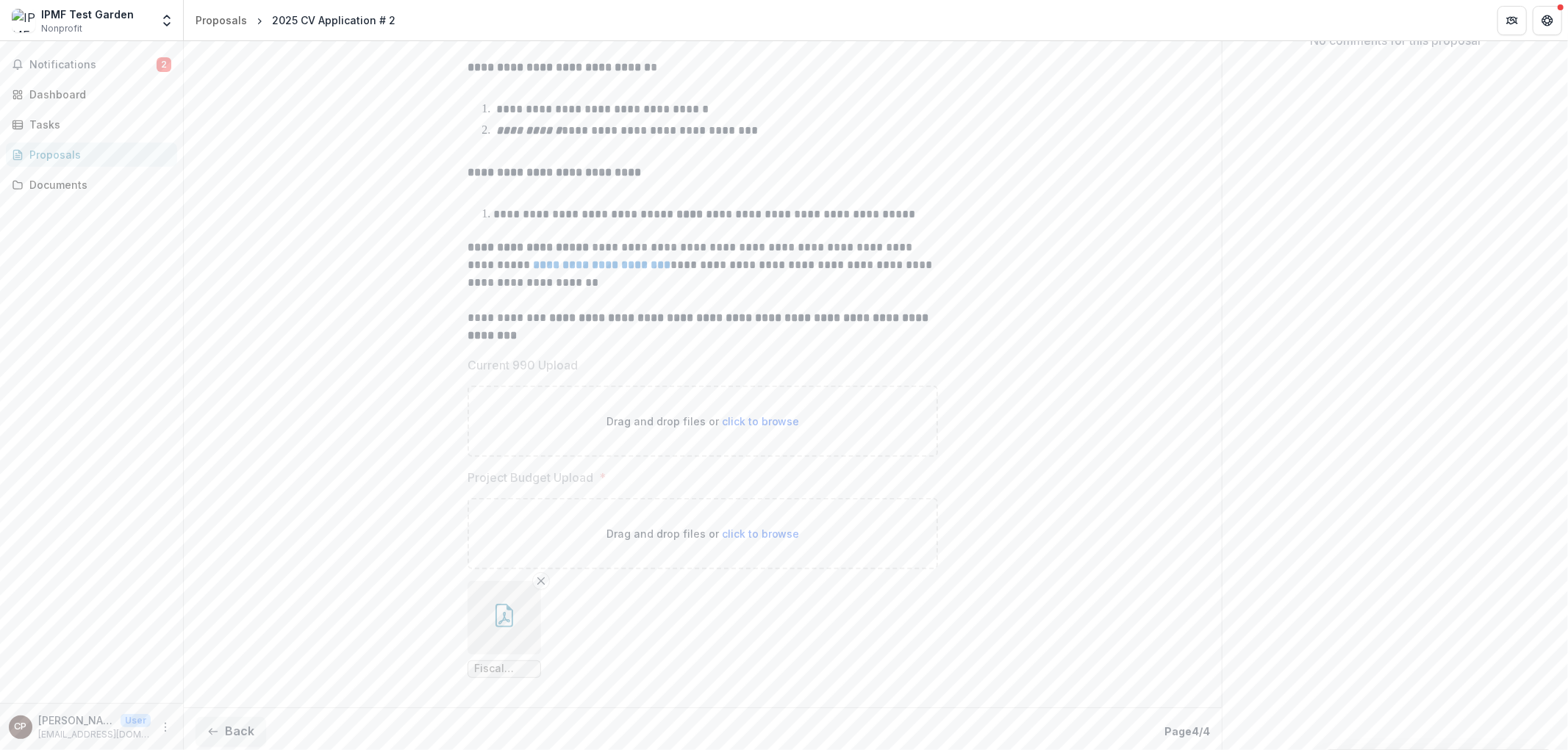
scroll to position [0, 0]
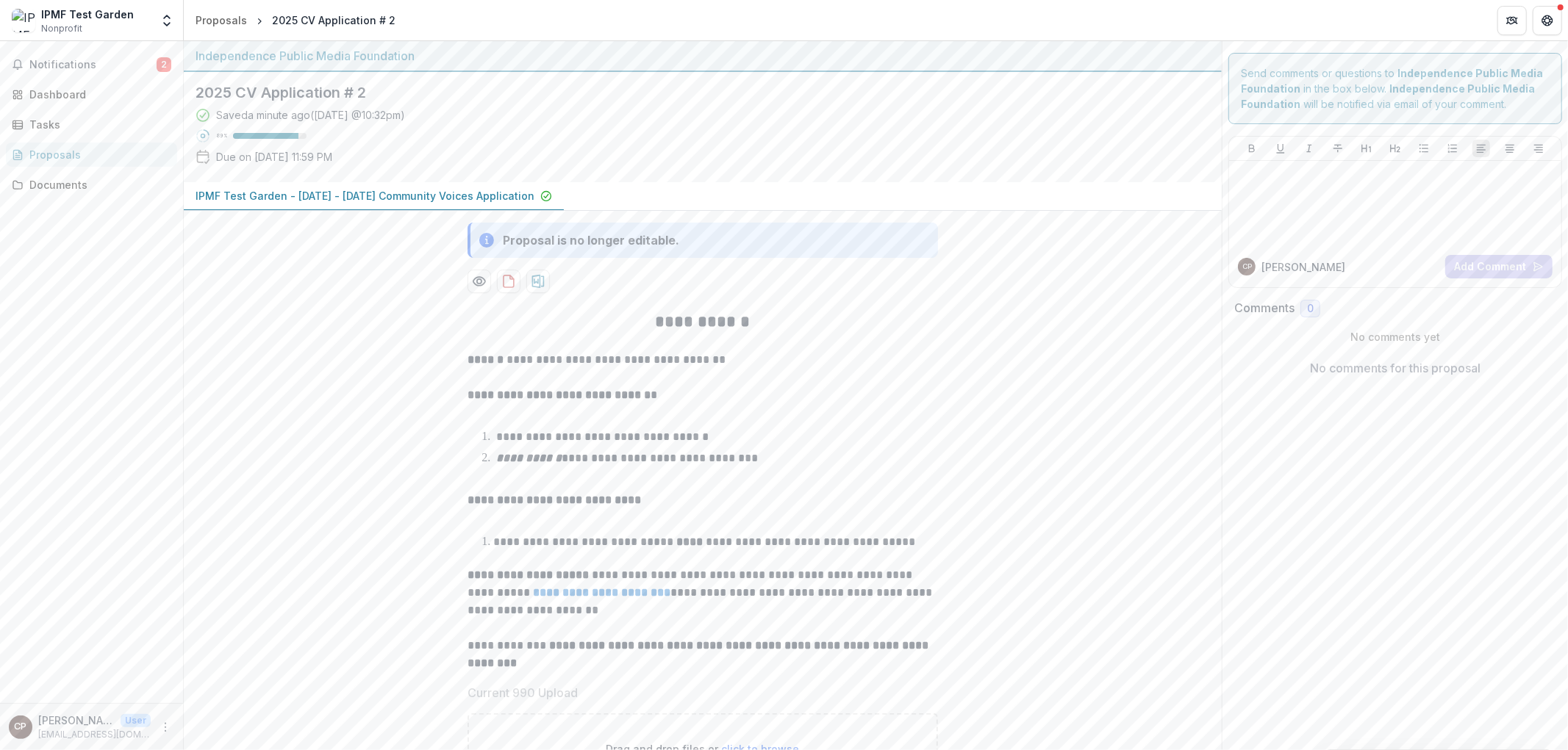
click at [49, 156] on div "Proposals" at bounding box center [97, 155] width 136 height 15
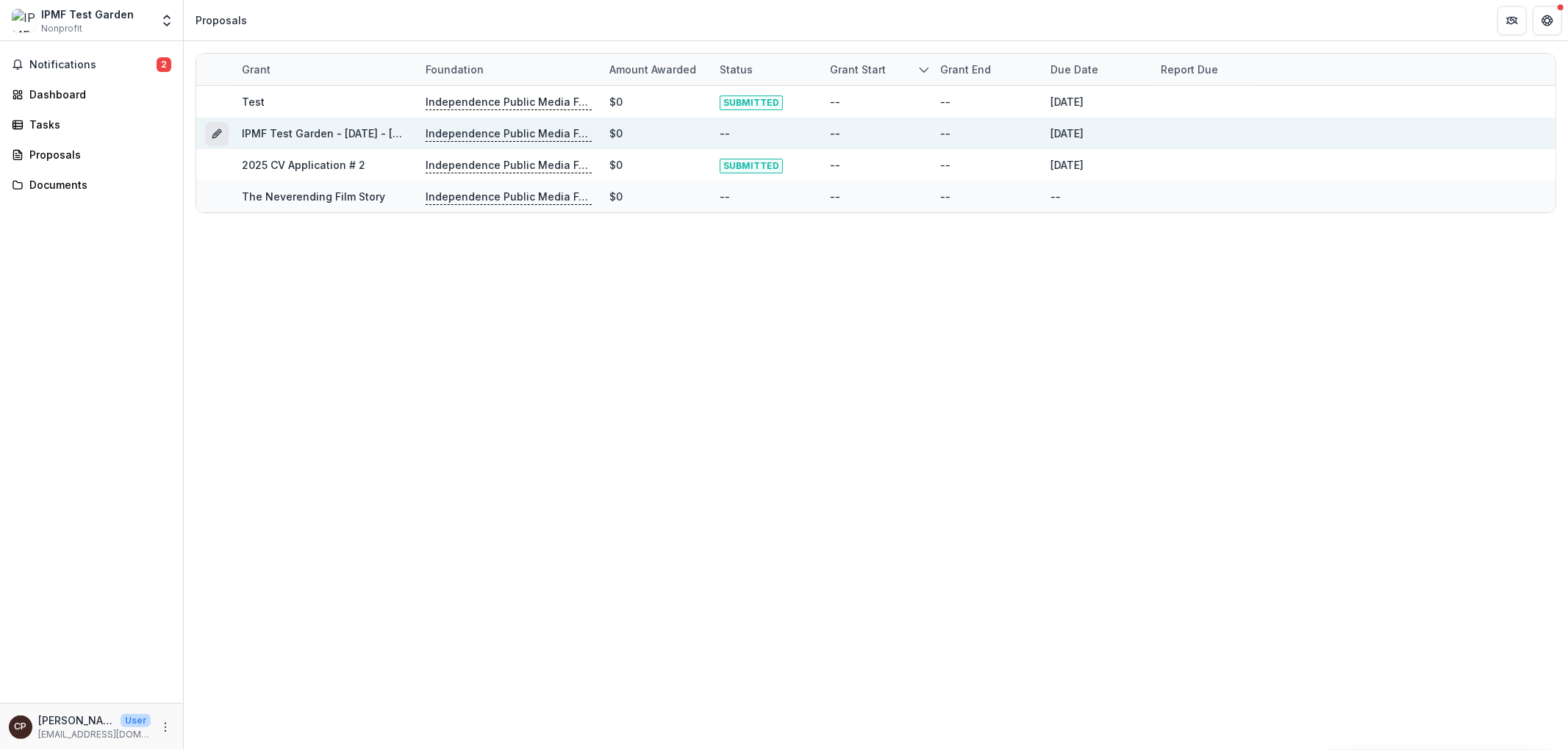
click at [217, 133] on icon "Grant 5c248edd-b795-4de9-9553-51ac8b3ebbe2" at bounding box center [216, 133] width 11 height 11
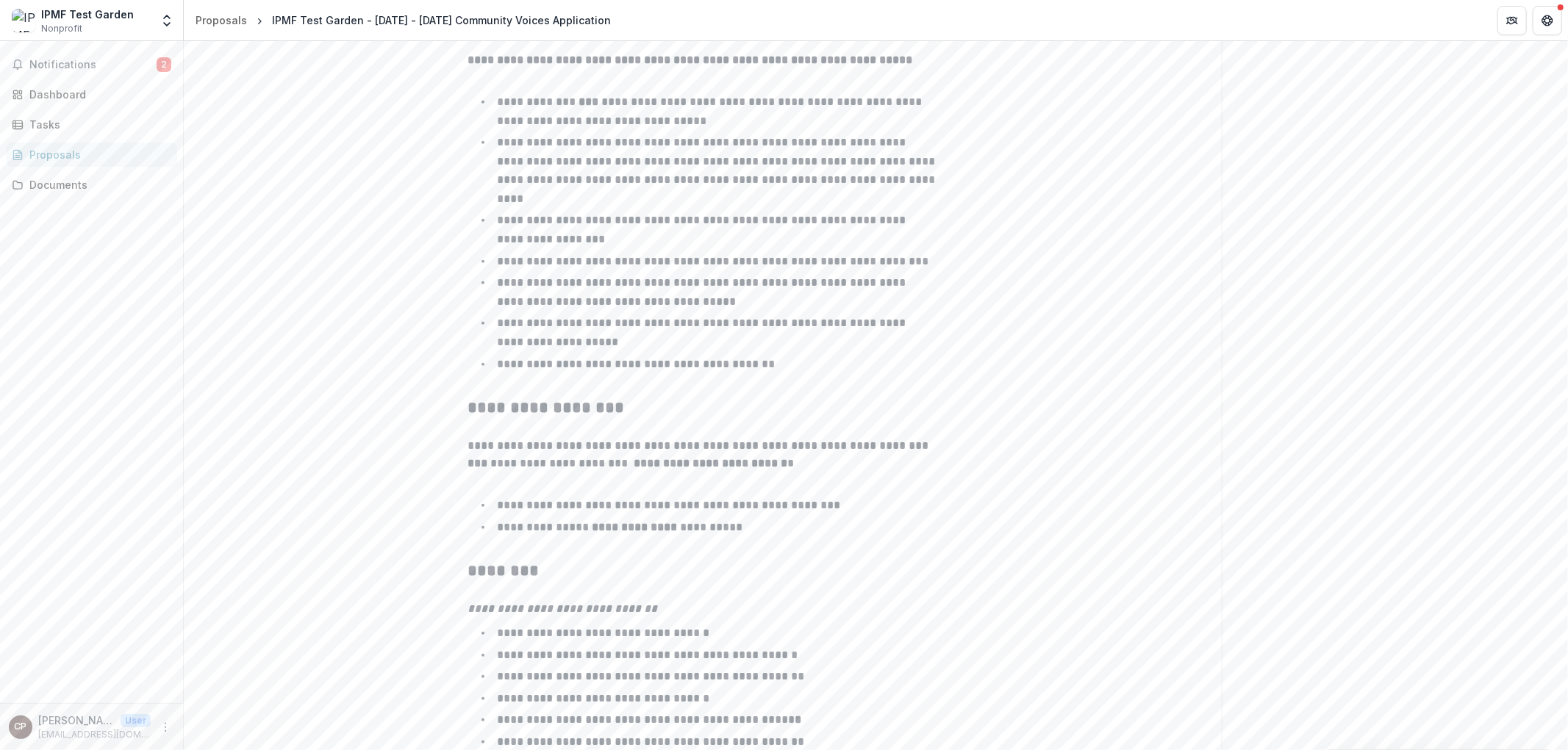
scroll to position [1139, 0]
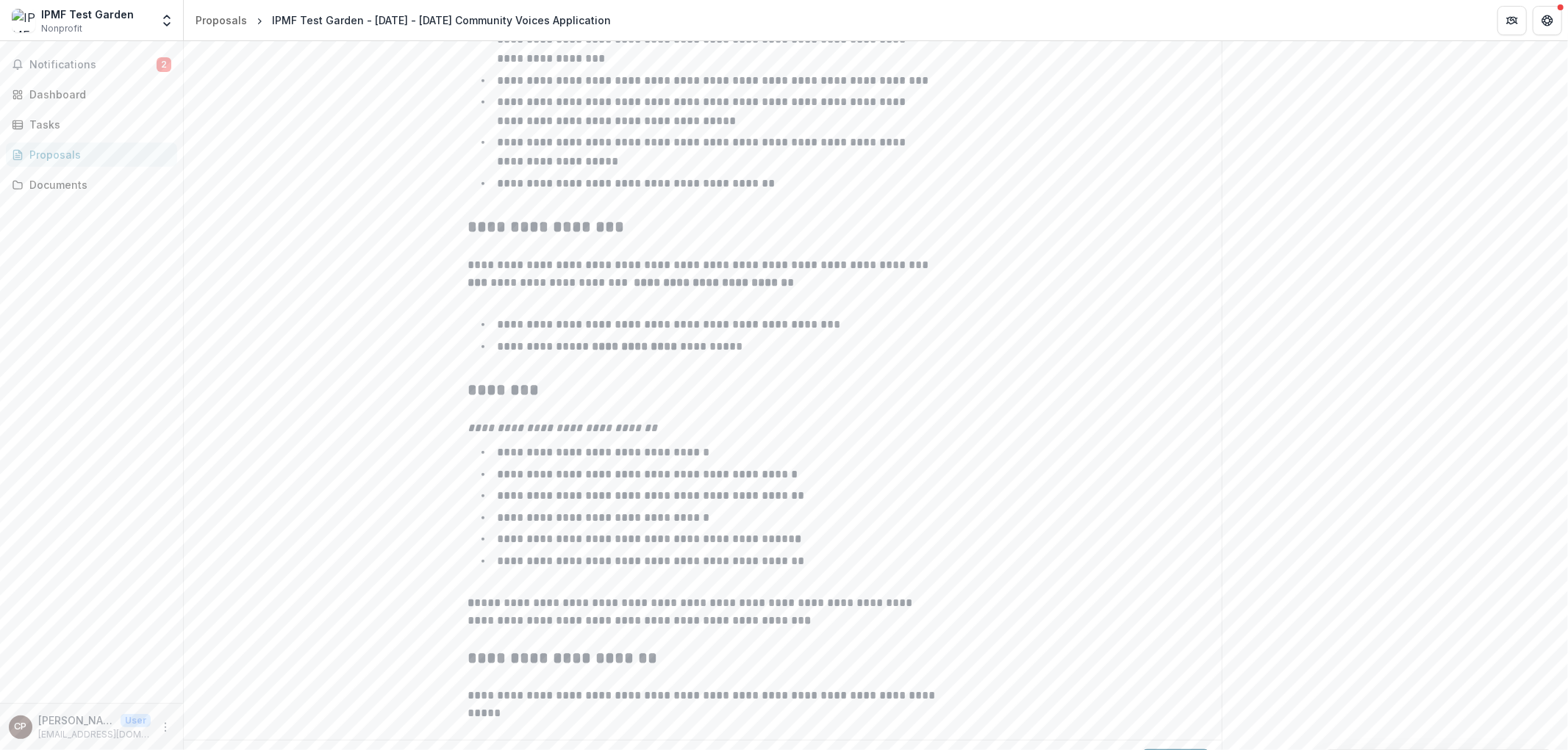
click at [1176, 749] on button "Next" at bounding box center [1175, 764] width 68 height 30
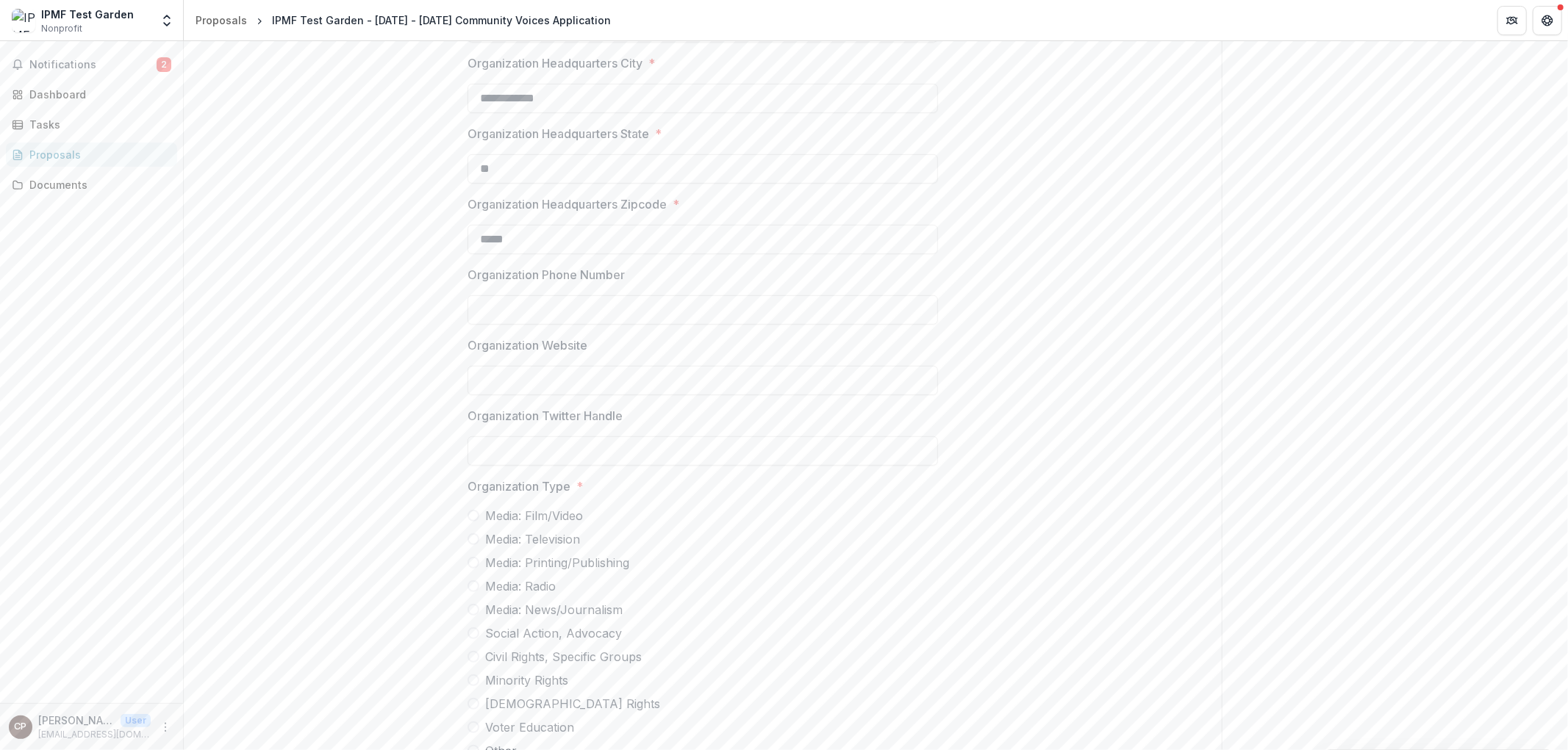
scroll to position [3450, 0]
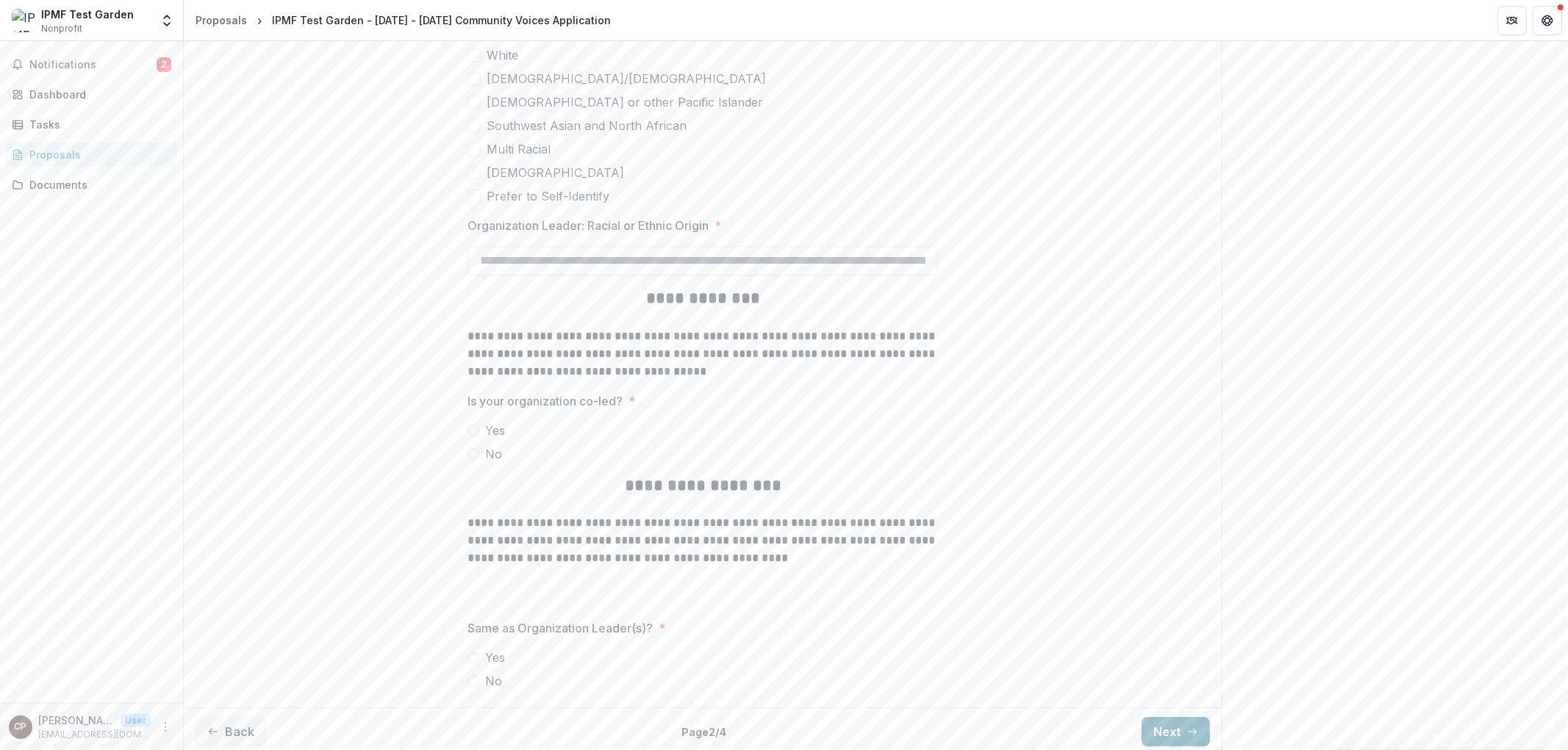
click at [1158, 722] on button "Next" at bounding box center [1175, 732] width 68 height 30
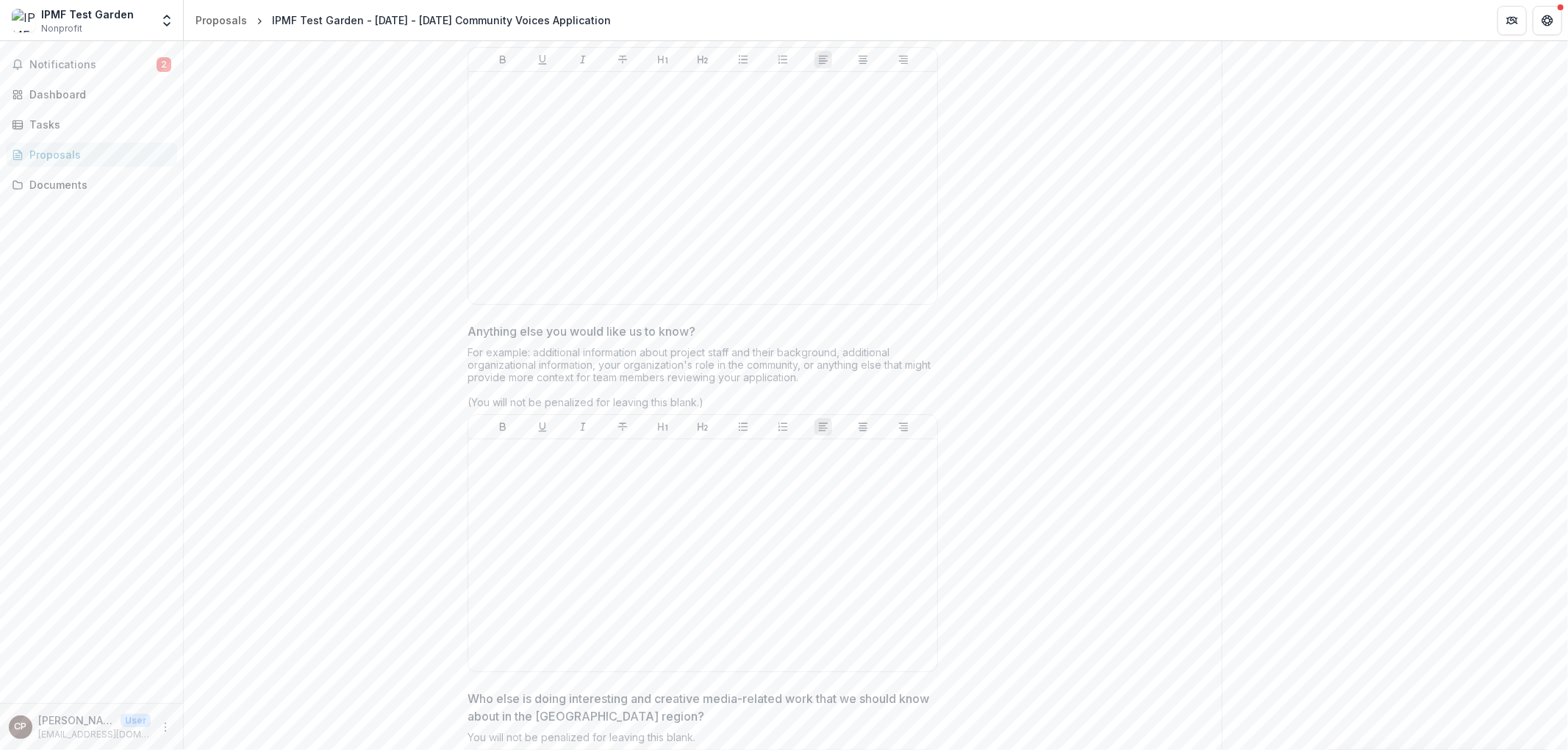
scroll to position [0, 0]
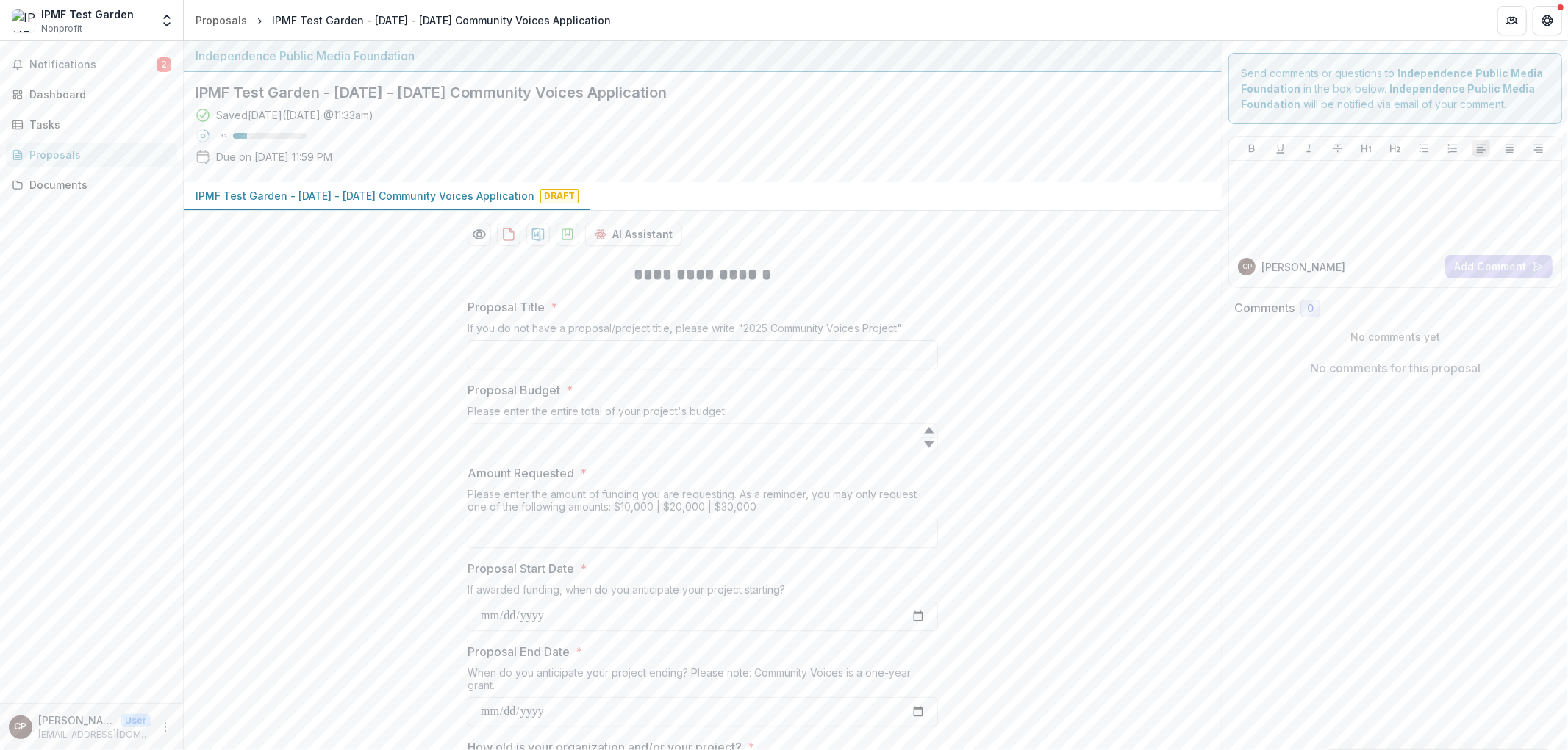
click at [611, 343] on input "Proposal Title *" at bounding box center [702, 355] width 470 height 30
click at [509, 362] on input "Proposal Title *" at bounding box center [702, 355] width 470 height 30
click at [617, 355] on input "**********" at bounding box center [702, 355] width 470 height 30
type input "**********"
click at [566, 232] on polygon "download-proposal" at bounding box center [567, 232] width 5 height 6
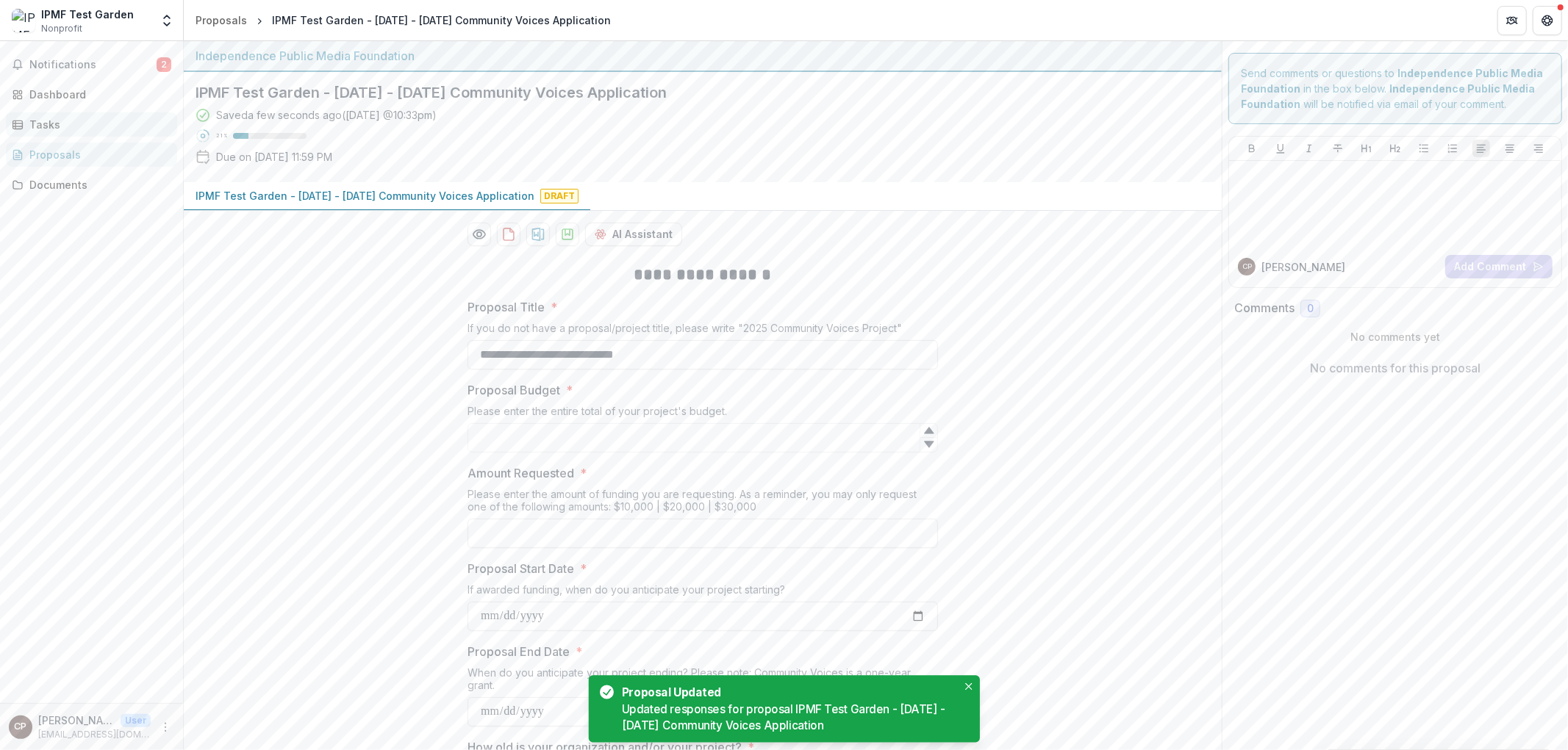
click at [60, 123] on div "Tasks" at bounding box center [97, 124] width 136 height 15
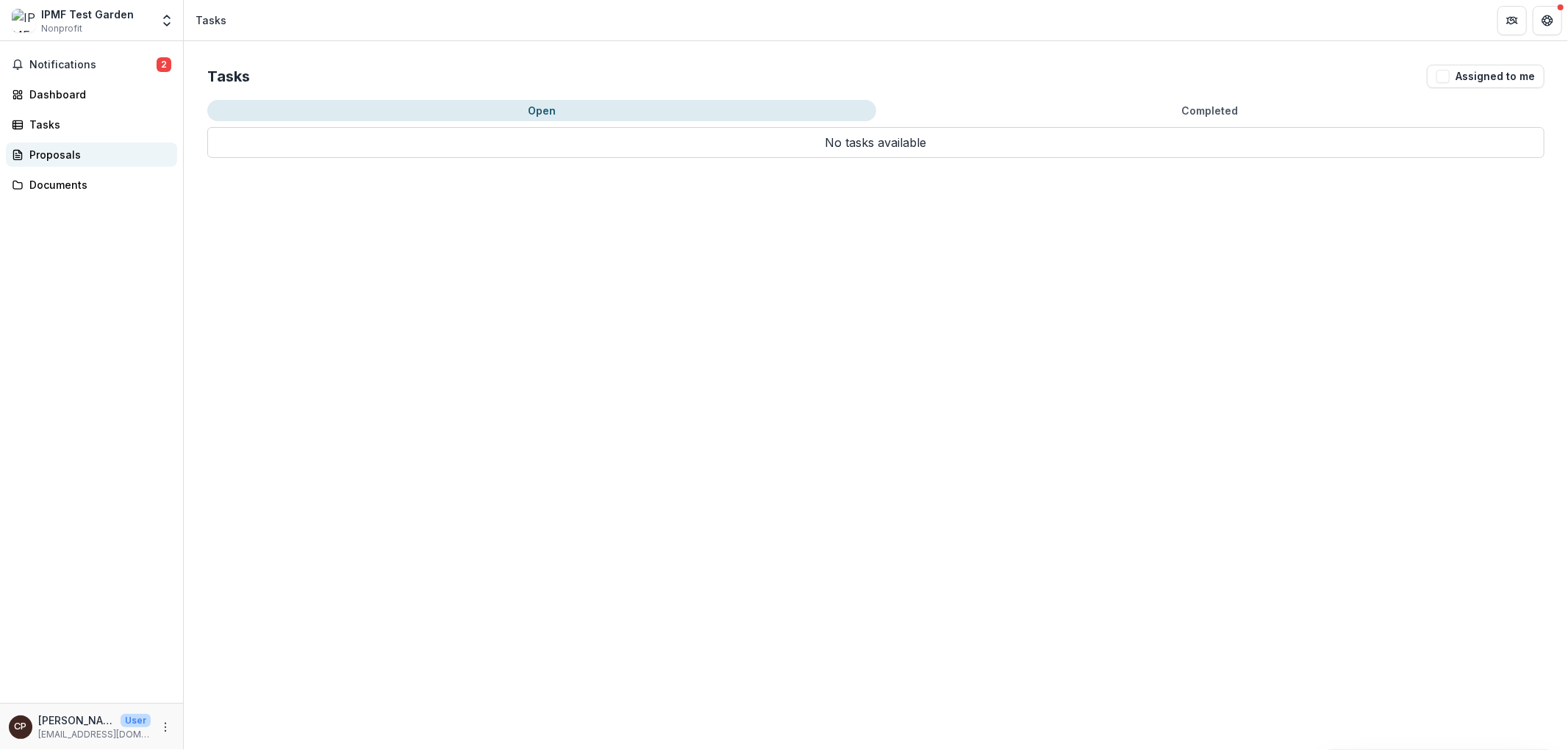
click at [62, 156] on div "Proposals" at bounding box center [97, 155] width 136 height 15
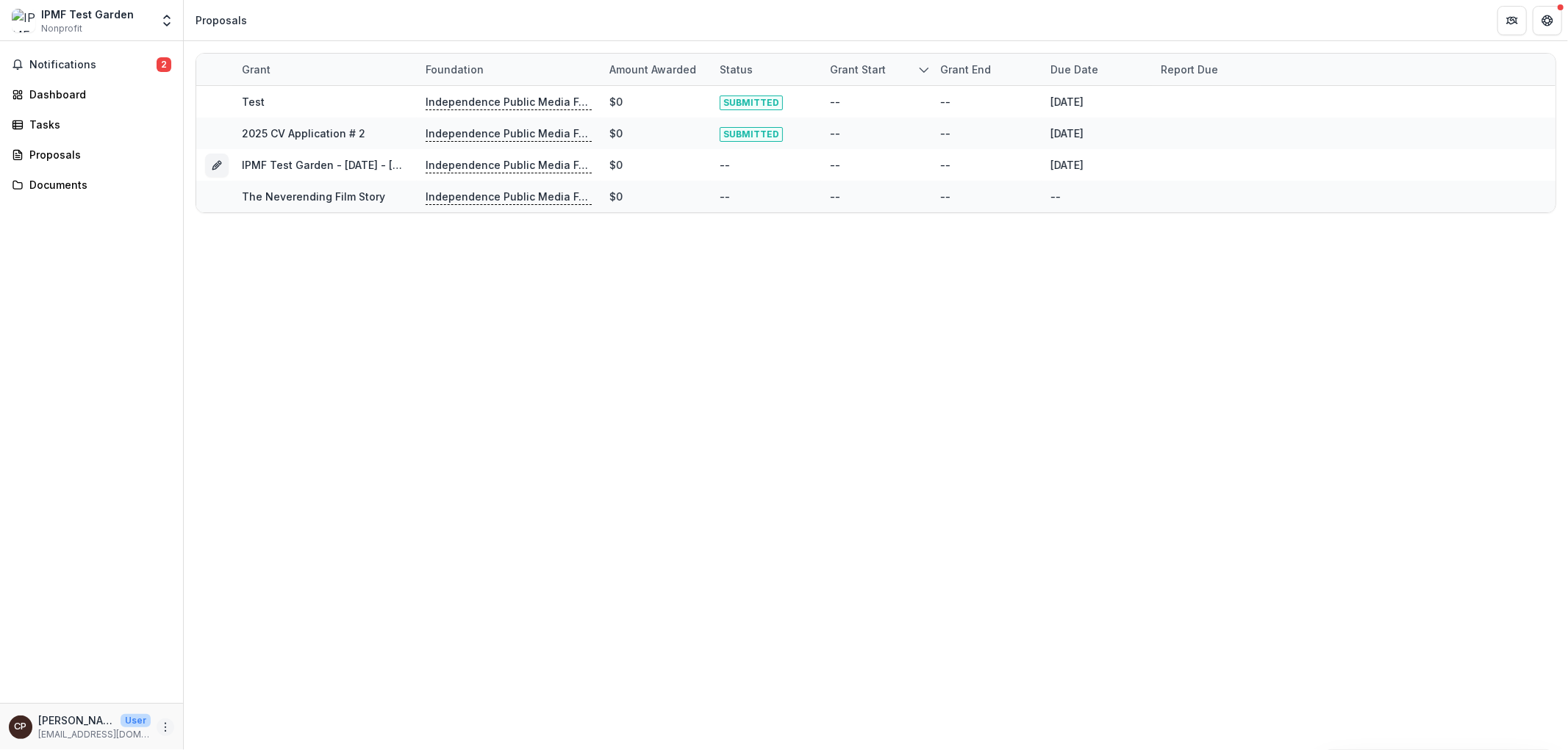
click at [168, 730] on icon "More" at bounding box center [165, 727] width 11 height 11
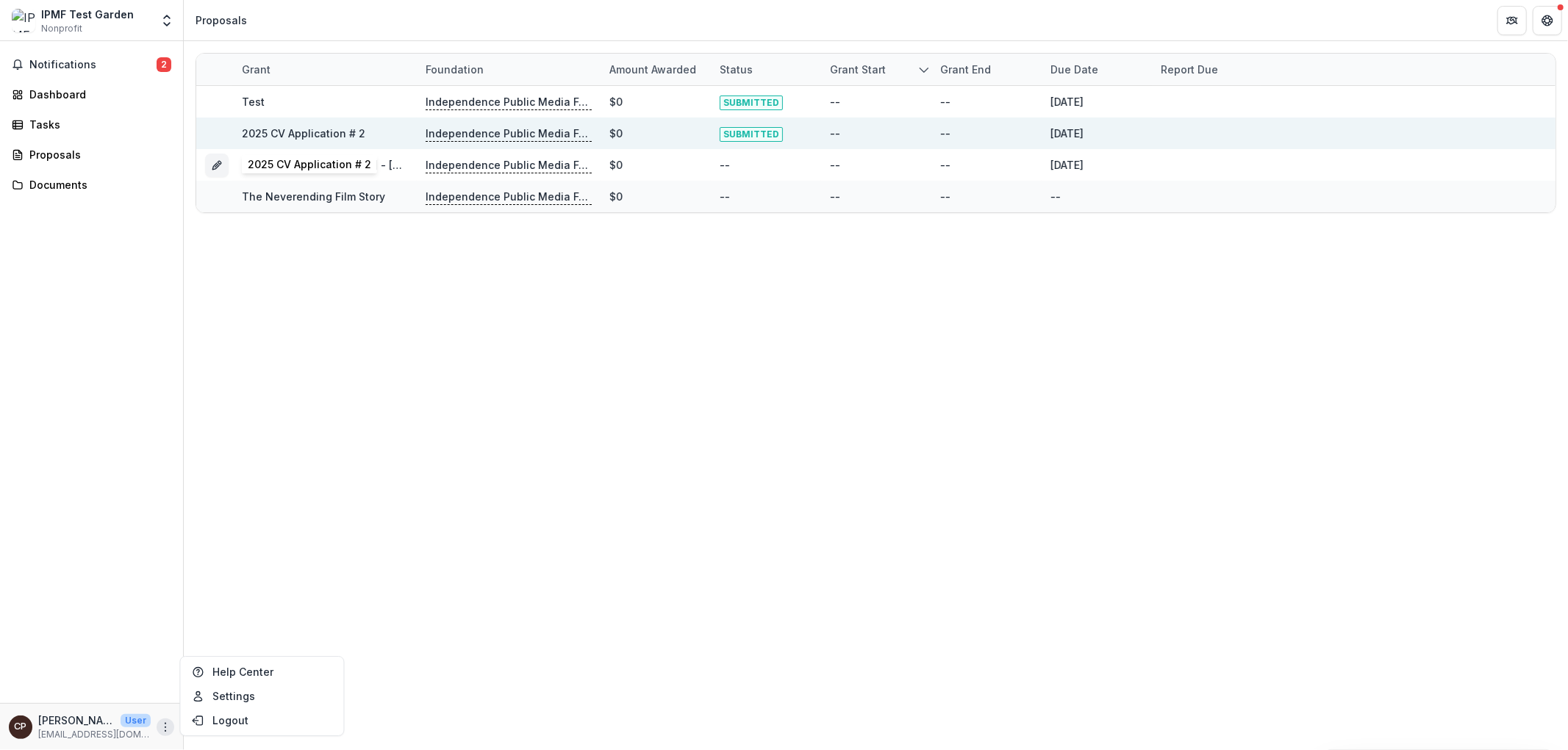
click at [319, 131] on link "2025 CV Application # 2" at bounding box center [303, 133] width 124 height 12
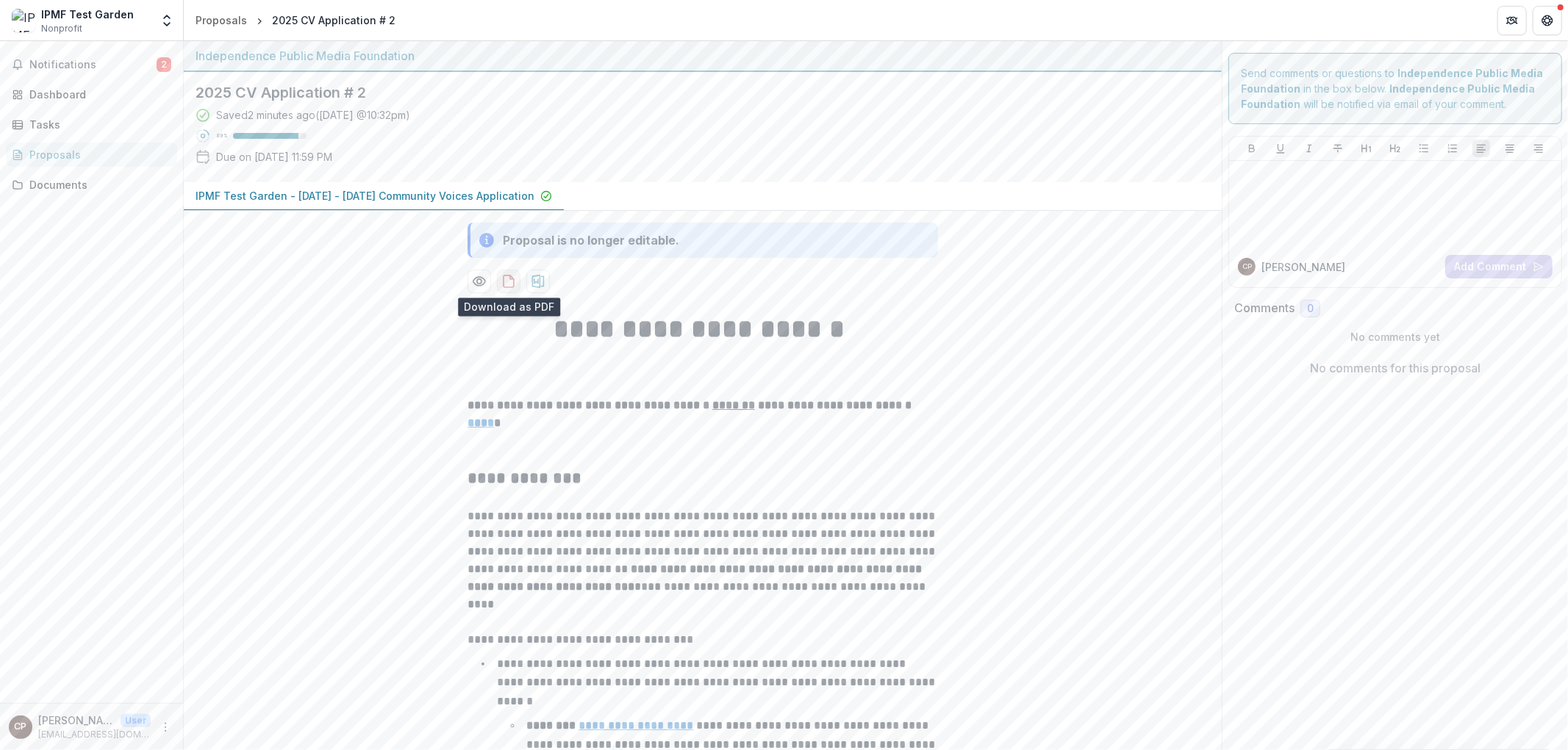
click at [515, 285] on icon "download-proposal" at bounding box center [508, 281] width 14 height 14
click at [170, 723] on icon "More" at bounding box center [165, 727] width 11 height 11
click at [226, 719] on button "Logout" at bounding box center [261, 720] width 157 height 24
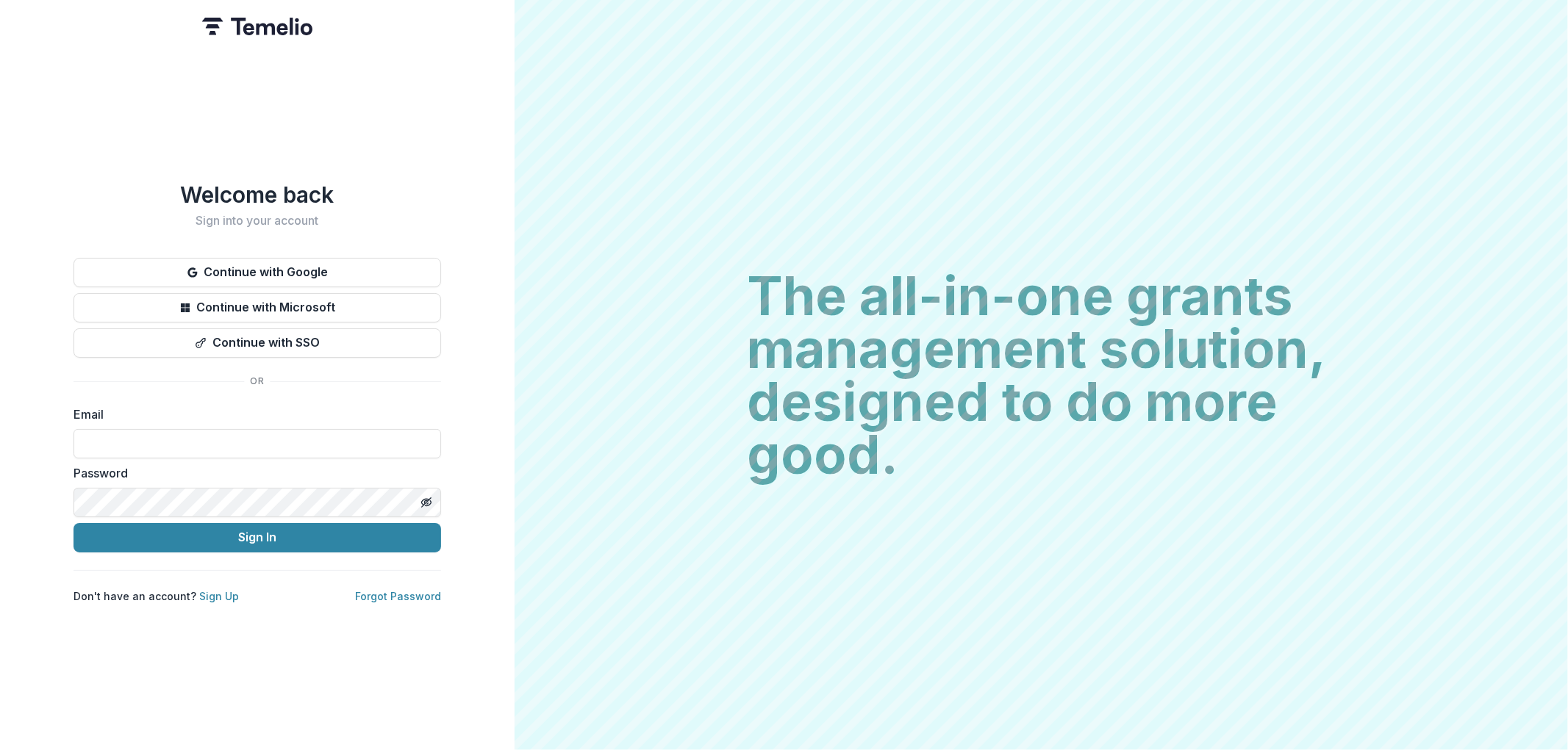
click at [97, 426] on div "Email" at bounding box center [257, 432] width 368 height 53
click at [97, 440] on input at bounding box center [257, 443] width 368 height 30
type input "**********"
click at [178, 541] on button "Sign In" at bounding box center [257, 537] width 368 height 30
